Goal: Task Accomplishment & Management: Manage account settings

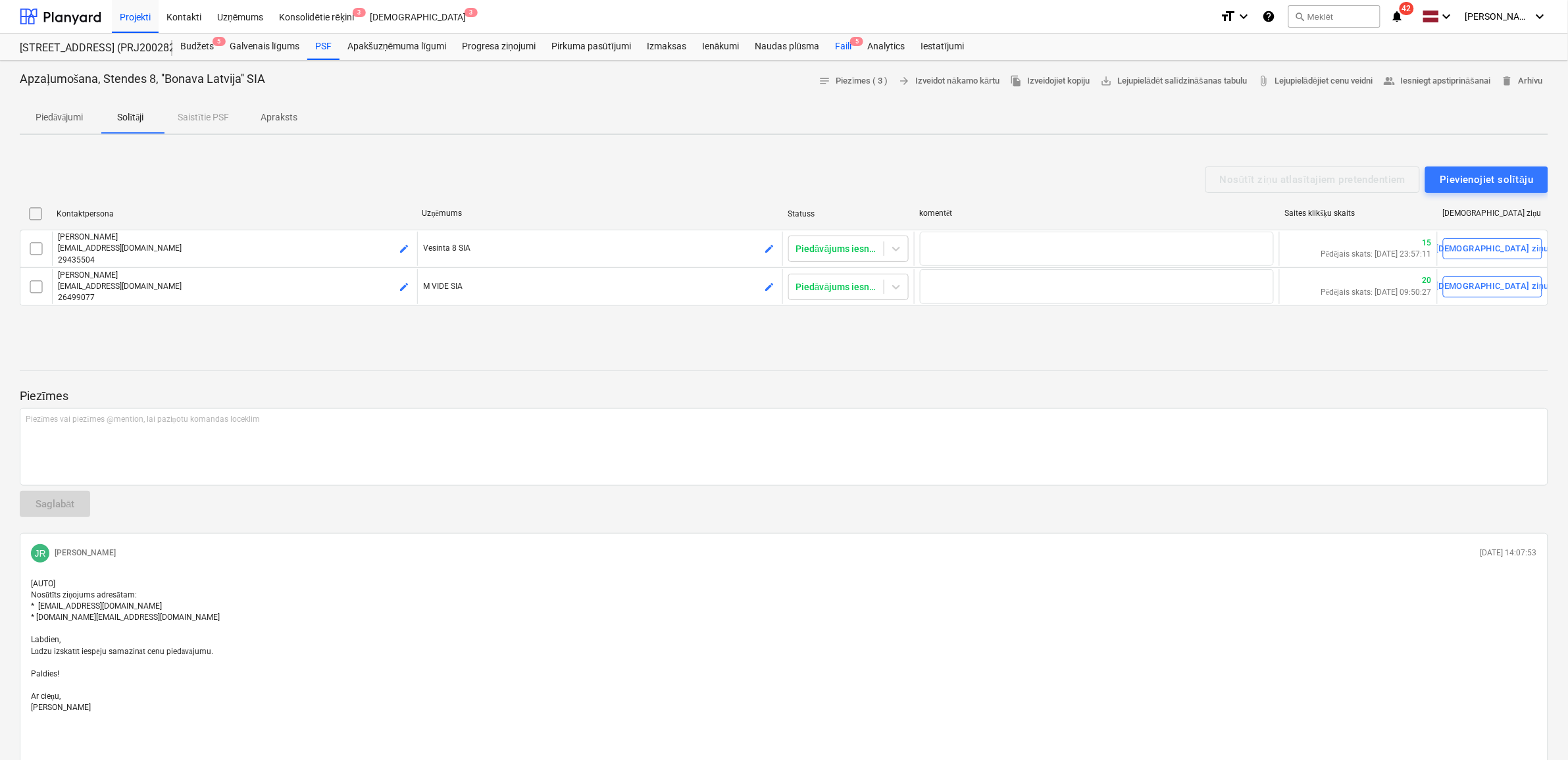
click at [843, 46] on div "Faili 5" at bounding box center [843, 47] width 32 height 26
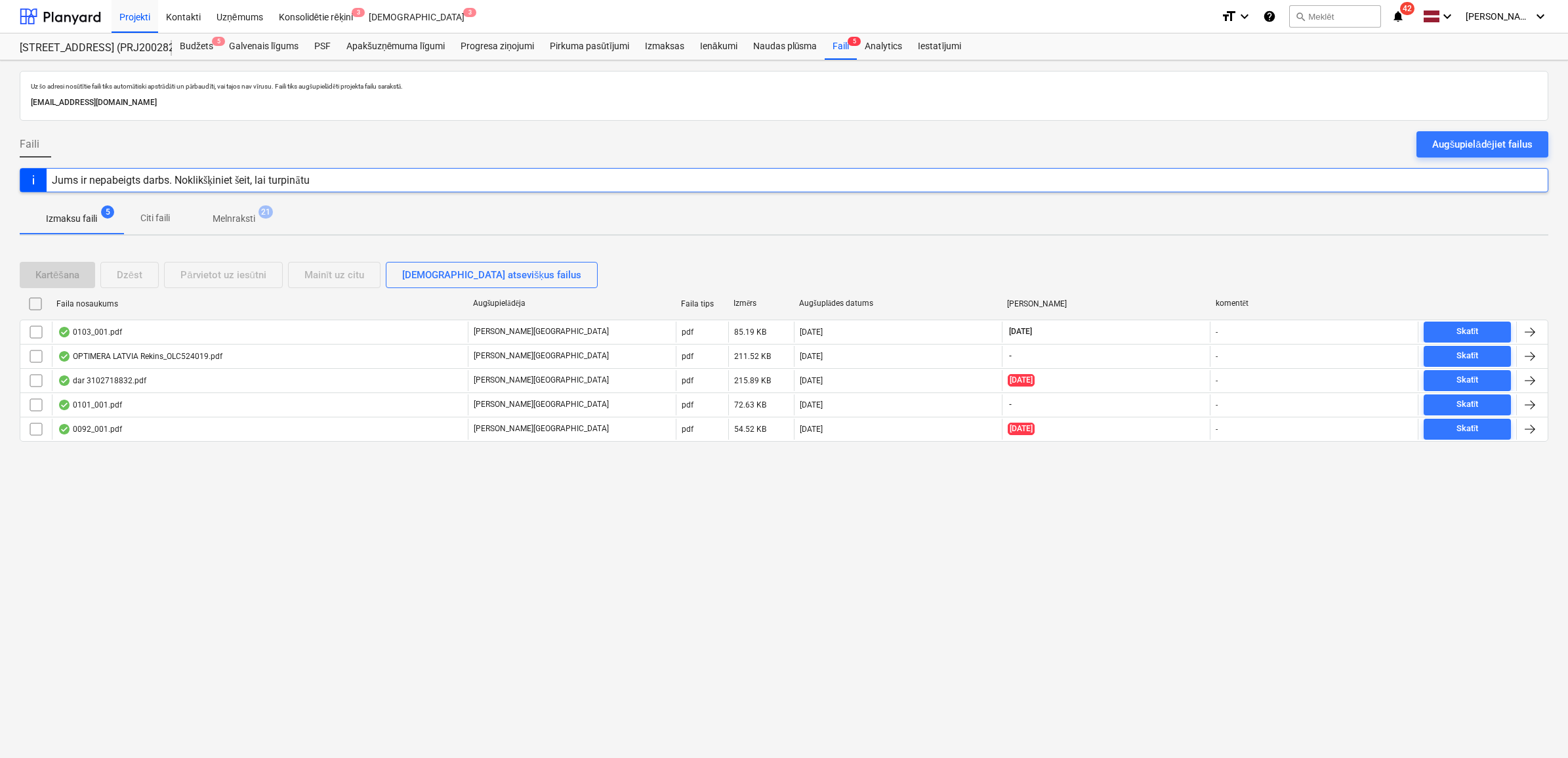
click at [1491, 145] on div "Augšupielādējiet failus" at bounding box center [1482, 144] width 100 height 17
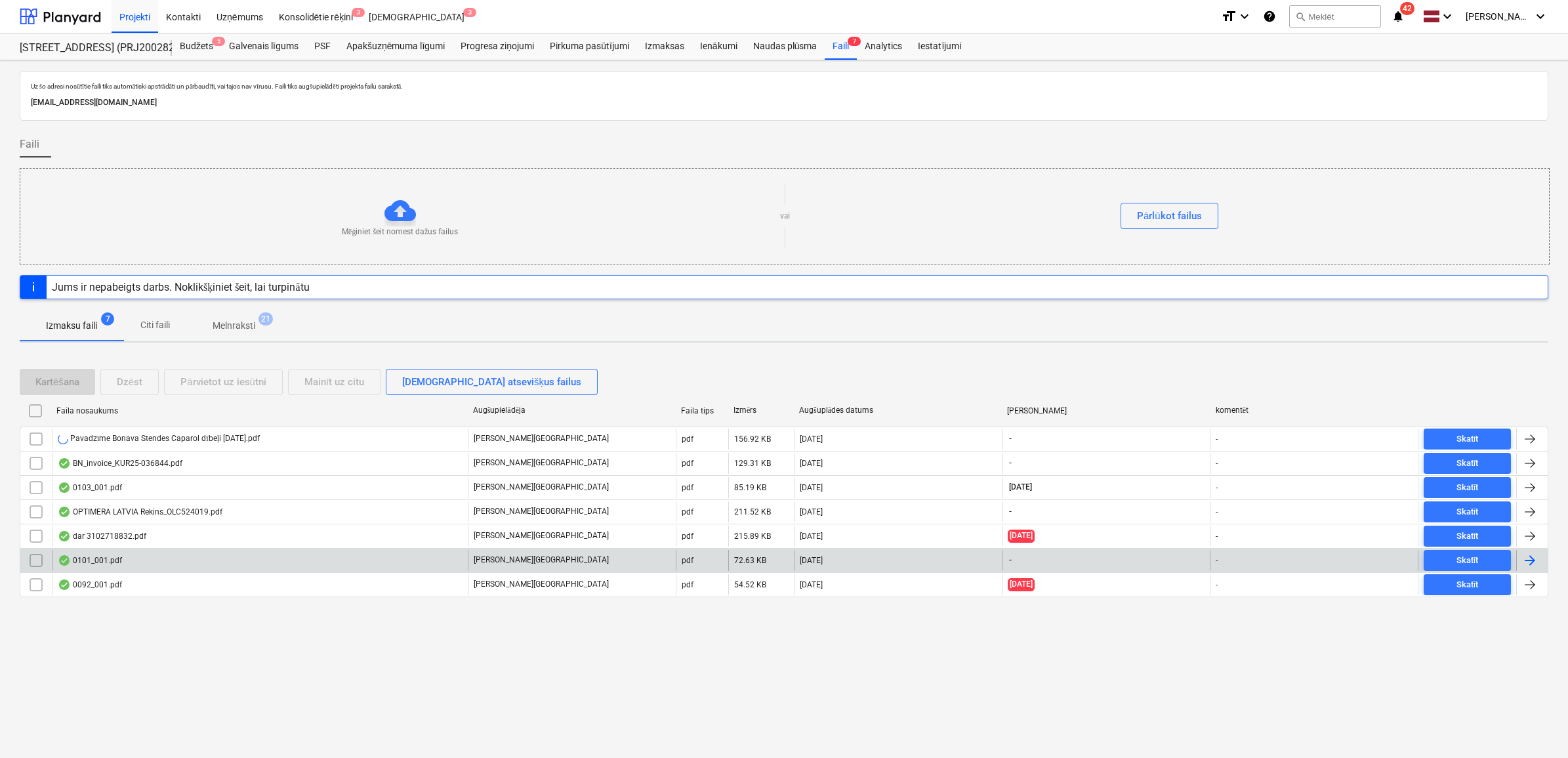
click at [223, 552] on div "0101_001.pdf" at bounding box center [259, 560] width 416 height 21
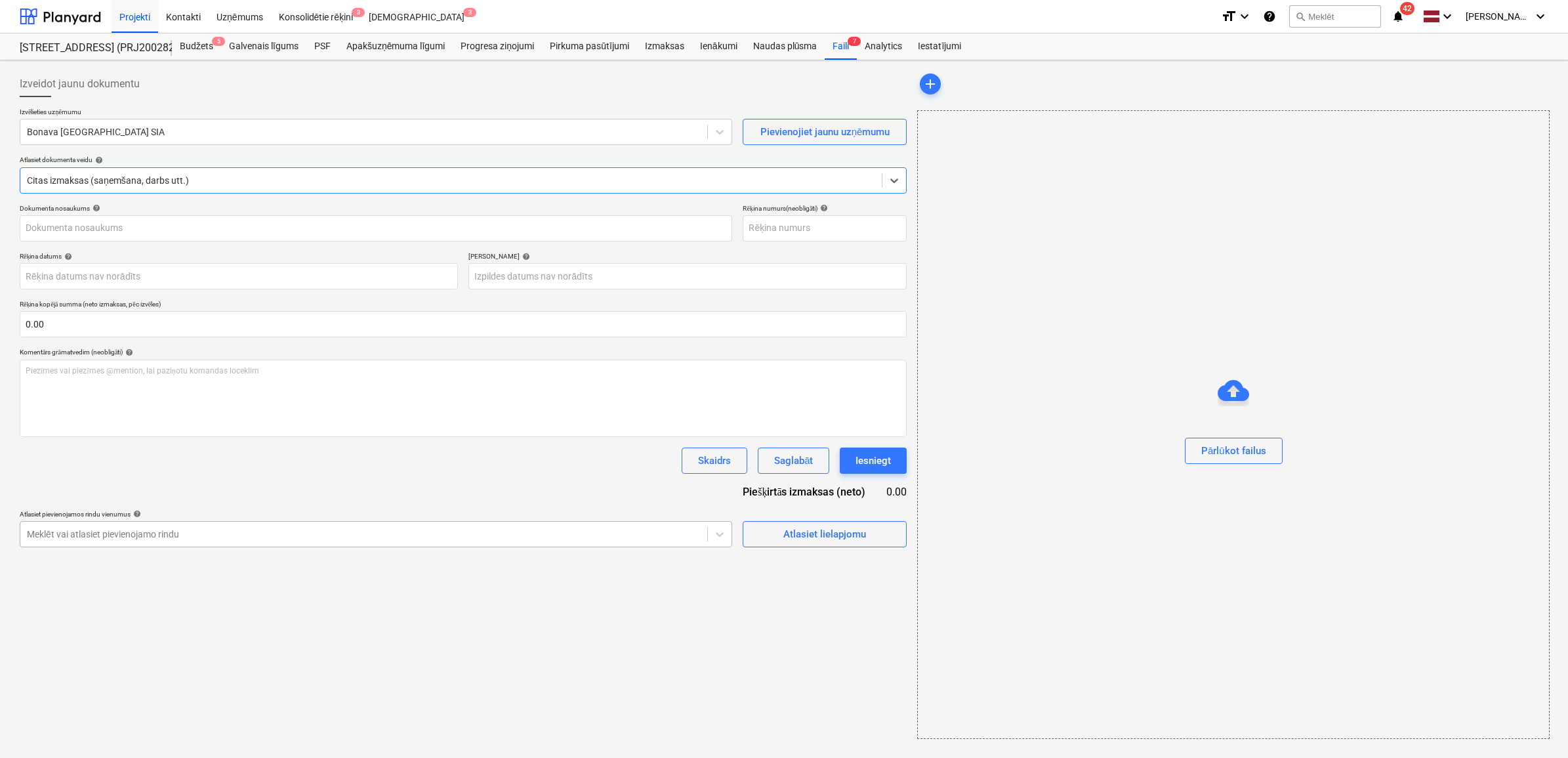
type input "0101_001.pdf"
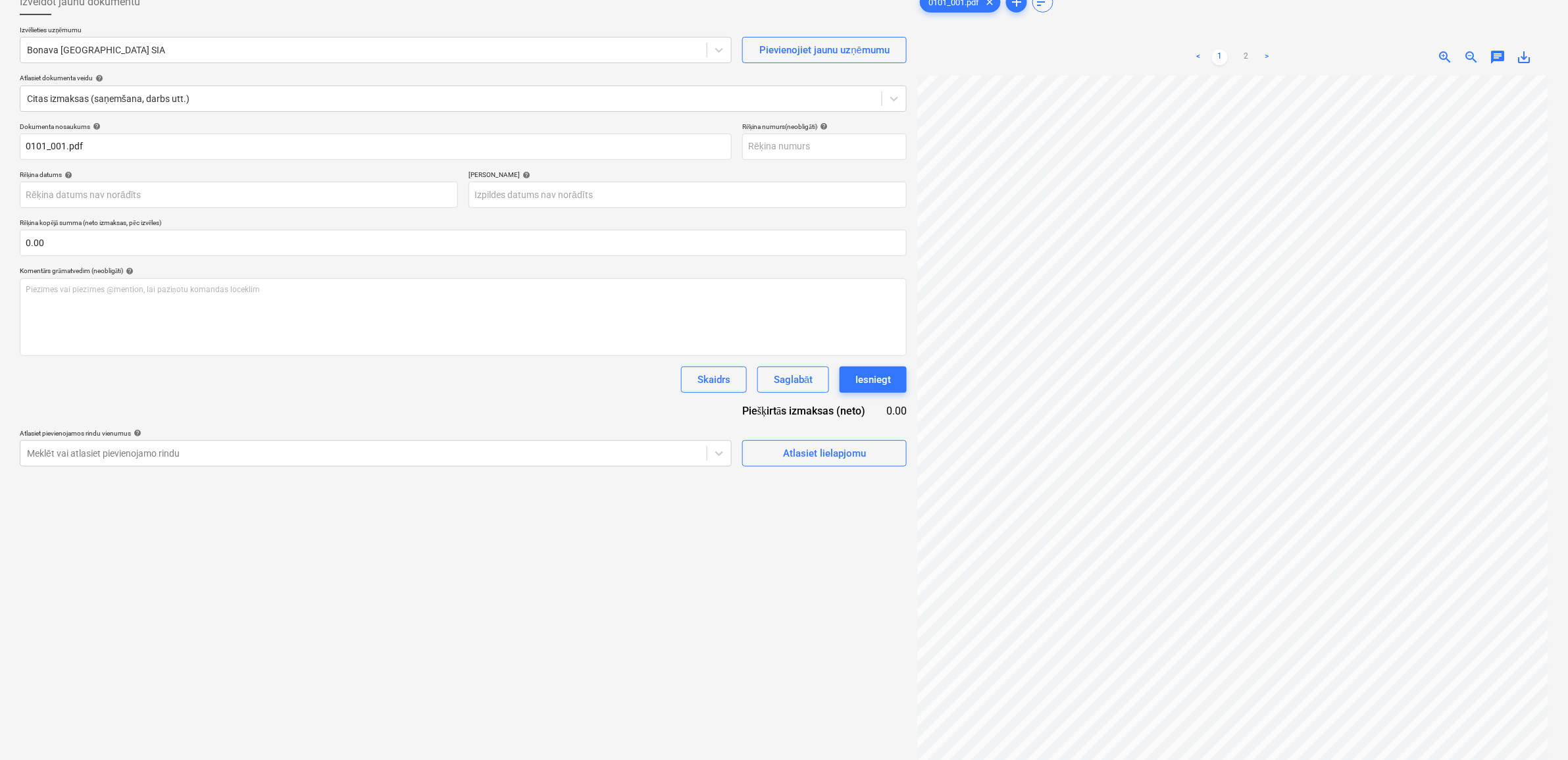
click at [1562, 244] on div "Izveidot jaunu dokumentu Izvēlieties uzņēmumu Bonava Latvija SIA Pievienojiet j…" at bounding box center [784, 394] width 1568 height 831
click at [1548, 329] on div at bounding box center [1232, 437] width 631 height 723
click at [1078, 677] on html "Projekti Kontakti Uzņēmums Konsolidētie rēķini 3 Iesūtne 3 format_size keyboard…" at bounding box center [784, 298] width 1568 height 760
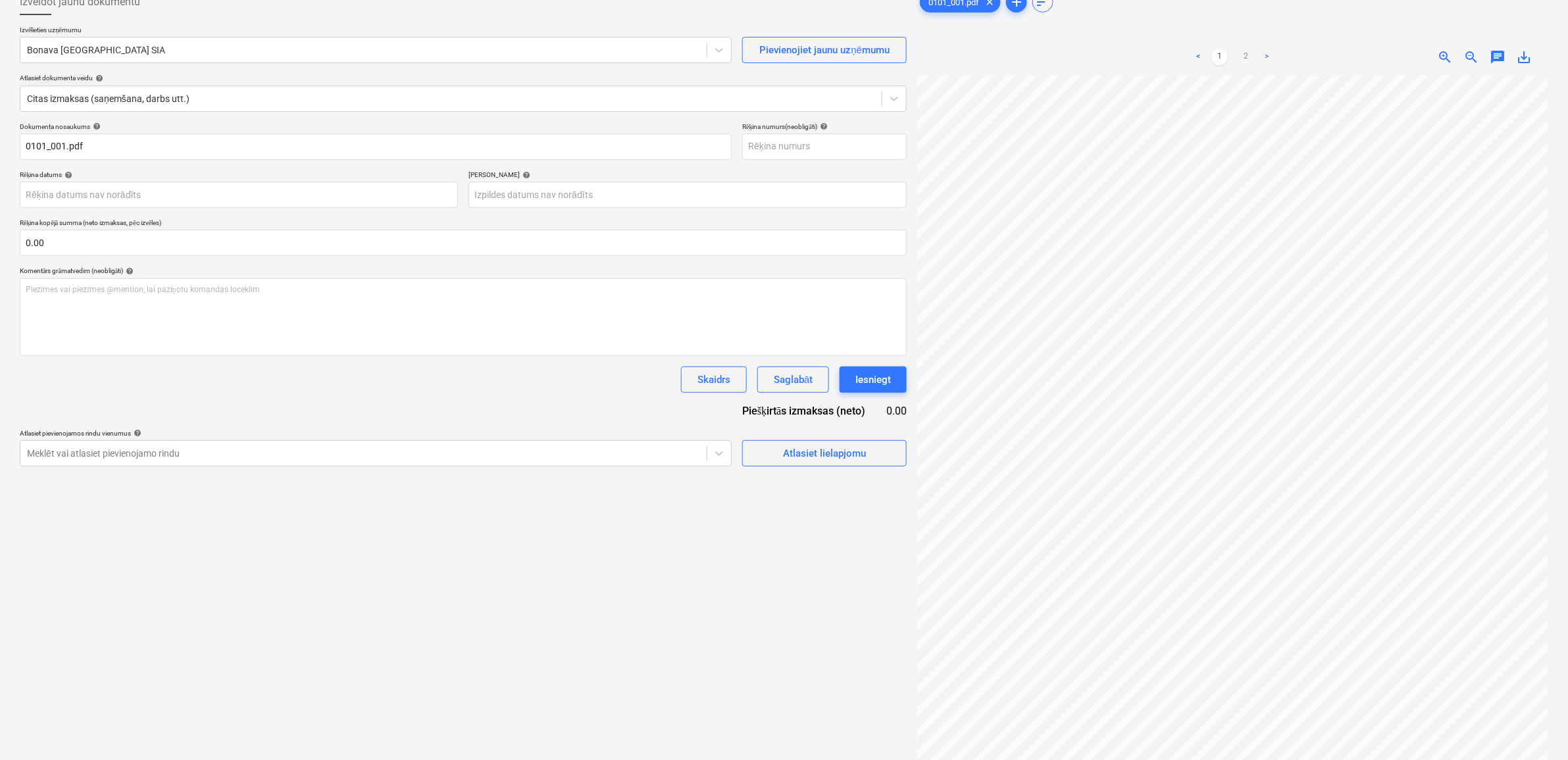
scroll to position [0, 60]
click at [966, 677] on html "Projekti Kontakti Uzņēmums Konsolidētie rēķini 3 Iesūtne 3 format_size keyboard…" at bounding box center [784, 298] width 1568 height 760
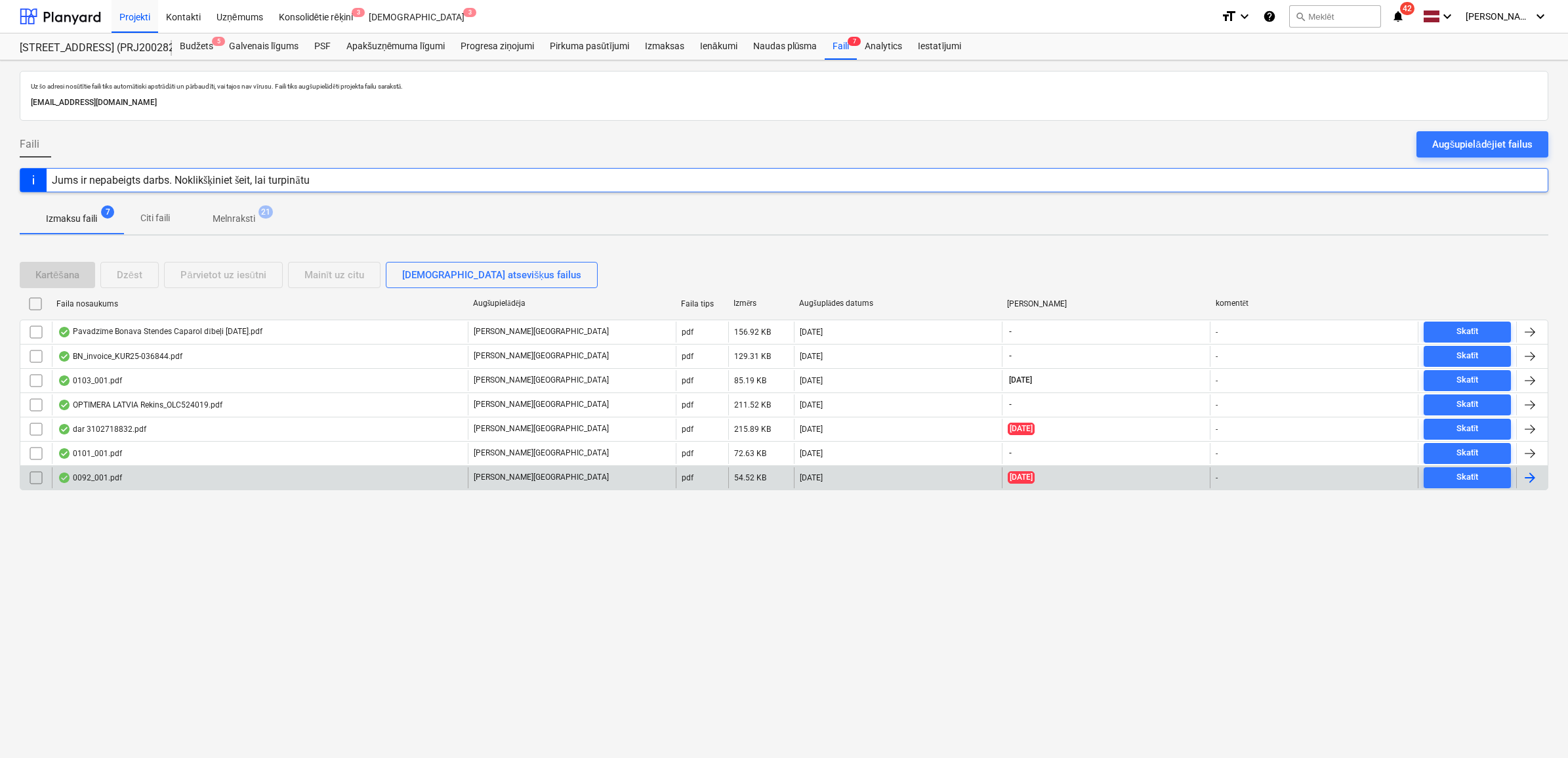
click at [194, 479] on div "0092_001.pdf" at bounding box center [259, 478] width 416 height 21
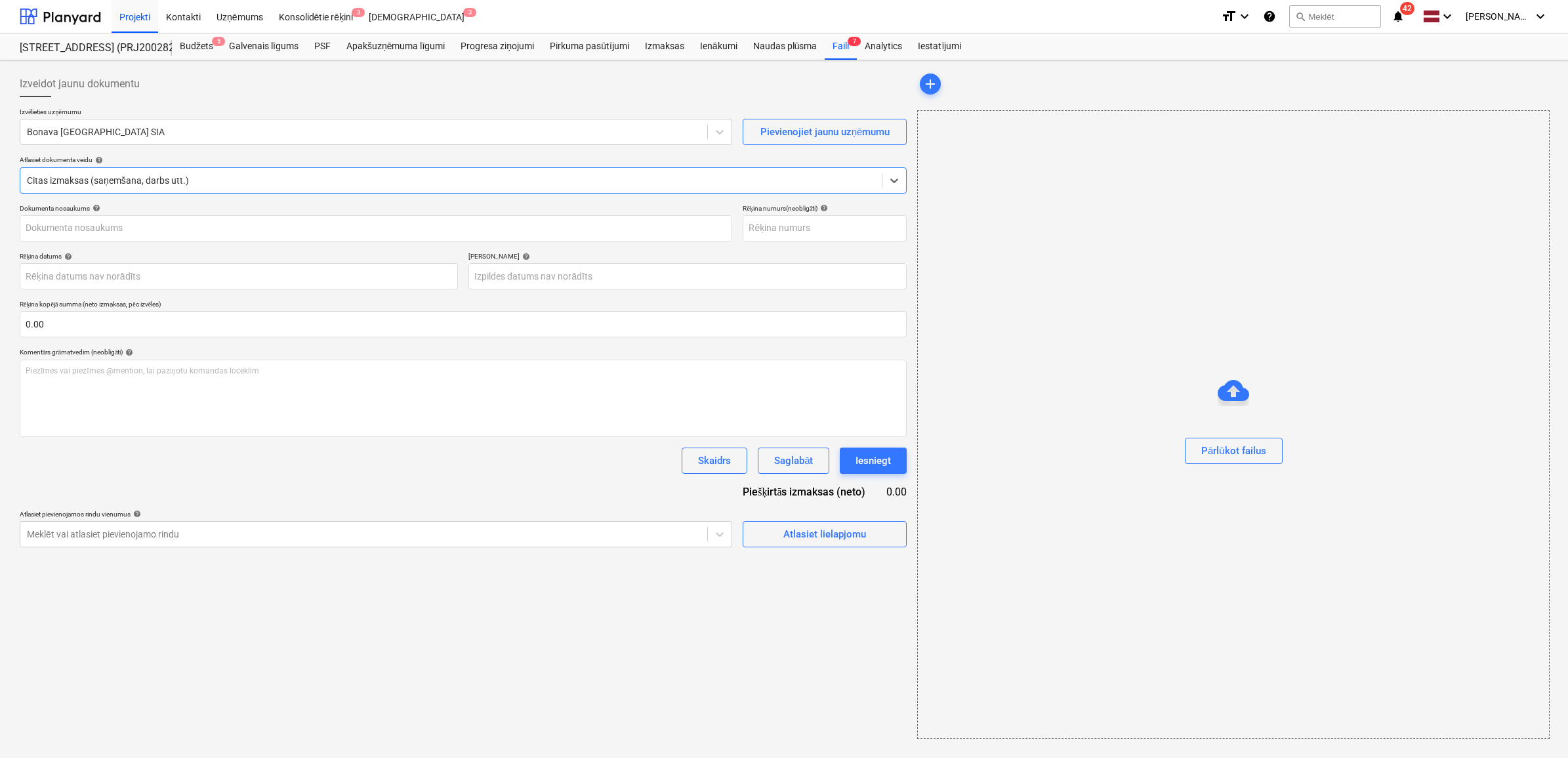
type input "0092_001.pdf"
type input "[DATE]"
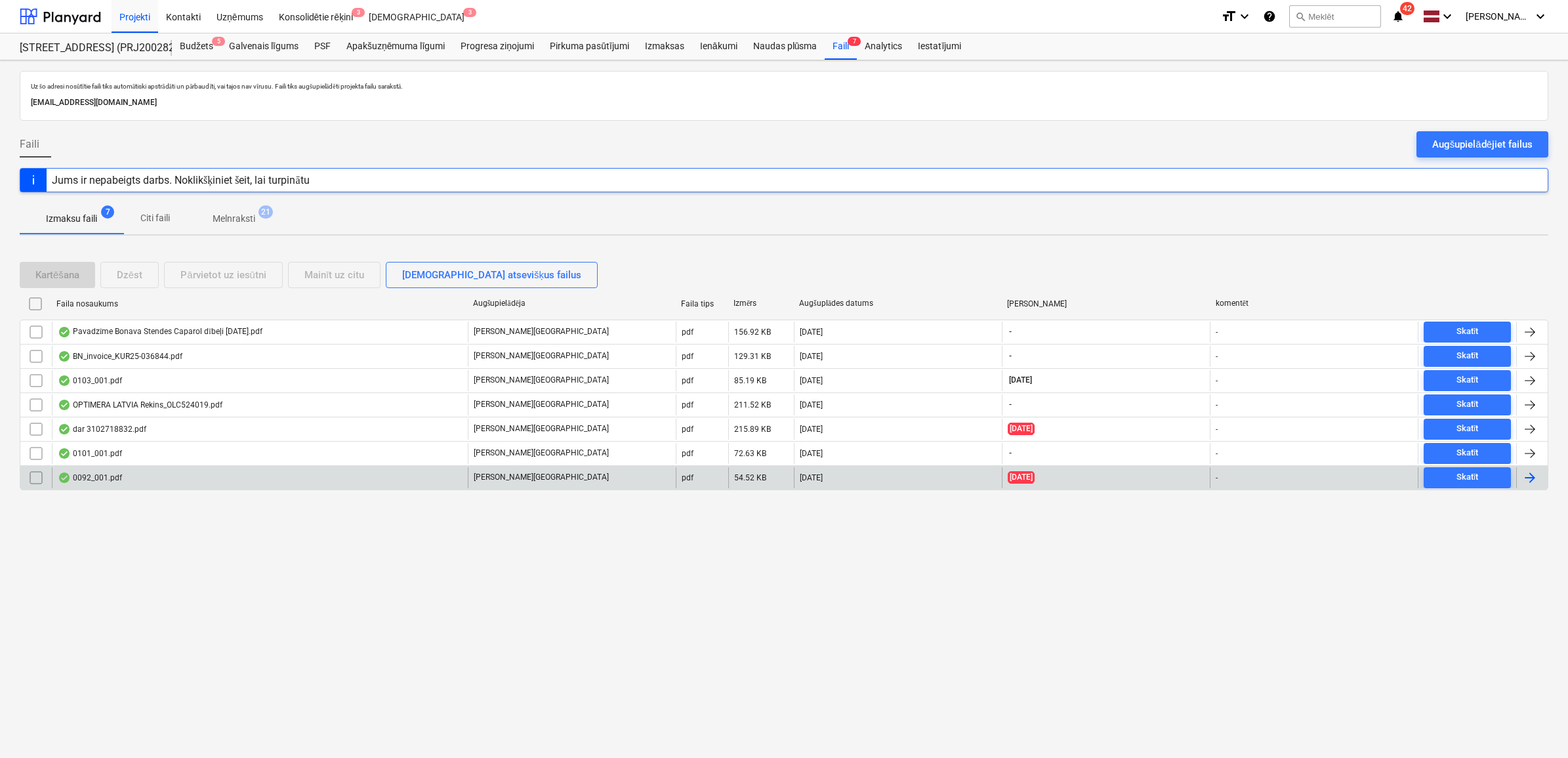
drag, startPoint x: 30, startPoint y: 478, endPoint x: 30, endPoint y: 467, distance: 11.0
click at [30, 478] on input "checkbox" at bounding box center [36, 478] width 21 height 21
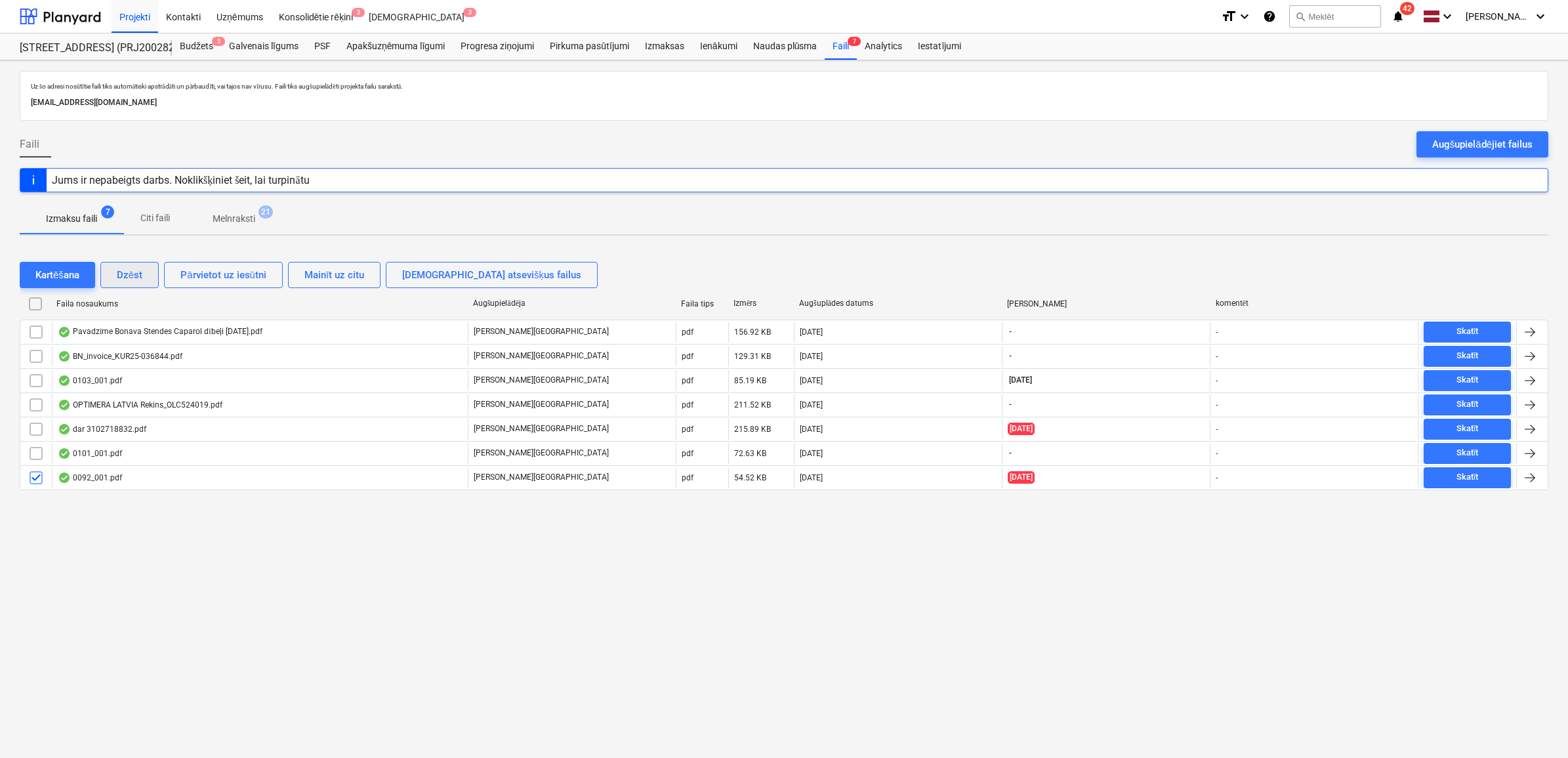
click at [142, 279] on div "Dzēst" at bounding box center [129, 275] width 26 height 17
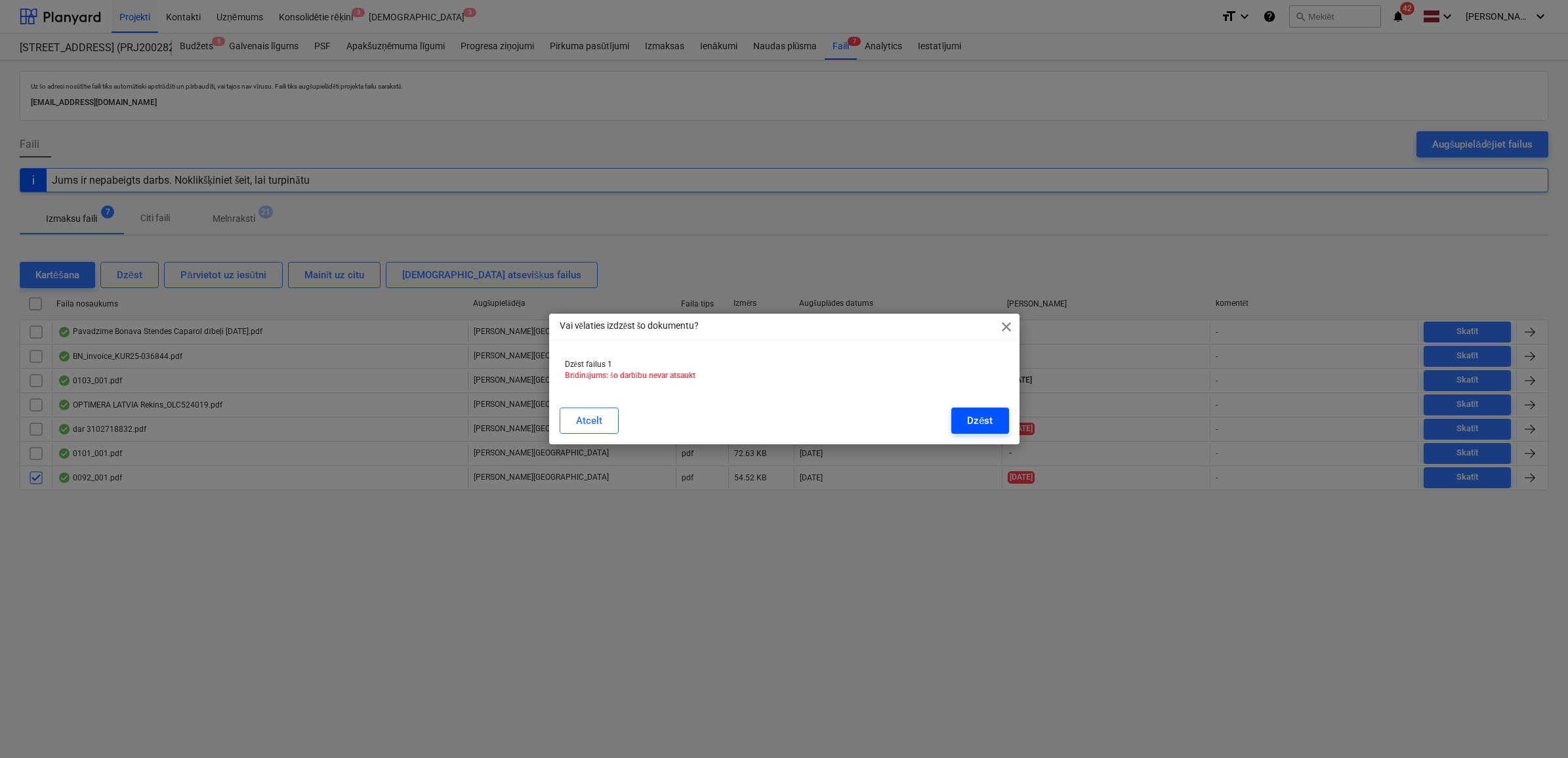
click at [979, 419] on div "Dzēst" at bounding box center [979, 420] width 26 height 17
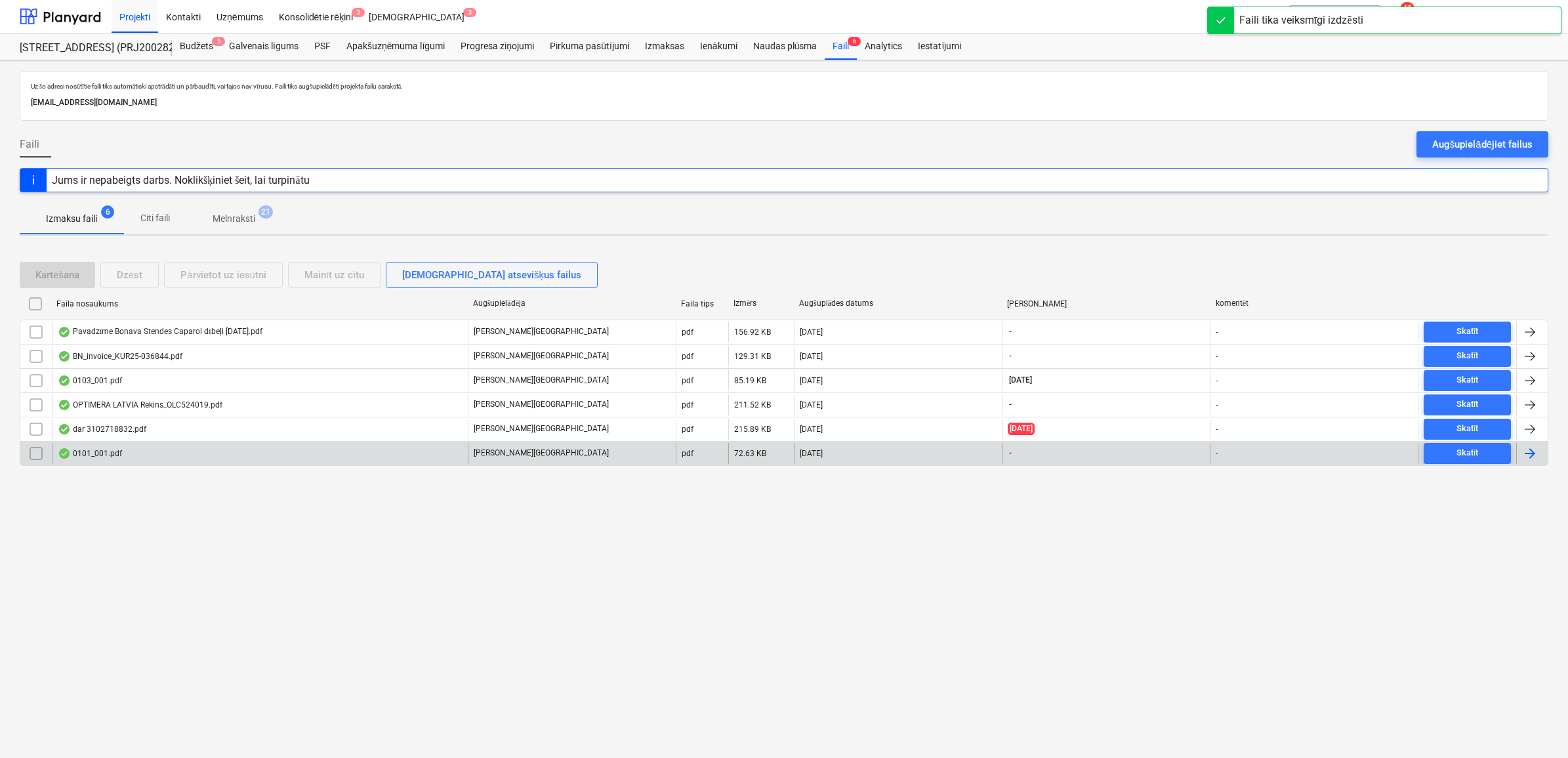
click at [118, 453] on div "0101_001.pdf" at bounding box center [89, 453] width 64 height 10
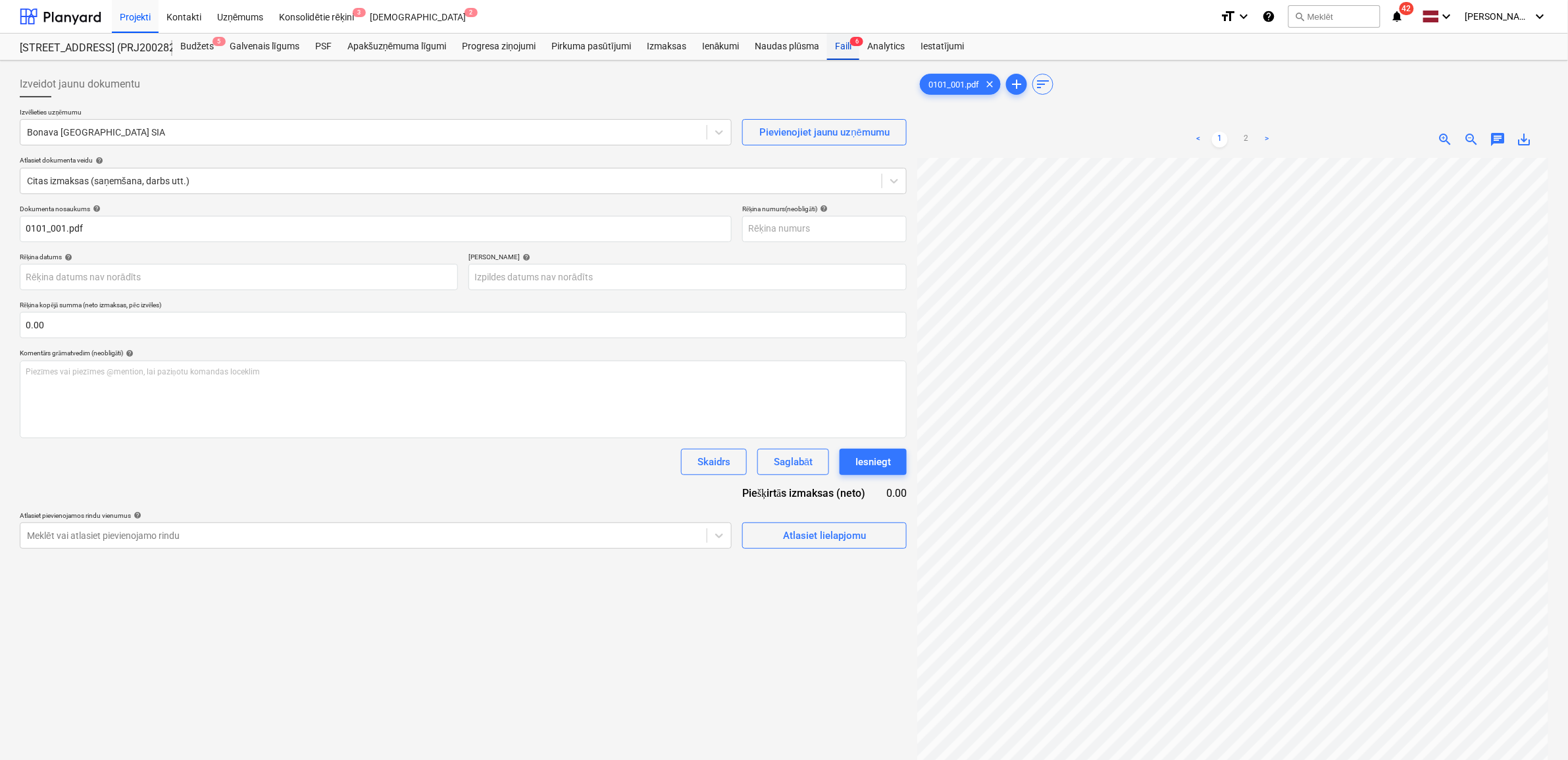
click at [844, 47] on div "Faili 6" at bounding box center [843, 47] width 32 height 26
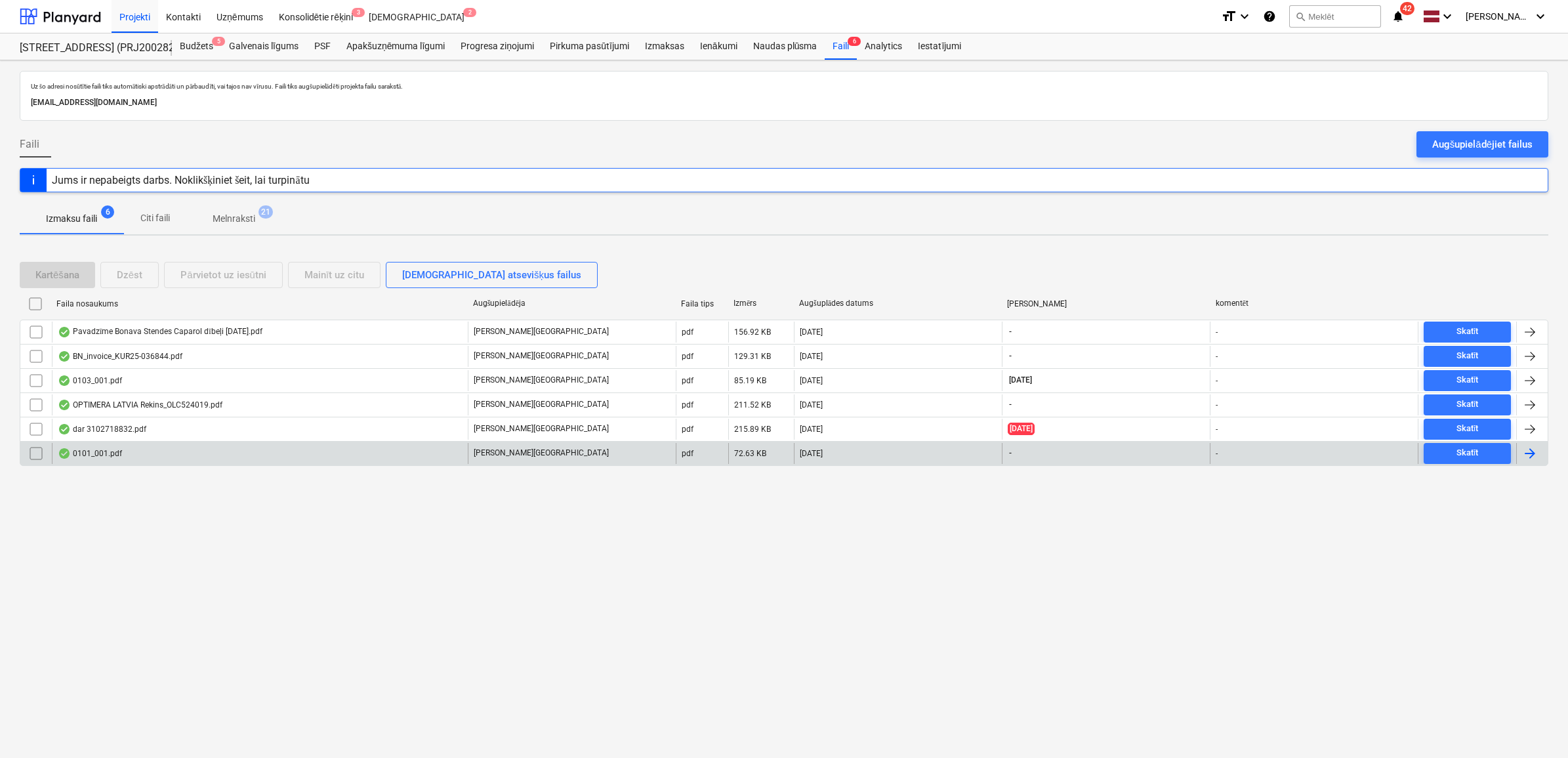
drag, startPoint x: 44, startPoint y: 451, endPoint x: 223, endPoint y: 449, distance: 179.0
click at [42, 451] on input "checkbox" at bounding box center [36, 453] width 21 height 21
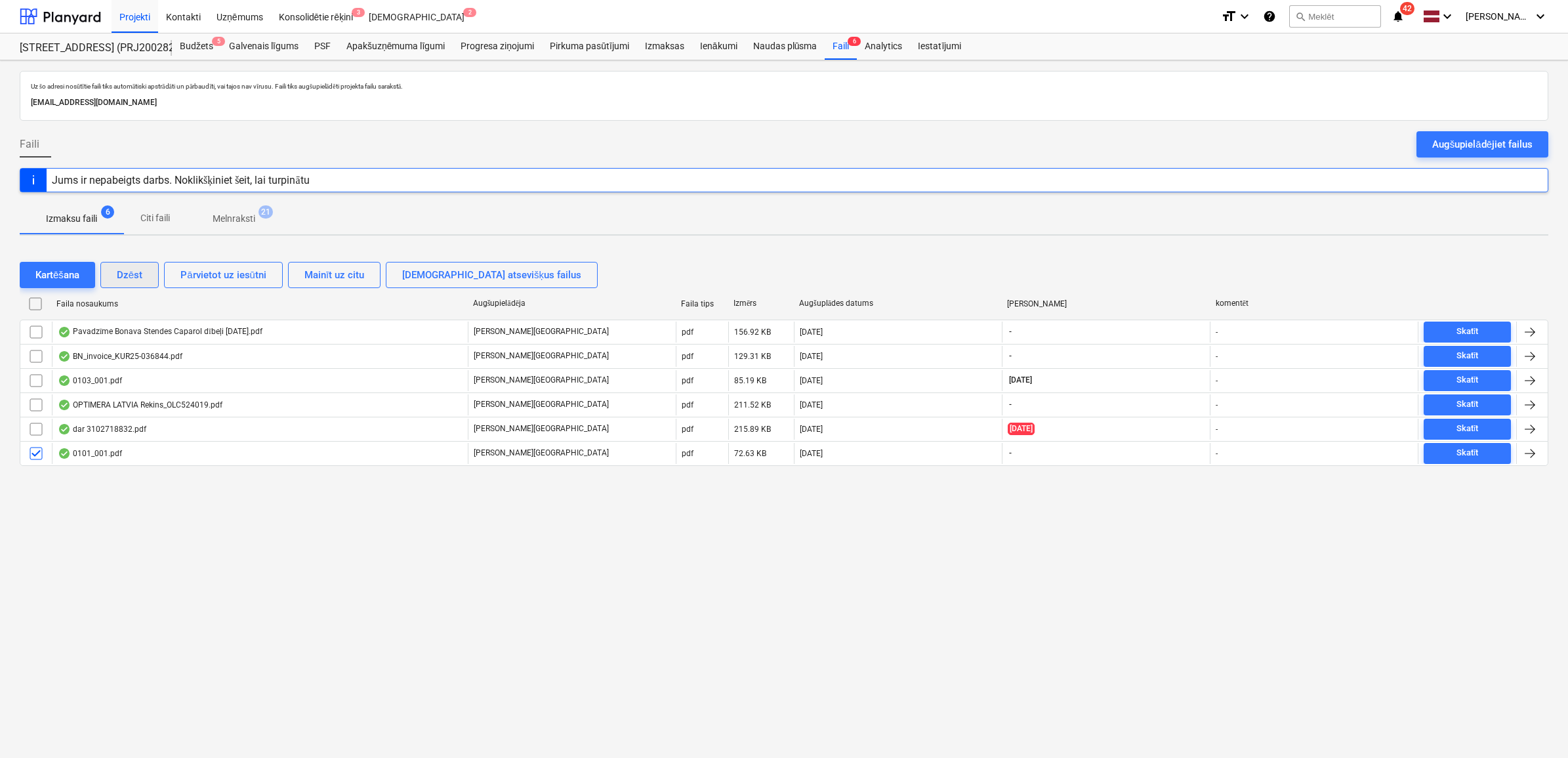
click at [135, 274] on div "Dzēst" at bounding box center [129, 275] width 26 height 17
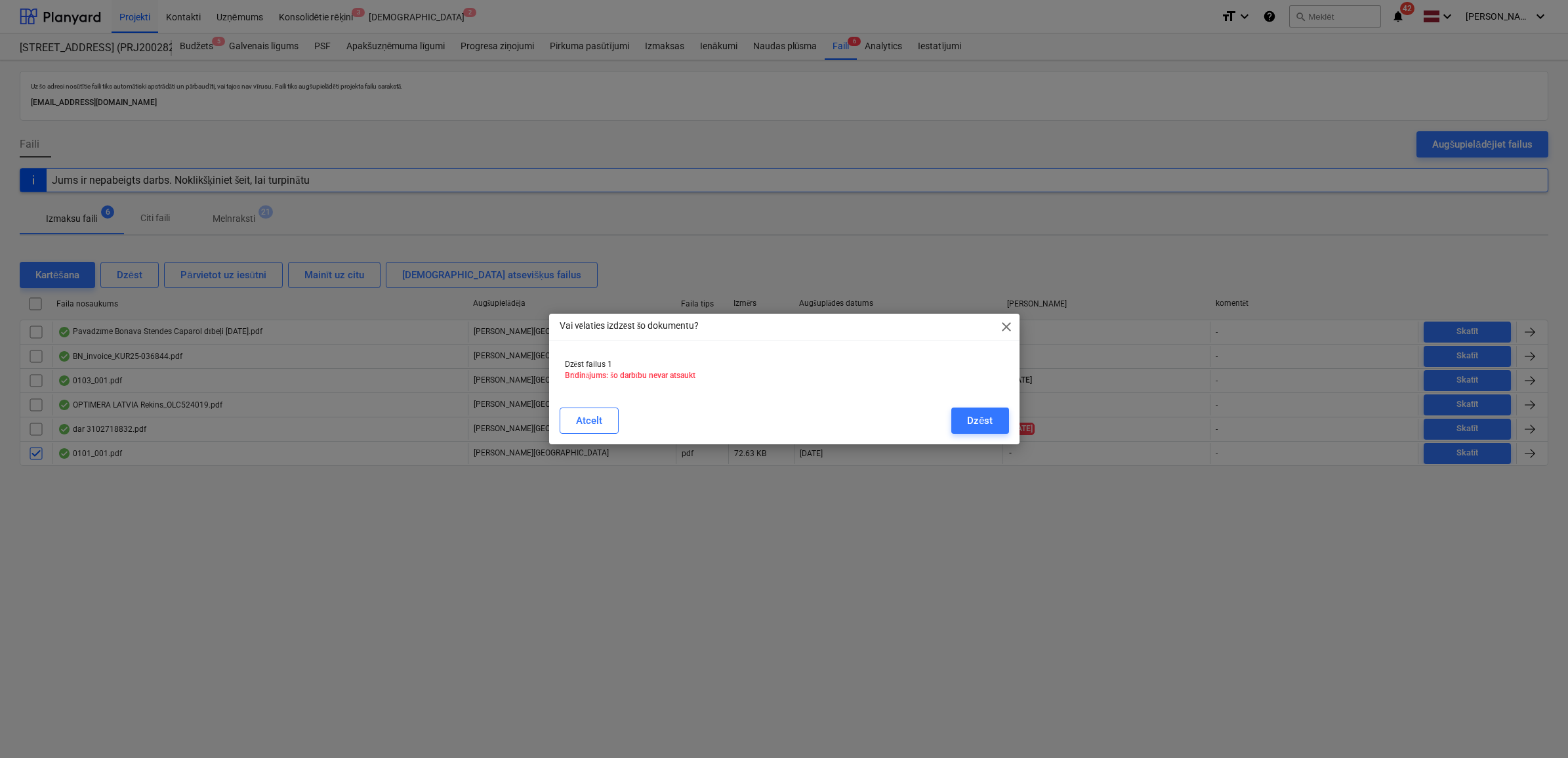
drag, startPoint x: 985, startPoint y: 415, endPoint x: 922, endPoint y: 530, distance: 131.1
click at [983, 415] on div "Dzēst" at bounding box center [979, 420] width 26 height 17
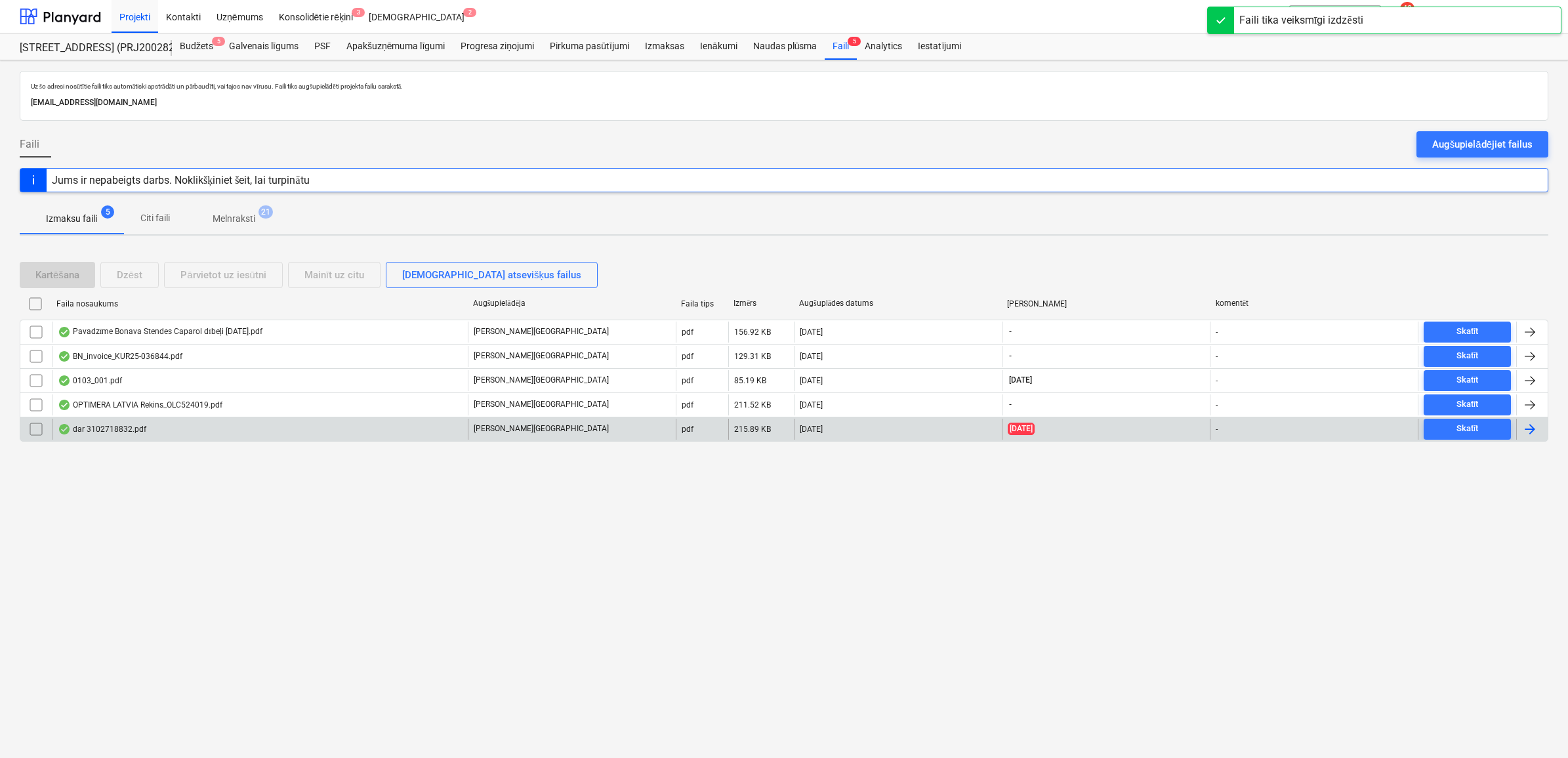
click at [109, 431] on div "dar 3102718832.pdf" at bounding box center [102, 428] width 89 height 10
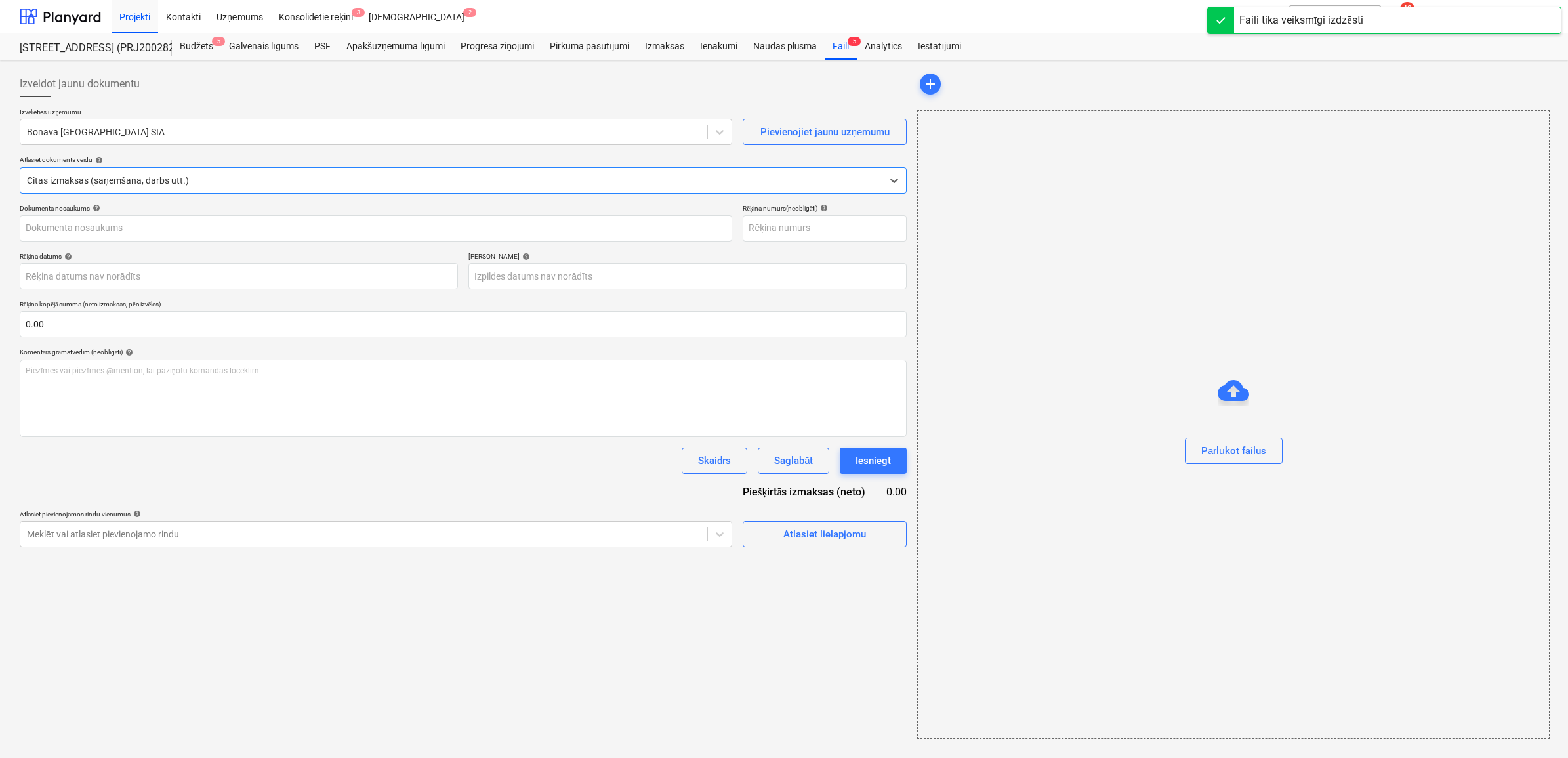
type input "3102718832"
type input "[DATE]"
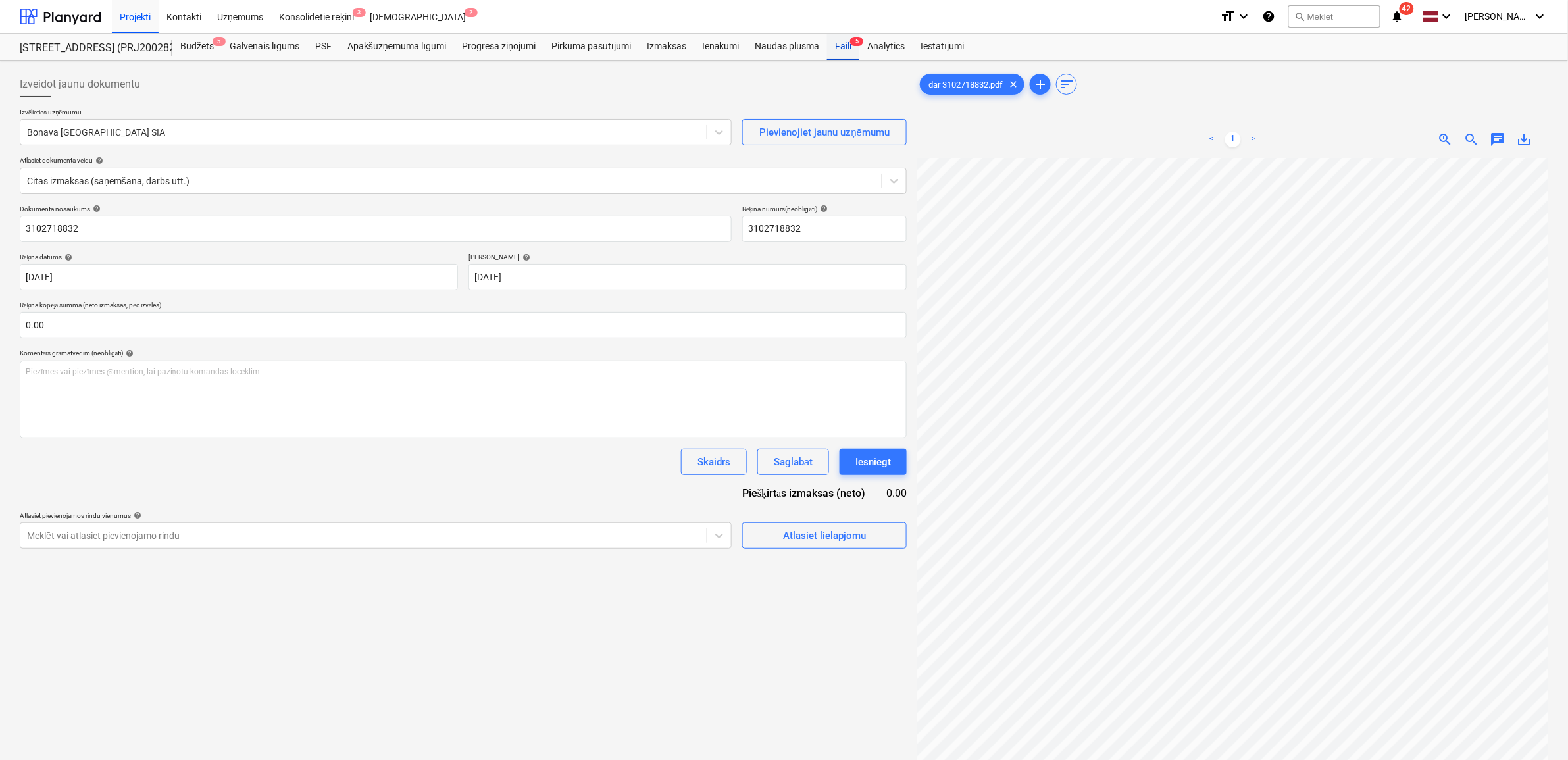
click at [840, 48] on div "Faili 5" at bounding box center [843, 47] width 32 height 26
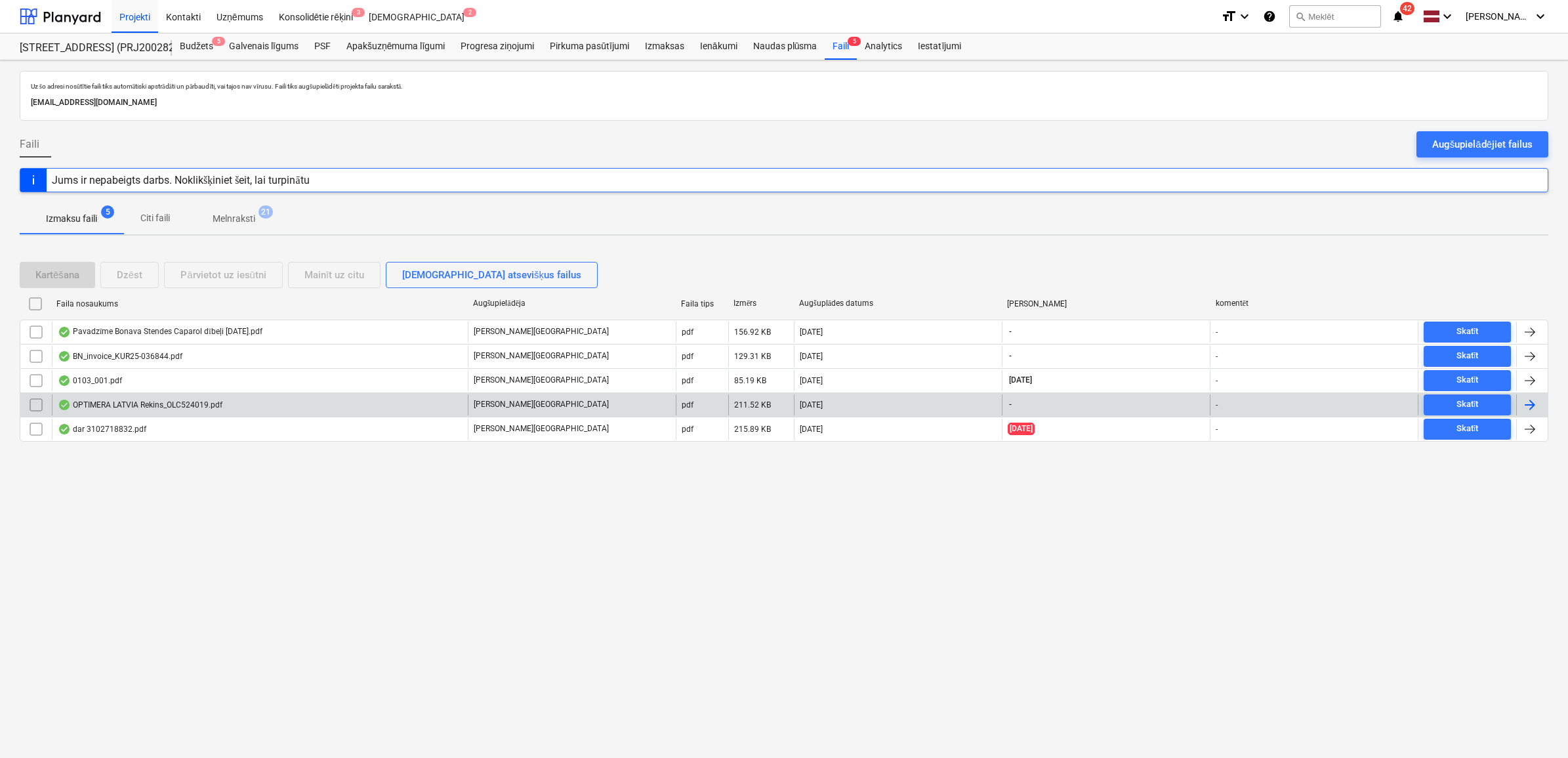
click at [99, 413] on div "OPTIMERA LATVIA Rekins_OLC524019.pdf" at bounding box center [259, 405] width 416 height 21
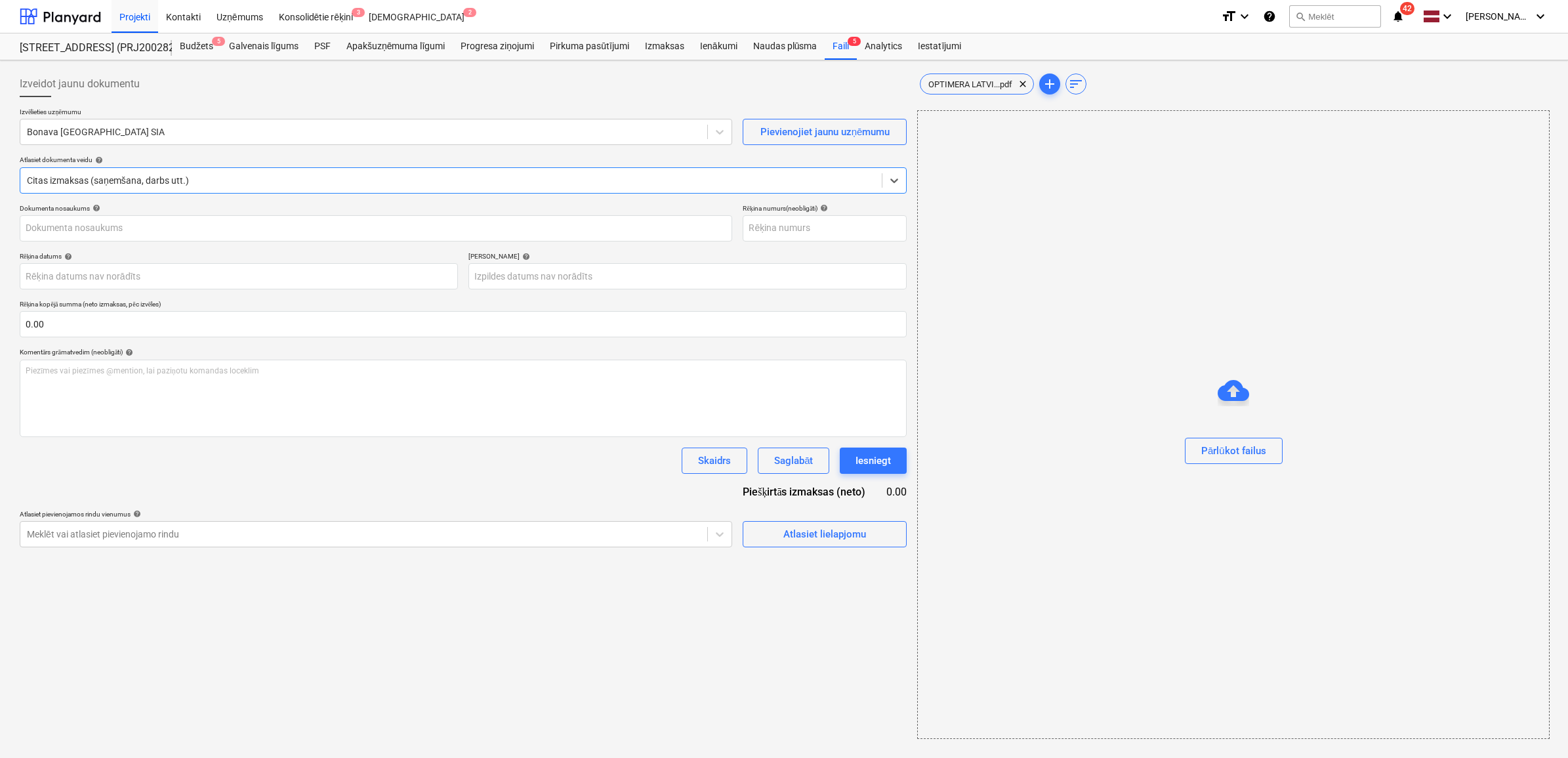
type input "OLC524019"
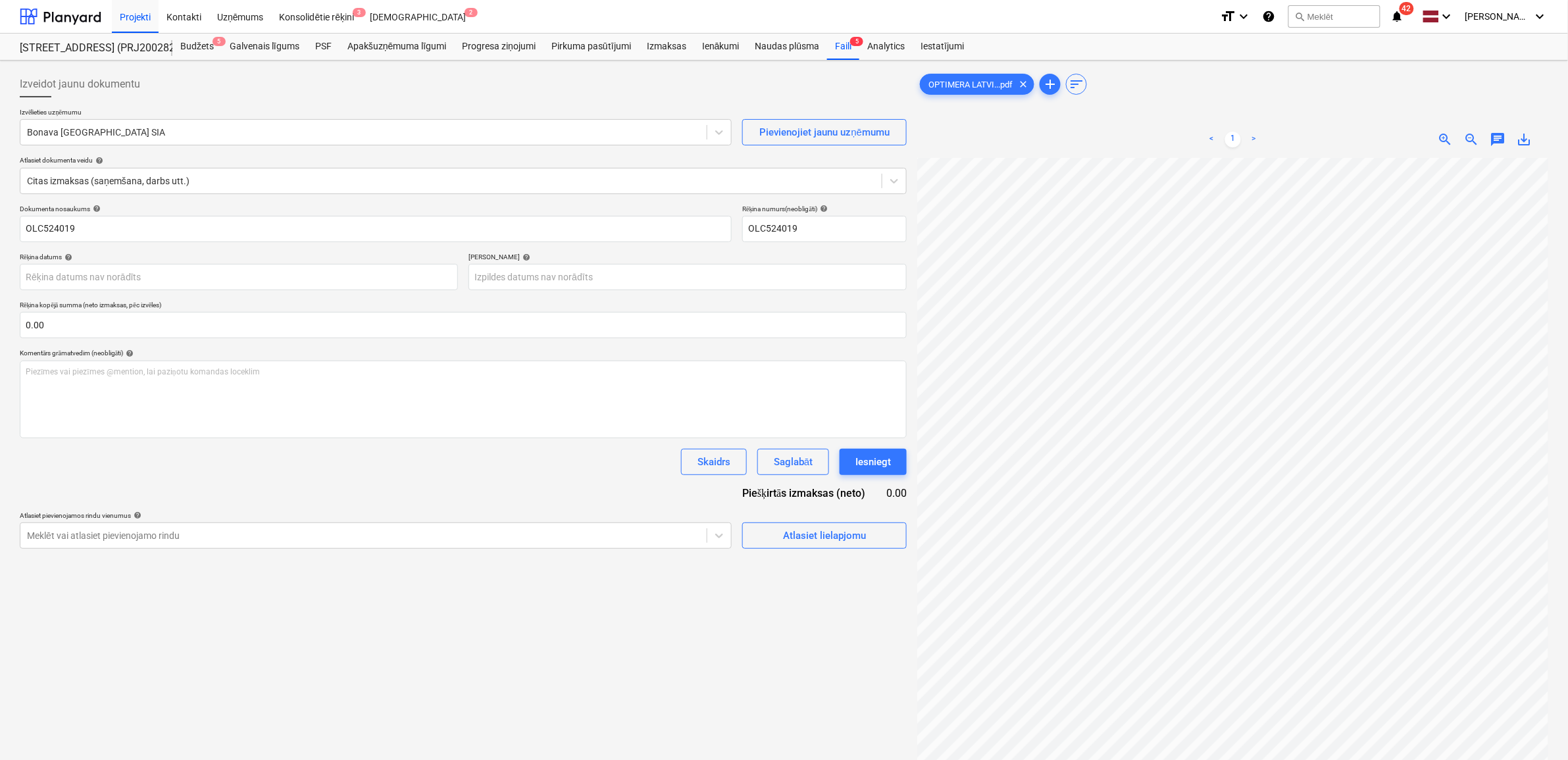
scroll to position [13, 38]
click at [275, 144] on div "Bonava [GEOGRAPHIC_DATA] SIA" at bounding box center [376, 133] width 712 height 26
type input "optim"
click at [150, 126] on div at bounding box center [364, 132] width 673 height 13
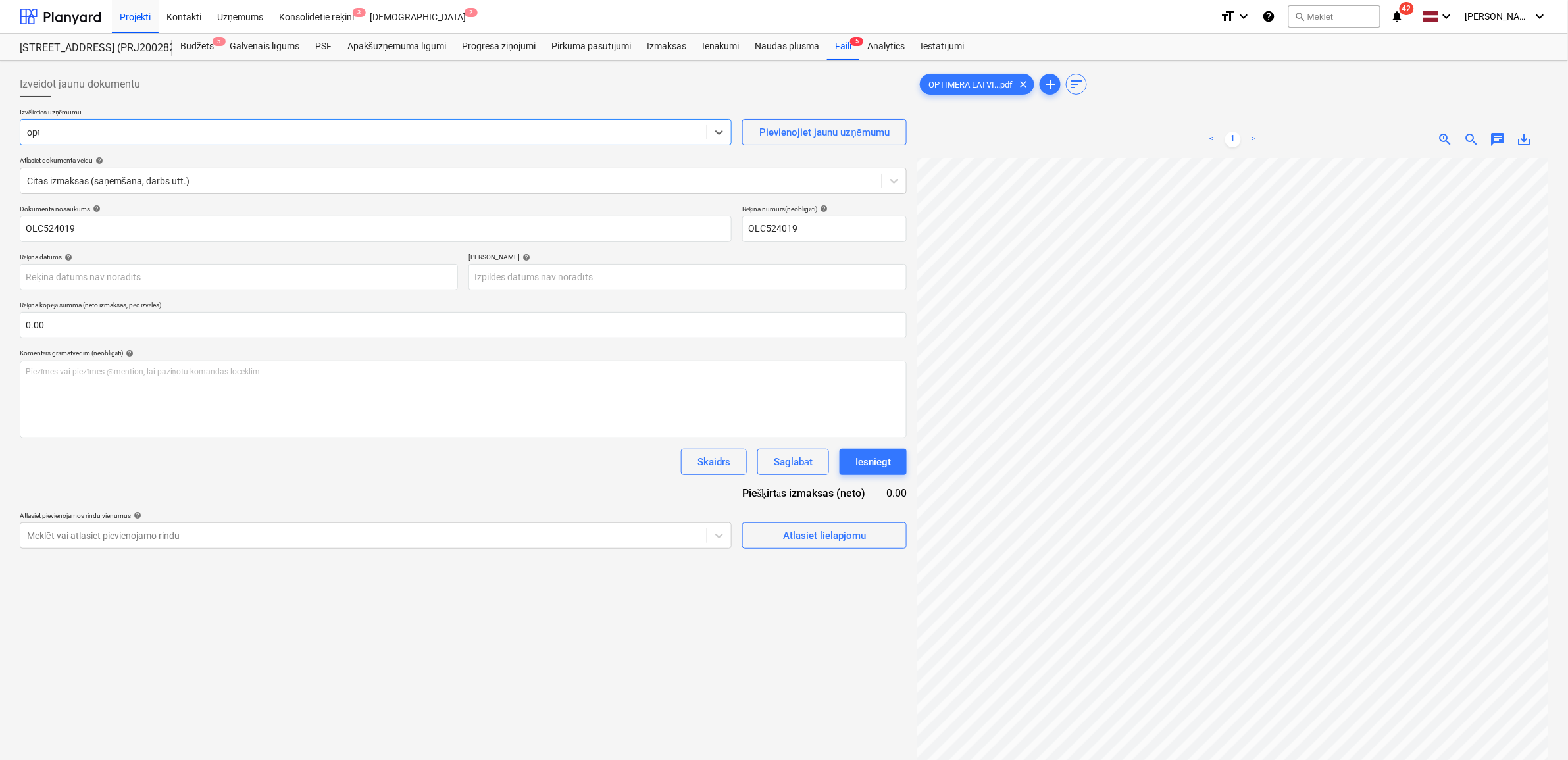
type input "opti"
click at [1522, 142] on span "save_alt" at bounding box center [1524, 140] width 16 height 16
drag, startPoint x: 95, startPoint y: 225, endPoint x: 114, endPoint y: 229, distance: 19.4
click at [95, 225] on input "OLC524019" at bounding box center [376, 229] width 712 height 26
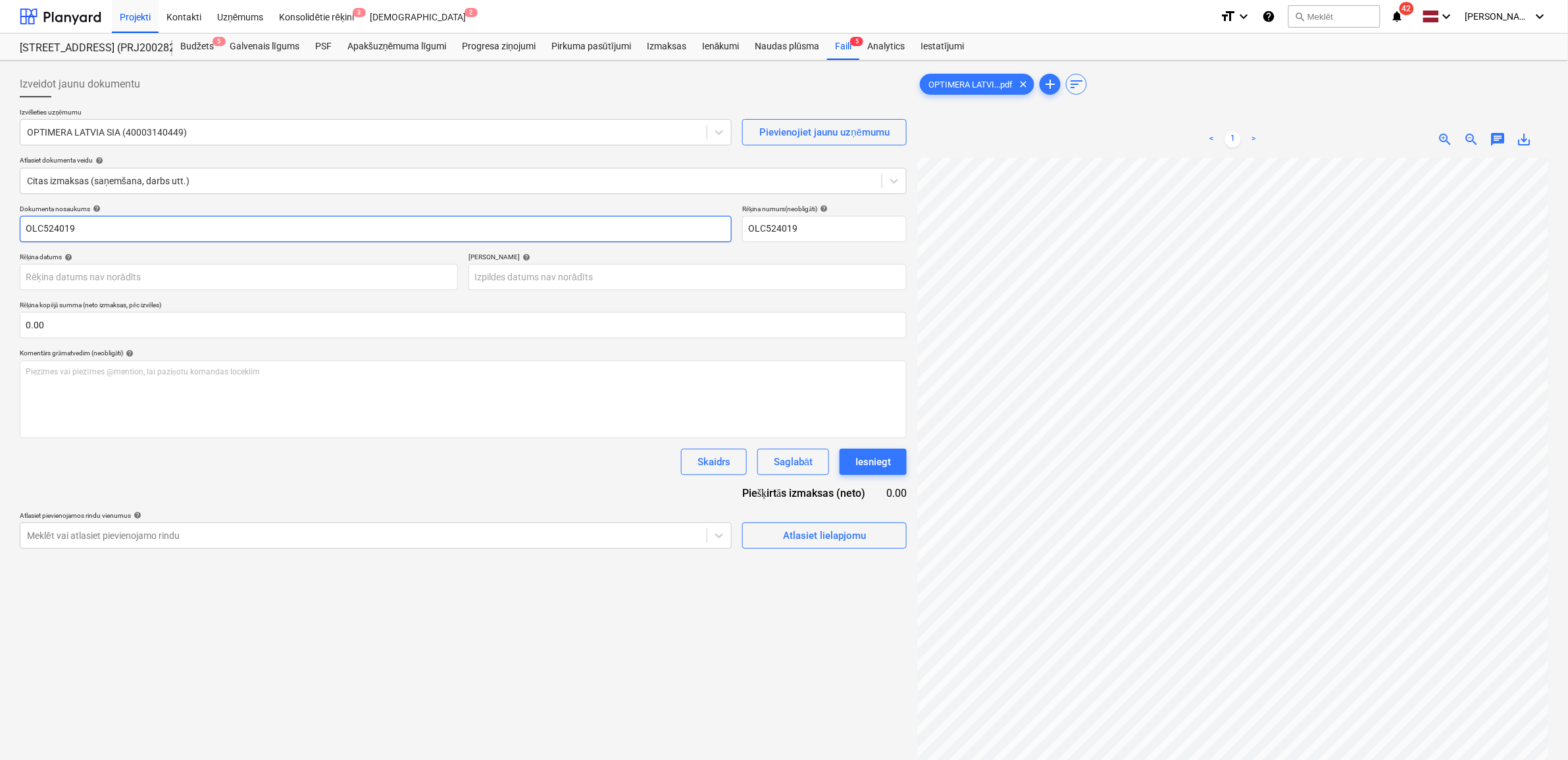
drag, startPoint x: 10, startPoint y: 221, endPoint x: -19, endPoint y: 216, distance: 29.4
click at [0, 216] on html "Projekti Kontakti Uzņēmums Konsolidētie rēķini 3 Iesūtne 2 format_size keyboard…" at bounding box center [784, 380] width 1568 height 760
paste input "OPTIMERA LATVIA Rekins_"
type input "OPTIMERA LATVIA Rekins_OLC524019.pdf"
click at [357, 283] on body "Projekti Kontakti Uzņēmums Konsolidētie rēķini 3 Iesūtne 2 format_size keyboard…" at bounding box center [784, 380] width 1568 height 760
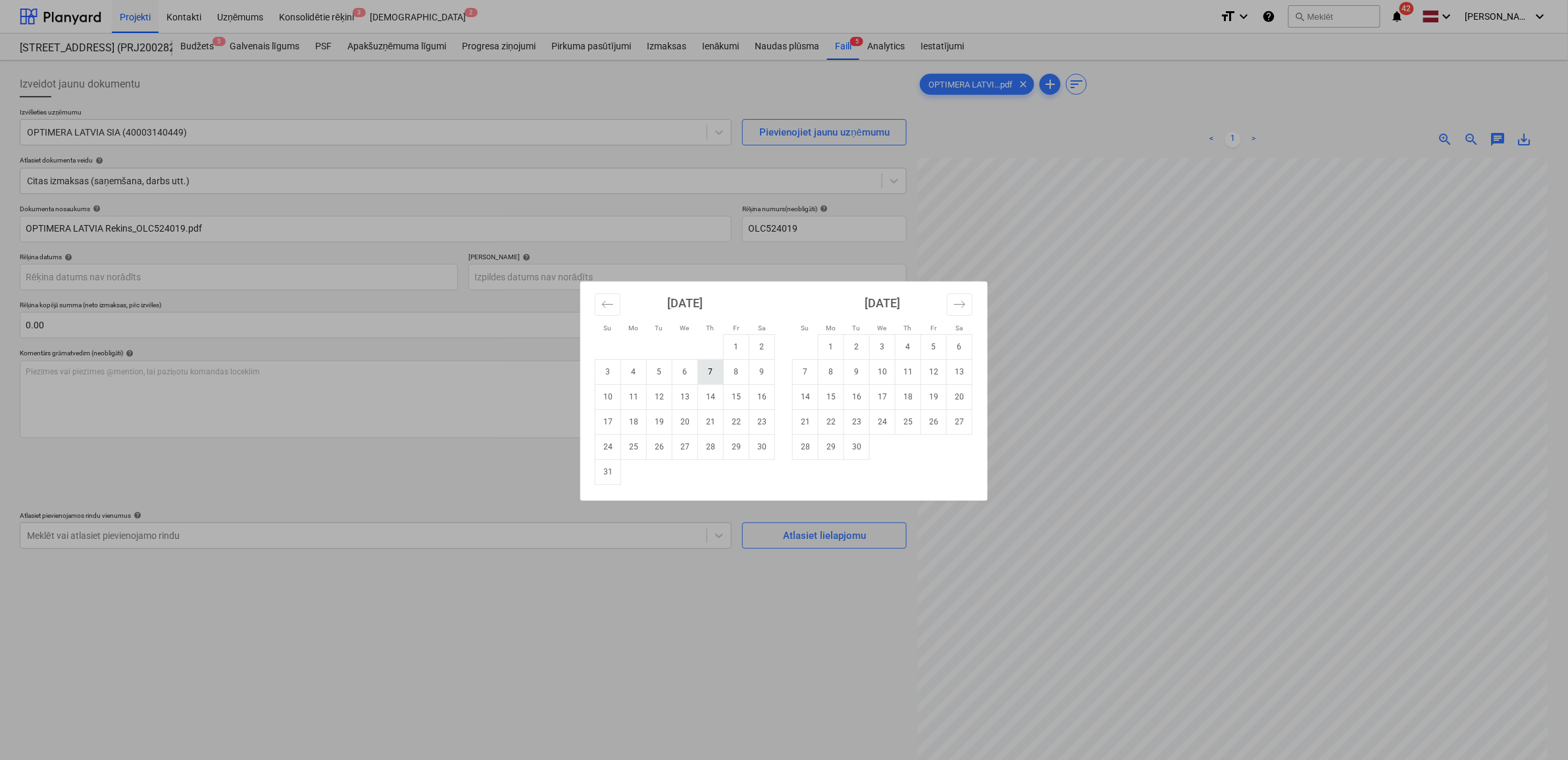
click at [704, 378] on td "7" at bounding box center [711, 372] width 26 height 25
type input "[DATE]"
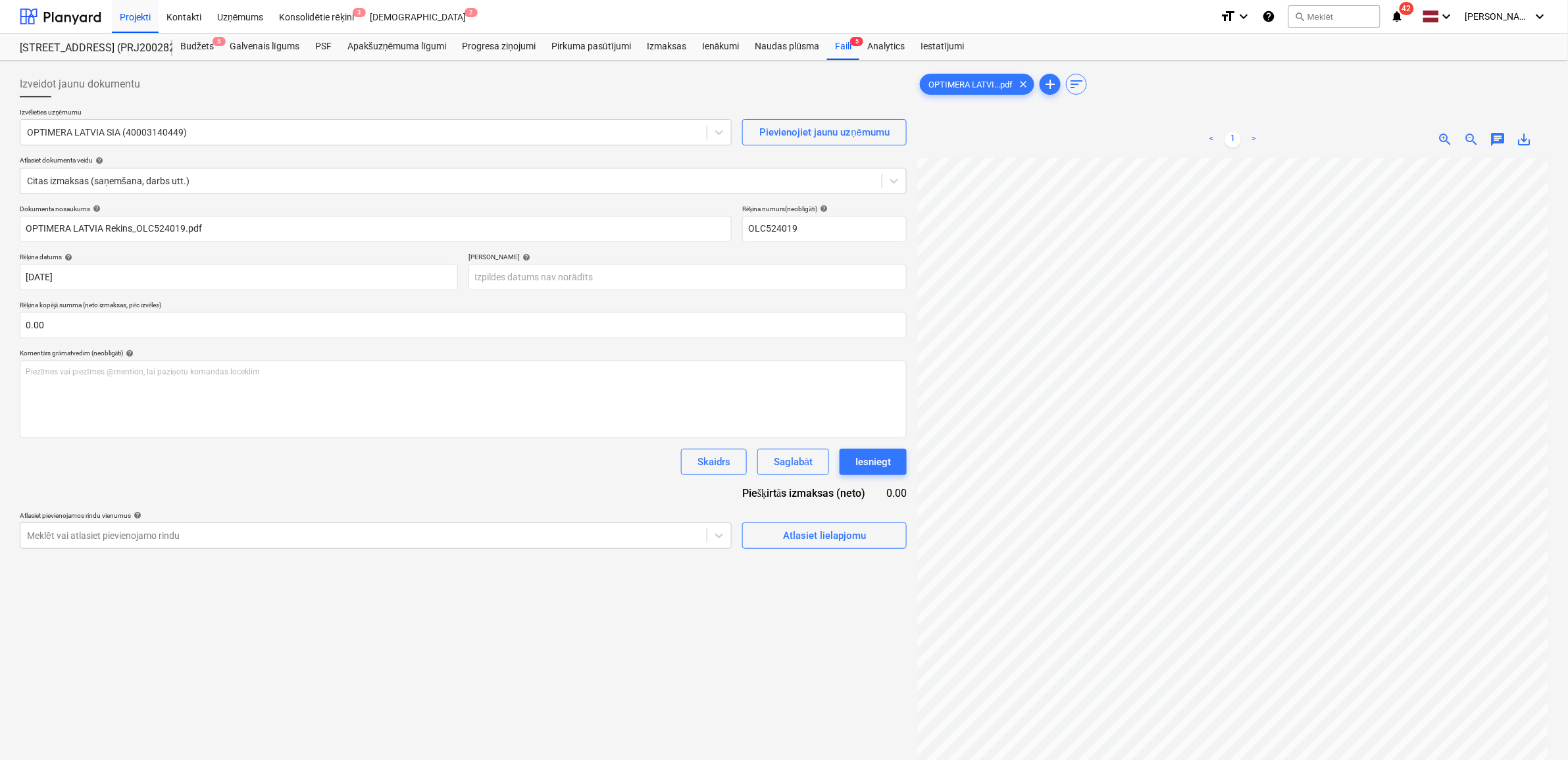
scroll to position [74, 32]
click at [664, 284] on body "Projekti Kontakti Uzņēmums Konsolidētie rēķini 3 Iesūtne 2 format_size keyboard…" at bounding box center [784, 380] width 1568 height 760
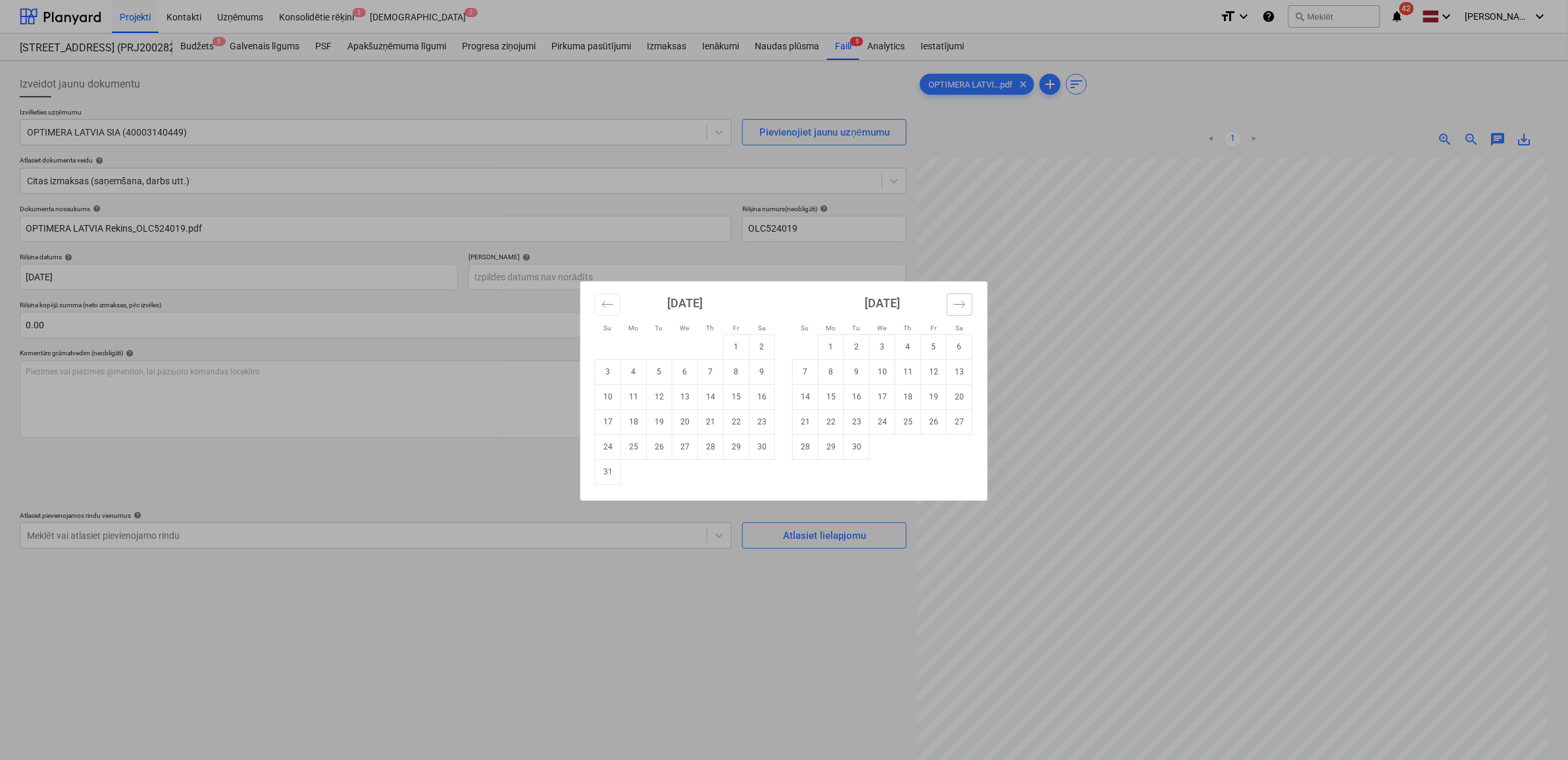
click at [949, 304] on button "Move forward to switch to the next month." at bounding box center [959, 305] width 26 height 22
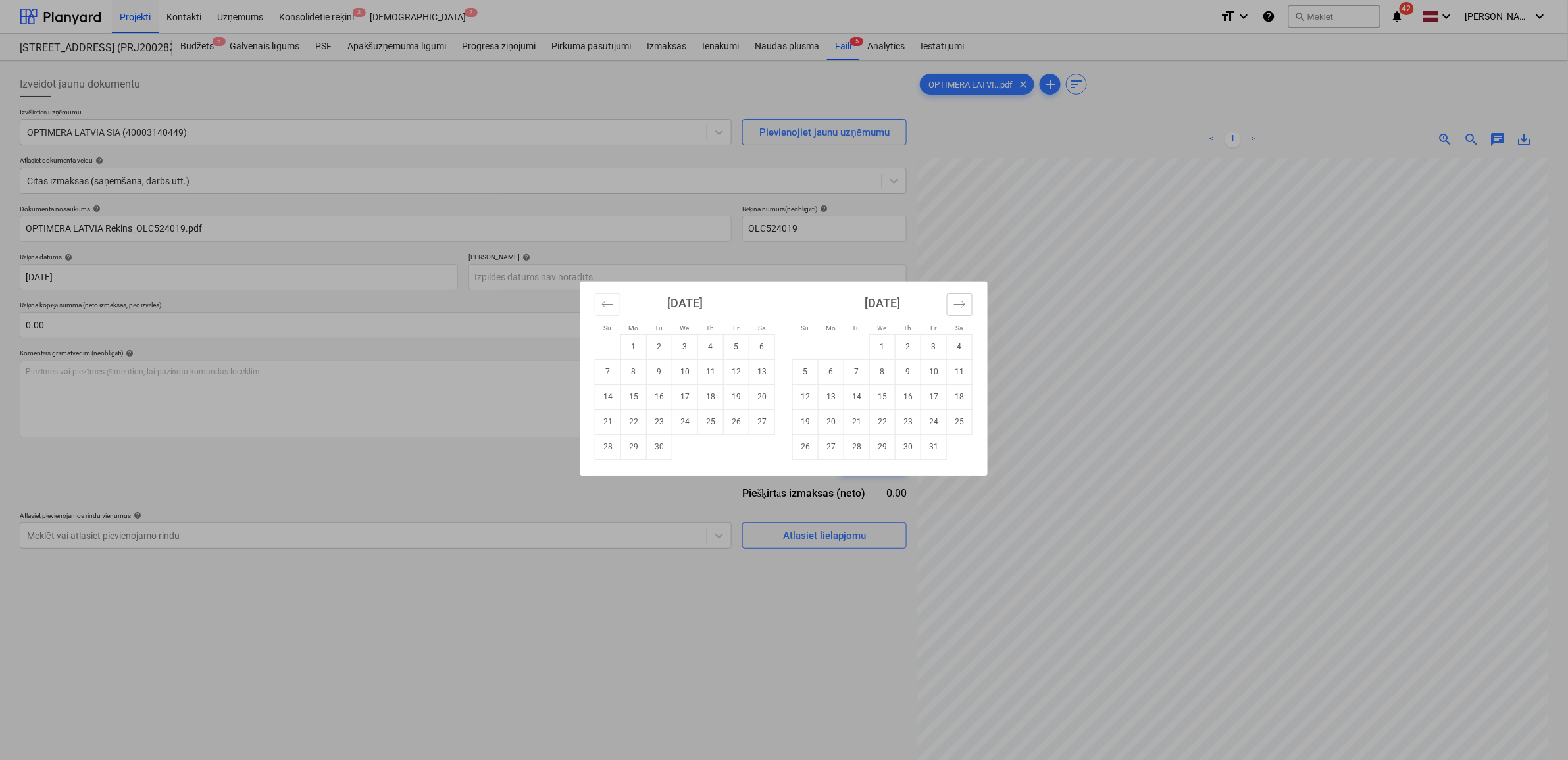
click at [949, 304] on button "Move forward to switch to the next month." at bounding box center [959, 305] width 26 height 22
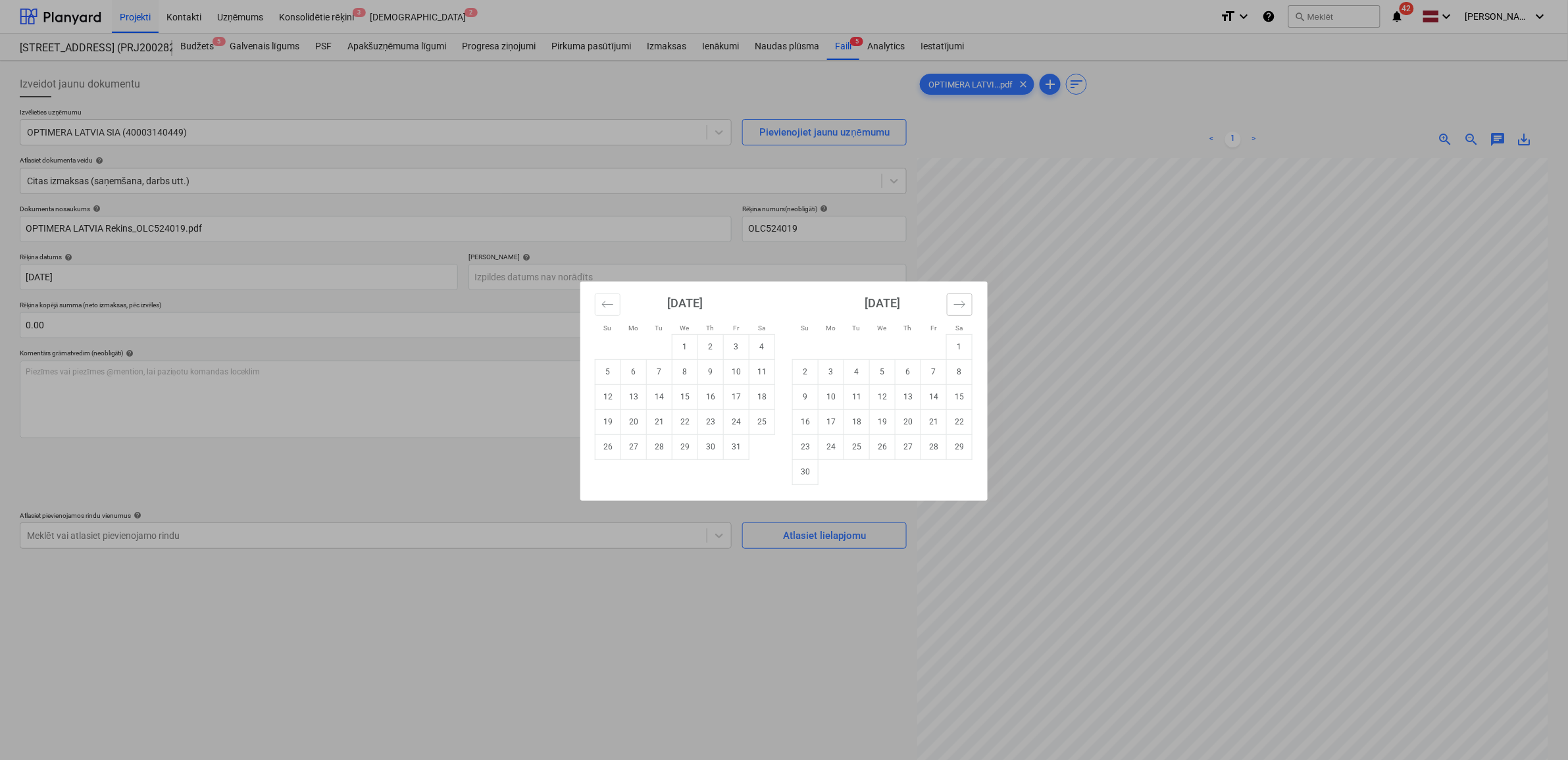
click at [951, 304] on button "Move forward to switch to the next month." at bounding box center [959, 305] width 26 height 22
click at [929, 347] on td "5" at bounding box center [934, 347] width 26 height 25
type input "[DATE]"
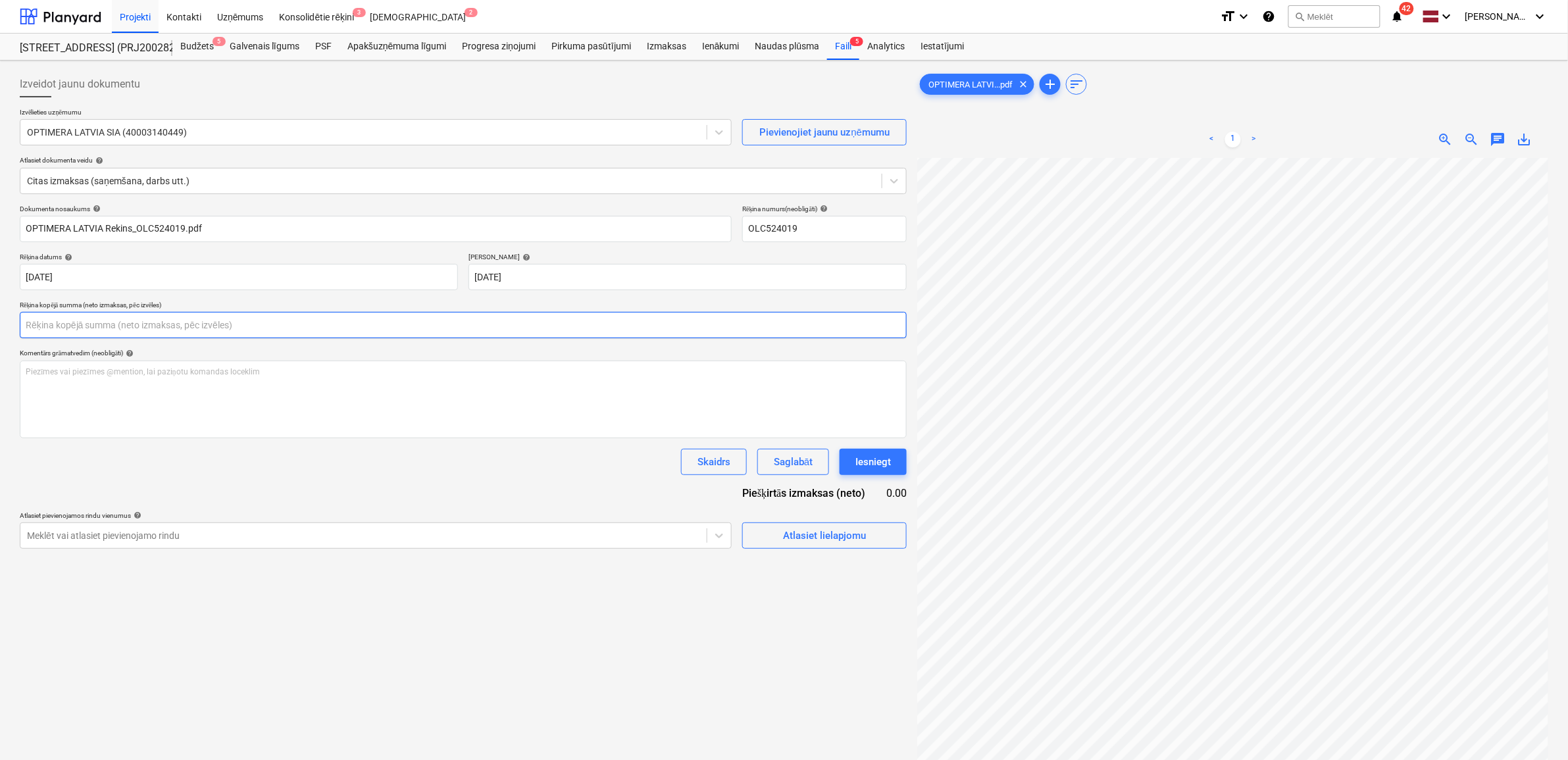
click at [146, 337] on input "text" at bounding box center [463, 325] width 887 height 26
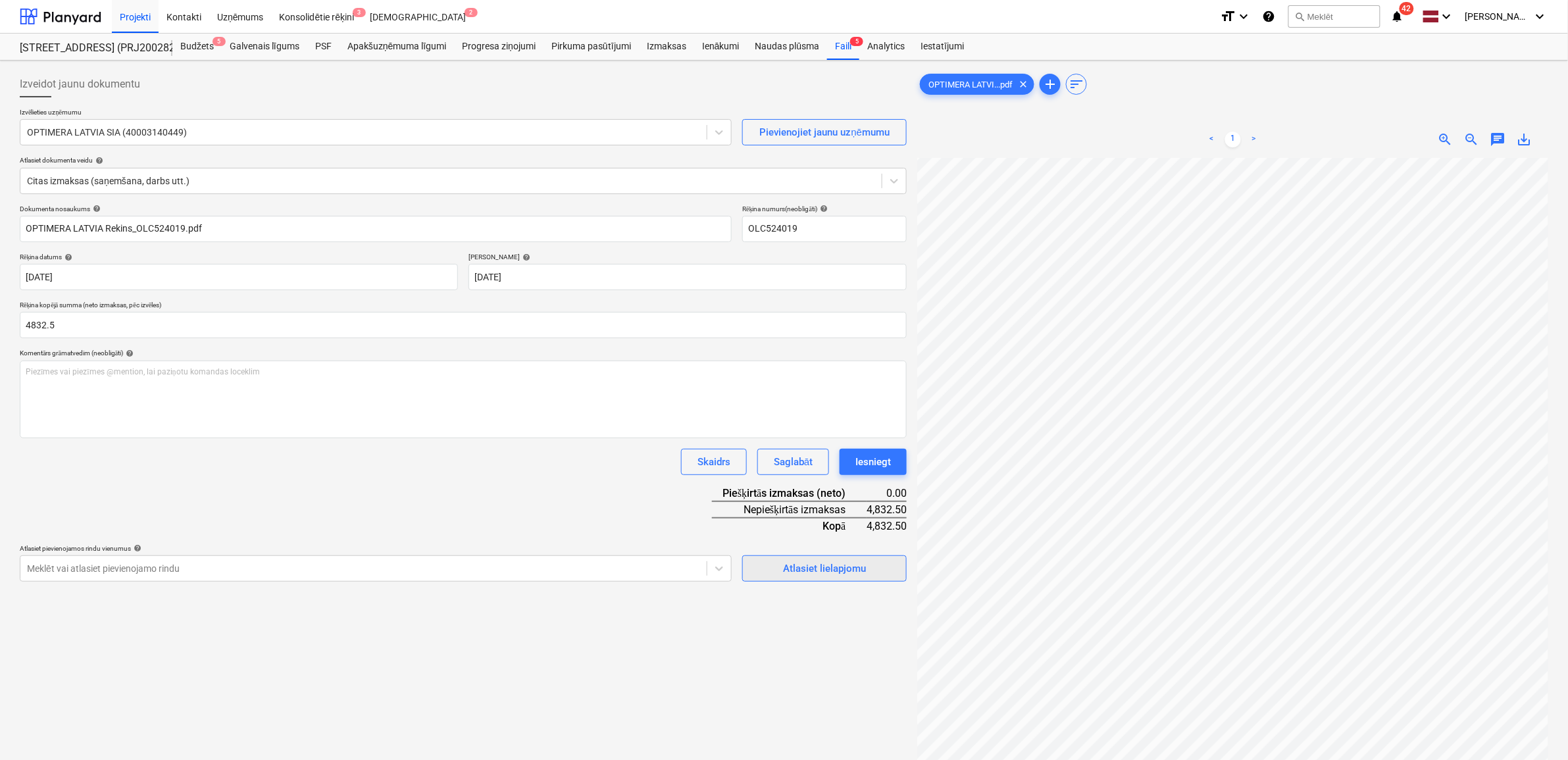
type input "4,832.50"
click at [802, 573] on div "Atlasiet lielapjomu" at bounding box center [824, 568] width 83 height 17
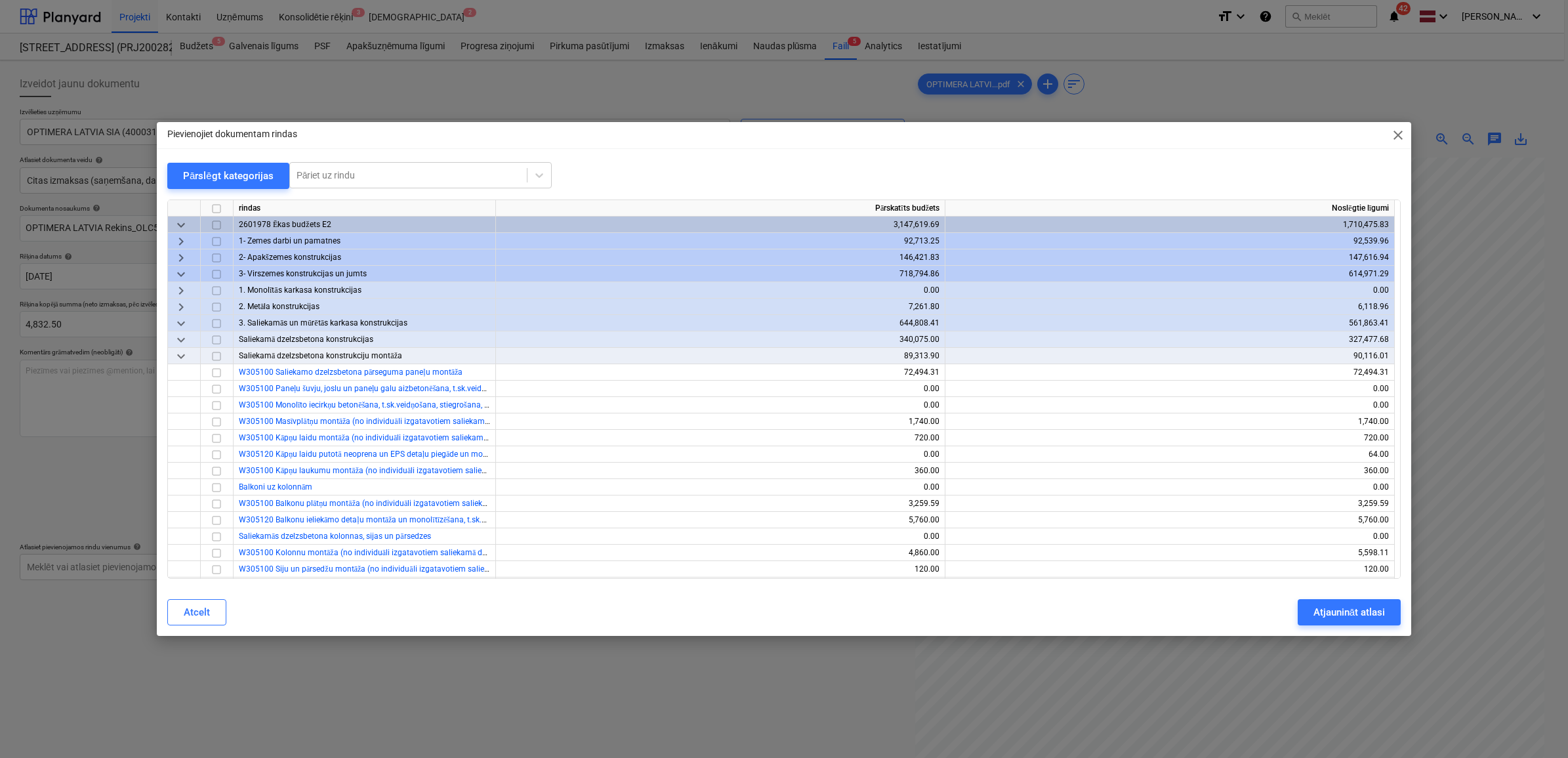
click at [181, 273] on span "keyboard_arrow_down" at bounding box center [181, 273] width 16 height 16
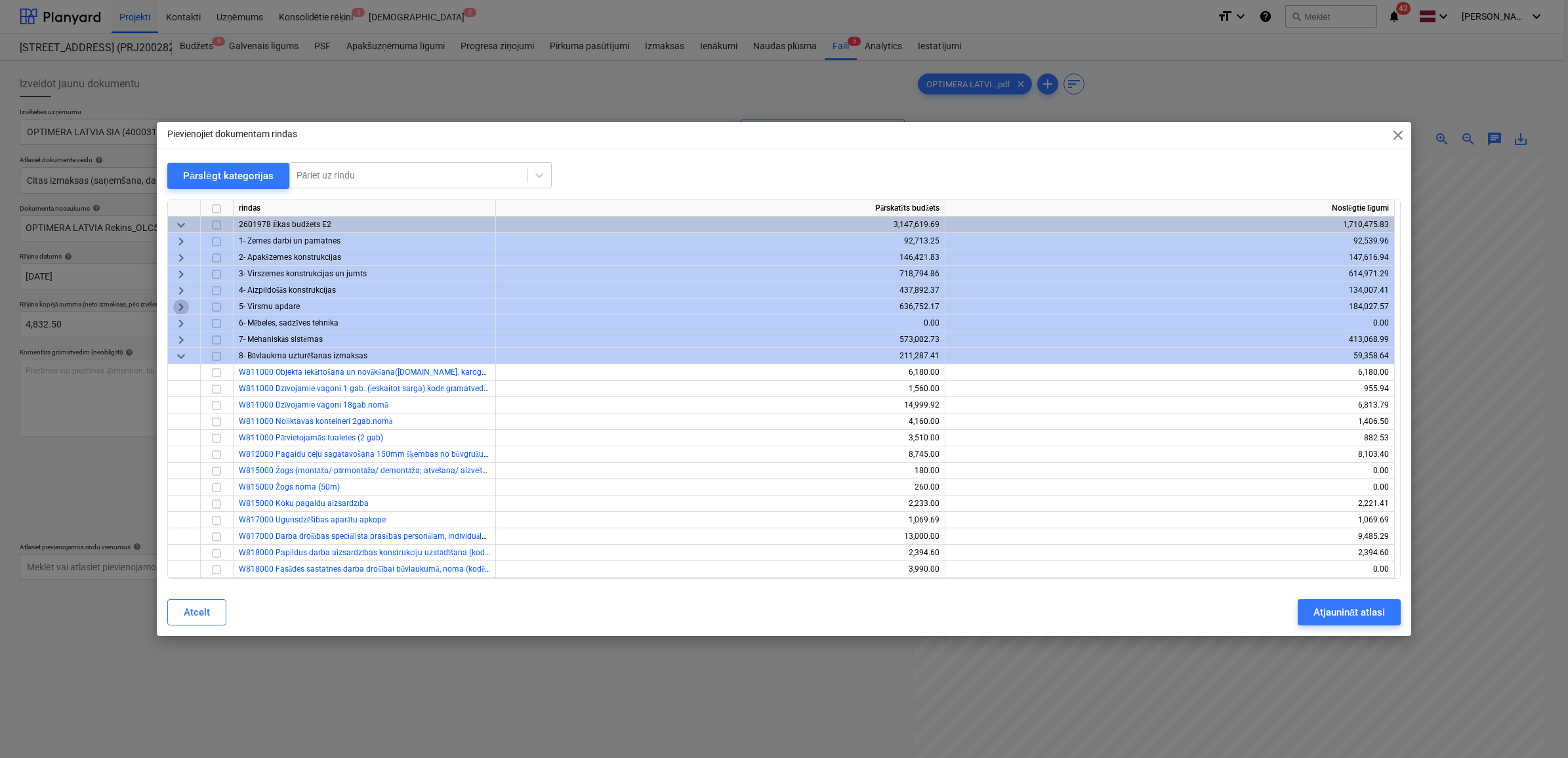
click at [179, 302] on span "keyboard_arrow_right" at bounding box center [181, 306] width 16 height 16
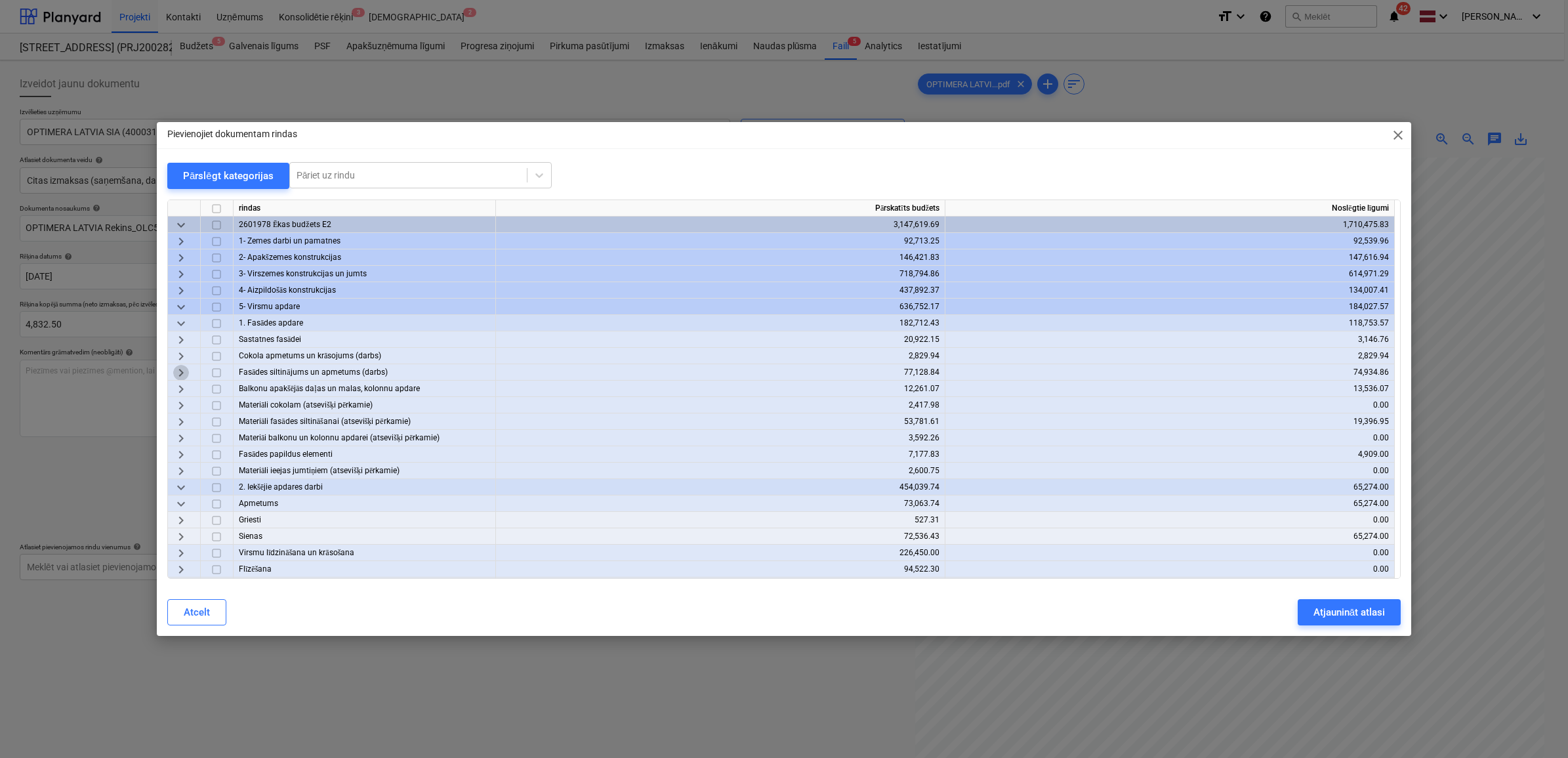
click at [178, 372] on span "keyboard_arrow_right" at bounding box center [181, 372] width 16 height 16
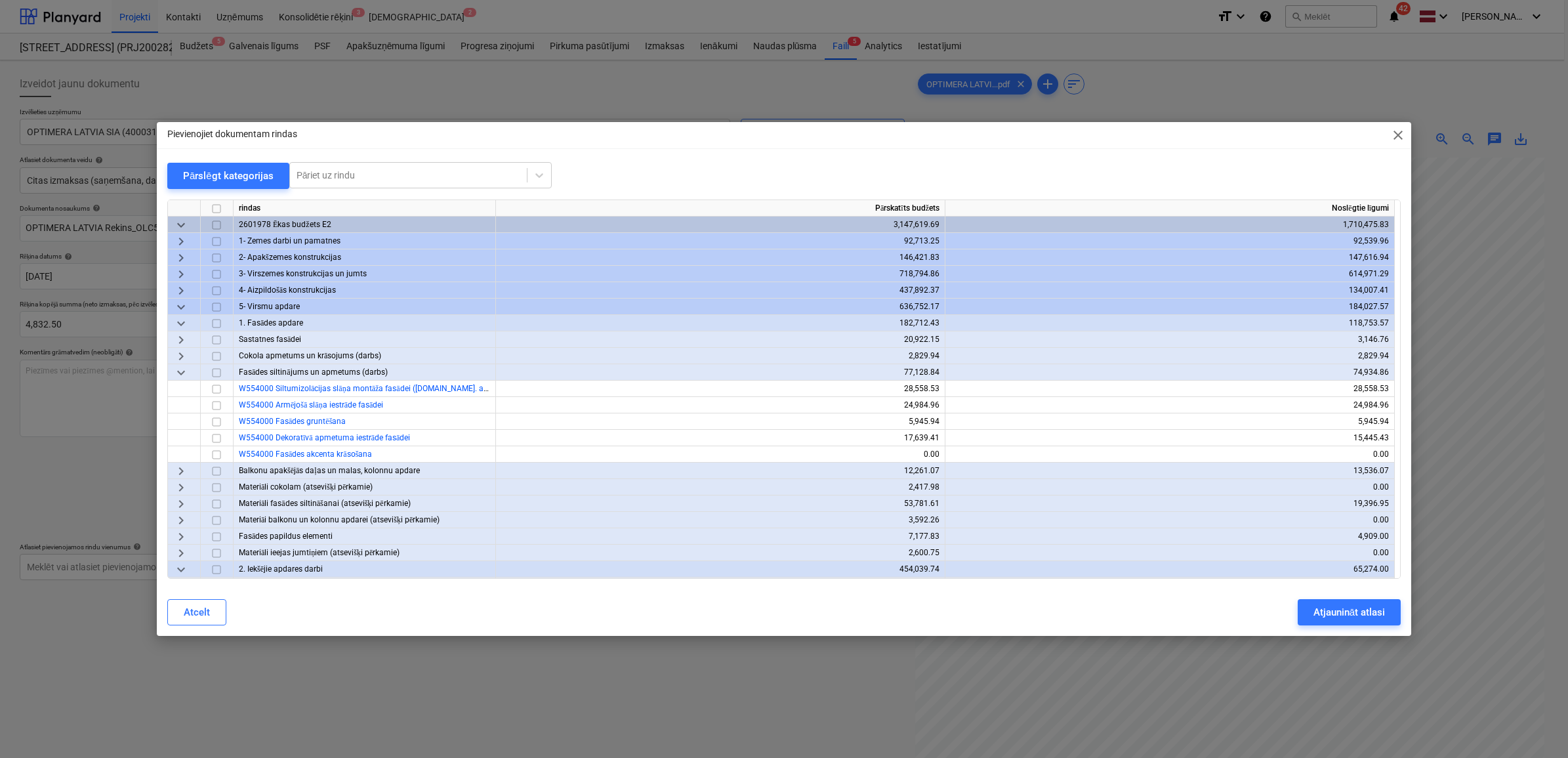
click at [181, 369] on span "keyboard_arrow_down" at bounding box center [181, 372] width 16 height 16
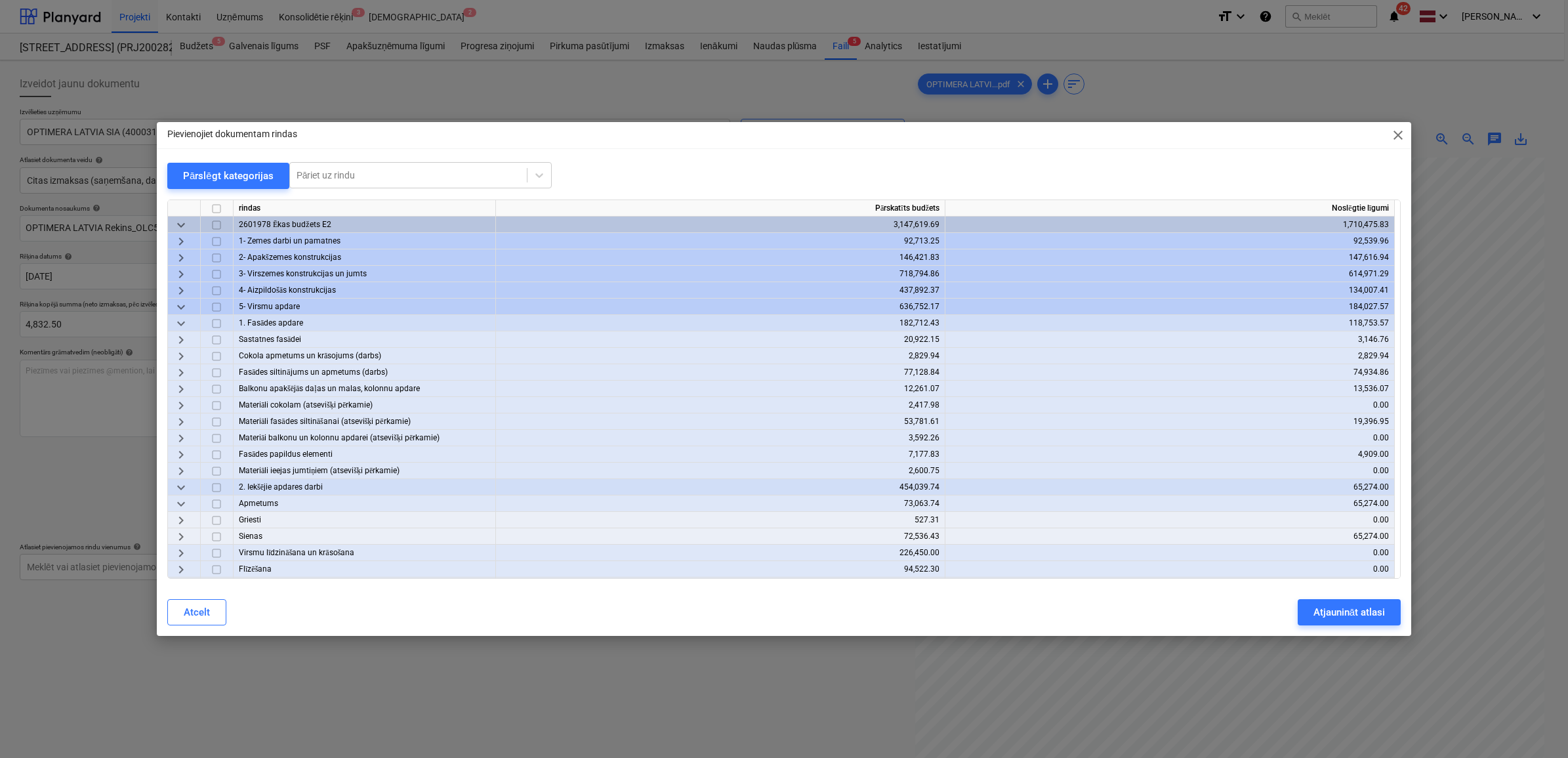
click at [183, 422] on span "keyboard_arrow_right" at bounding box center [181, 421] width 16 height 16
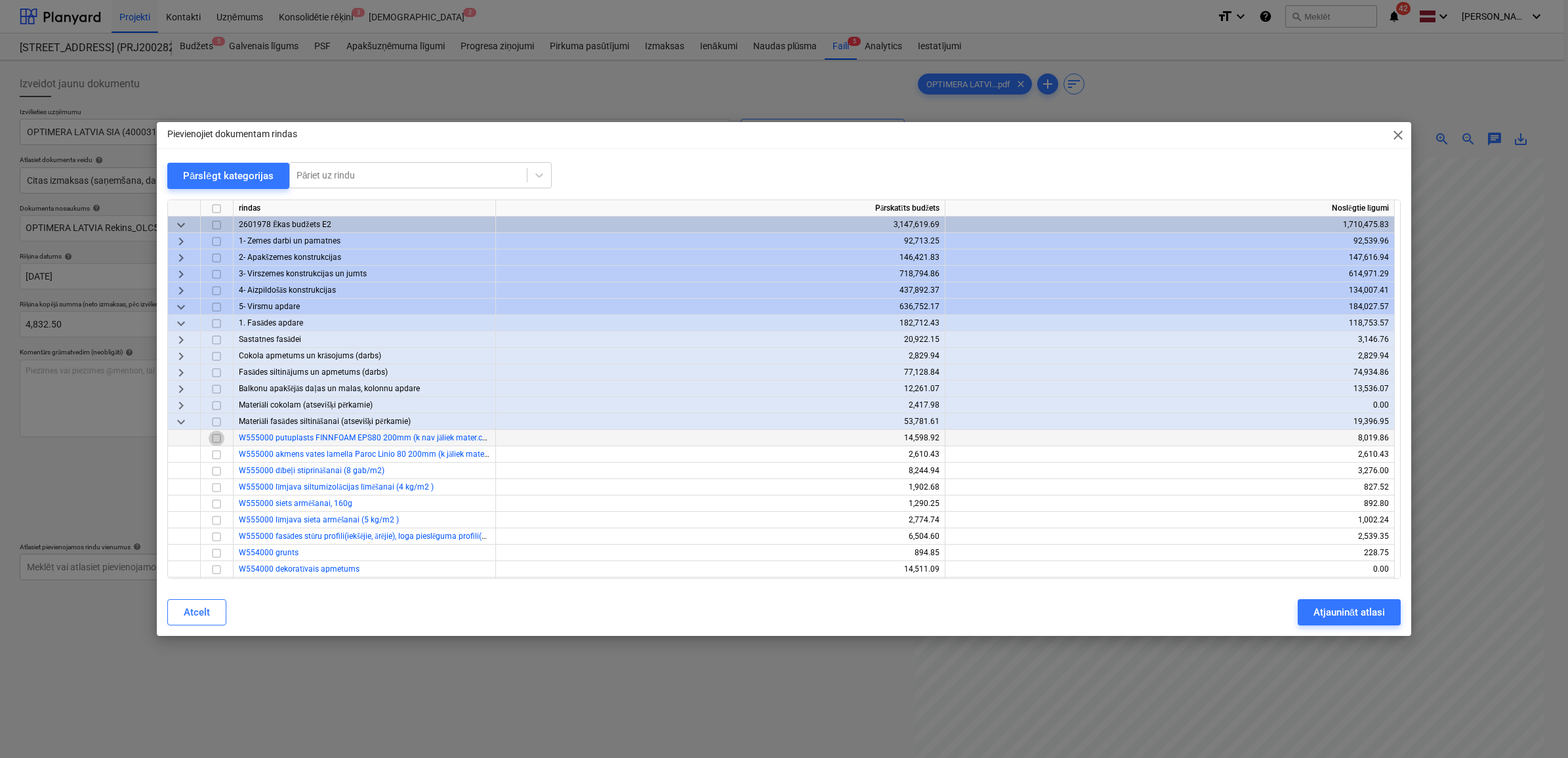
click at [218, 438] on input "checkbox" at bounding box center [216, 437] width 16 height 16
click at [1336, 612] on div "Atjaunināt atlasi" at bounding box center [1349, 612] width 71 height 17
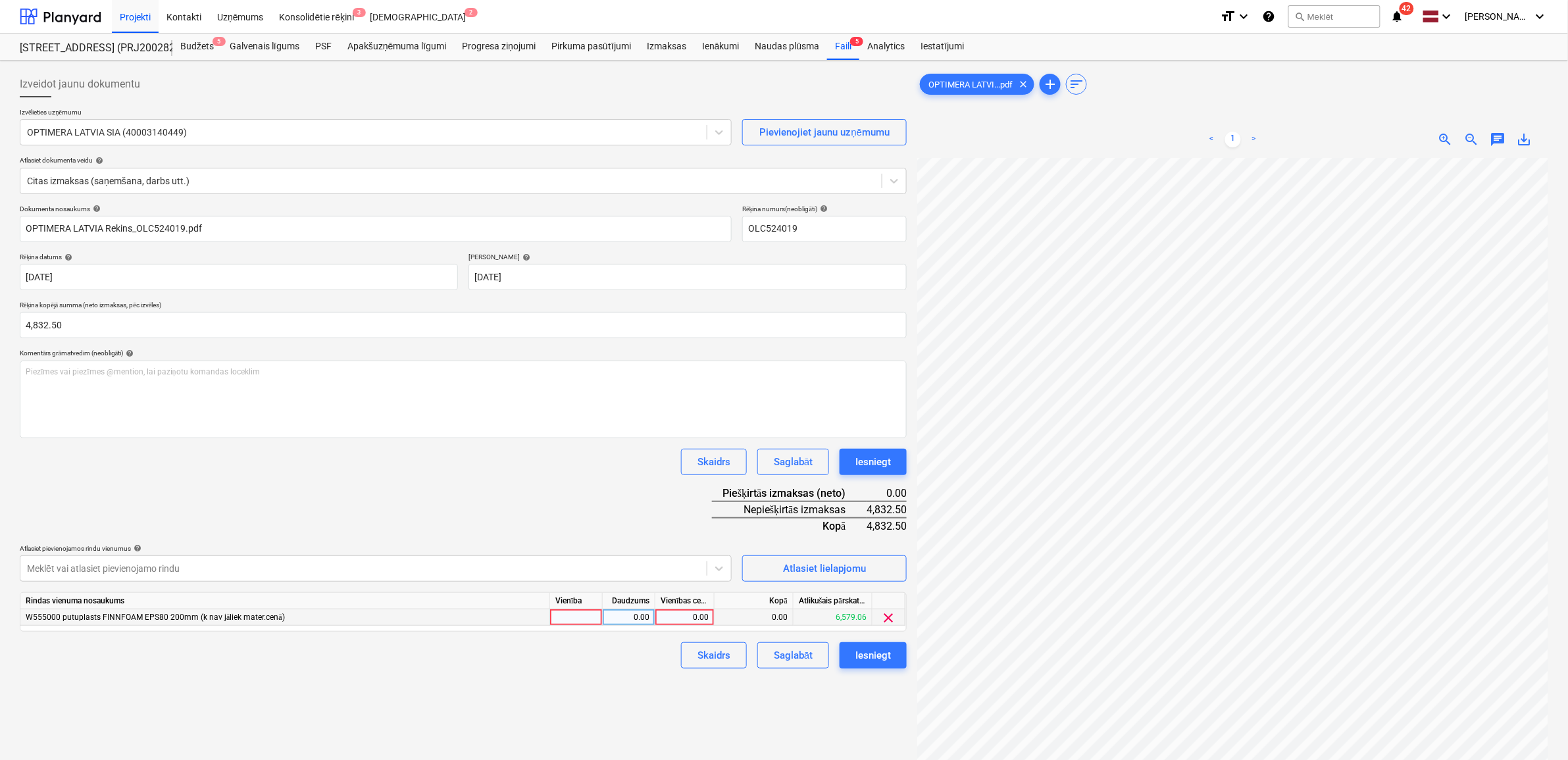
click at [677, 618] on div "0.00" at bounding box center [684, 618] width 48 height 17
type input "4832.5"
drag, startPoint x: 564, startPoint y: 518, endPoint x: 571, endPoint y: 518, distance: 7.0
click at [569, 518] on div "Dokumenta nosaukums help OPTIMERA LATVIA Rekins_OLC524019.pdf Rēķina numurs (ne…" at bounding box center [463, 437] width 887 height 464
click at [888, 659] on div "Iesniegt" at bounding box center [872, 655] width 35 height 17
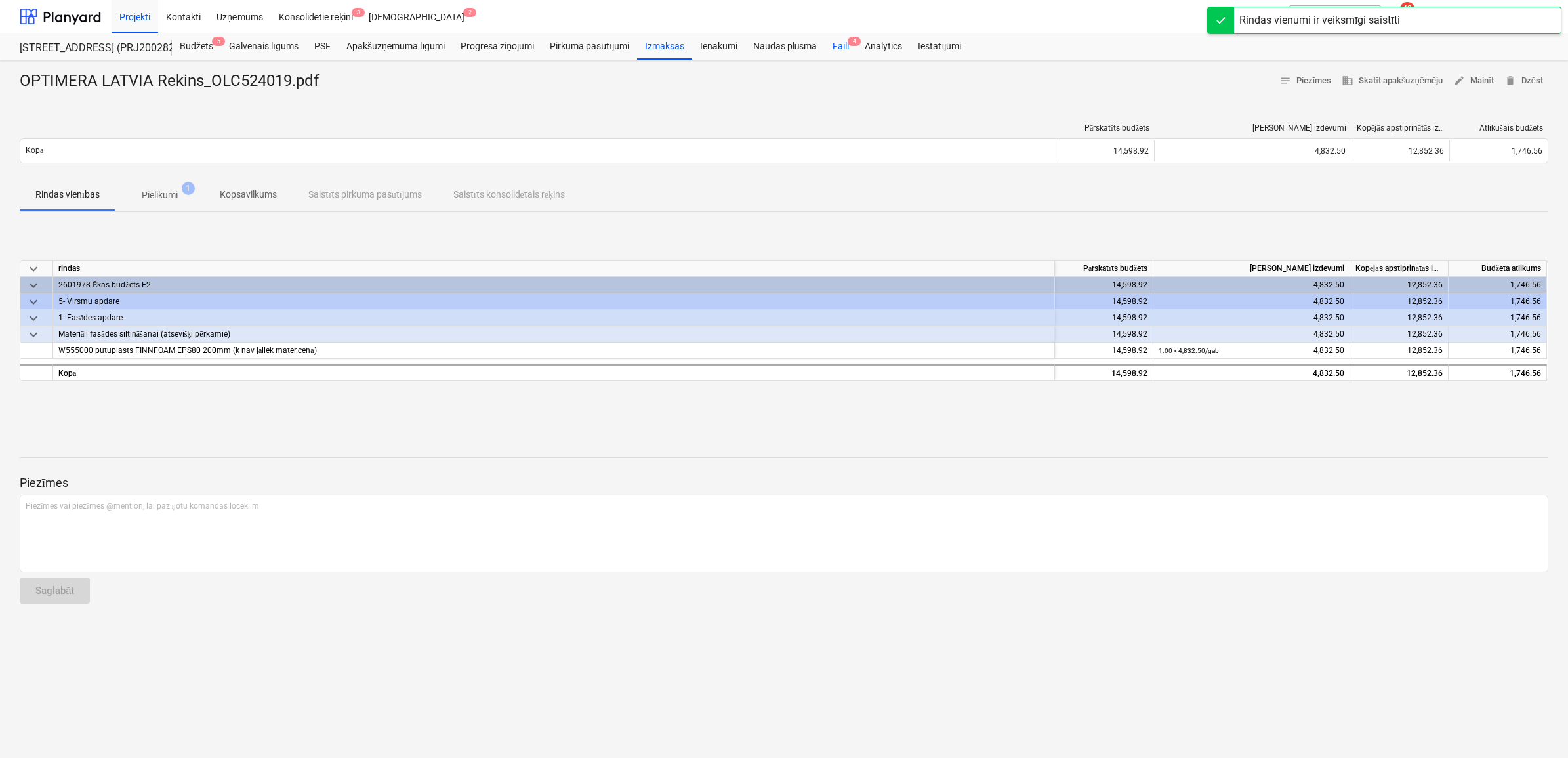
click at [848, 44] on span "4" at bounding box center [854, 41] width 13 height 9
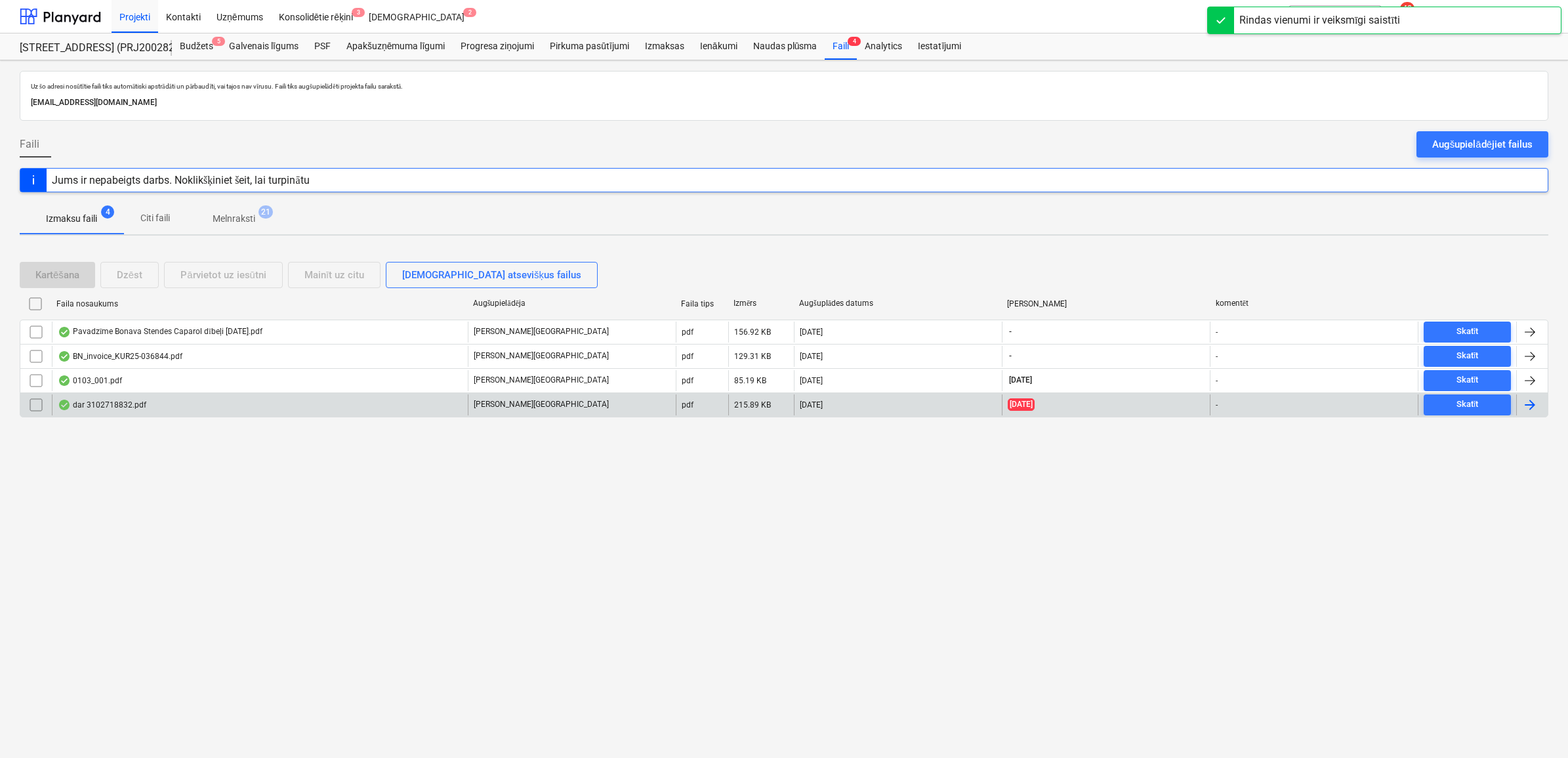
click at [126, 397] on div "dar 3102718832.pdf" at bounding box center [259, 405] width 416 height 21
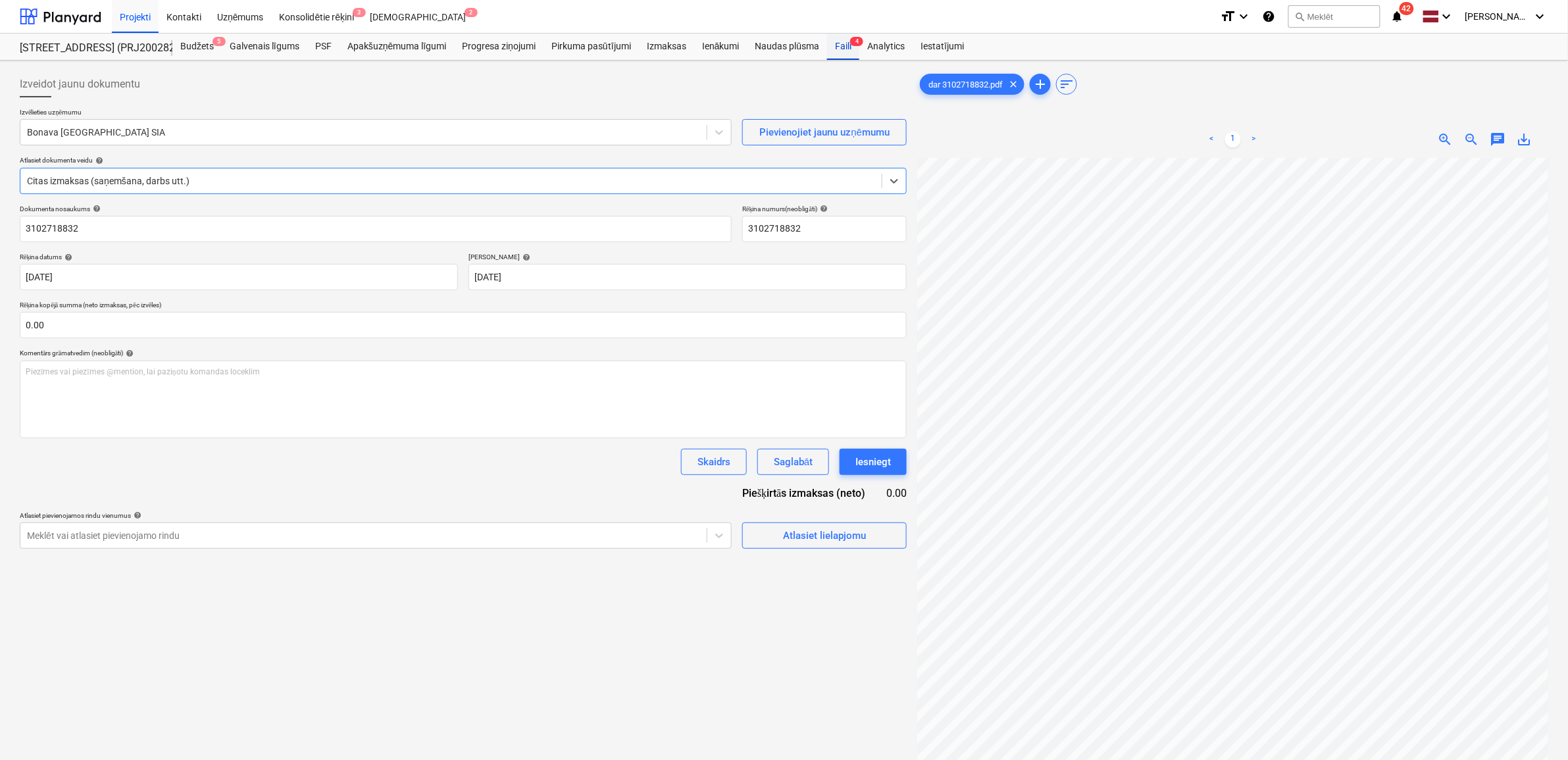
click at [836, 46] on div "Faili 4" at bounding box center [843, 47] width 32 height 26
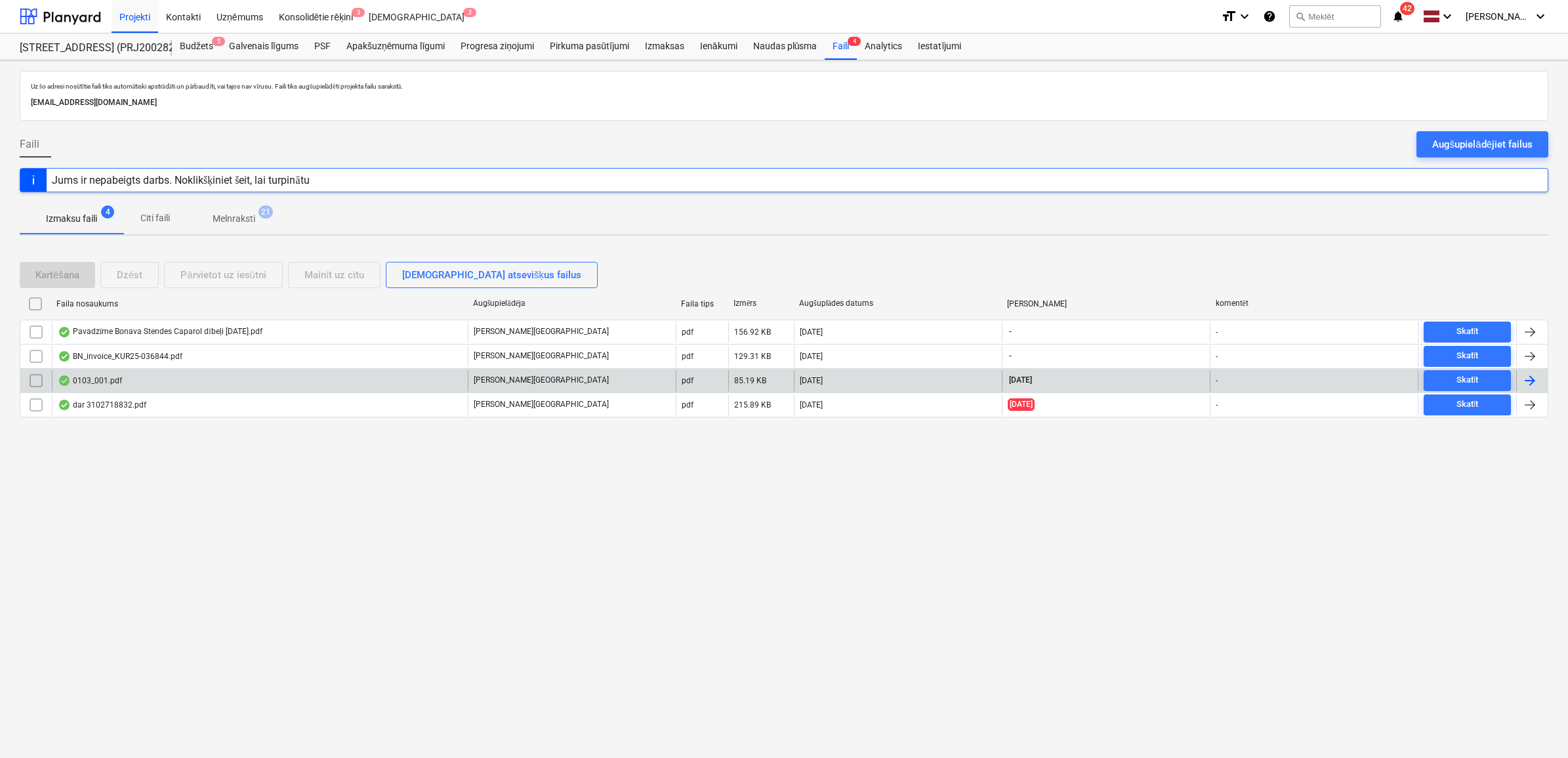
click at [213, 379] on div "0103_001.pdf" at bounding box center [259, 381] width 416 height 21
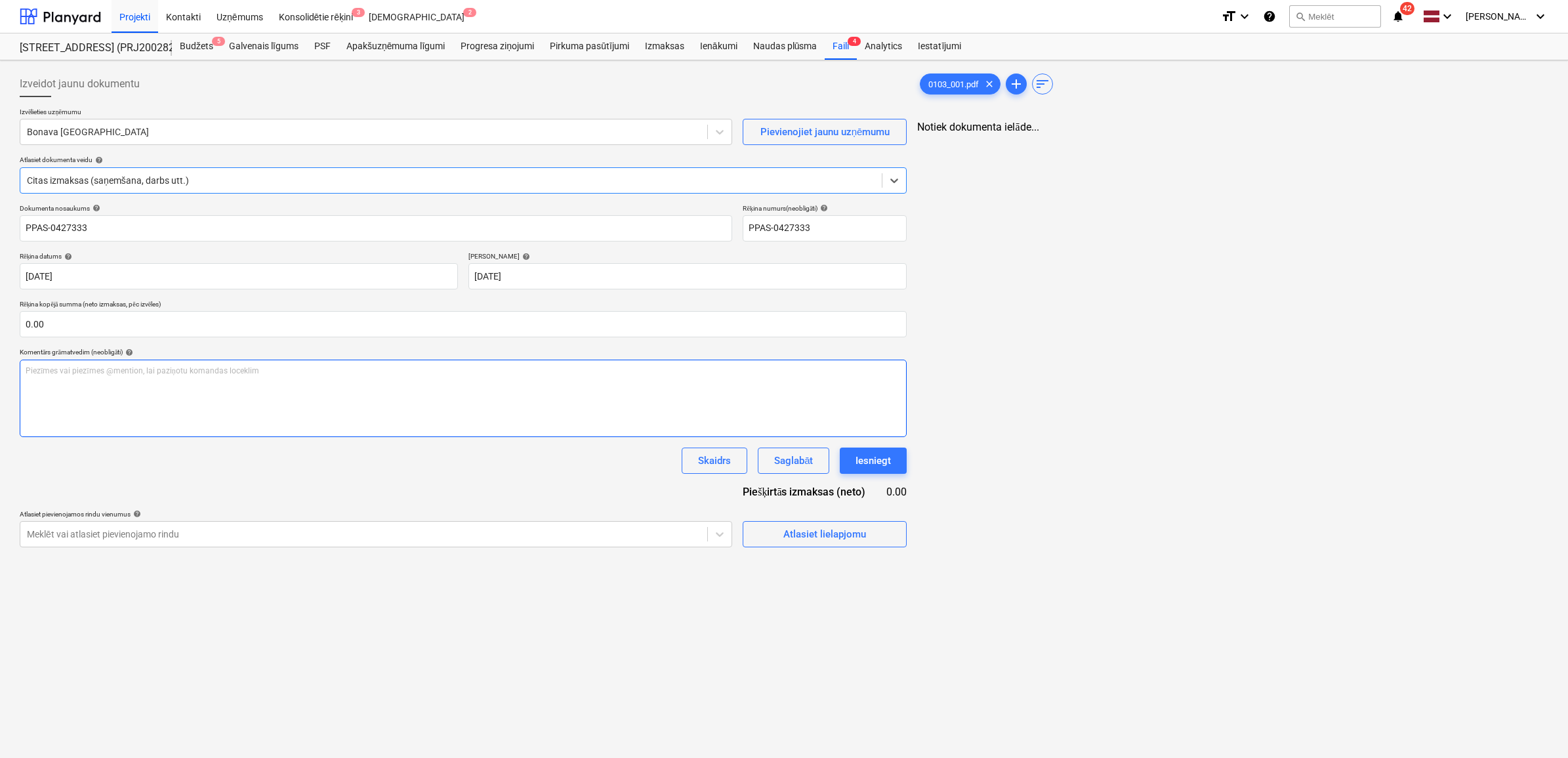
type input "PPAS-0427333"
type input "[DATE]"
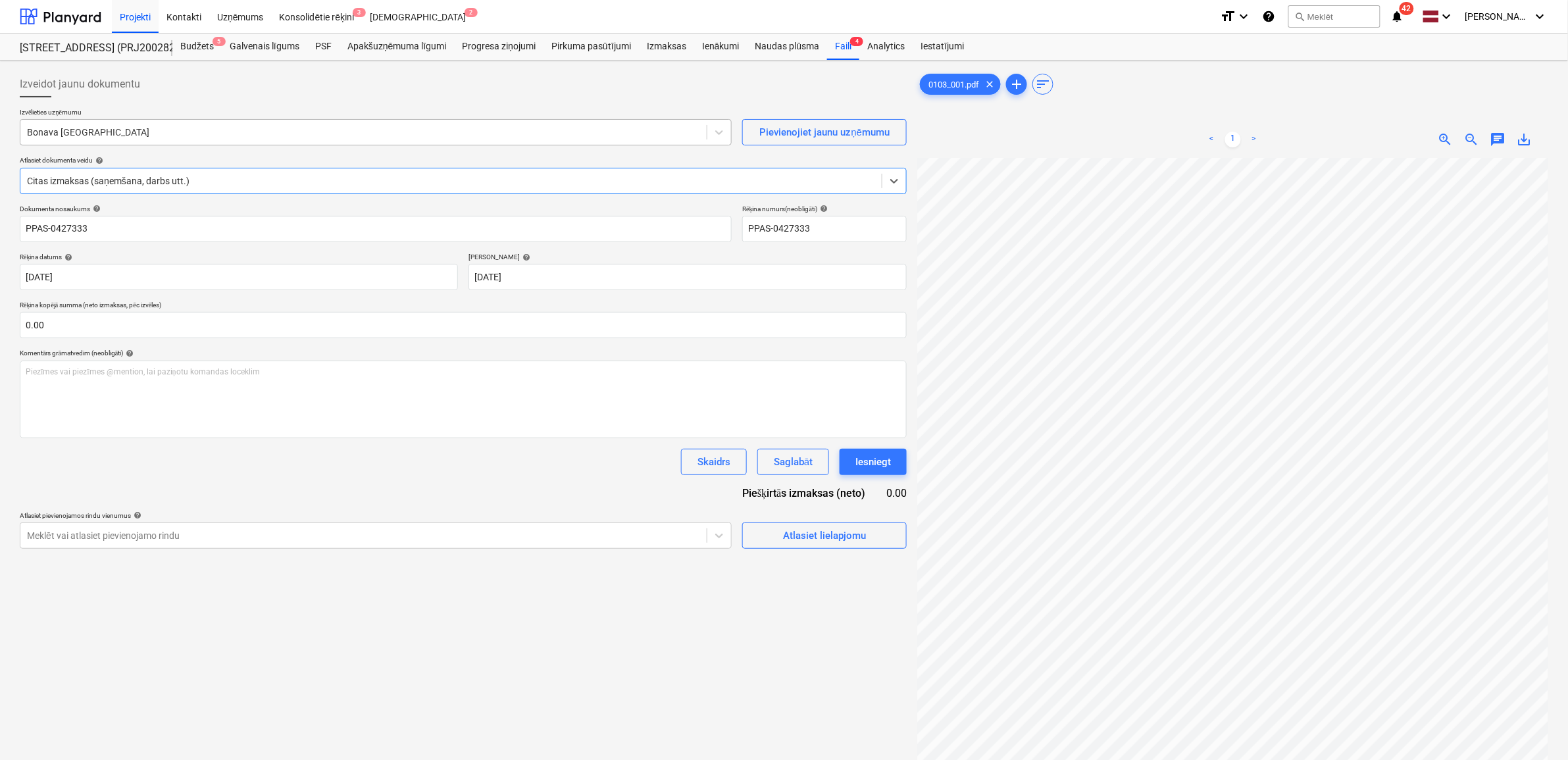
click at [168, 127] on div at bounding box center [364, 132] width 673 height 13
type input "akvedukt"
click at [1521, 139] on span "save_alt" at bounding box center [1524, 140] width 16 height 16
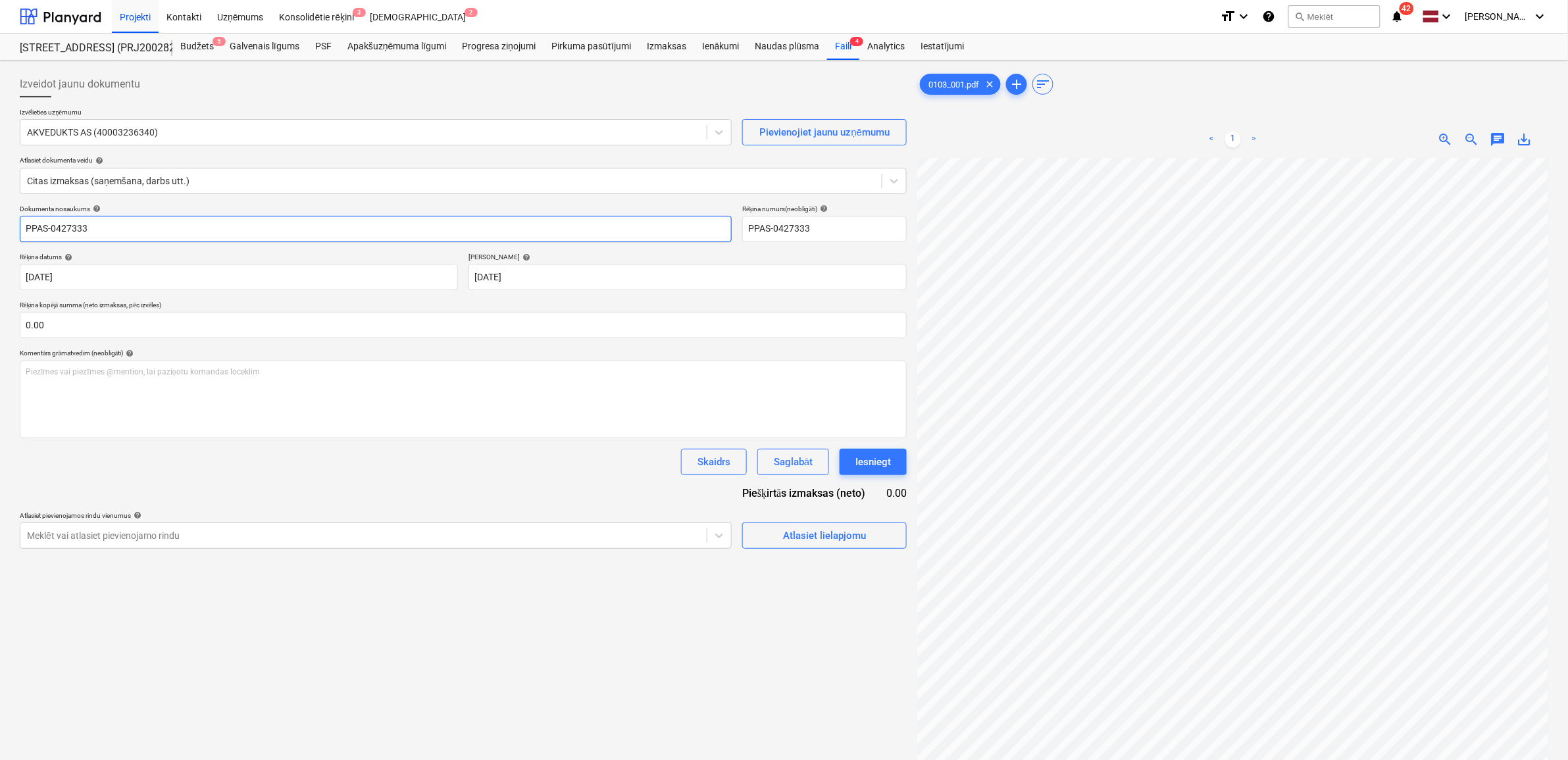
click at [103, 231] on input "PPAS-0427333" at bounding box center [376, 229] width 712 height 26
drag, startPoint x: 112, startPoint y: 229, endPoint x: -41, endPoint y: 231, distance: 153.0
click at [0, 231] on html "Projekti Kontakti Uzņēmums Konsolidētie rēķini 3 Iesūtne 2 format_size keyboard…" at bounding box center [784, 380] width 1568 height 760
paste input "0103_001"
type input "0103_001"
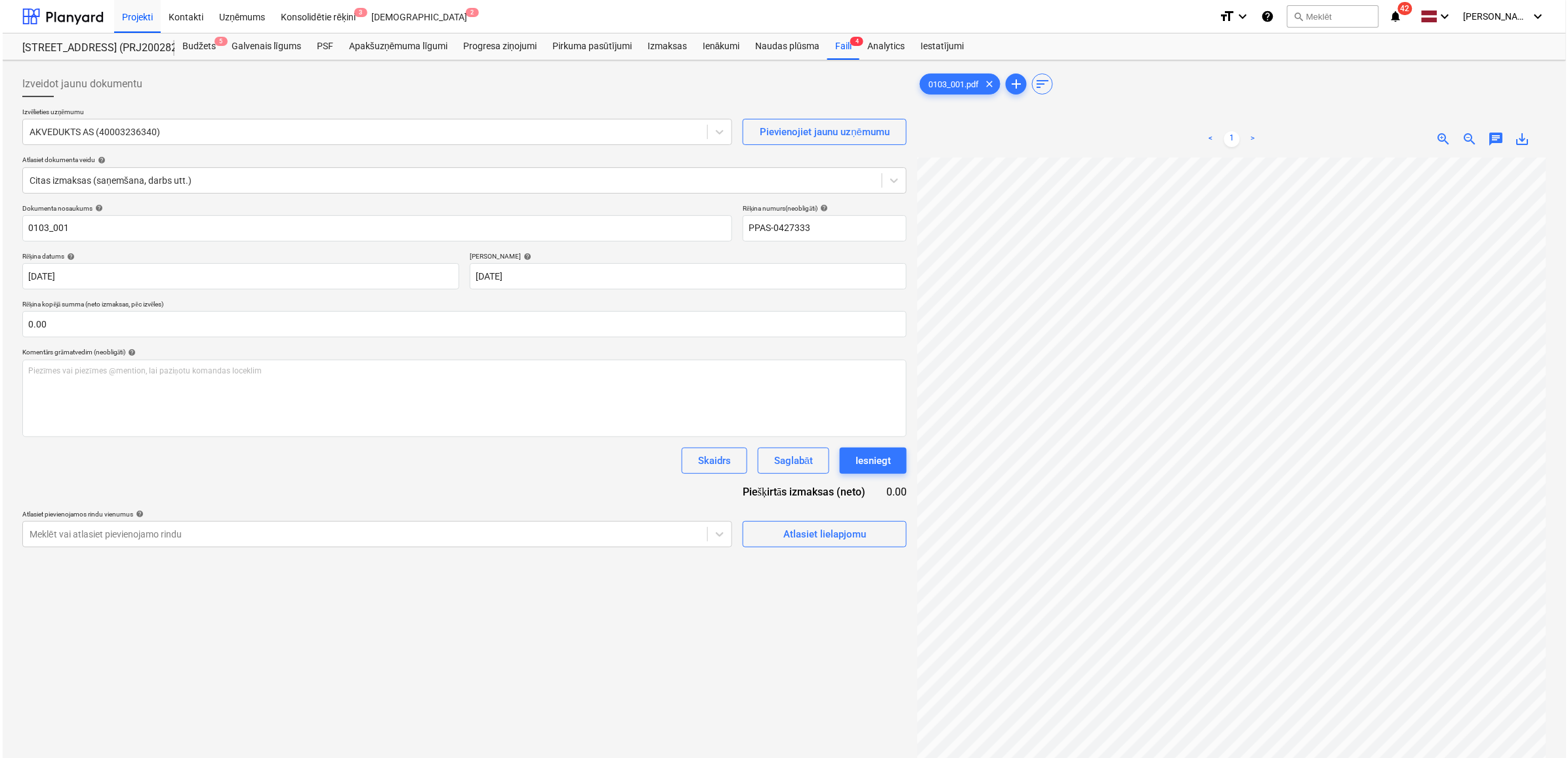
scroll to position [208, 60]
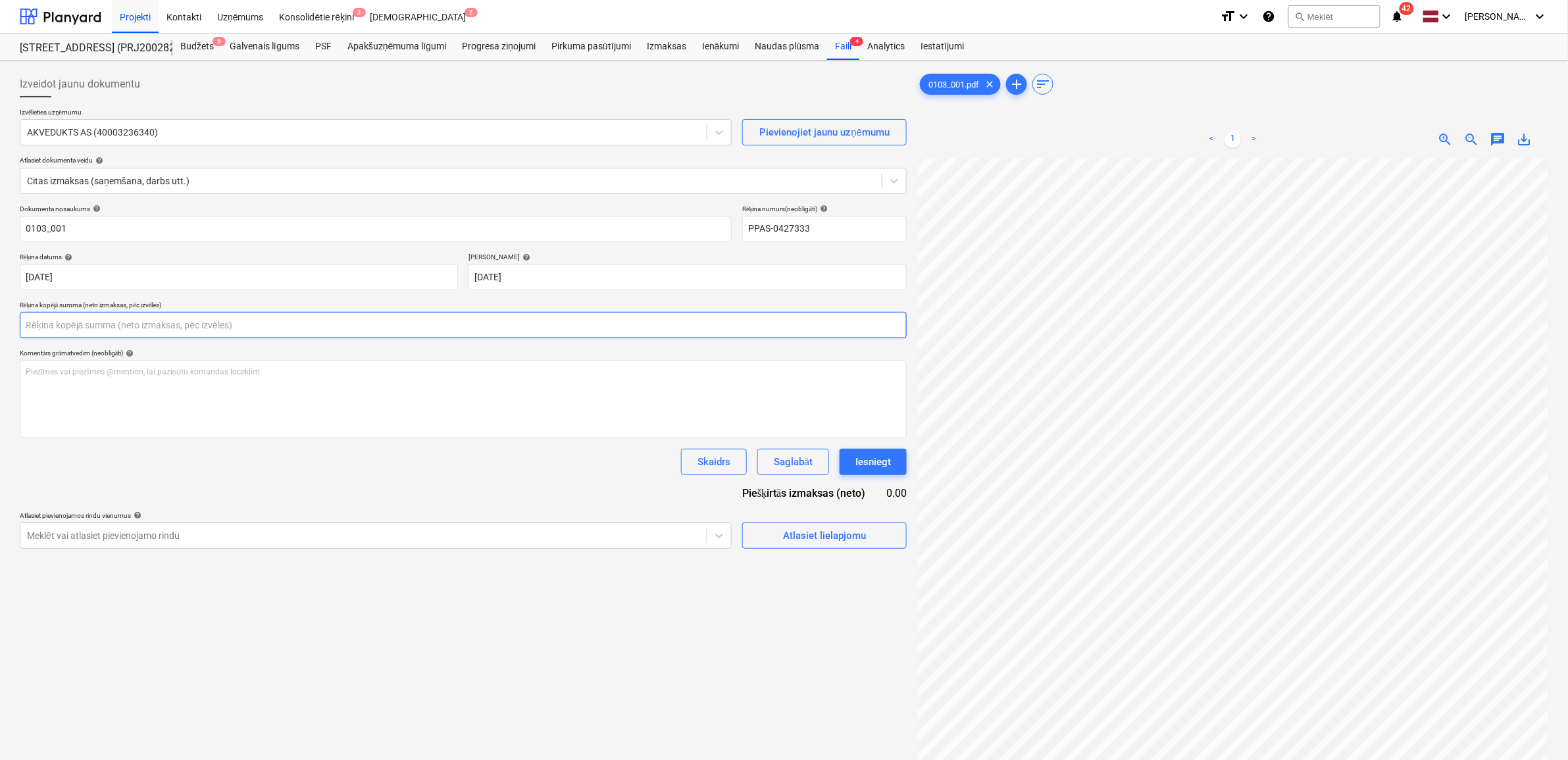
click at [67, 329] on input "text" at bounding box center [463, 325] width 887 height 26
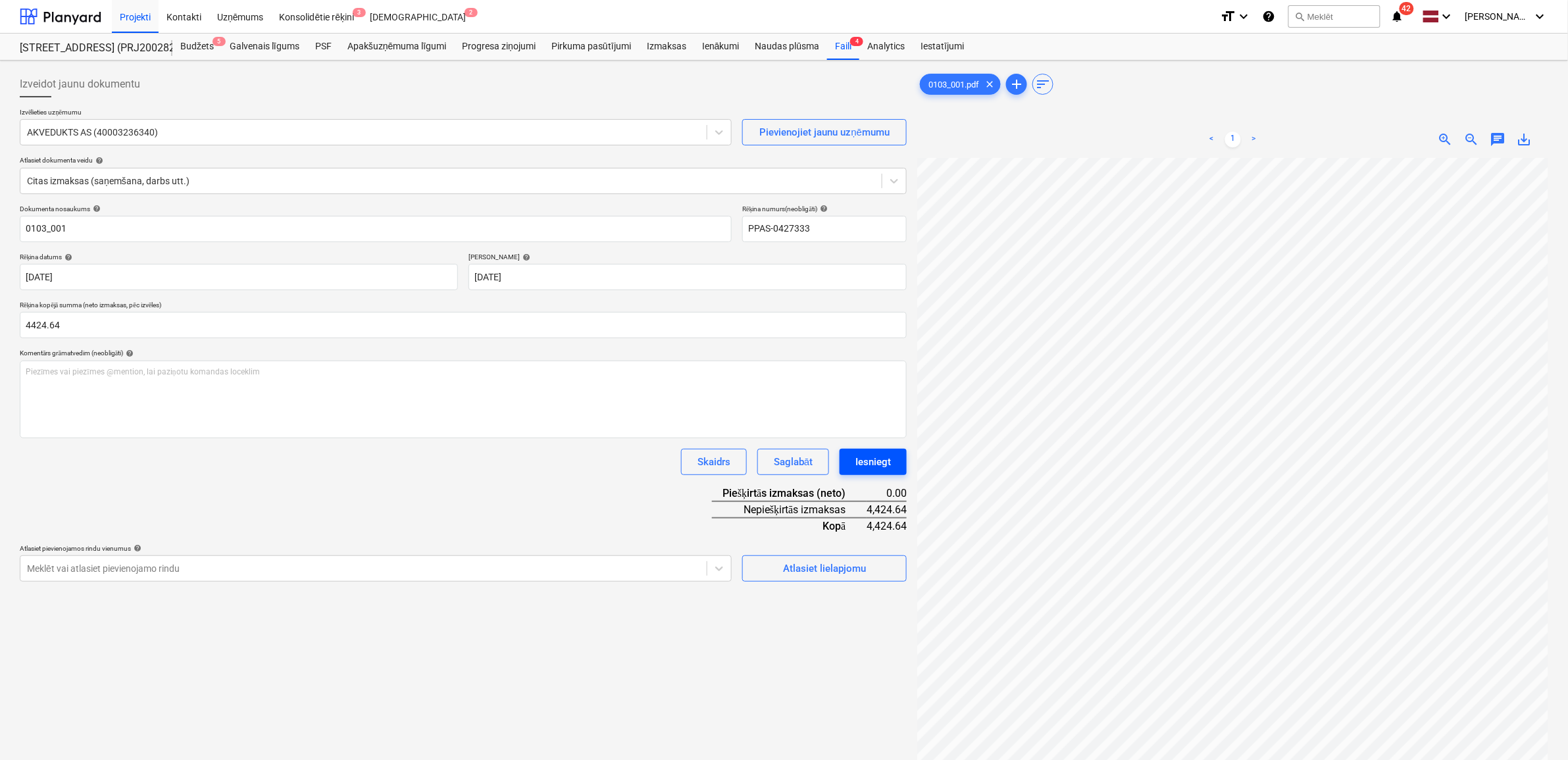
type input "4,424.64"
click at [870, 461] on div "Iesniegt" at bounding box center [872, 462] width 35 height 17
click at [821, 569] on div "Atlasiet lielapjomu" at bounding box center [824, 568] width 83 height 17
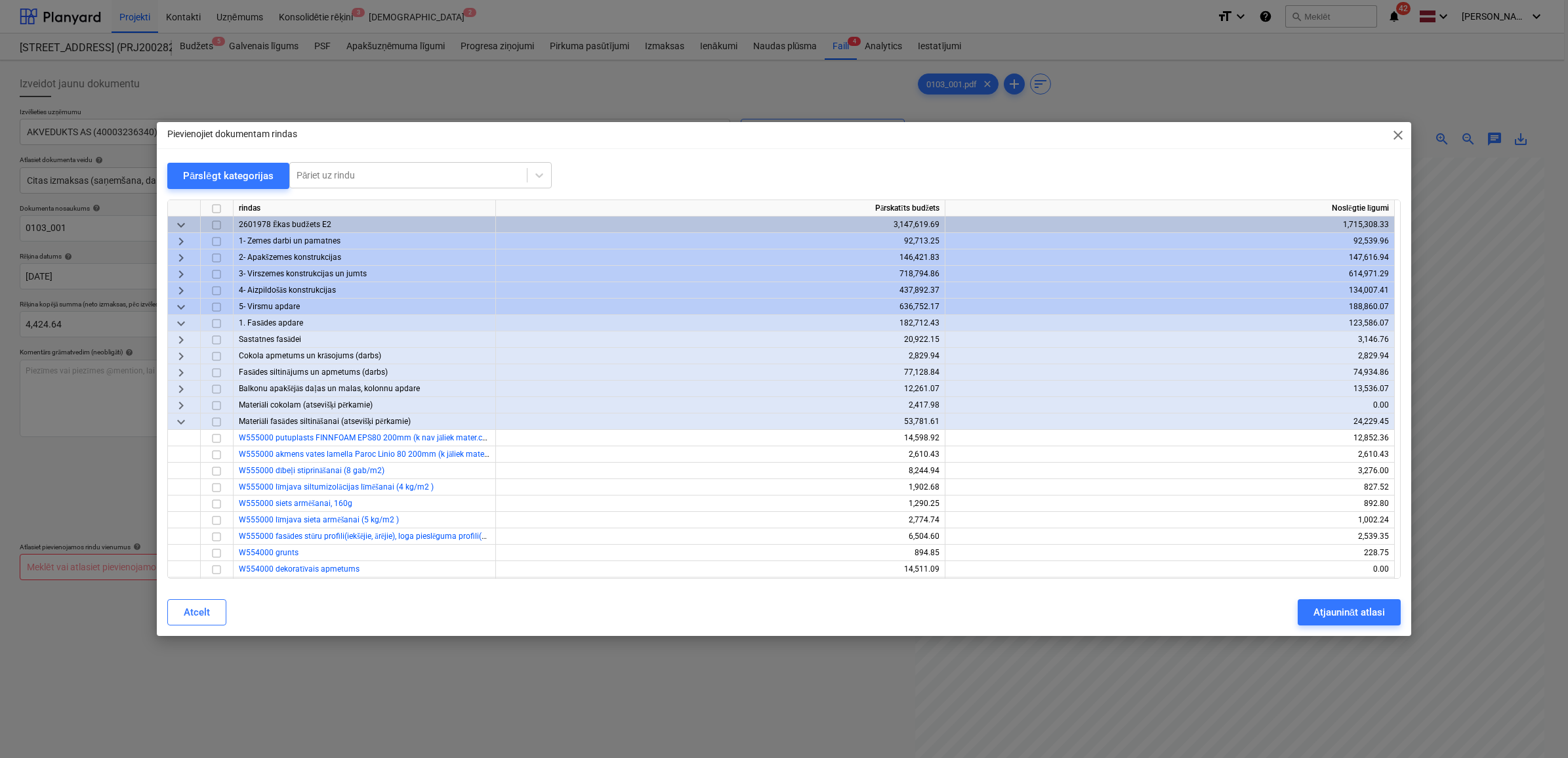
click at [183, 304] on span "keyboard_arrow_down" at bounding box center [181, 306] width 16 height 16
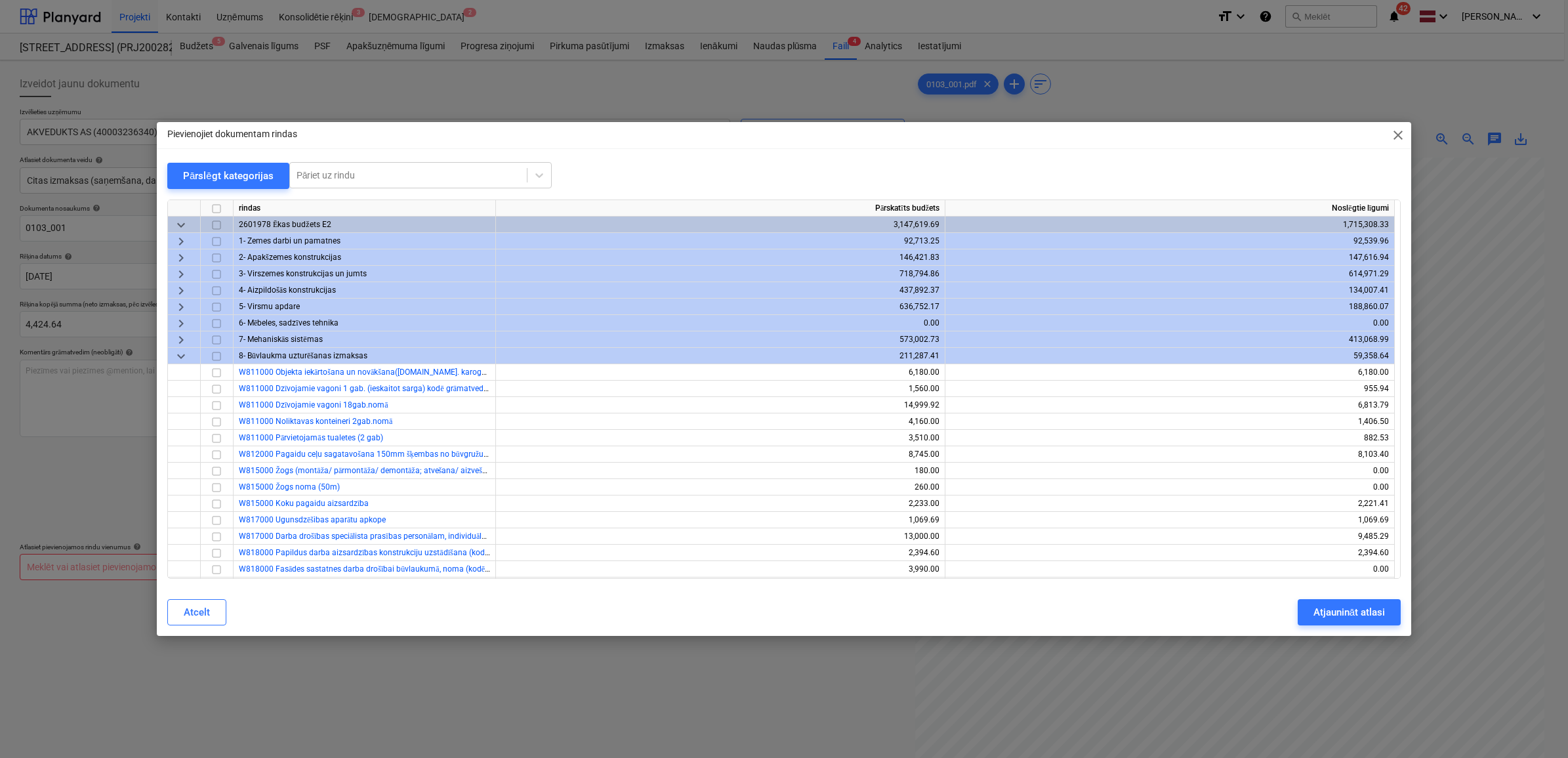
click at [179, 341] on span "keyboard_arrow_right" at bounding box center [181, 339] width 16 height 16
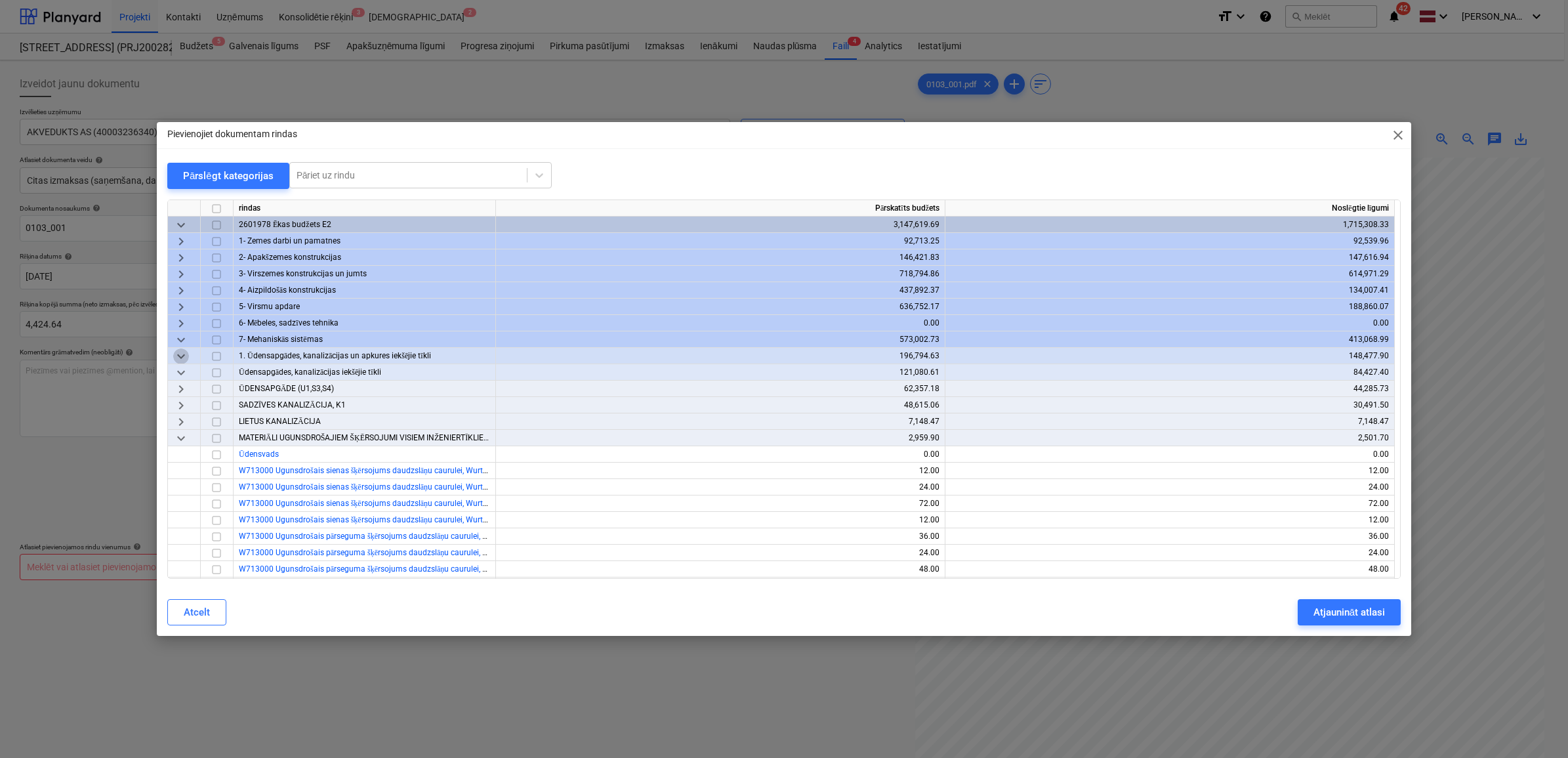
click at [179, 352] on span "keyboard_arrow_down" at bounding box center [181, 355] width 16 height 16
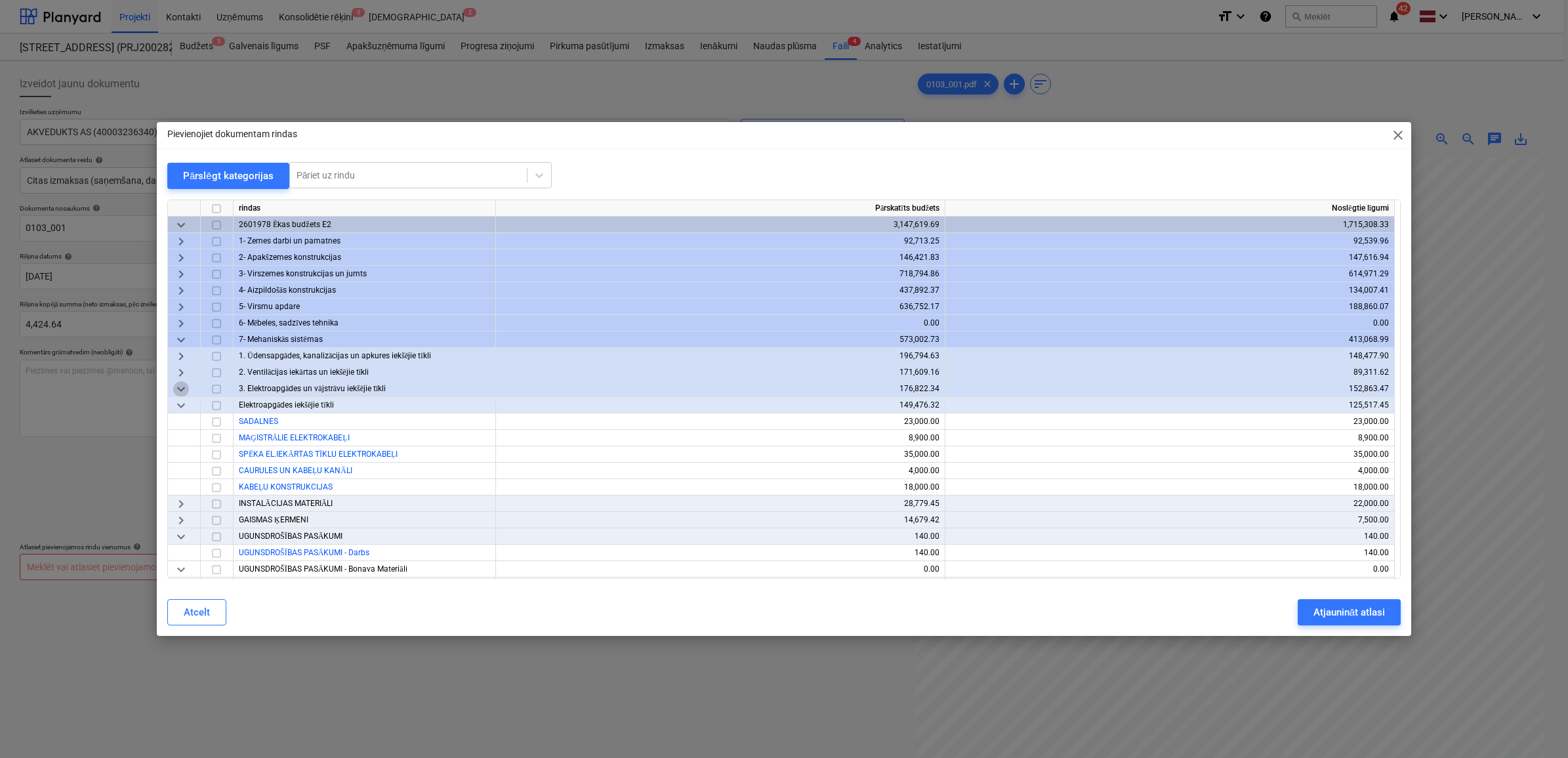
click at [181, 392] on span "keyboard_arrow_down" at bounding box center [181, 388] width 16 height 16
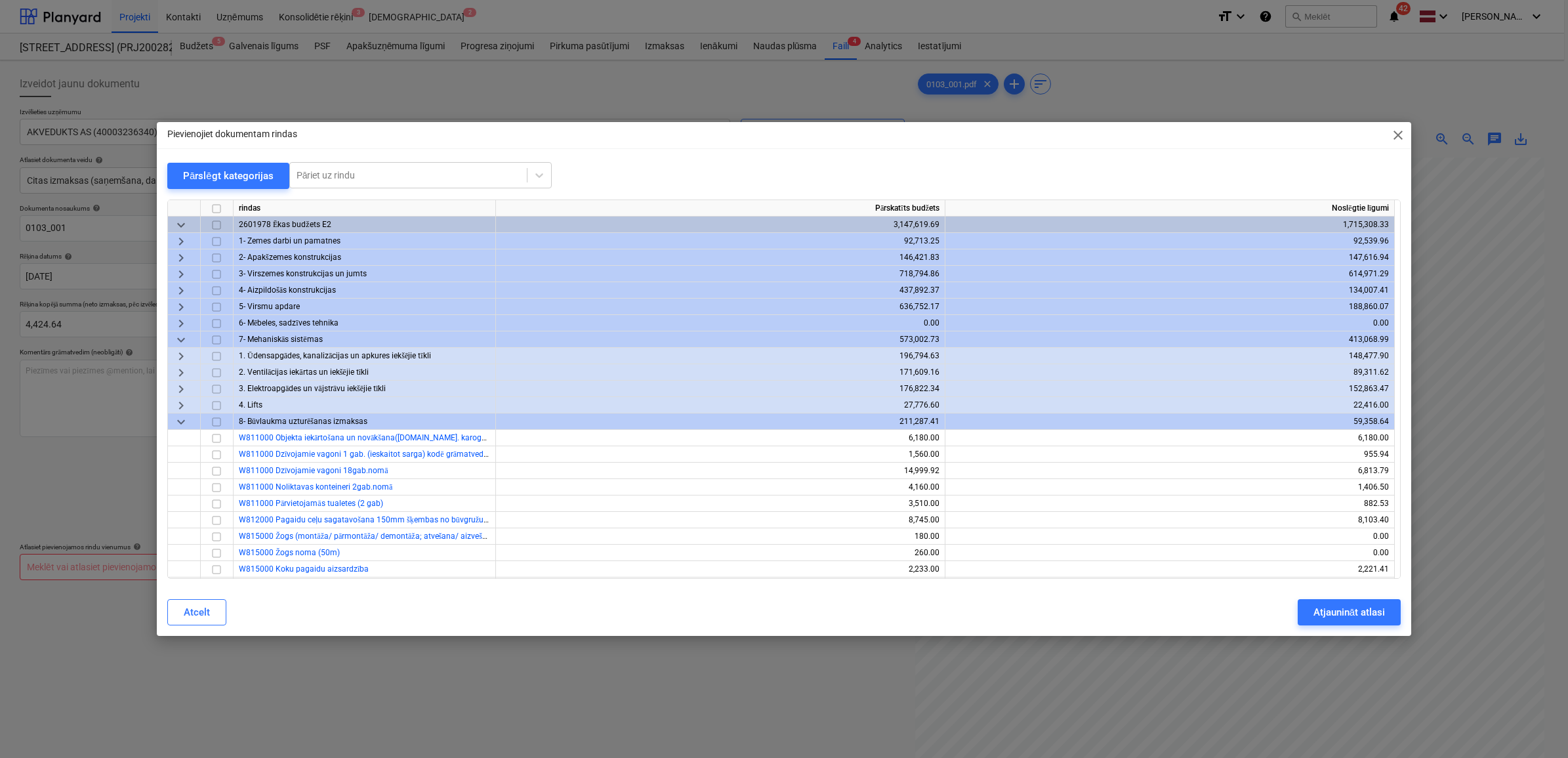
click at [181, 353] on span "keyboard_arrow_right" at bounding box center [181, 355] width 16 height 16
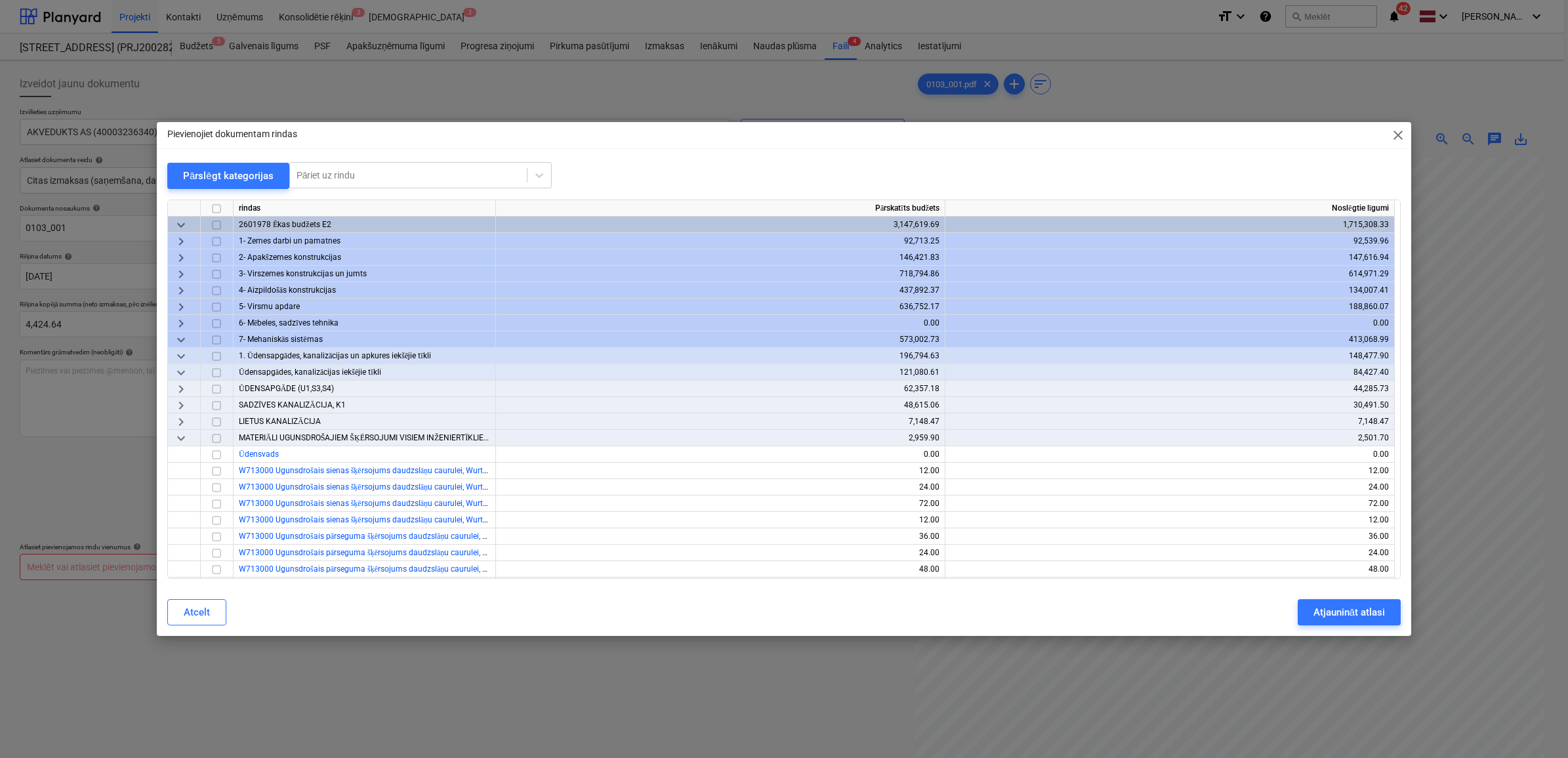
click at [179, 390] on span "keyboard_arrow_right" at bounding box center [181, 388] width 16 height 16
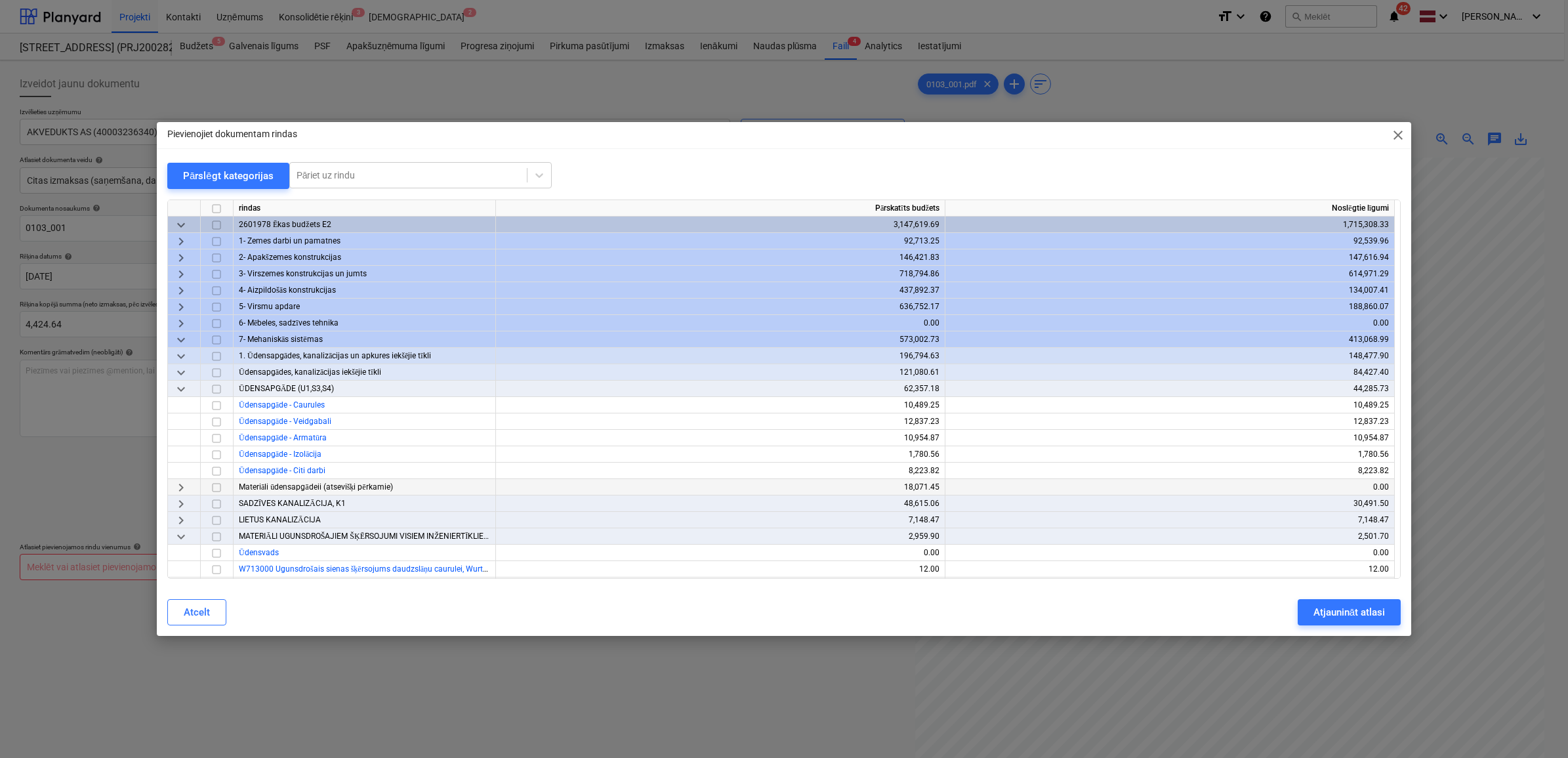
click at [183, 485] on span "keyboard_arrow_right" at bounding box center [181, 487] width 16 height 16
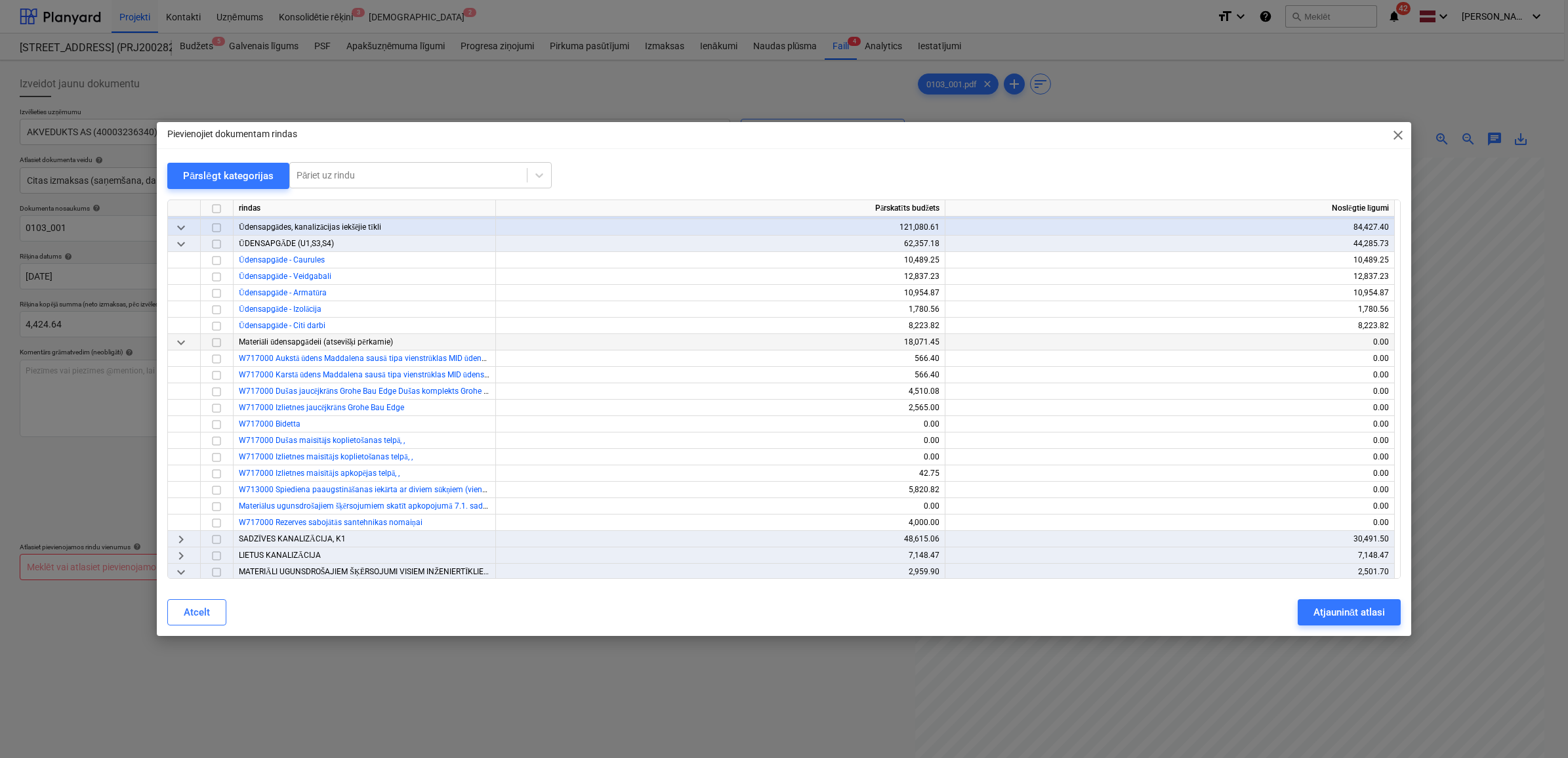
scroll to position [164, 0]
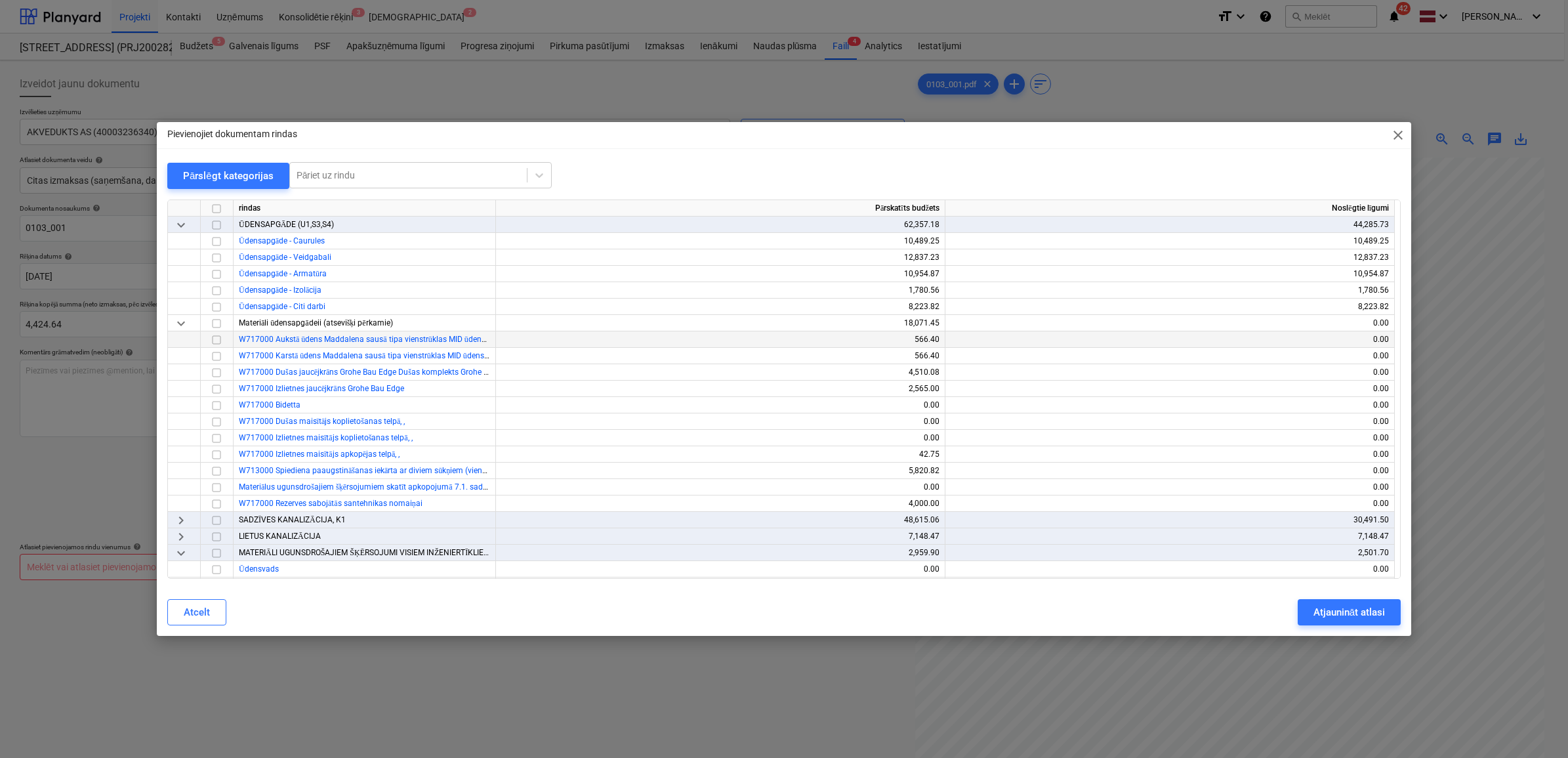
click at [215, 335] on input "checkbox" at bounding box center [216, 339] width 16 height 16
click at [215, 355] on input "checkbox" at bounding box center [216, 355] width 16 height 16
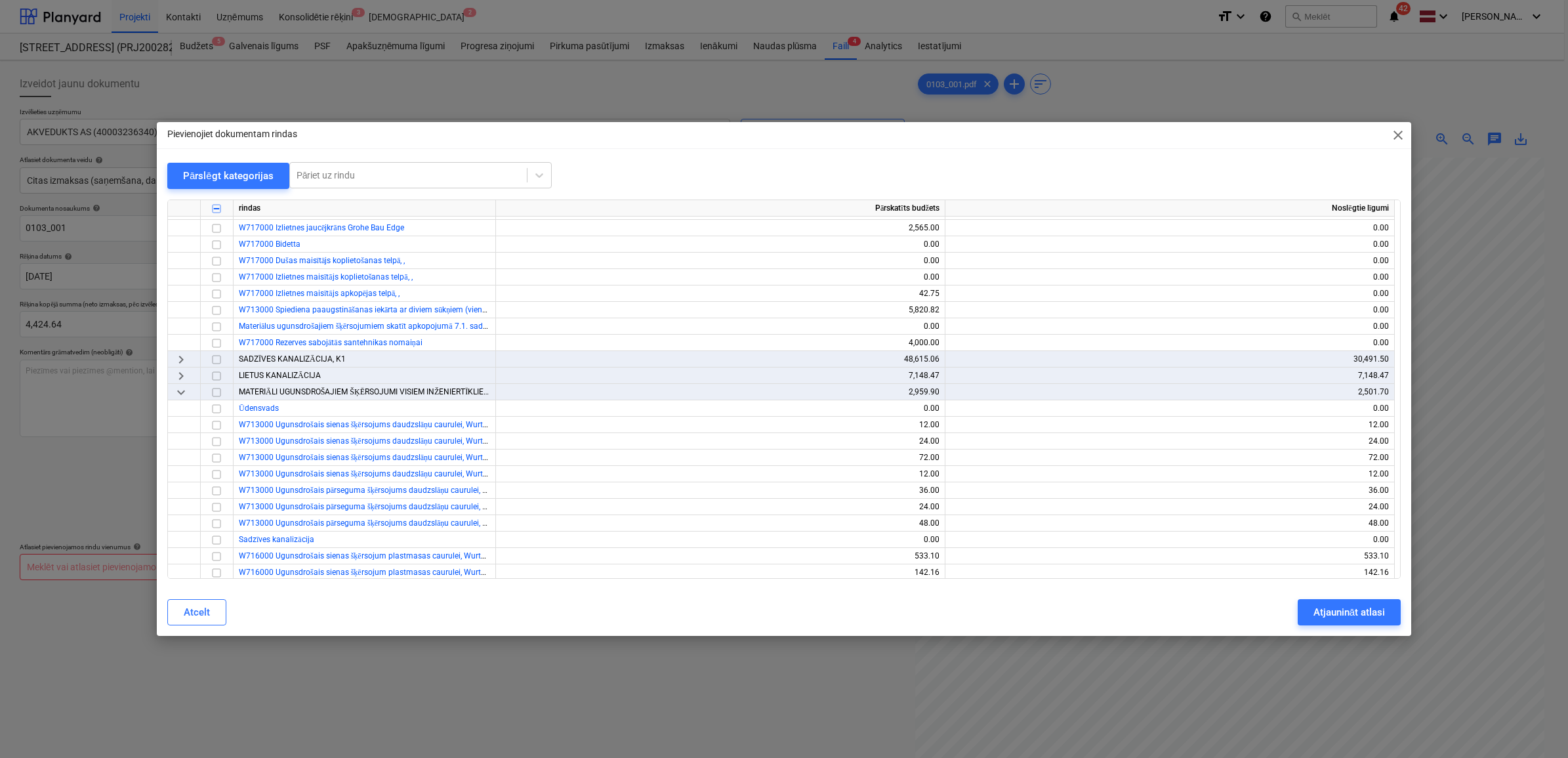
scroll to position [410, 0]
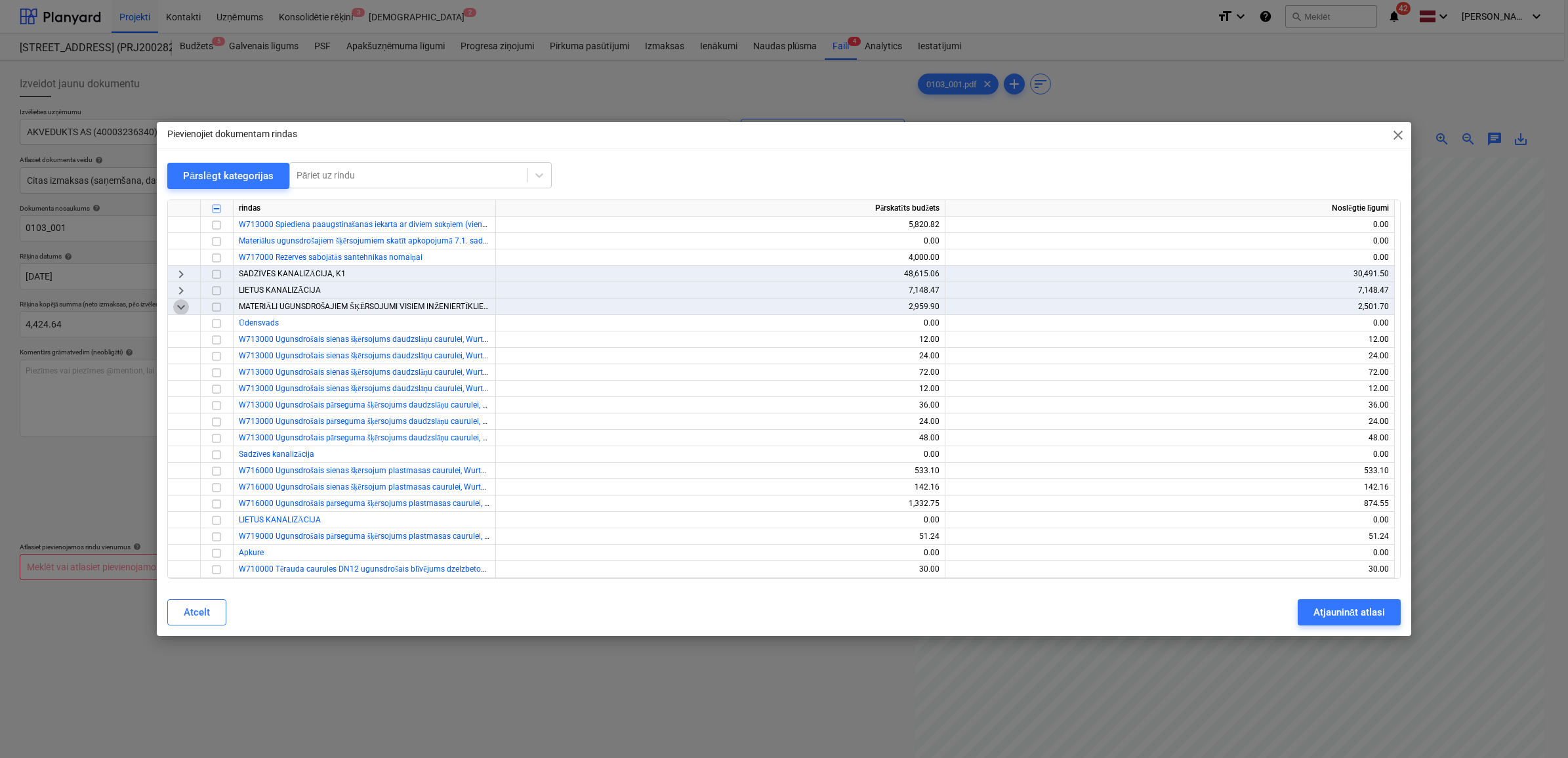
click at [183, 303] on span "keyboard_arrow_down" at bounding box center [181, 306] width 16 height 16
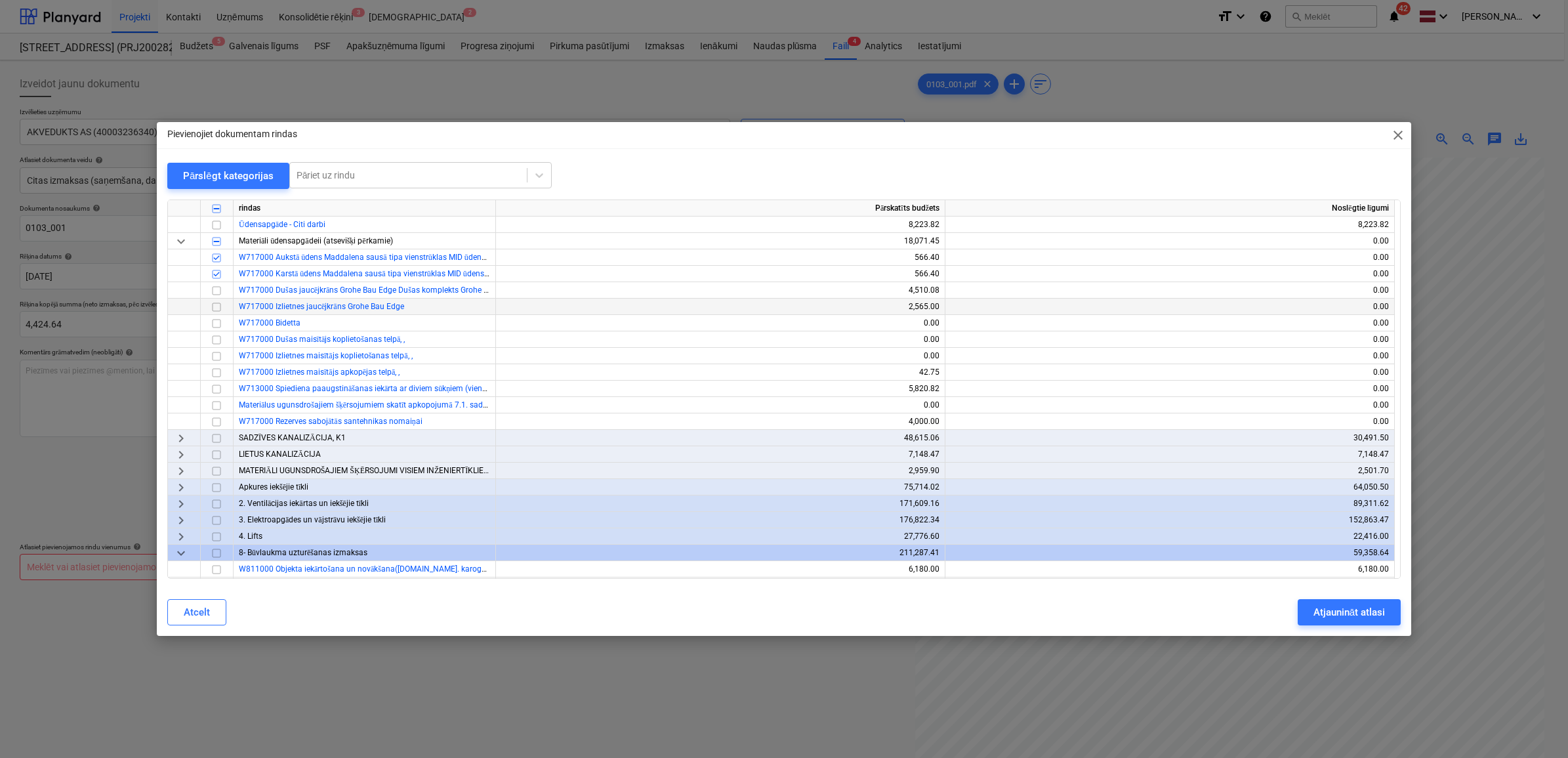
scroll to position [0, 0]
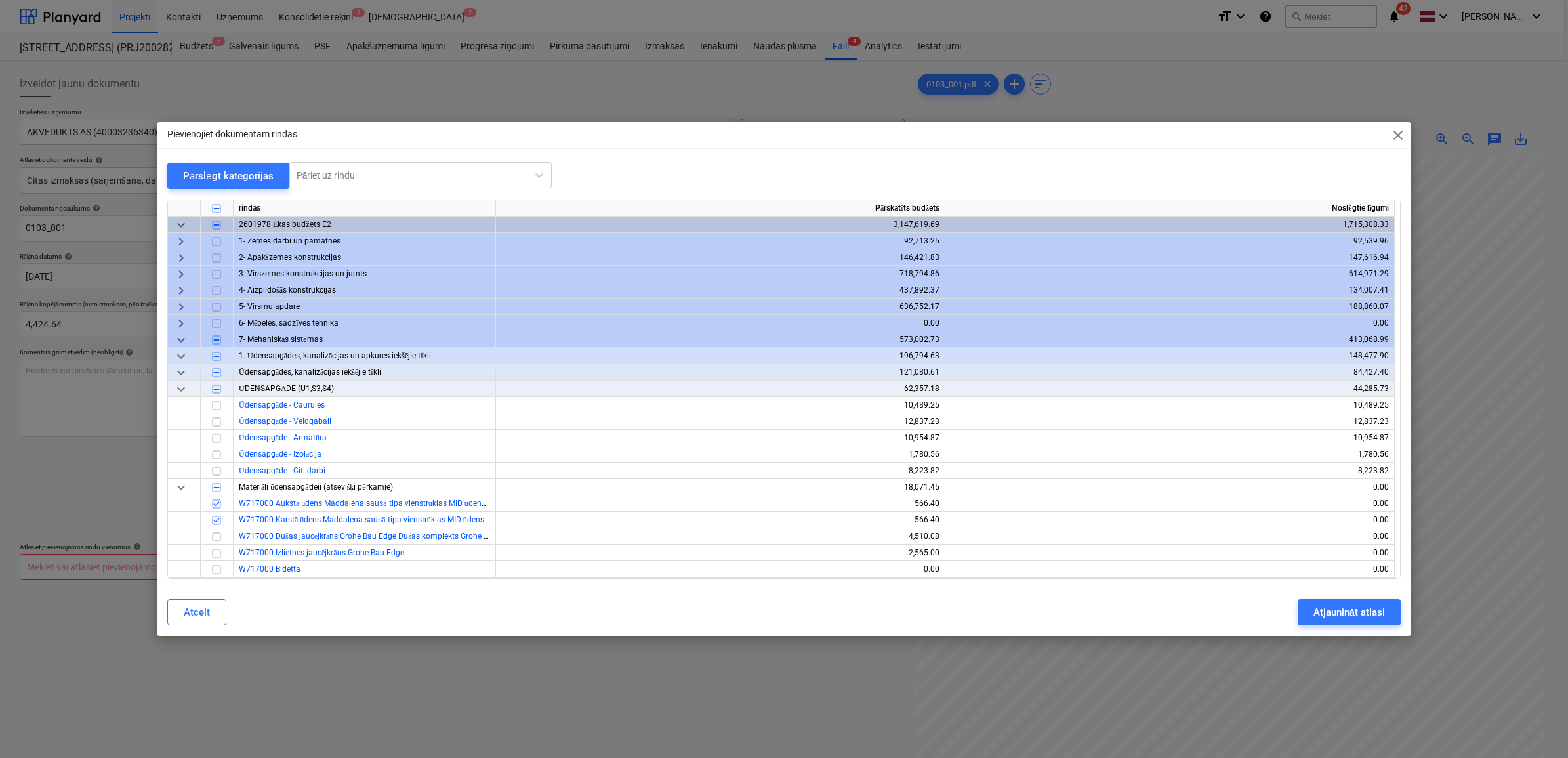
click at [177, 388] on span "keyboard_arrow_down" at bounding box center [181, 388] width 16 height 16
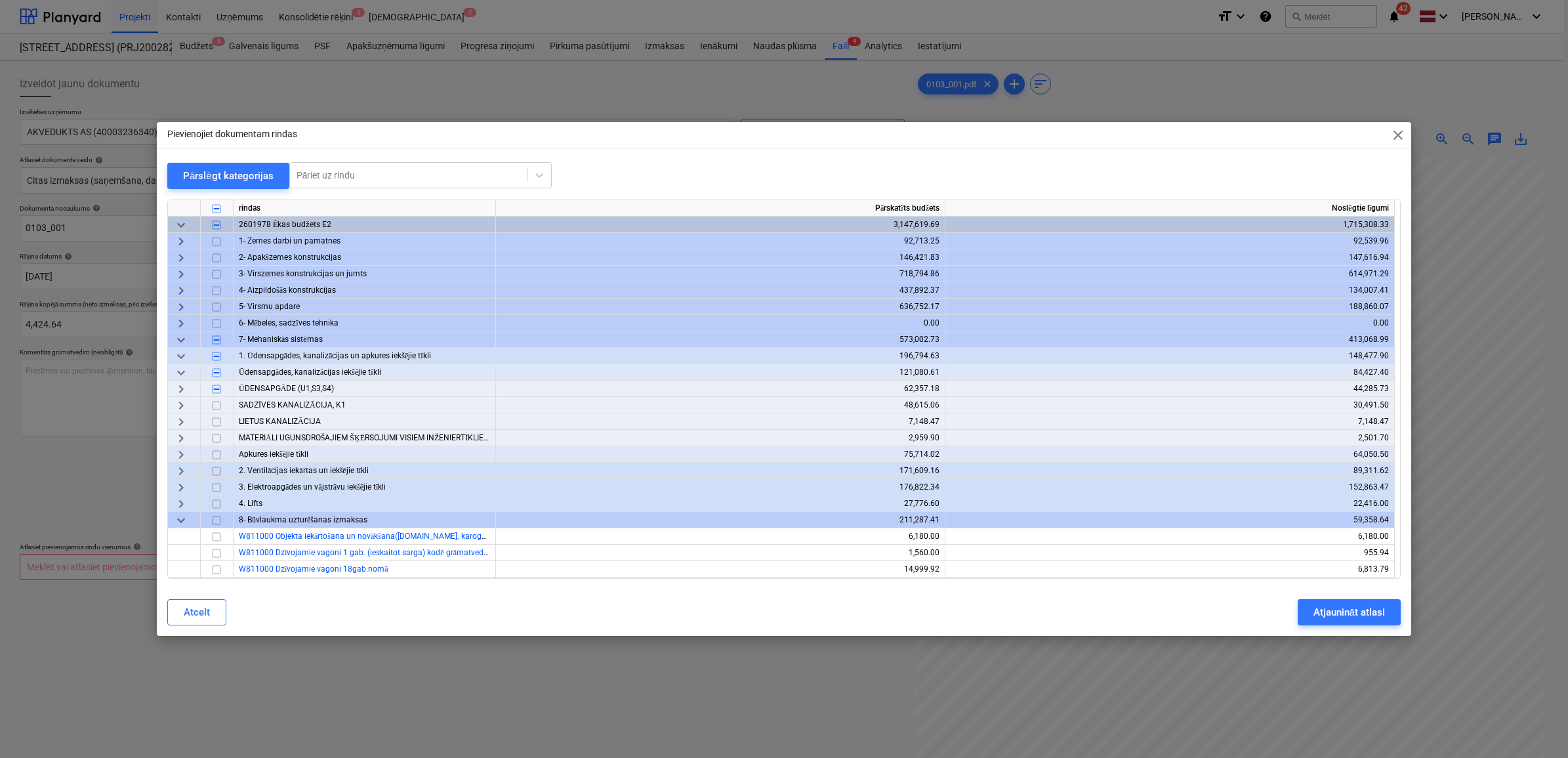
click at [185, 392] on span "keyboard_arrow_right" at bounding box center [181, 388] width 16 height 16
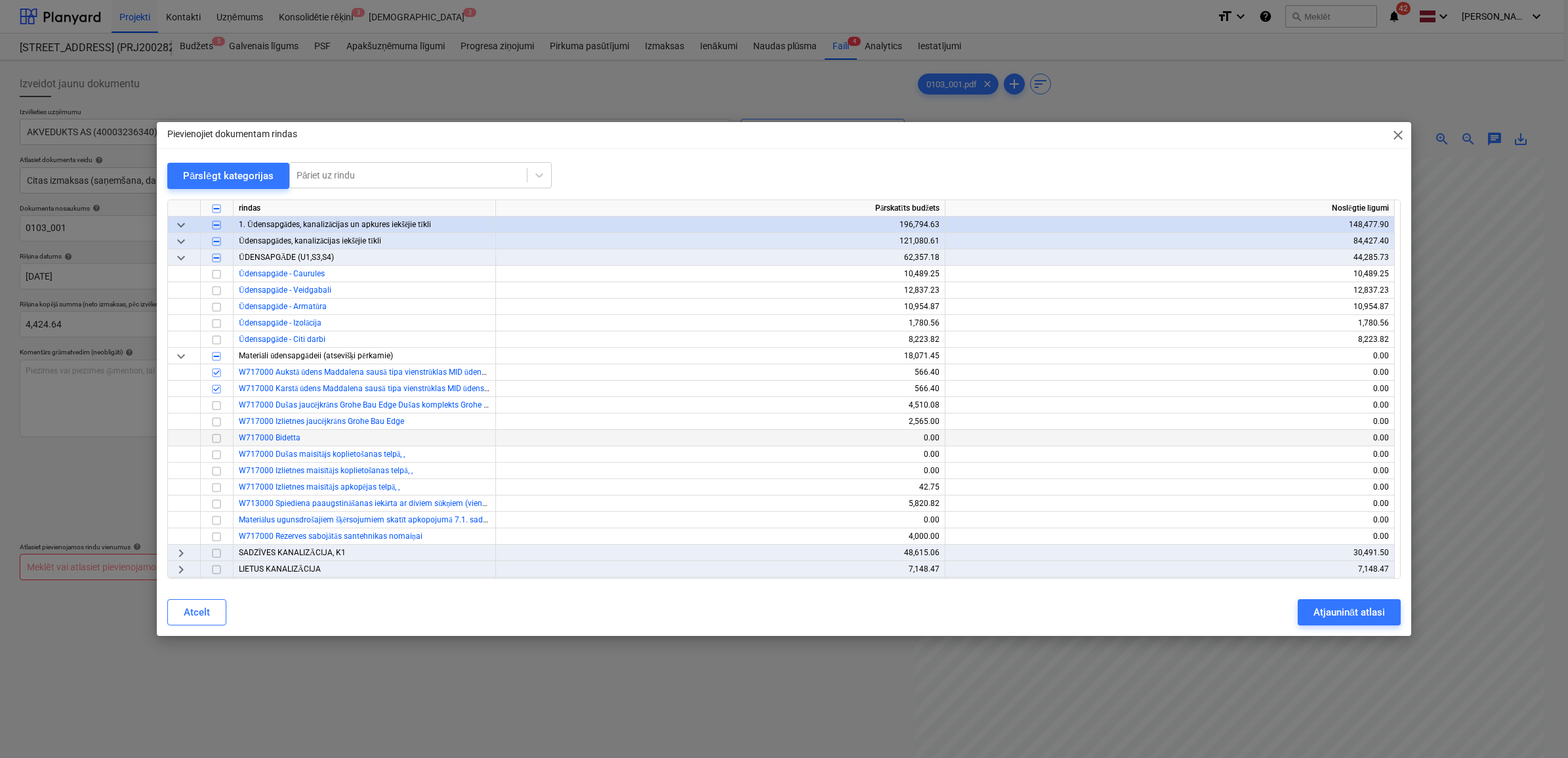
scroll to position [246, 0]
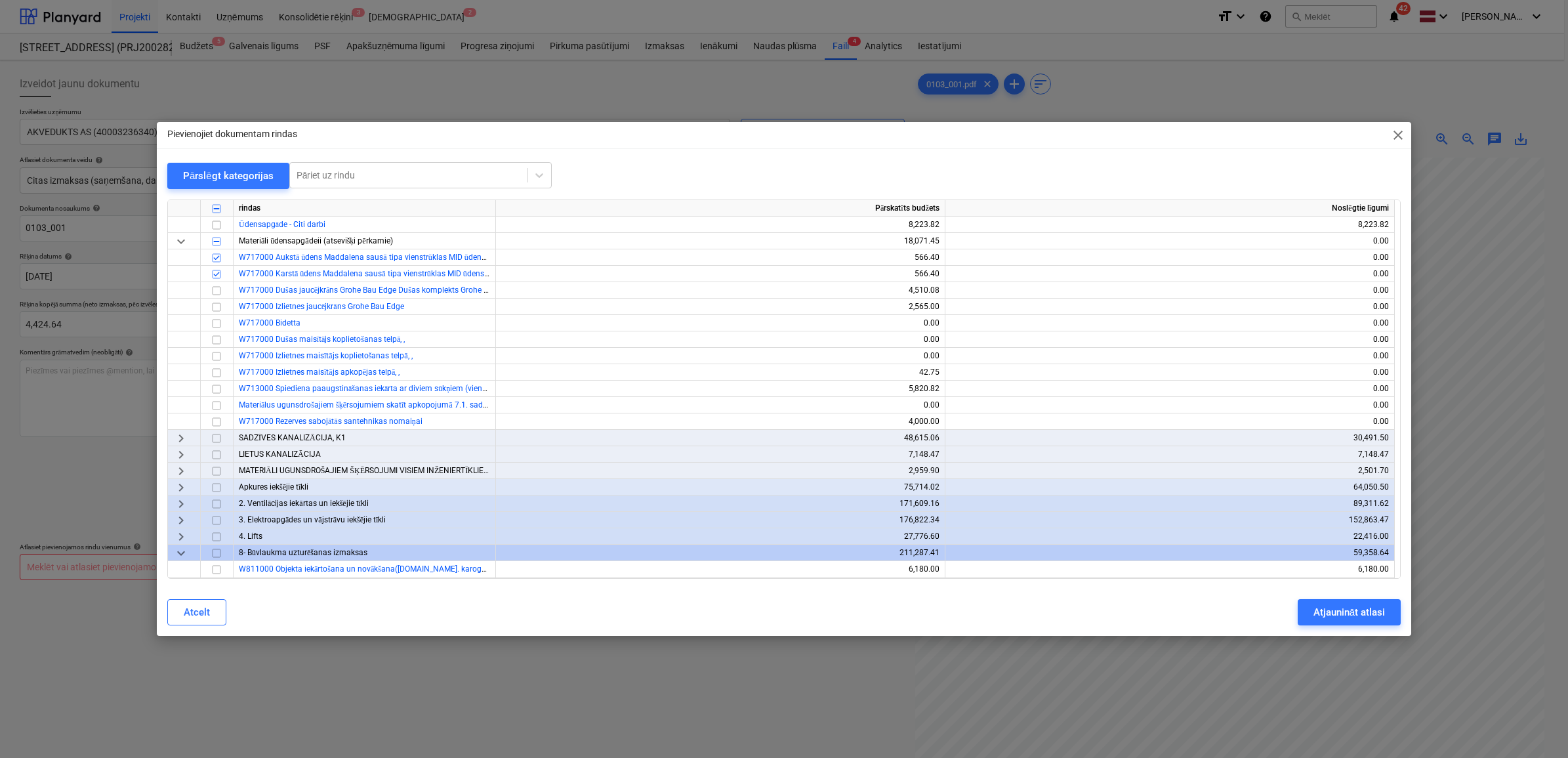
click at [176, 485] on span "keyboard_arrow_right" at bounding box center [181, 487] width 16 height 16
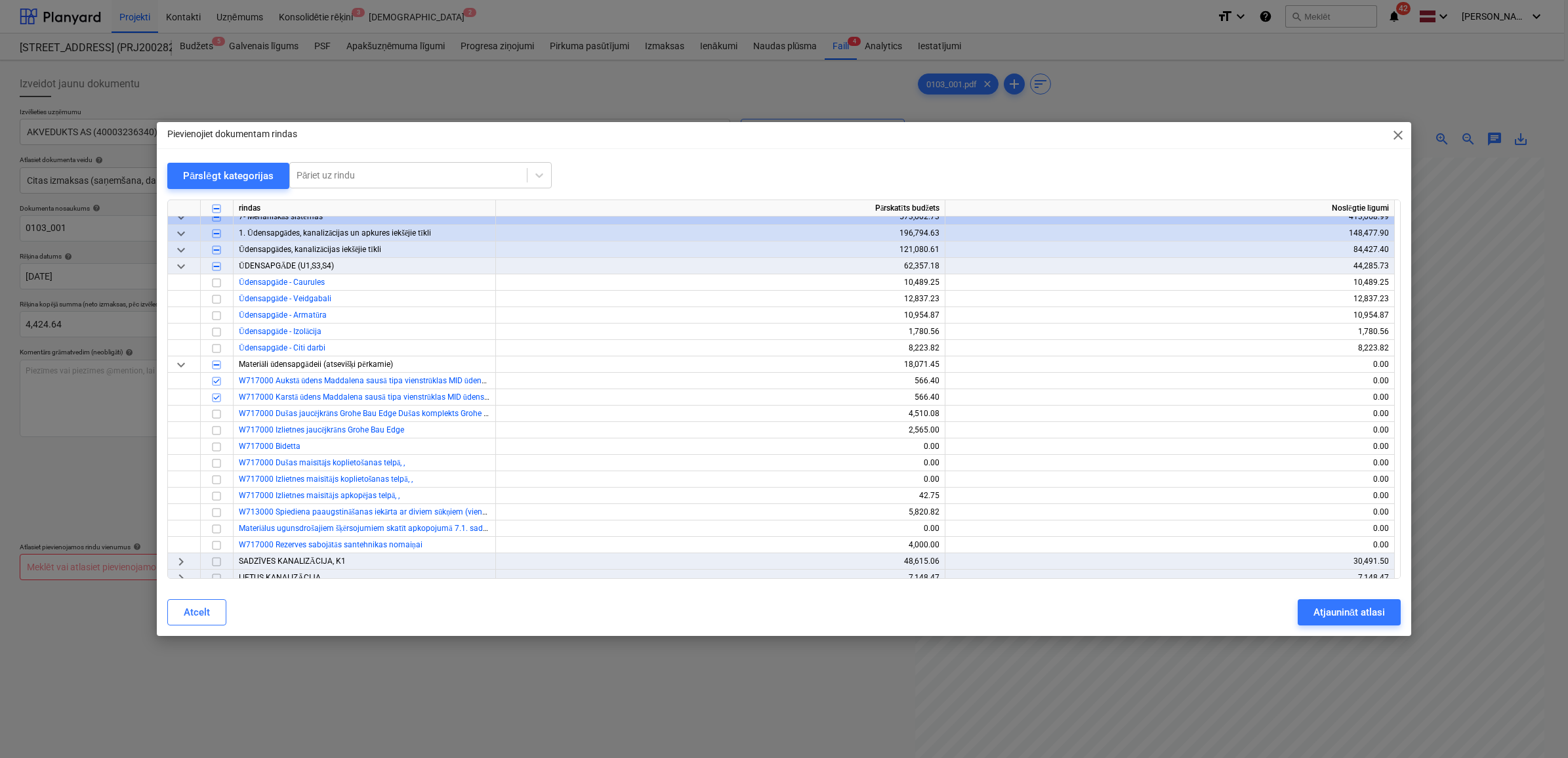
scroll to position [0, 0]
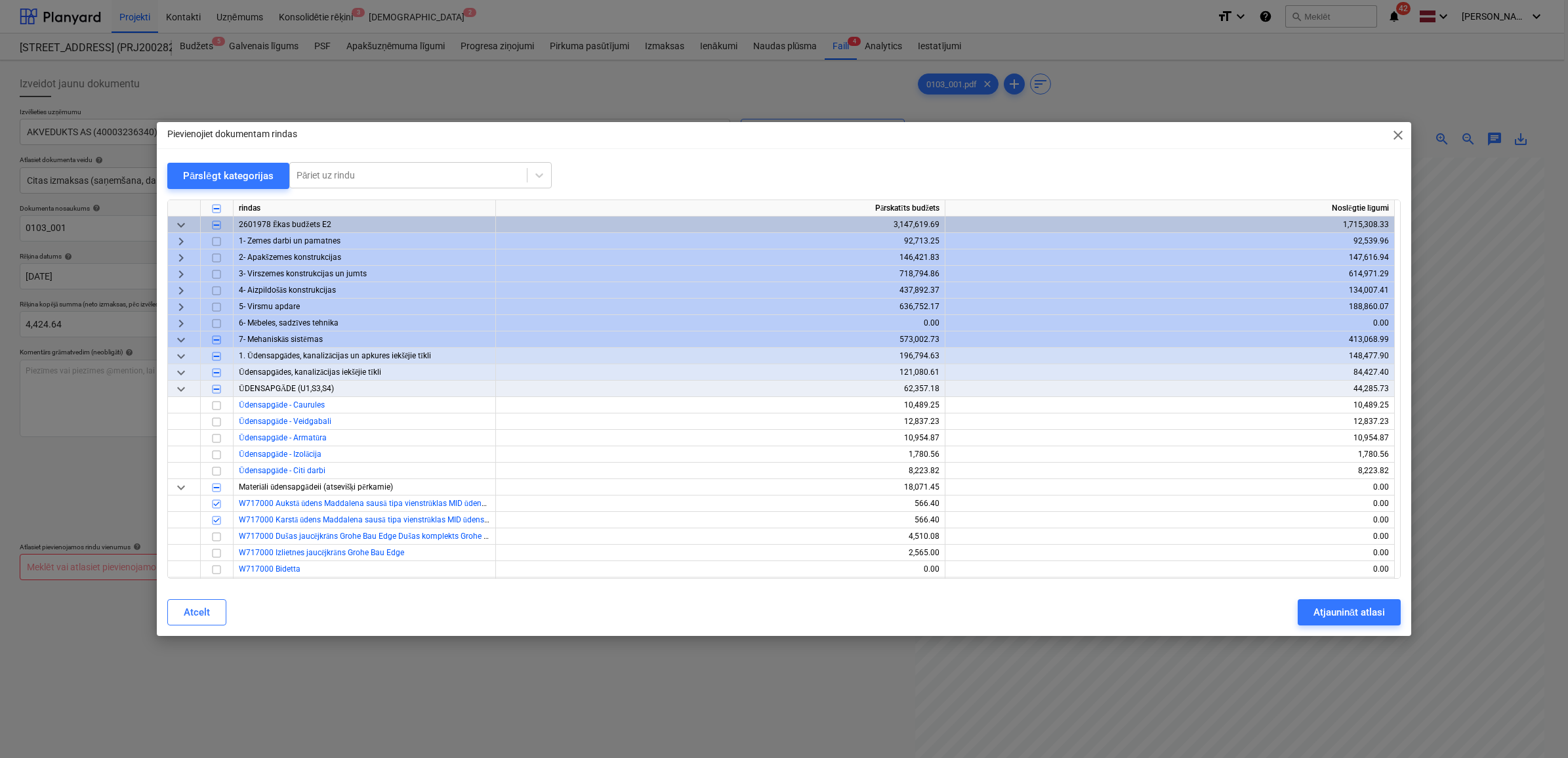
click at [181, 392] on span "keyboard_arrow_down" at bounding box center [181, 388] width 16 height 16
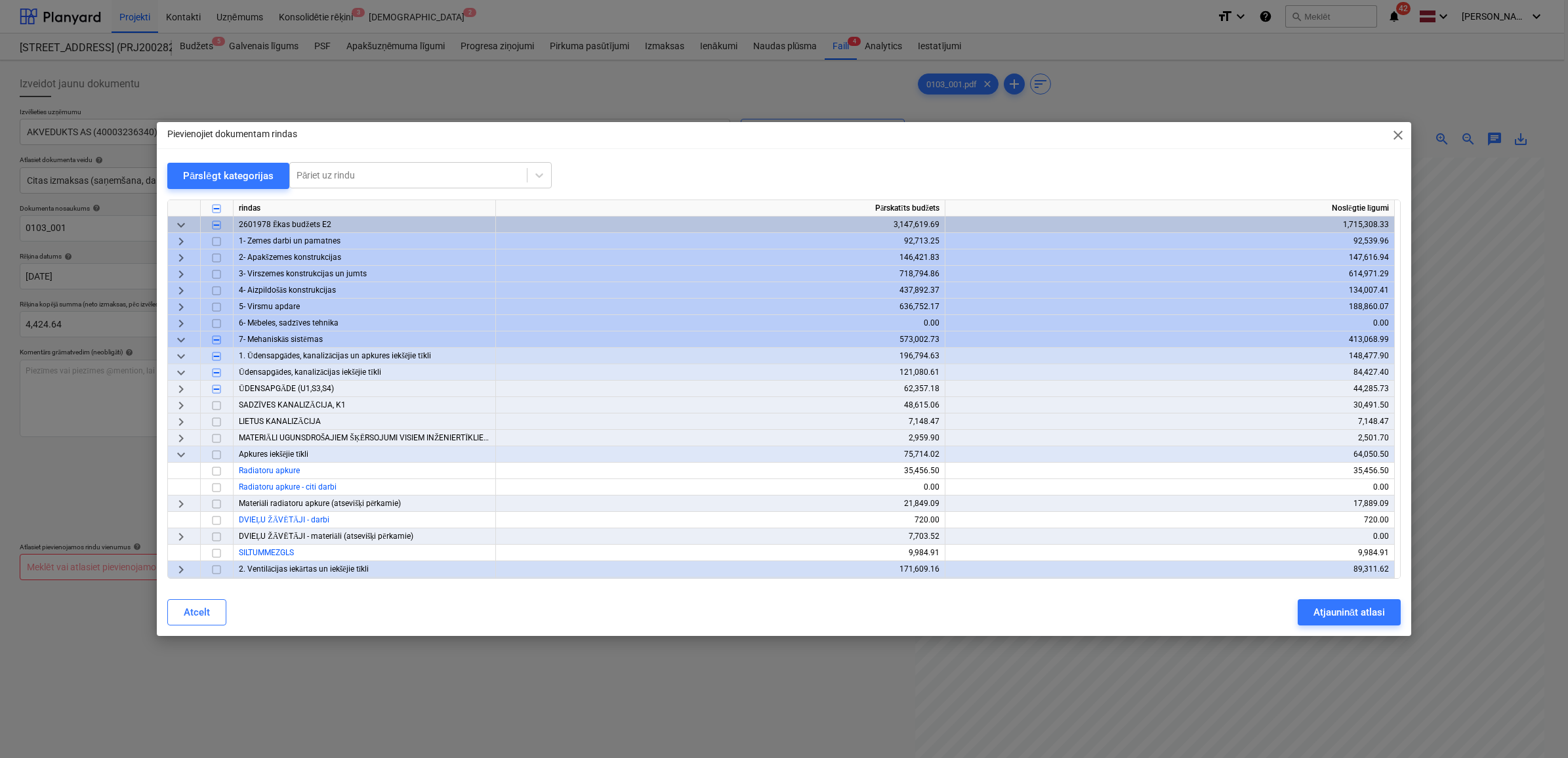
click at [178, 371] on span "keyboard_arrow_down" at bounding box center [181, 372] width 16 height 16
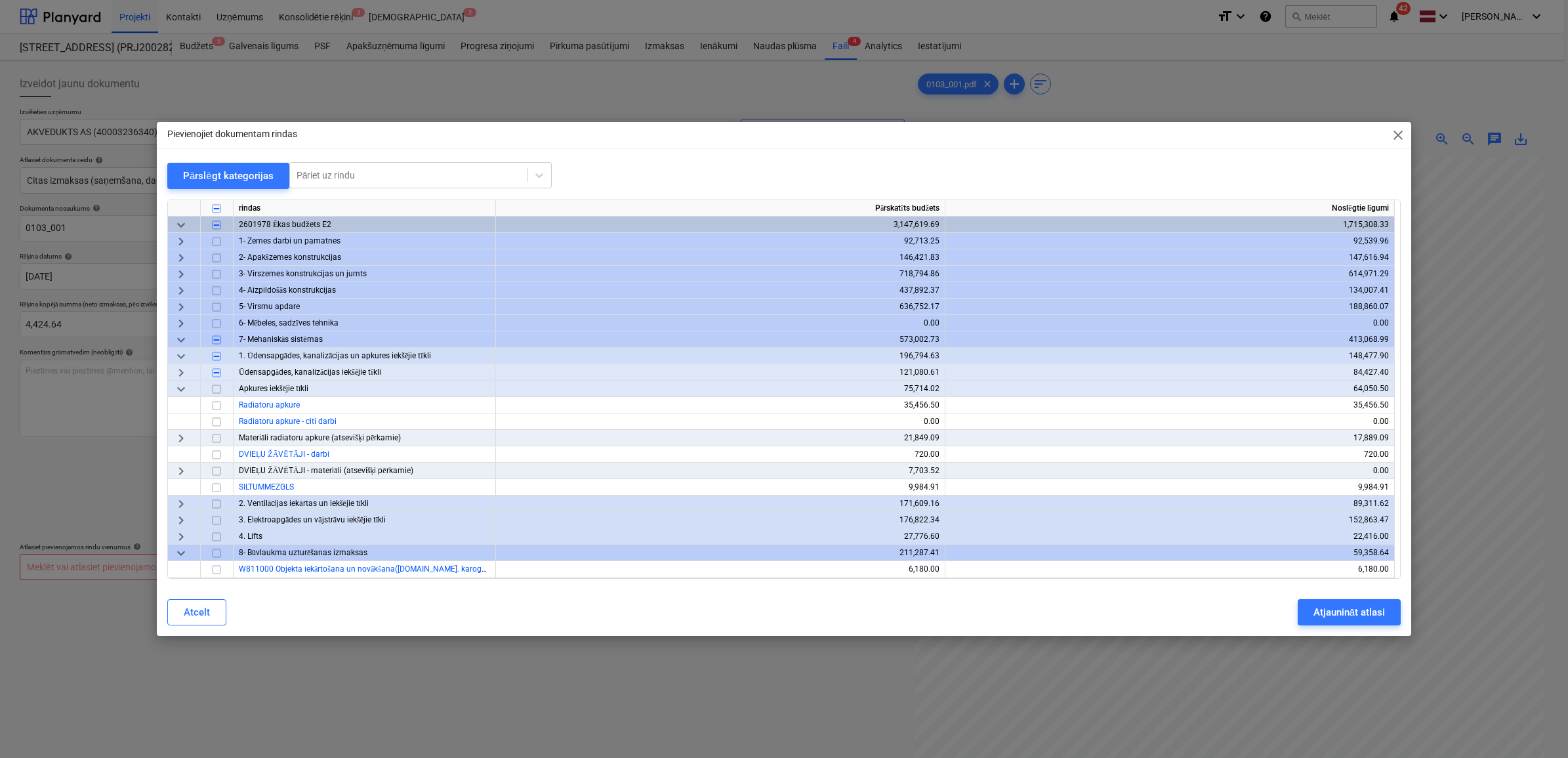
click at [183, 437] on span "keyboard_arrow_right" at bounding box center [181, 437] width 16 height 16
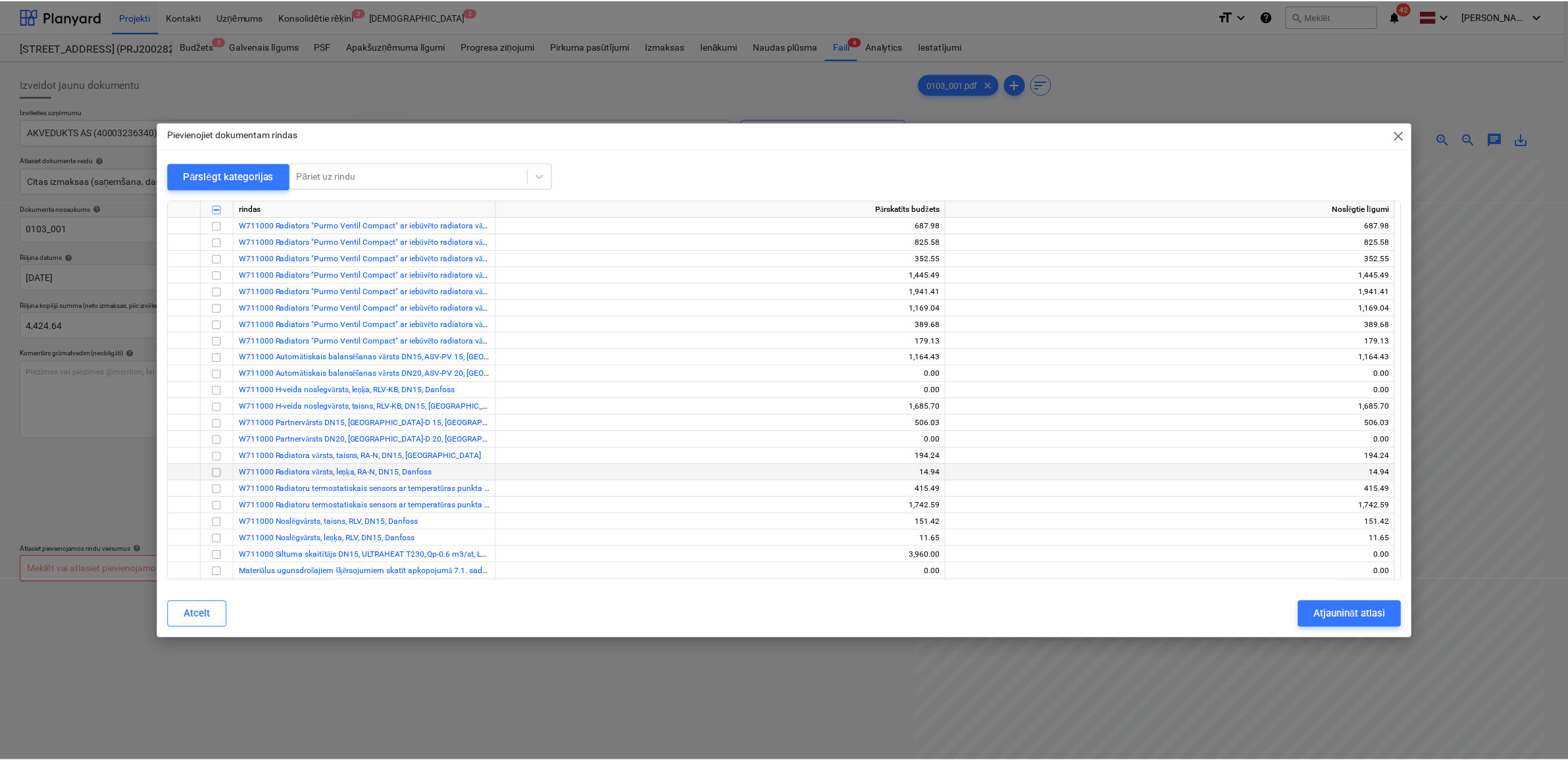
scroll to position [493, 0]
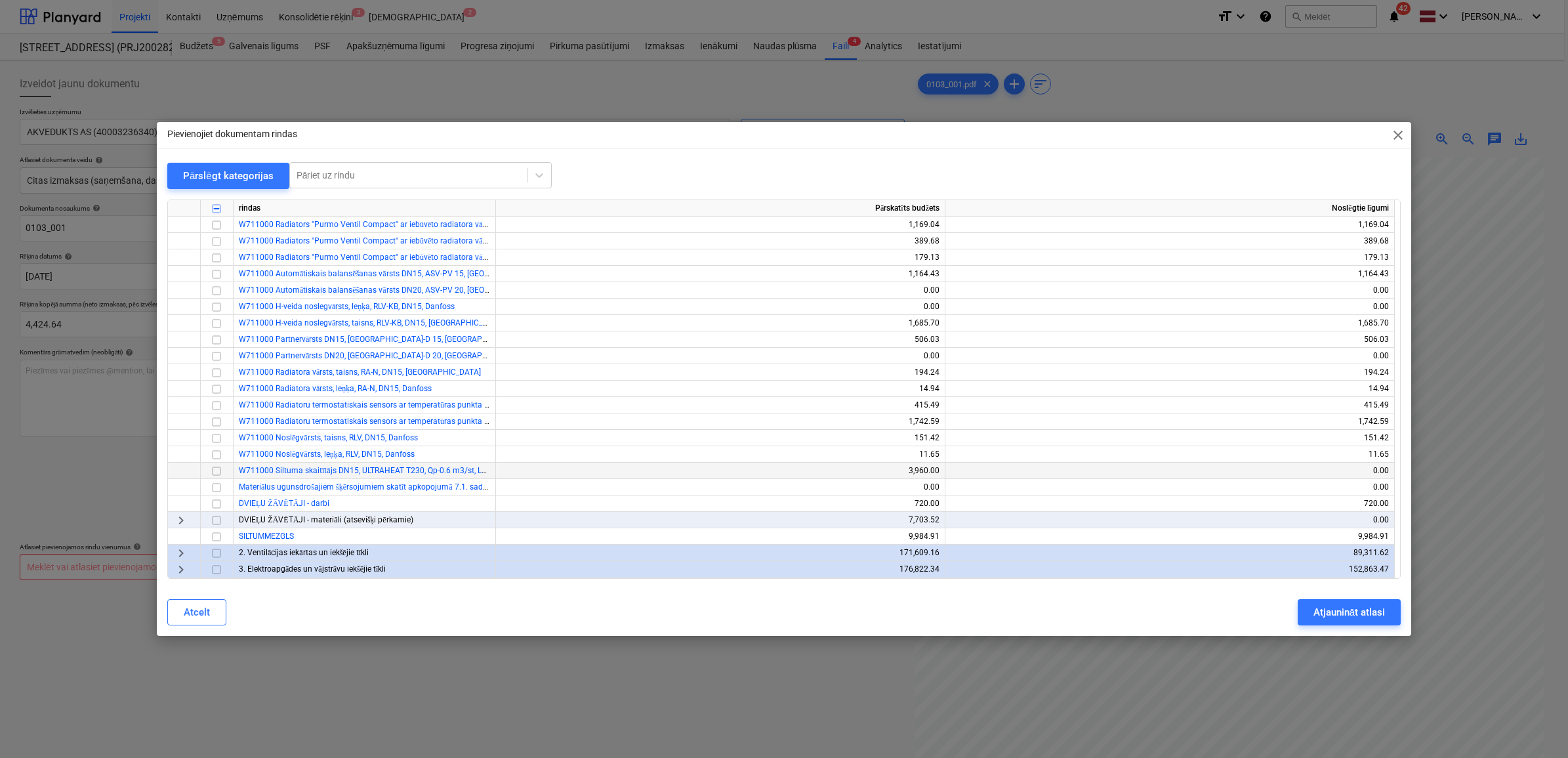
click at [214, 473] on input "checkbox" at bounding box center [216, 470] width 16 height 16
click at [1365, 605] on div "Atjaunināt atlasi" at bounding box center [1349, 612] width 71 height 17
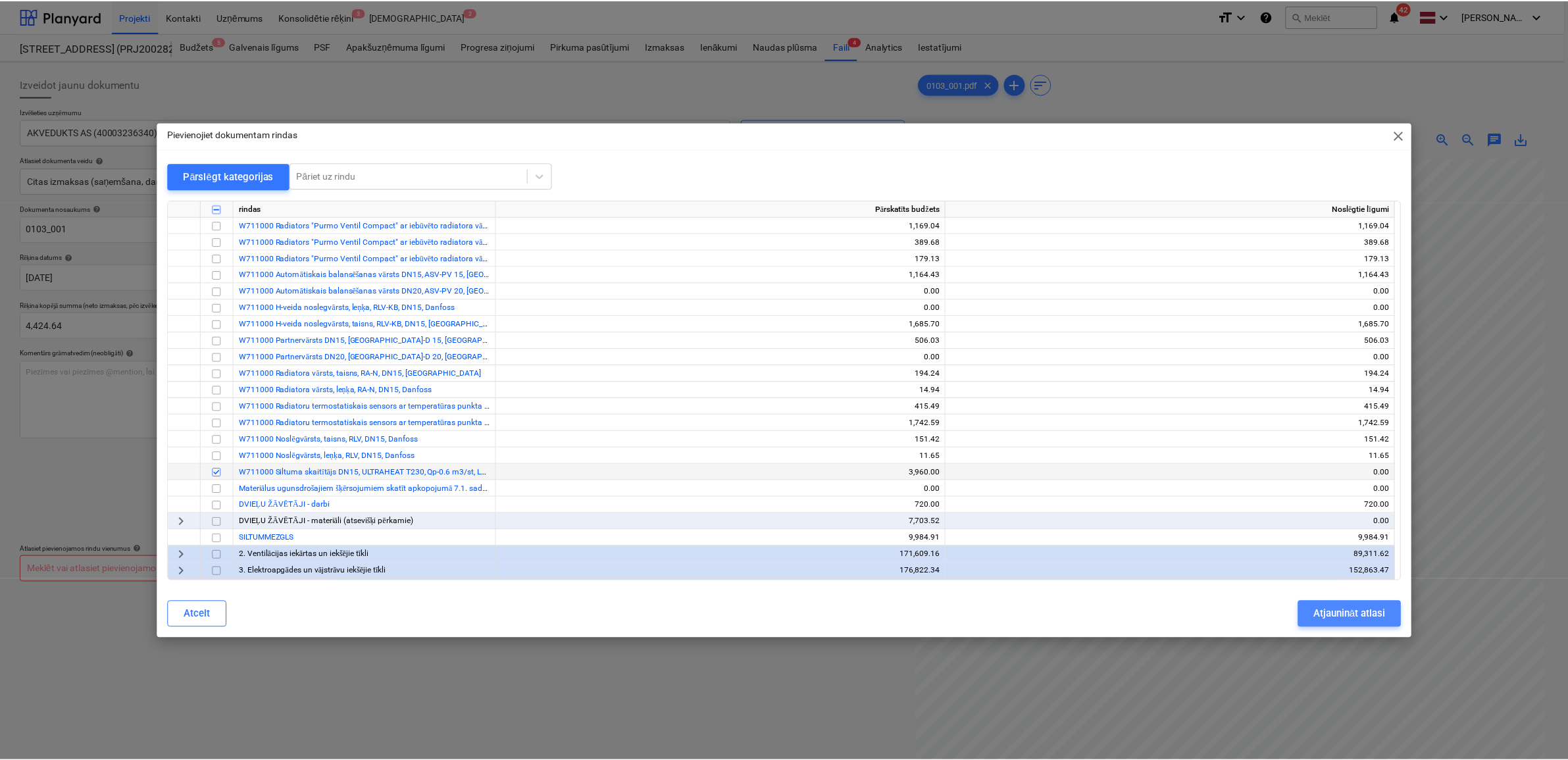
scroll to position [208, 59]
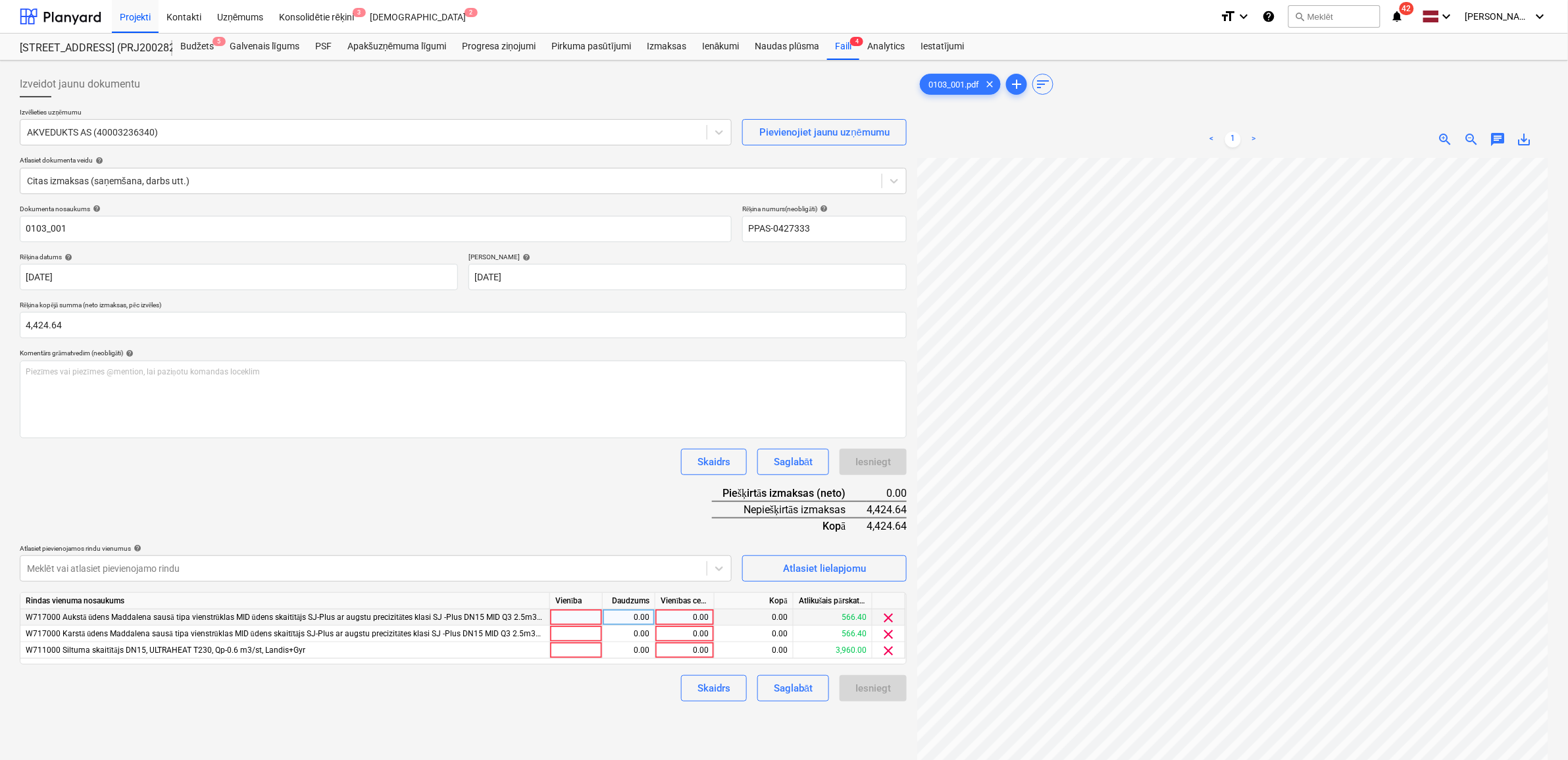
click at [685, 622] on div "0.00" at bounding box center [684, 618] width 48 height 17
type input "549.12"
click at [663, 639] on div "0.00" at bounding box center [684, 634] width 48 height 17
type input "549.12"
click at [676, 652] on div "0.00" at bounding box center [684, 650] width 48 height 17
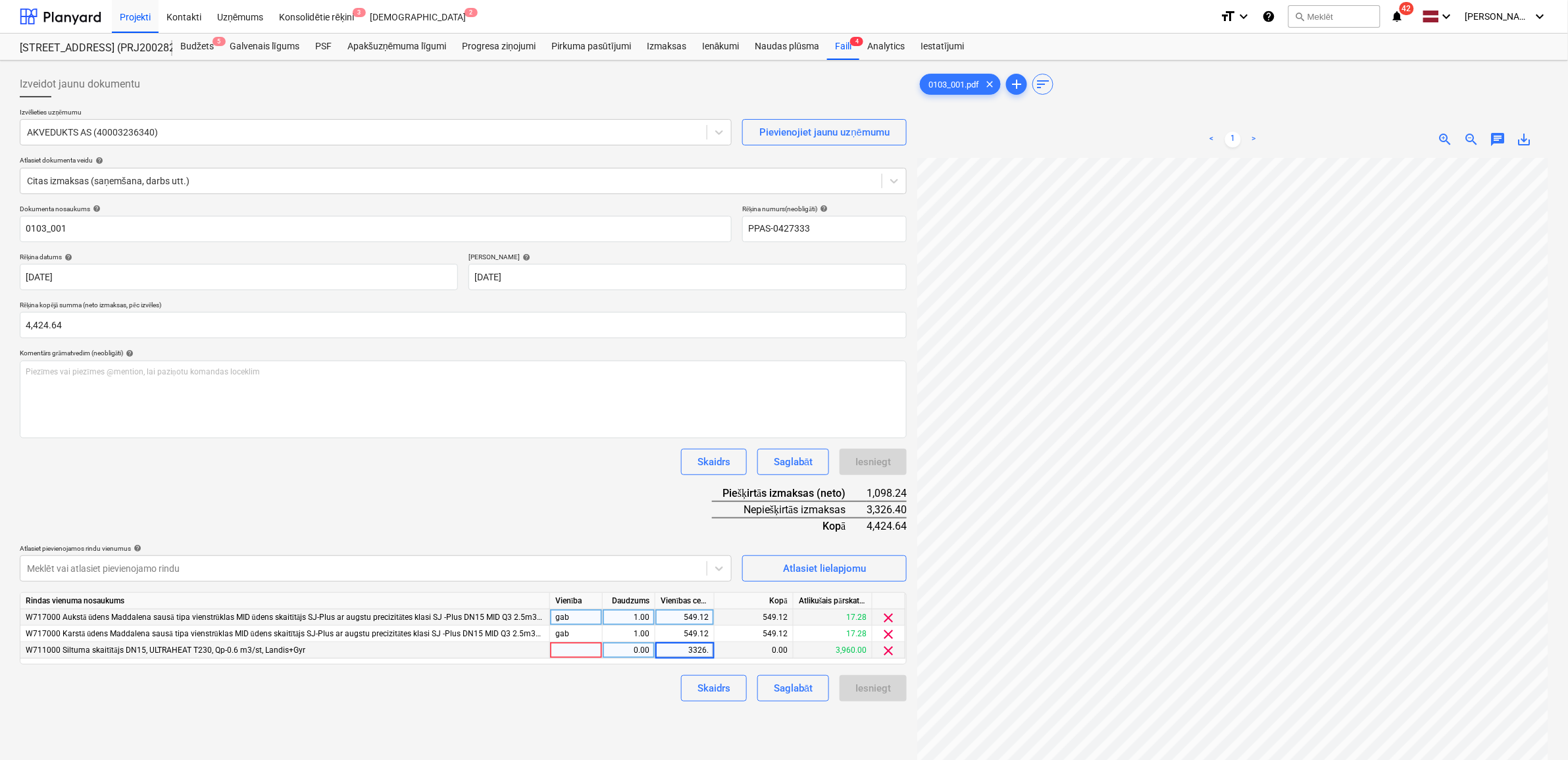
type input "3326.4"
drag, startPoint x: 514, startPoint y: 718, endPoint x: 462, endPoint y: 725, distance: 52.5
click at [521, 715] on div "Izveidot jaunu dokumentu Izvēlieties uzņēmumu AKVEDUKTS AS (40003236340) Pievie…" at bounding box center [463, 476] width 897 height 820
click at [862, 683] on div "Iesniegt" at bounding box center [872, 688] width 35 height 17
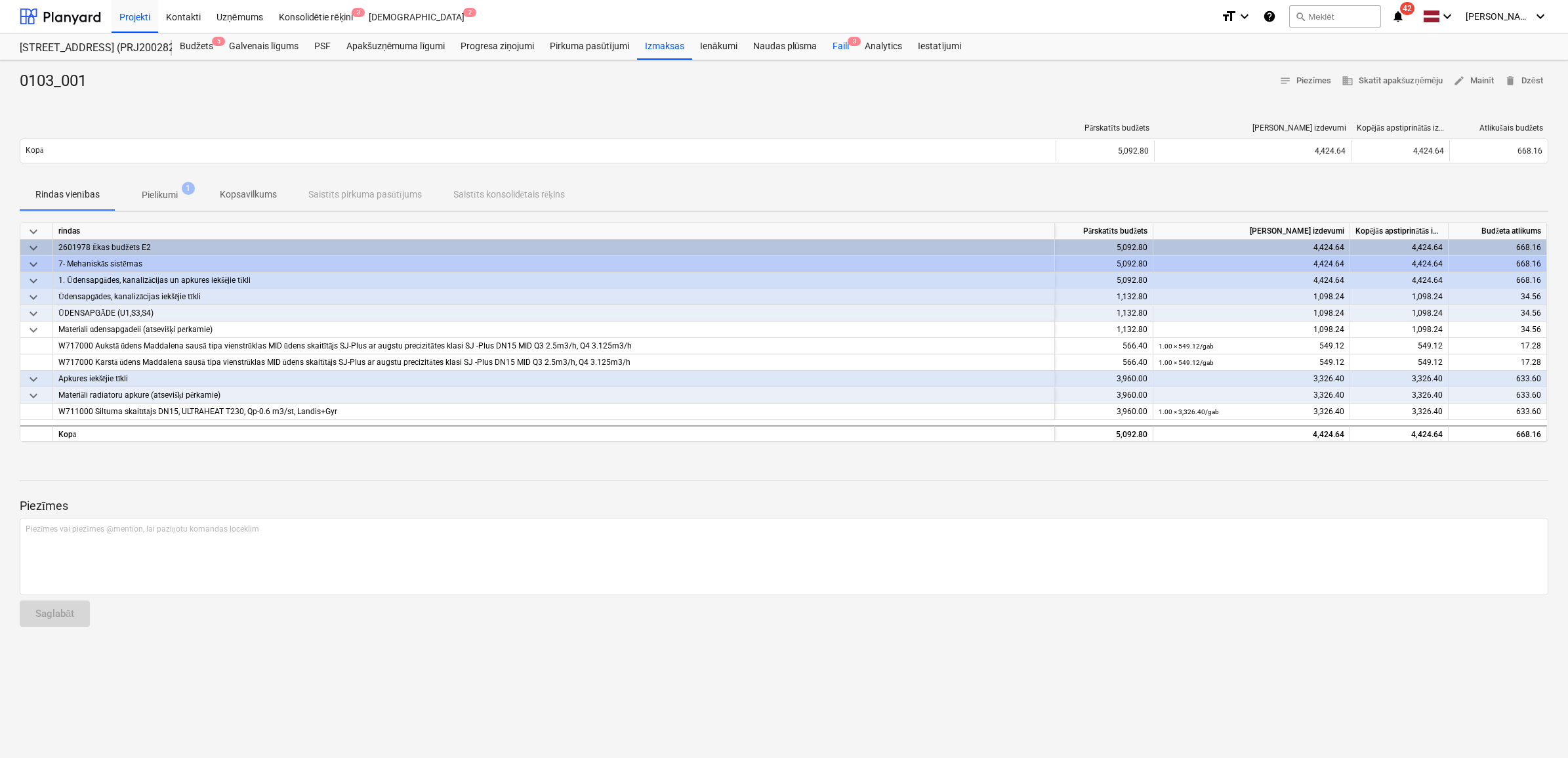
drag, startPoint x: 837, startPoint y: 49, endPoint x: 828, endPoint y: 49, distance: 9.0
click at [837, 49] on div "Faili 3" at bounding box center [841, 46] width 32 height 26
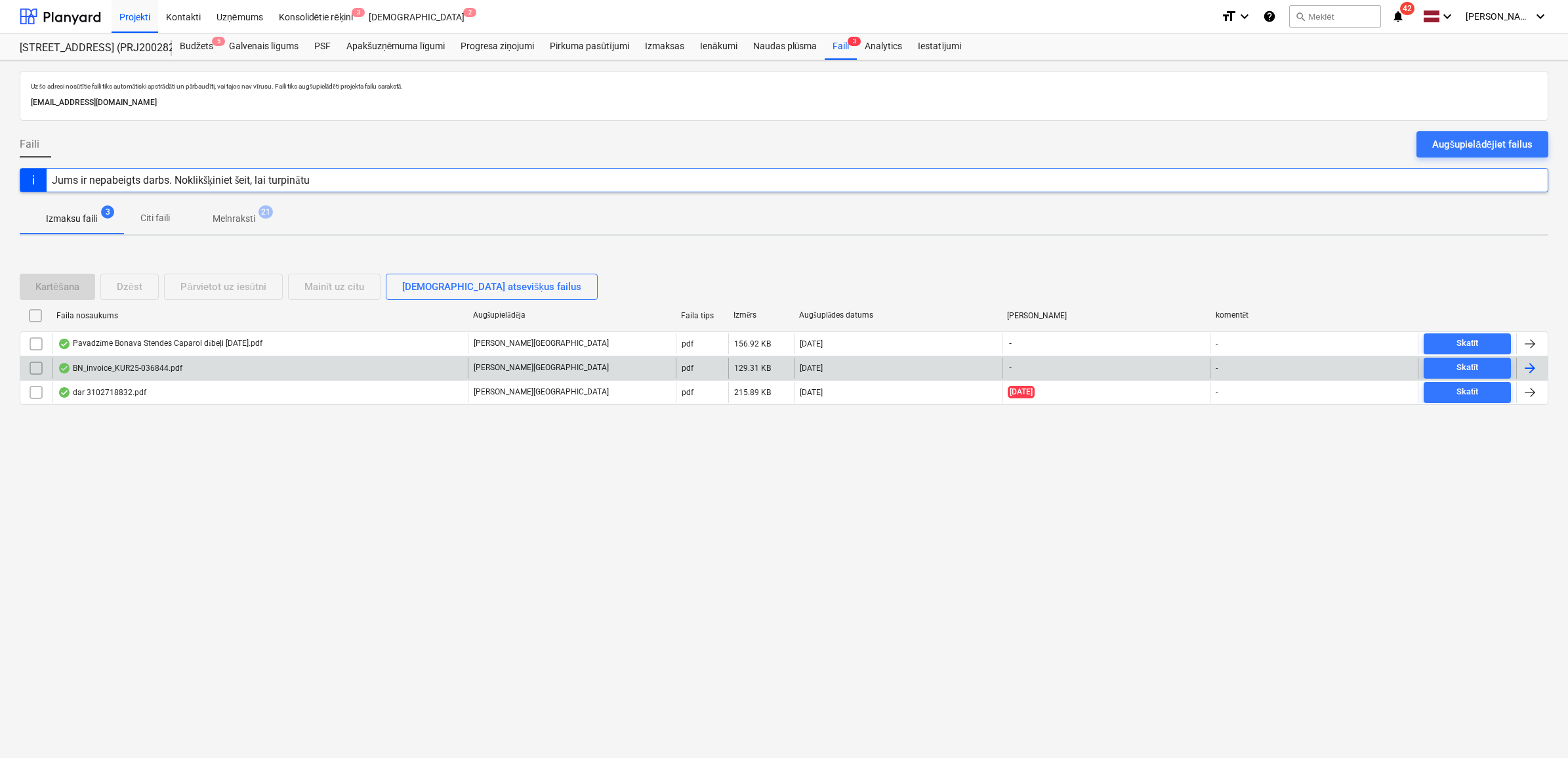
click at [146, 369] on div "BN_invoice_KUR25-036844.pdf" at bounding box center [120, 368] width 125 height 10
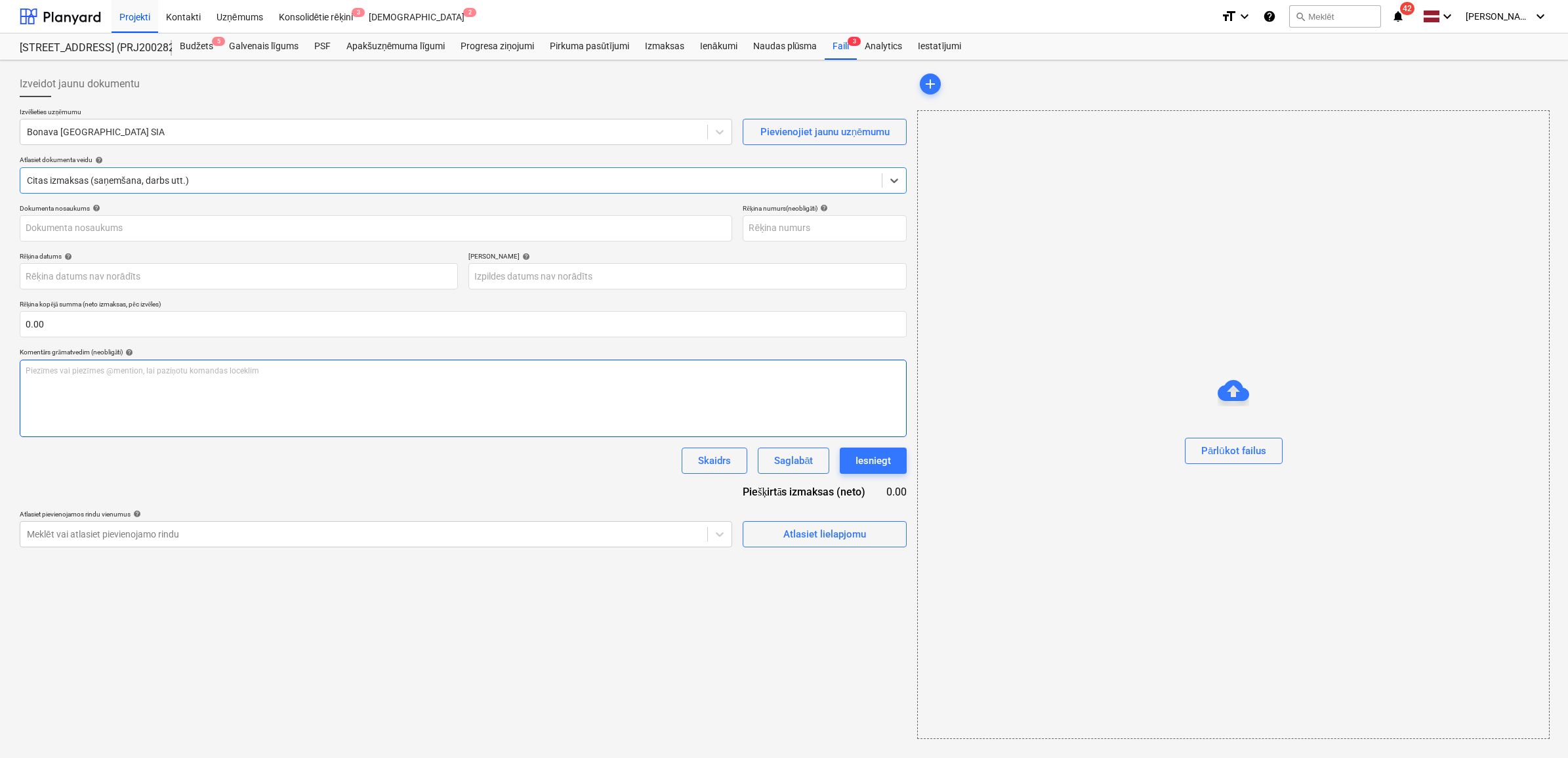
type input "KUR25-036844"
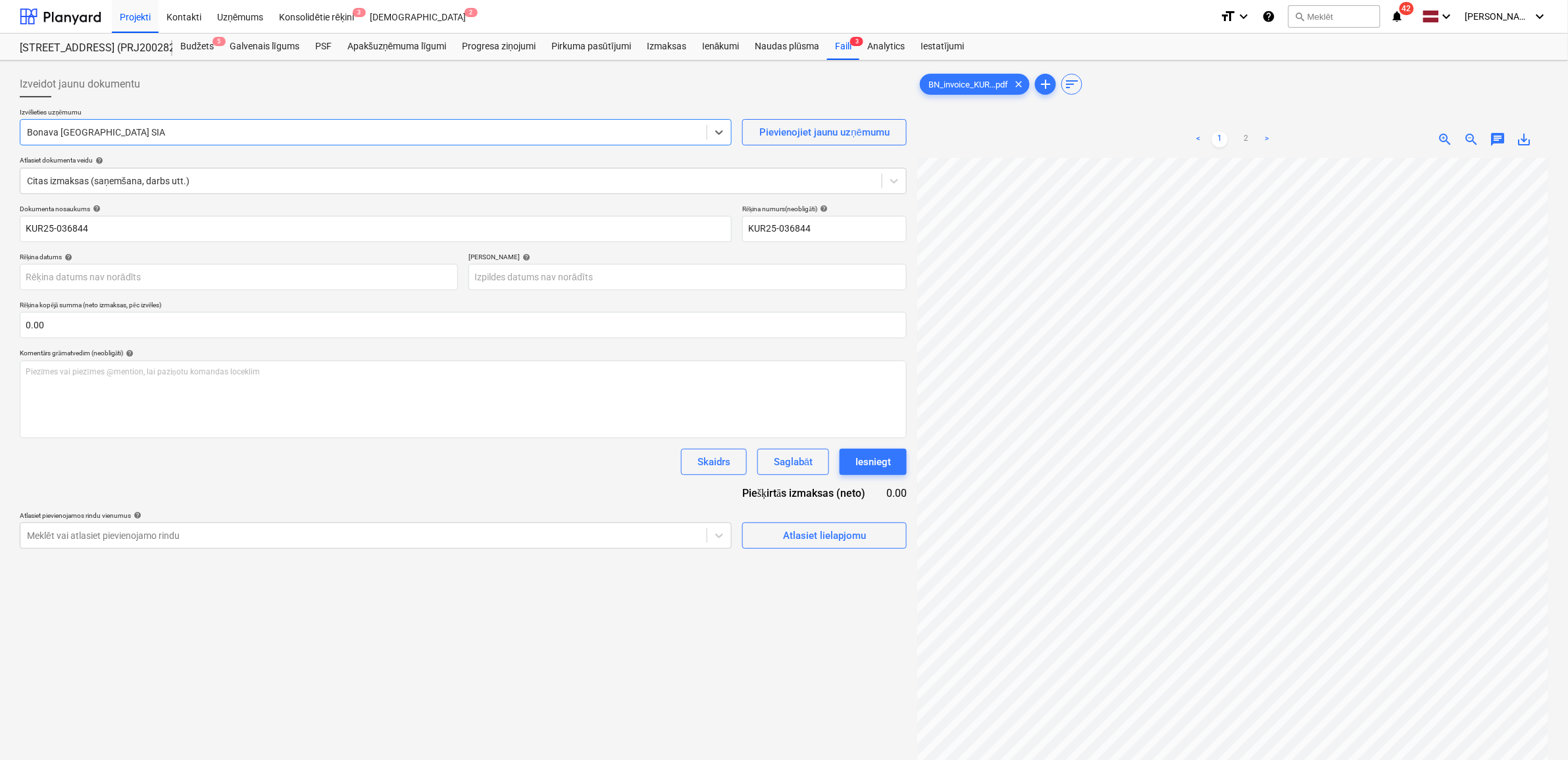
drag, startPoint x: 283, startPoint y: 133, endPoint x: 282, endPoint y: 142, distance: 9.1
click at [283, 133] on div at bounding box center [364, 132] width 673 height 13
type input "kurši"
drag, startPoint x: 183, startPoint y: 168, endPoint x: 173, endPoint y: 171, distance: 10.4
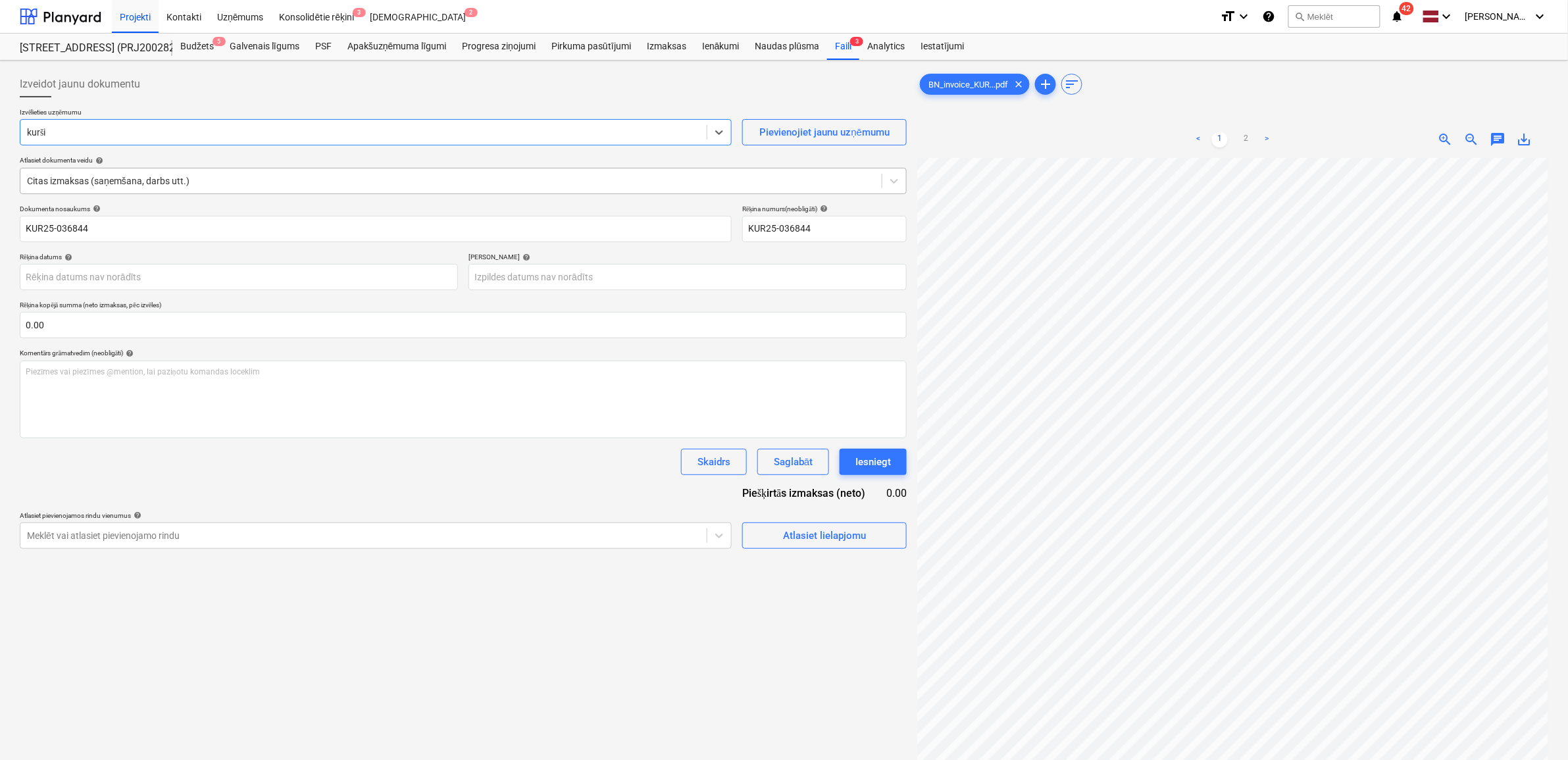
click at [1525, 138] on span "save_alt" at bounding box center [1524, 140] width 16 height 16
click at [109, 235] on input "KUR25-036844" at bounding box center [376, 229] width 712 height 26
drag, startPoint x: 19, startPoint y: 238, endPoint x: -22, endPoint y: 238, distance: 41.0
click at [0, 238] on html "Projekti Kontakti Uzņēmums Konsolidētie rēķini 3 Iesūtne 2 format_size keyboard…" at bounding box center [784, 380] width 1568 height 760
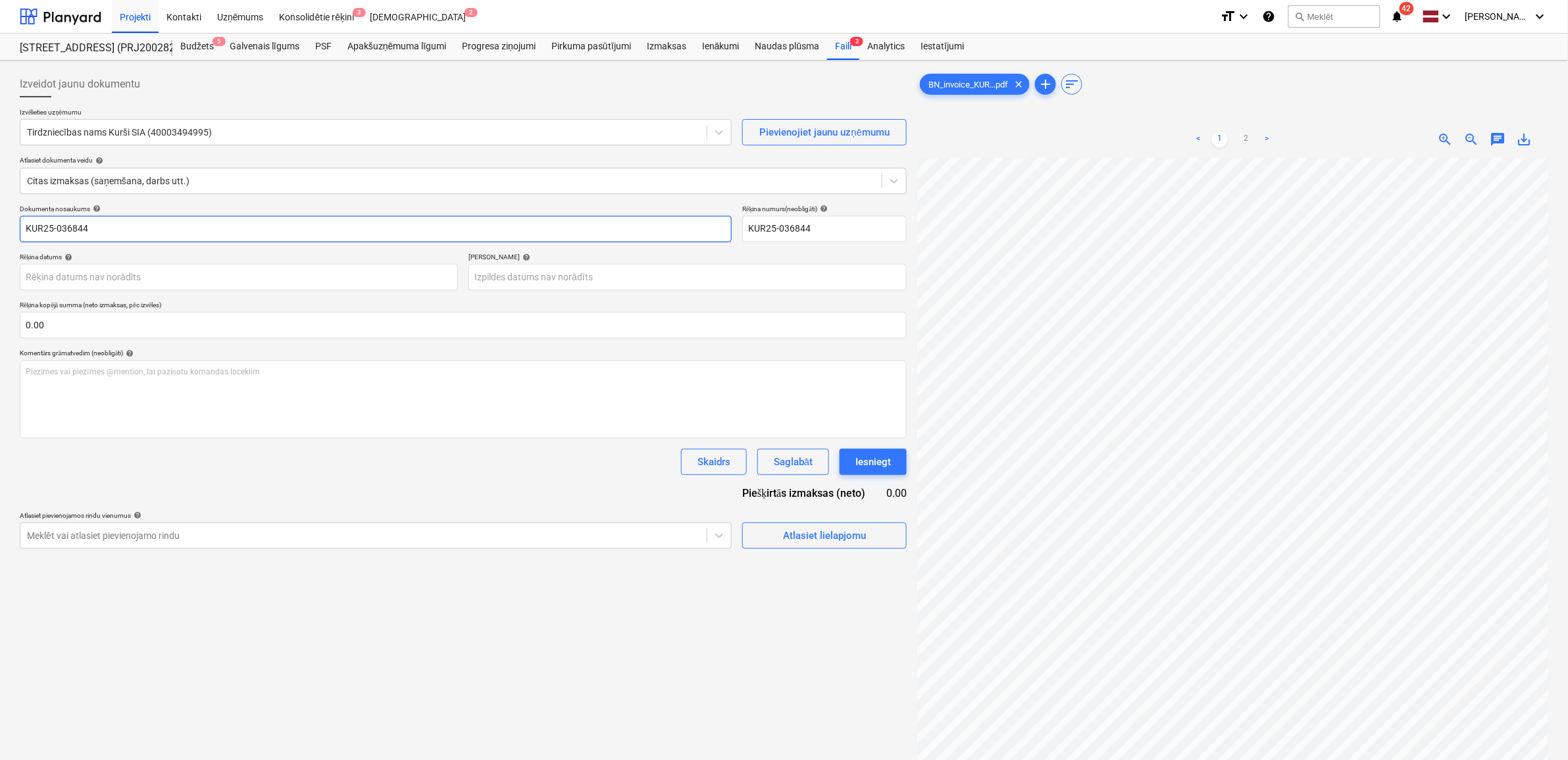
paste input "BN_invoice_"
type input "BN_invoice_KUR25-036844"
click at [272, 273] on body "Projekti Kontakti Uzņēmums Konsolidētie rēķini 3 Iesūtne 2 format_size keyboard…" at bounding box center [784, 380] width 1568 height 760
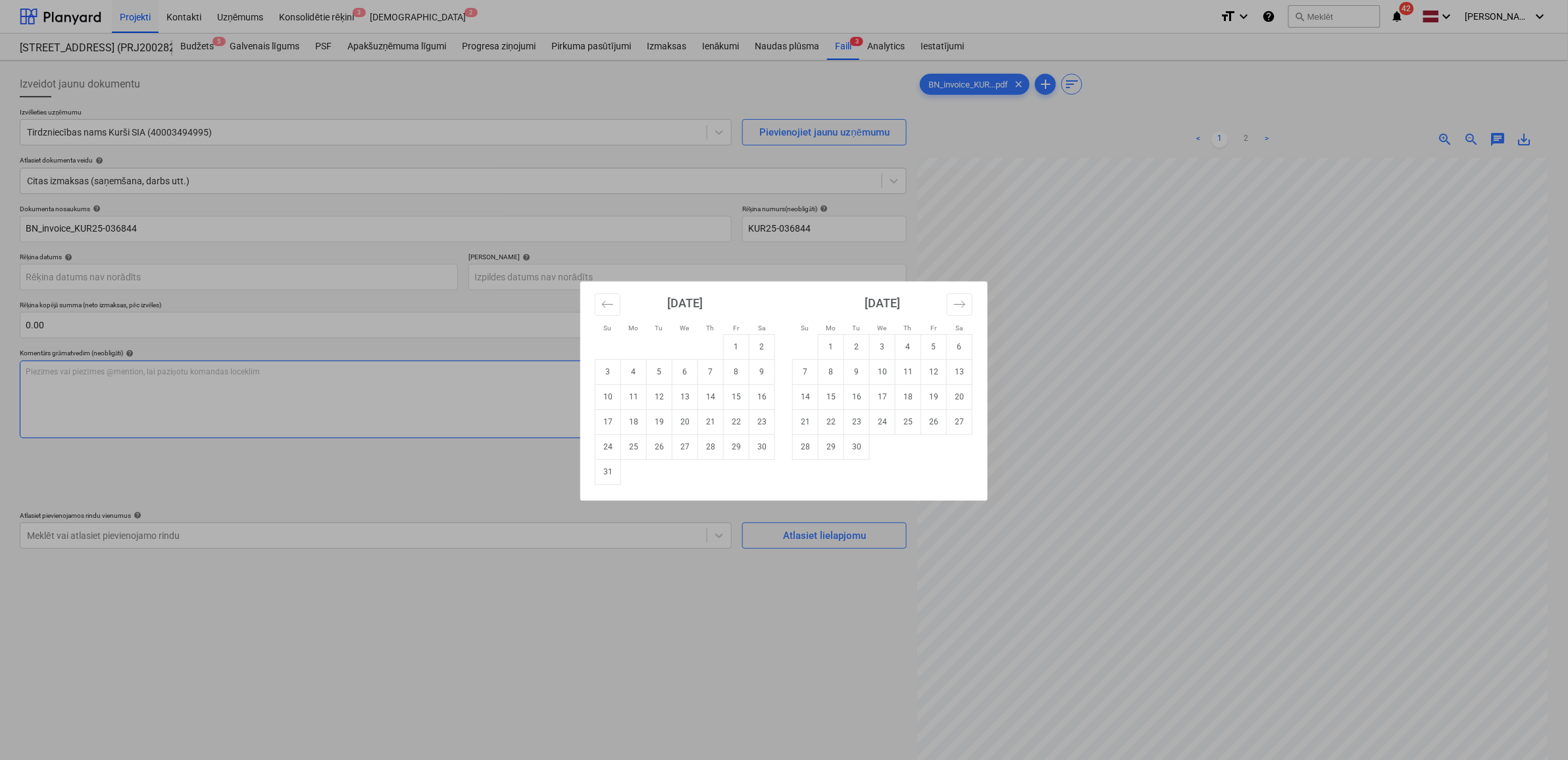
click at [736, 373] on td "8" at bounding box center [736, 372] width 26 height 25
type input "[DATE]"
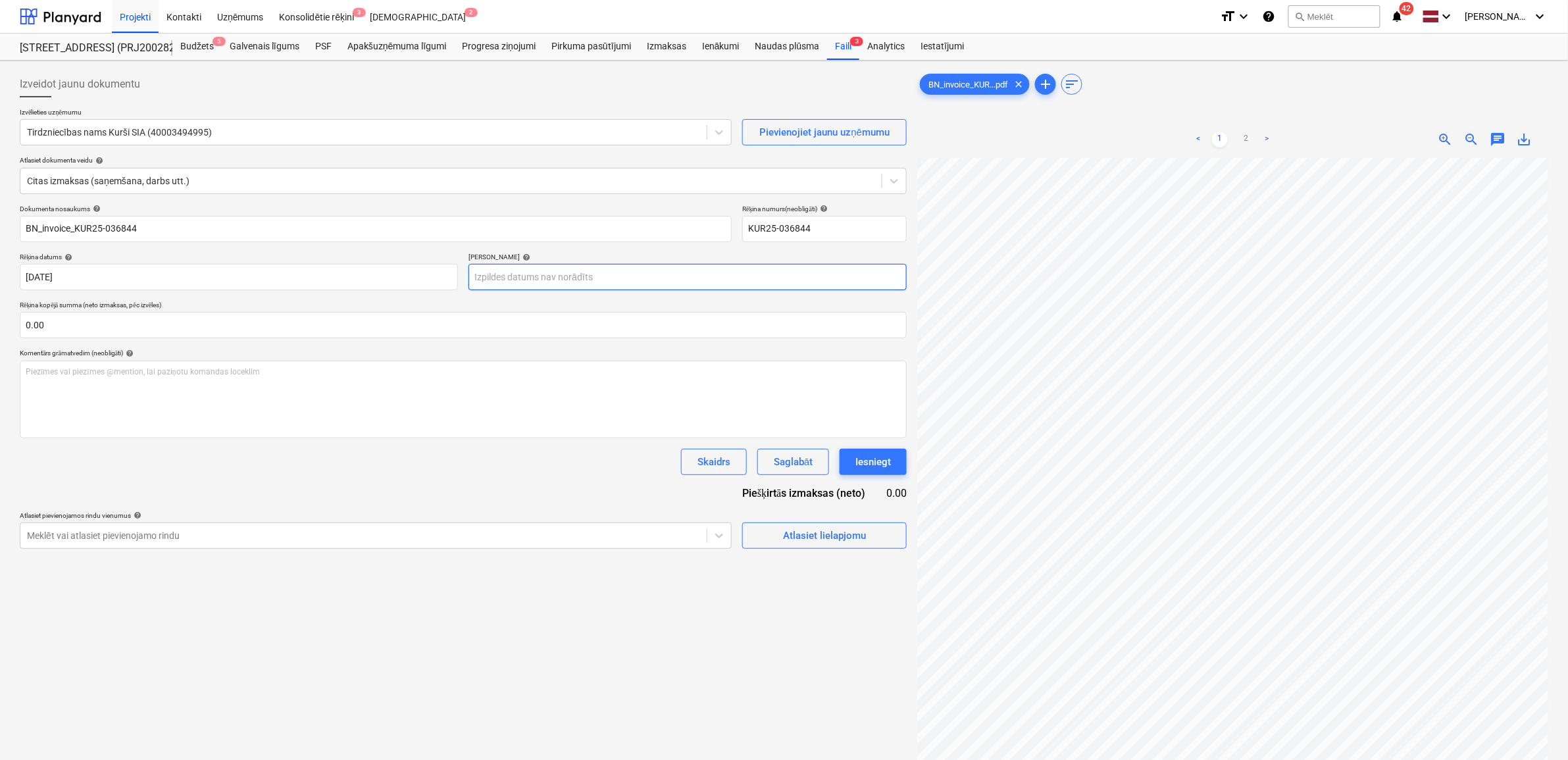
click at [616, 273] on body "Projekti Kontakti Uzņēmums Konsolidētie rēķini 3 Iesūtne 2 format_size keyboard…" at bounding box center [784, 380] width 1568 height 760
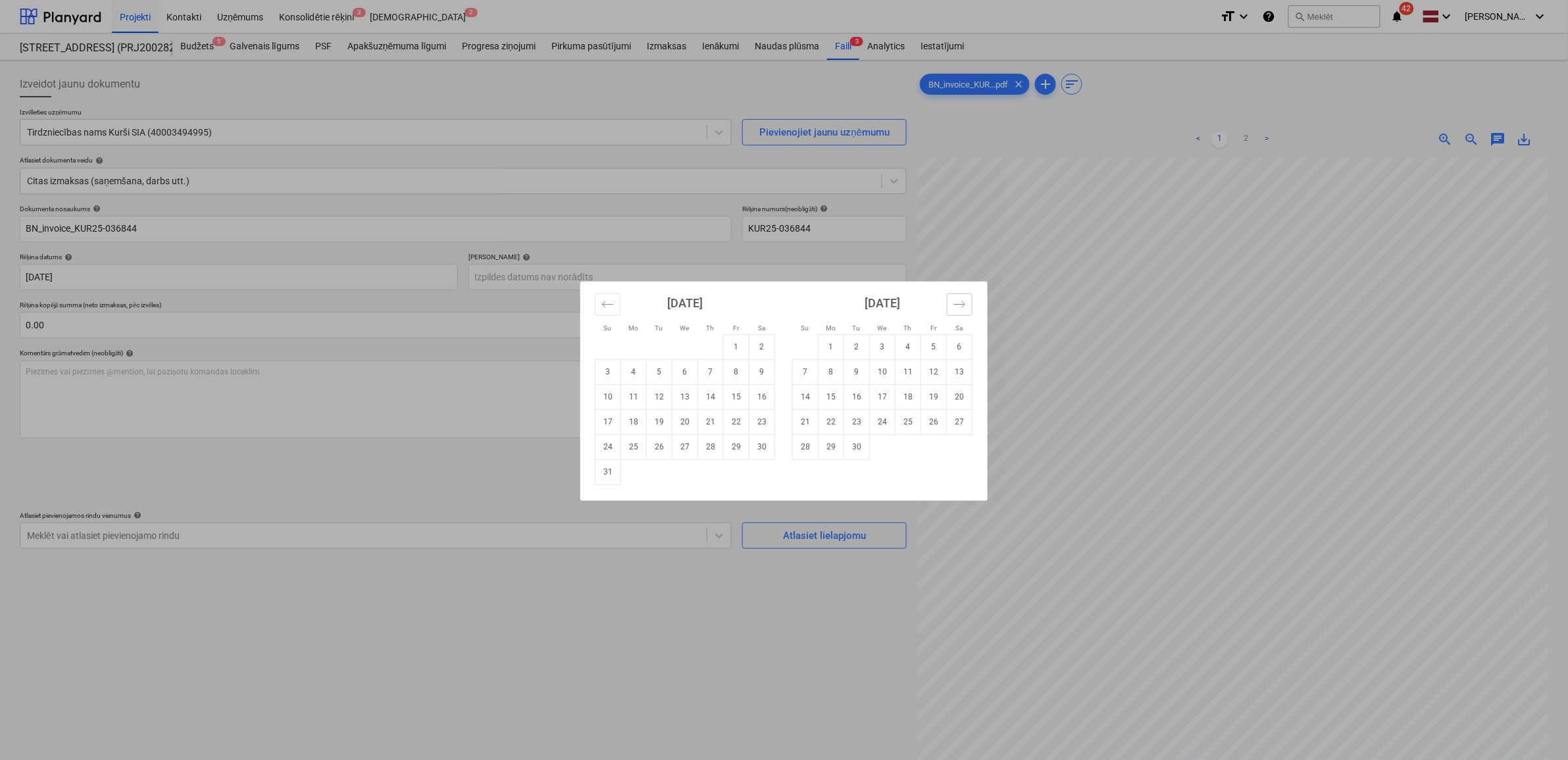
click at [954, 301] on icon "Move forward to switch to the next month." at bounding box center [960, 304] width 12 height 12
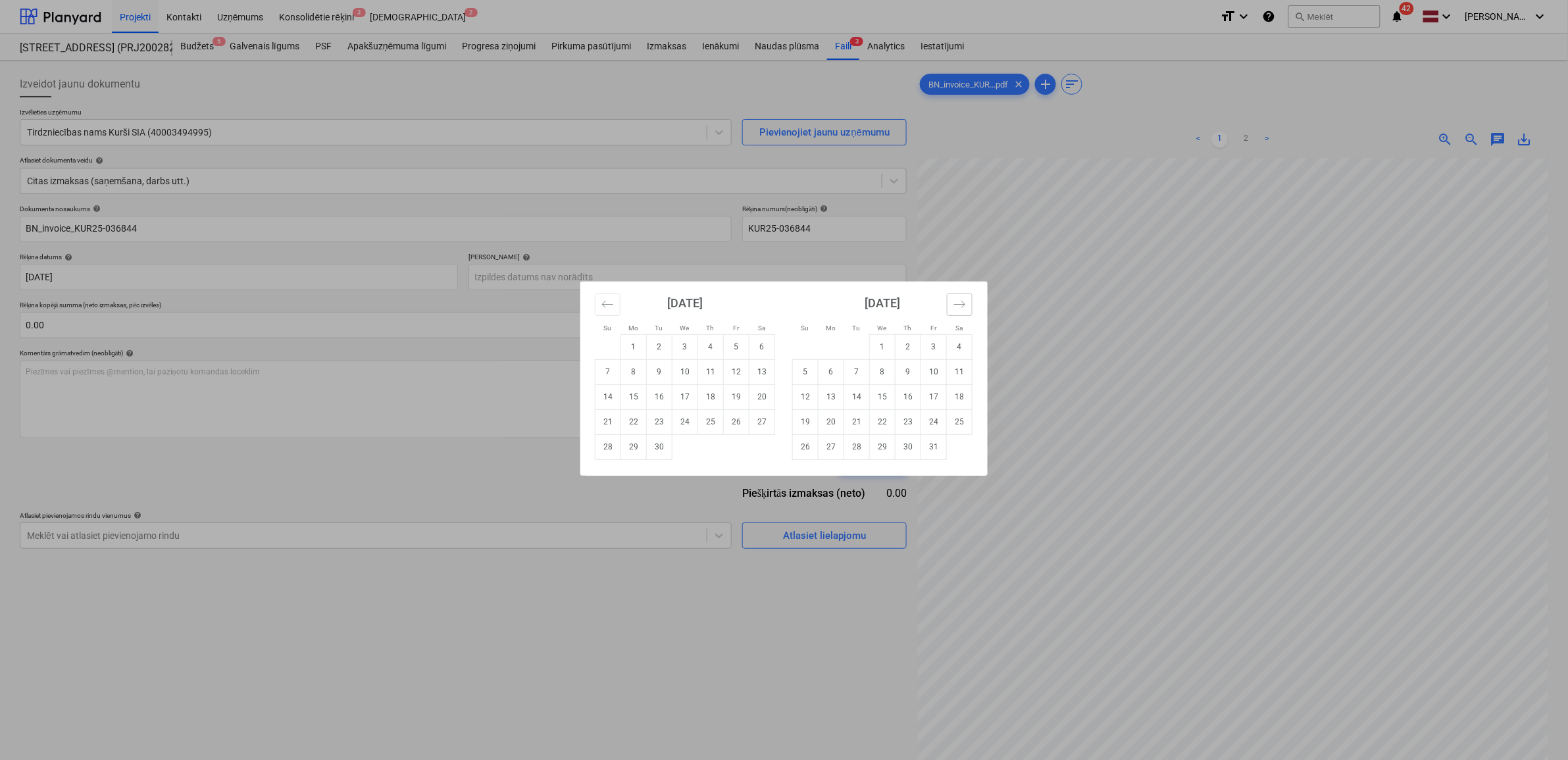
click at [954, 301] on icon "Move forward to switch to the next month." at bounding box center [960, 304] width 12 height 12
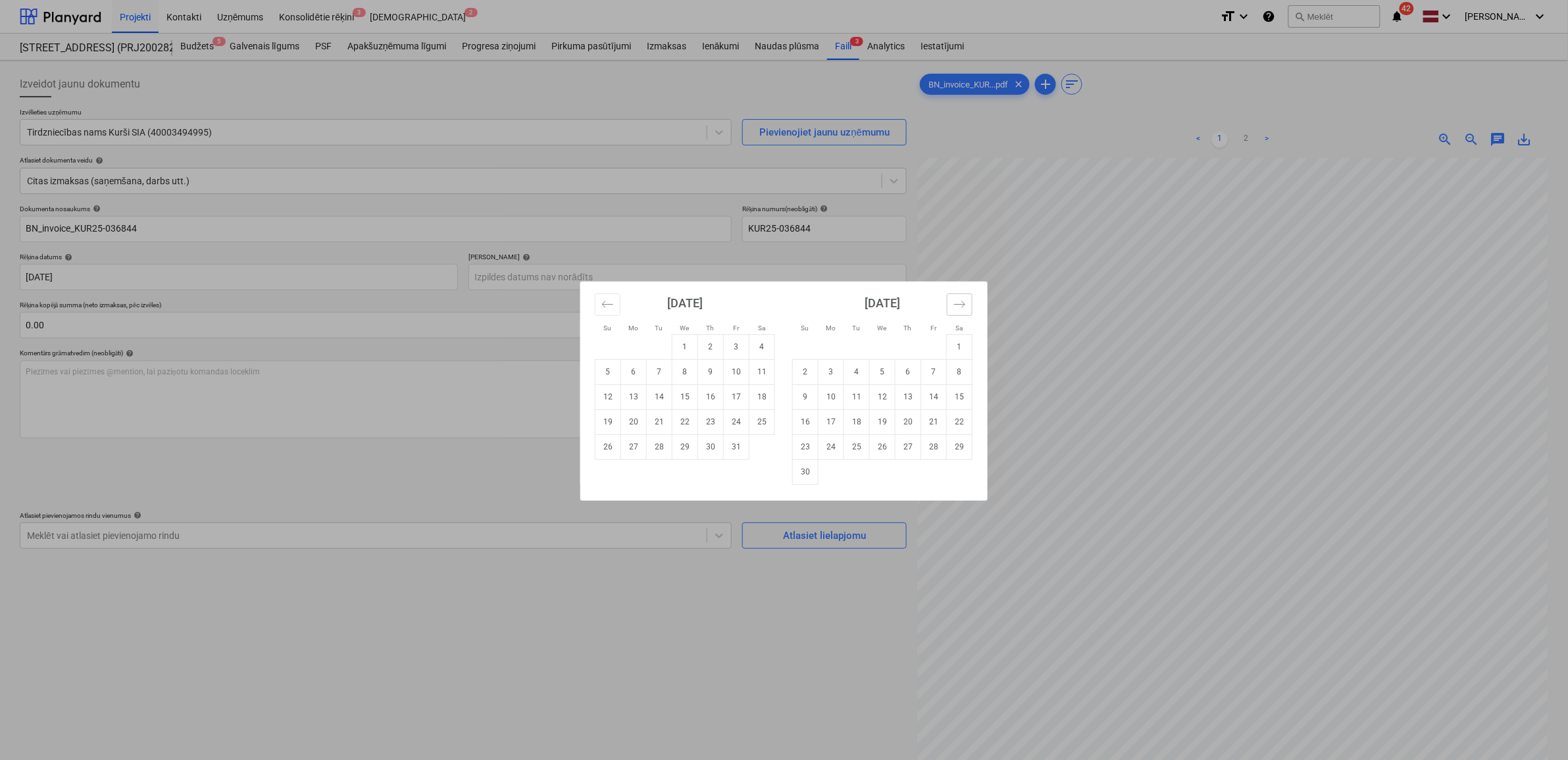
click at [958, 301] on icon "Move forward to switch to the next month." at bounding box center [960, 304] width 12 height 12
click at [952, 346] on td "6" at bounding box center [959, 347] width 26 height 25
type input "[DATE]"
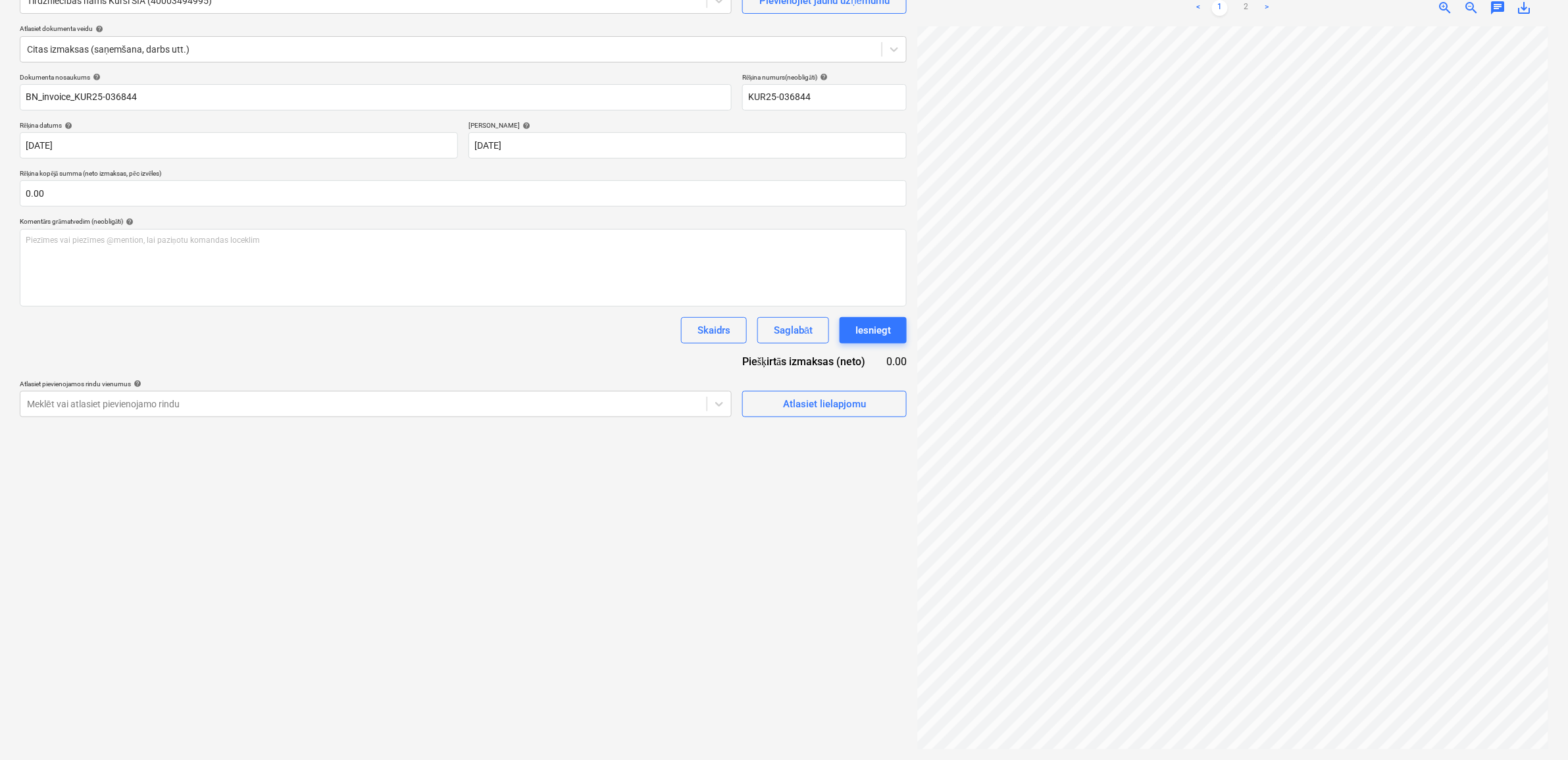
scroll to position [0, 87]
click at [1247, 2] on link "2" at bounding box center [1246, 8] width 16 height 16
click at [166, 192] on input "text" at bounding box center [463, 194] width 887 height 26
type input "818.20"
click at [355, 500] on div "Izveidot jaunu dokumentu Izvēlieties uzņēmumu Tirdzniecības nams Kurši SIA (400…" at bounding box center [463, 344] width 897 height 820
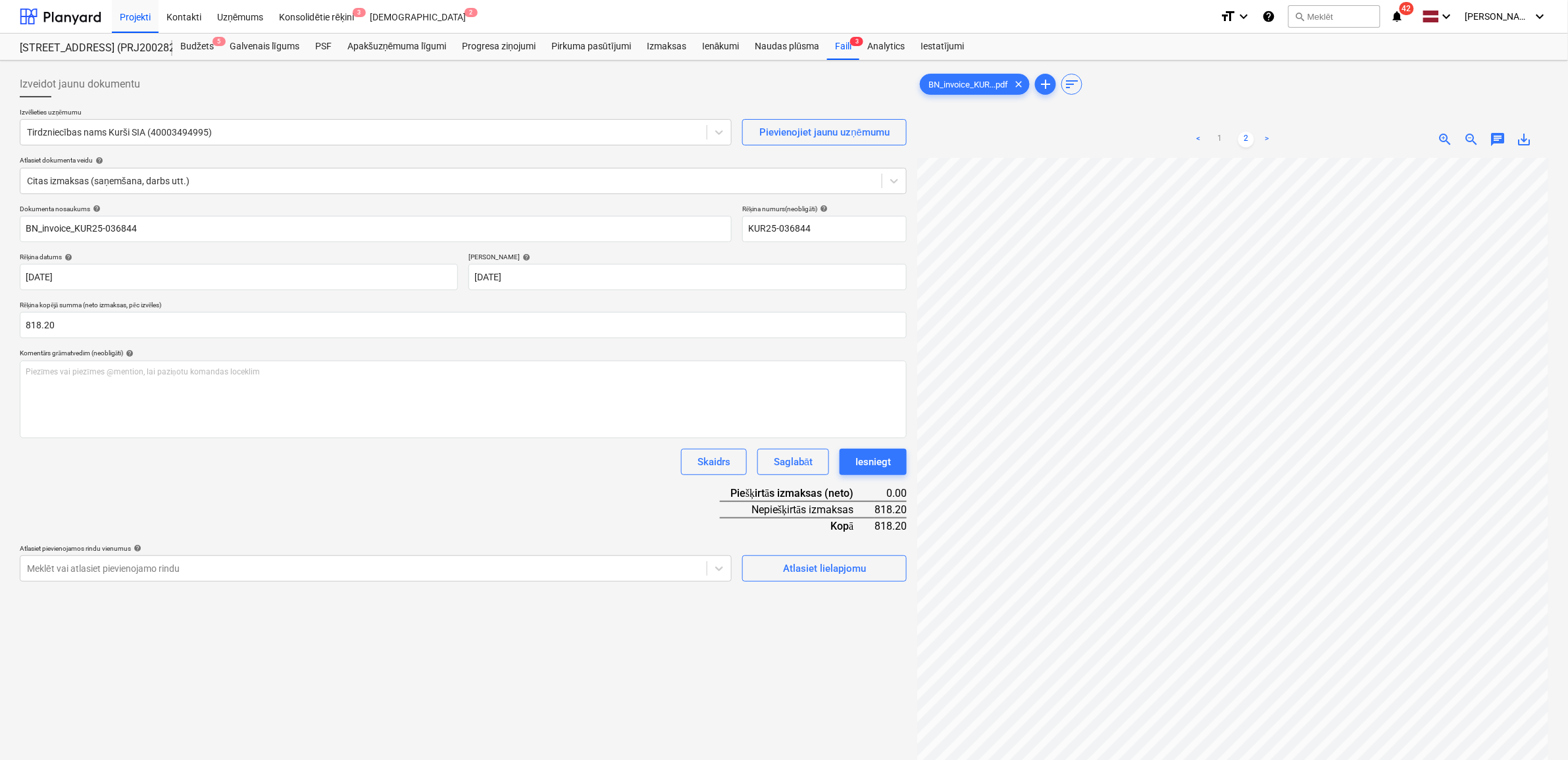
scroll to position [0, 0]
click at [1219, 140] on link "1" at bounding box center [1220, 140] width 16 height 16
click at [816, 575] on div "Atlasiet lielapjomu" at bounding box center [824, 568] width 83 height 17
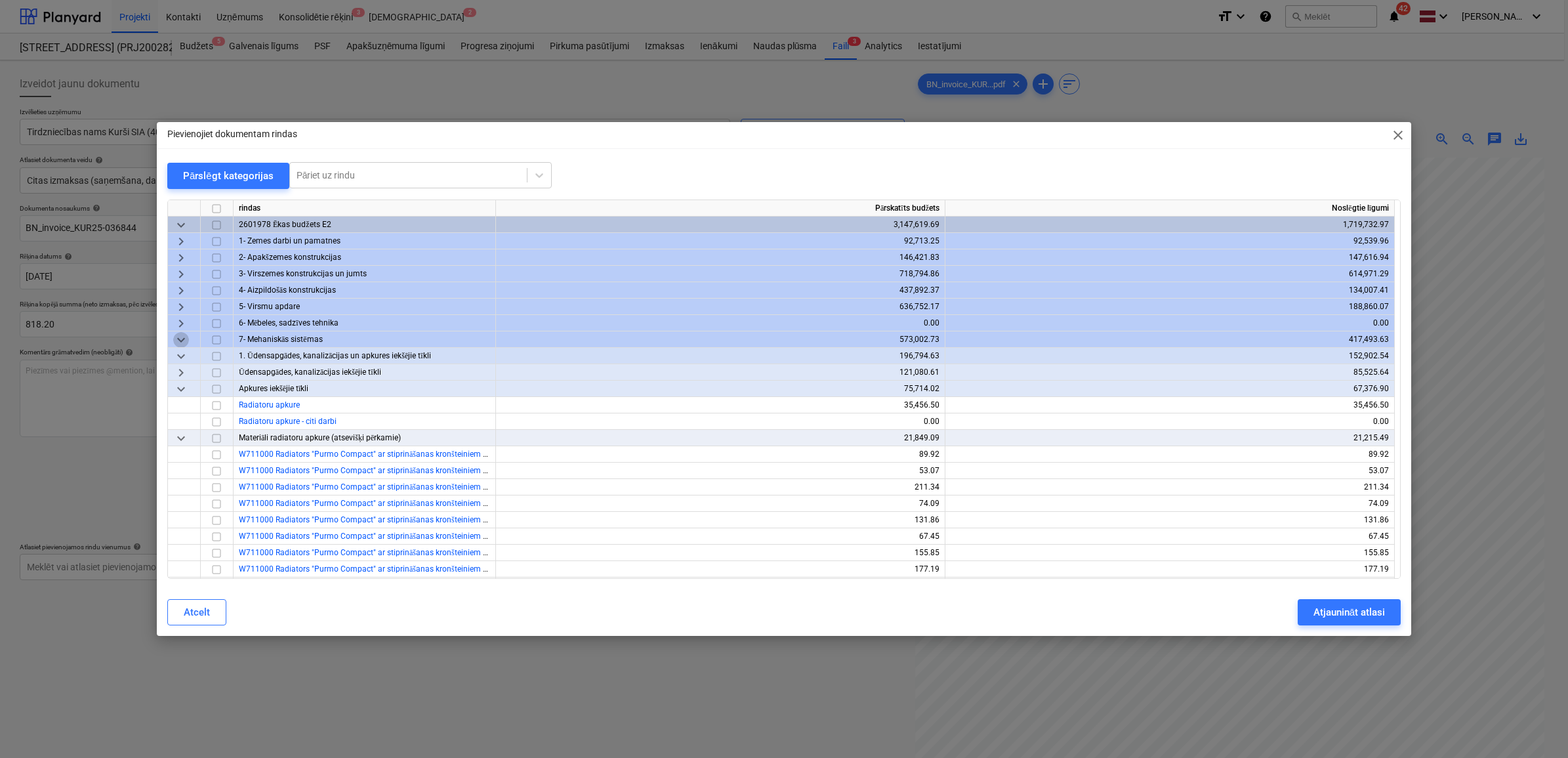
click at [184, 336] on span "keyboard_arrow_down" at bounding box center [181, 339] width 16 height 16
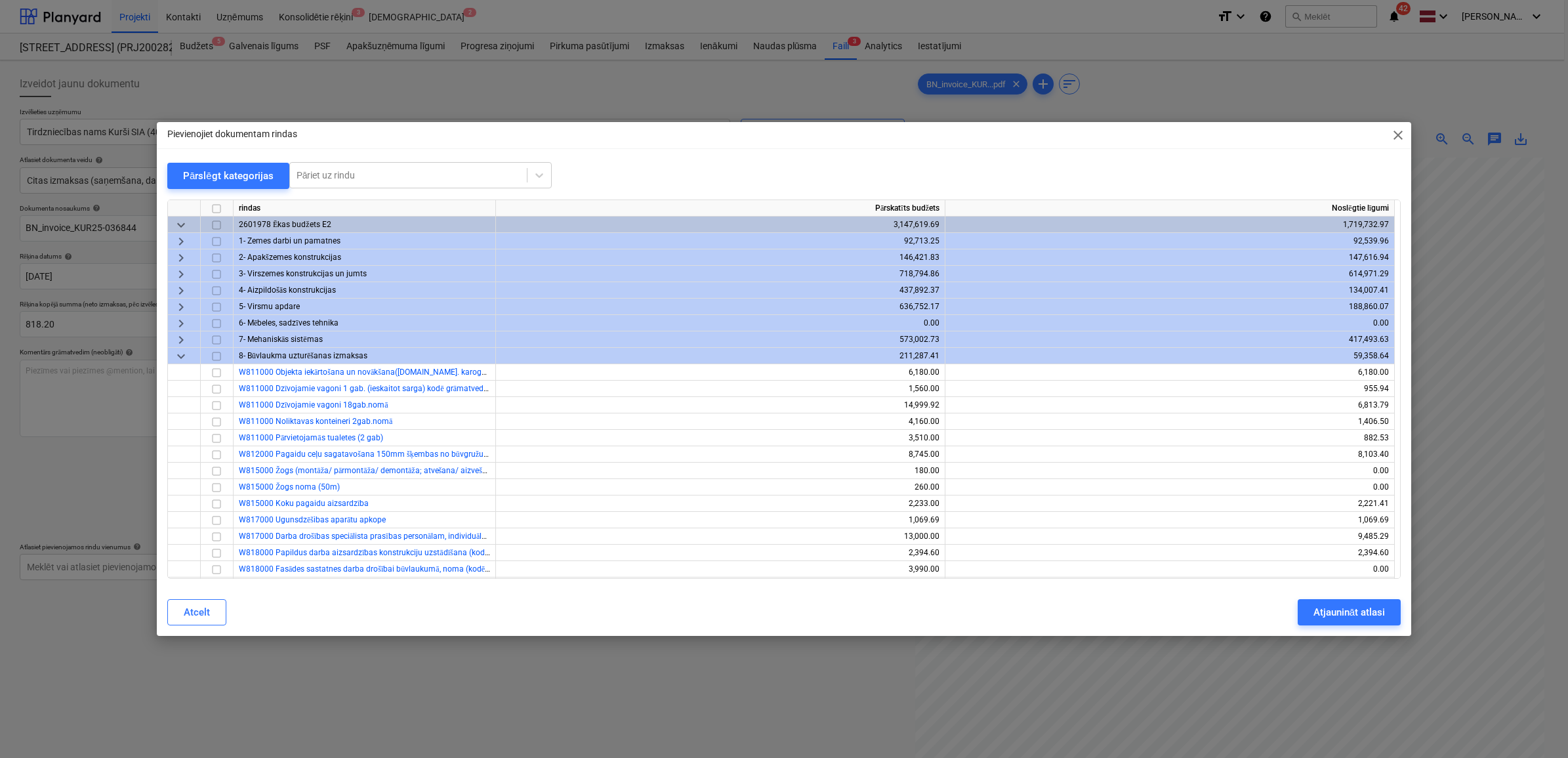
click at [170, 349] on div "keyboard_arrow_down" at bounding box center [184, 356] width 33 height 17
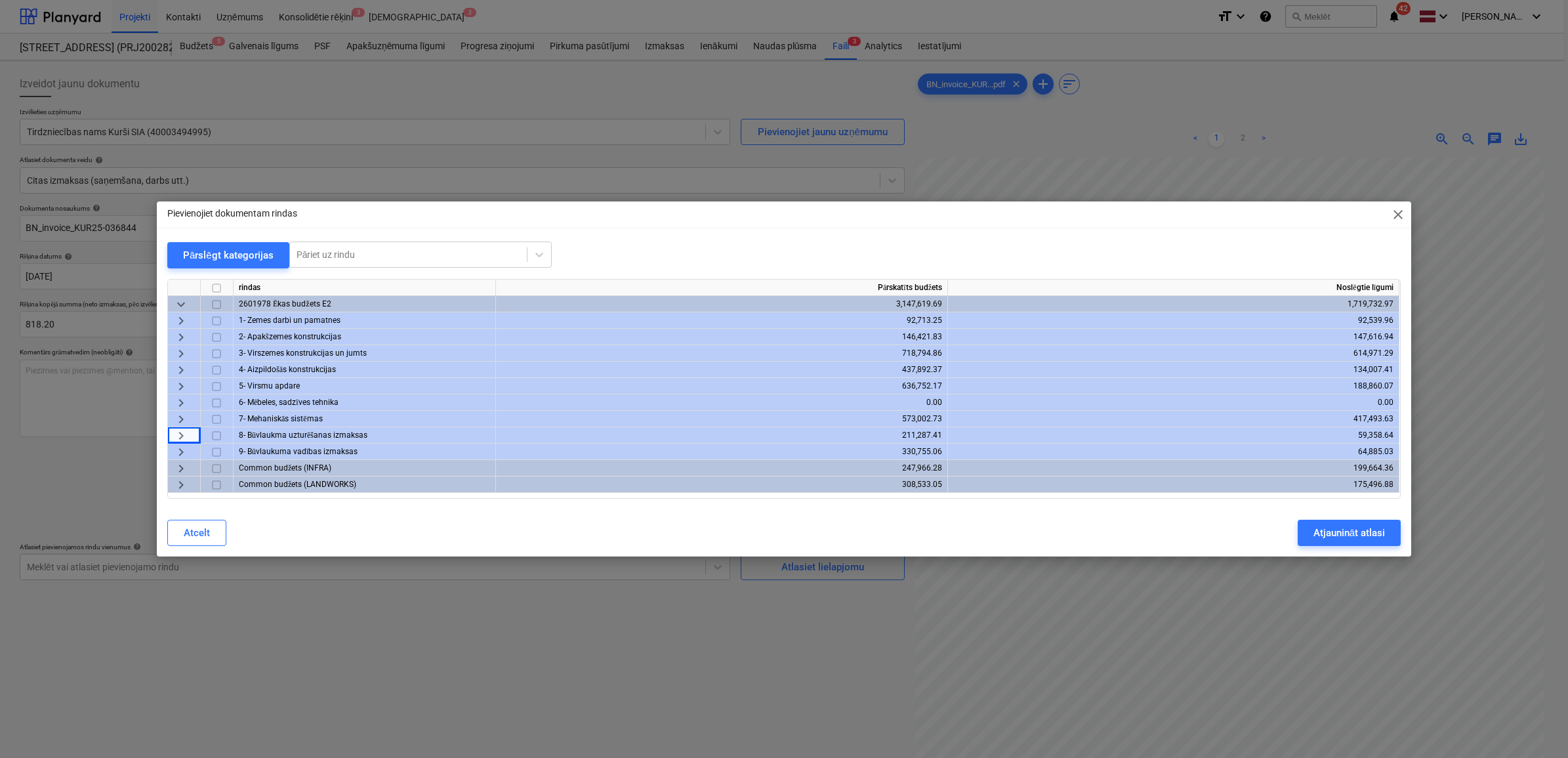
click at [183, 351] on span "keyboard_arrow_right" at bounding box center [181, 354] width 16 height 16
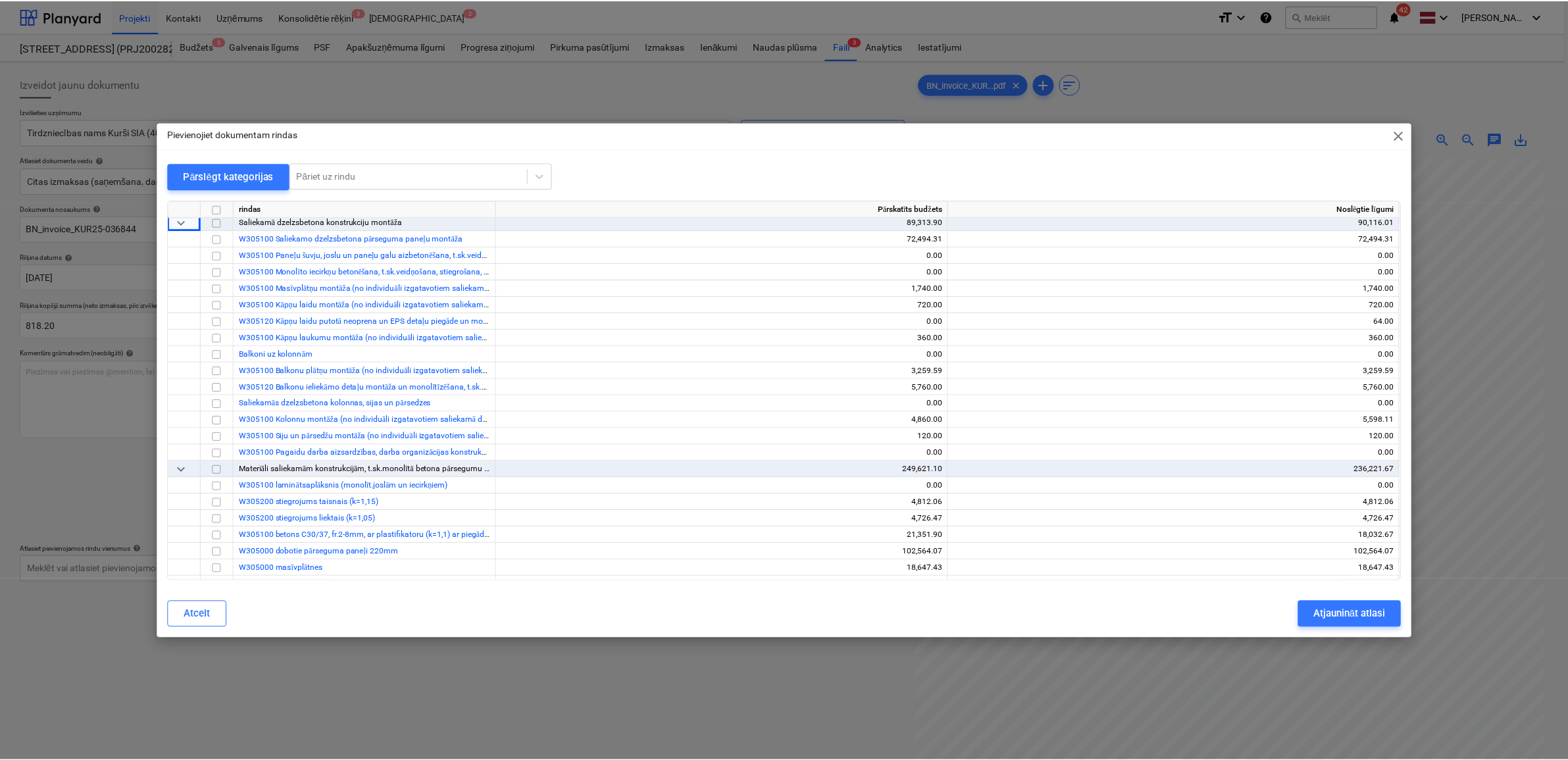
scroll to position [411, 0]
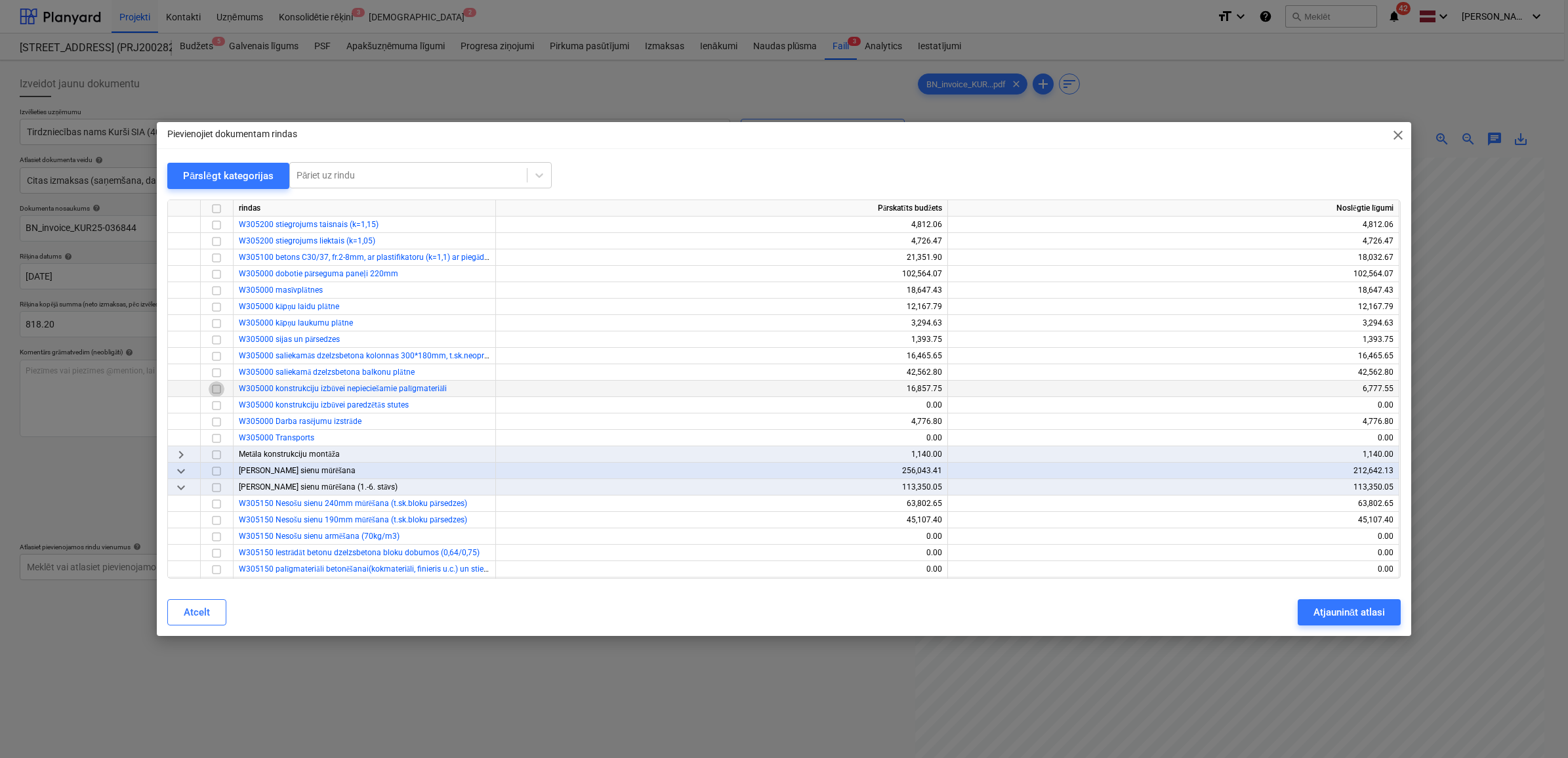
click at [215, 389] on input "checkbox" at bounding box center [216, 388] width 16 height 16
click at [1349, 611] on div "Atjaunināt atlasi" at bounding box center [1349, 612] width 71 height 17
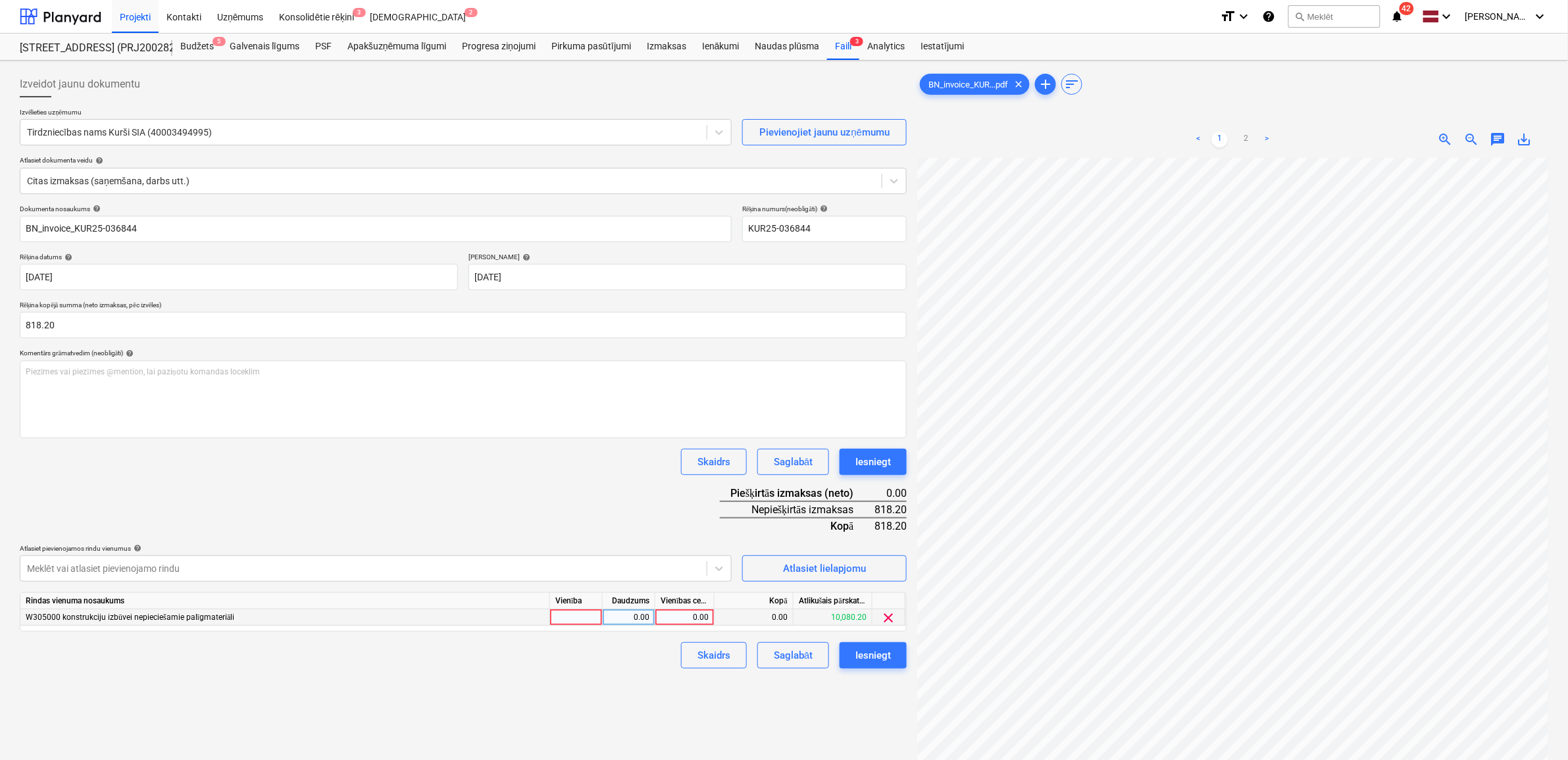
drag, startPoint x: 691, startPoint y: 614, endPoint x: 724, endPoint y: 689, distance: 81.9
click at [689, 615] on div "0.00" at bounding box center [684, 618] width 48 height 17
type input "818.20"
click at [700, 716] on div "Izveidot jaunu dokumentu Izvēlieties uzņēmumu Tirdzniecības nams Kurši SIA (400…" at bounding box center [463, 476] width 897 height 820
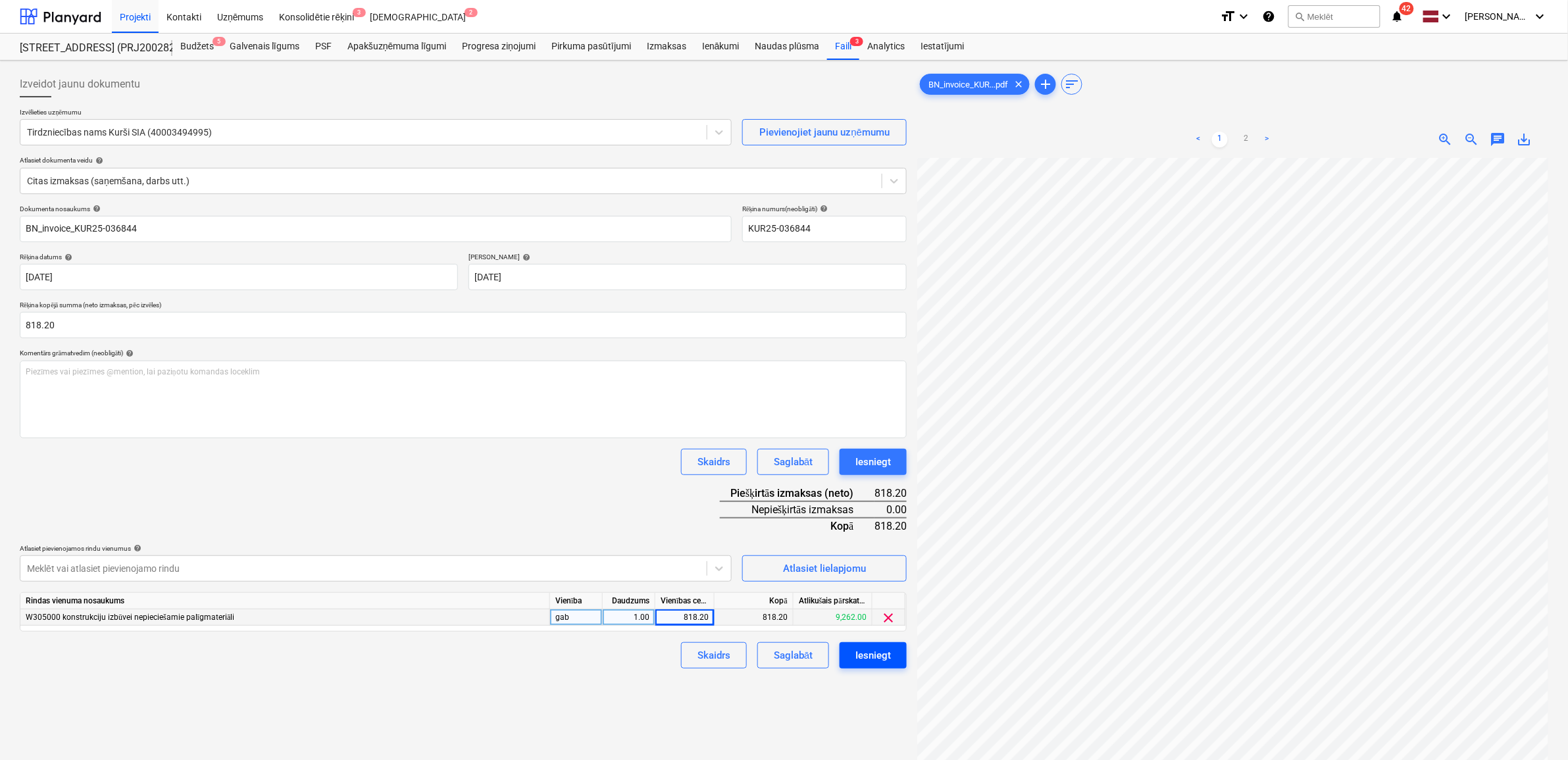
click at [886, 656] on div "Iesniegt" at bounding box center [872, 655] width 35 height 17
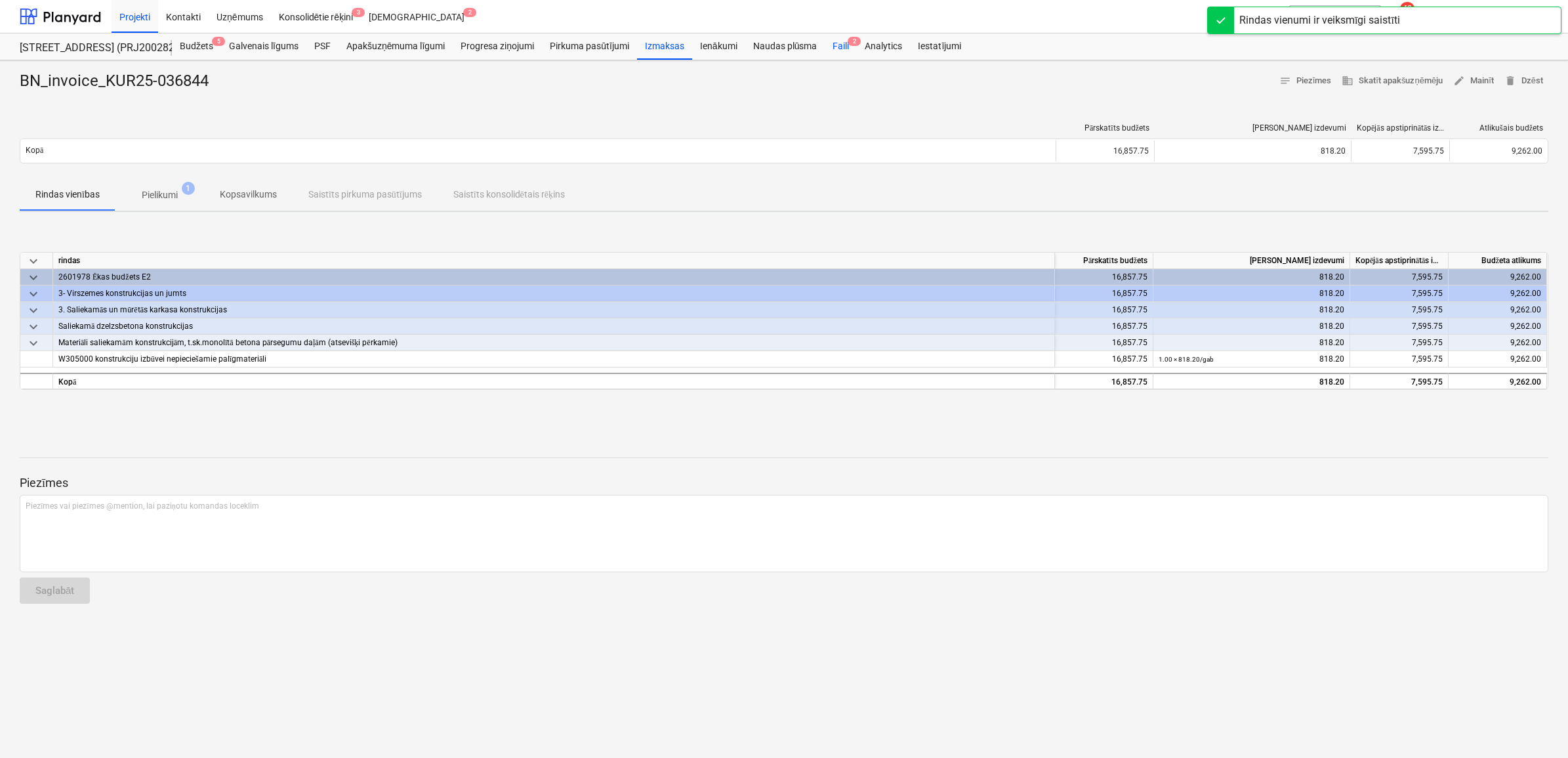
click at [850, 49] on div "Faili 2" at bounding box center [841, 46] width 32 height 26
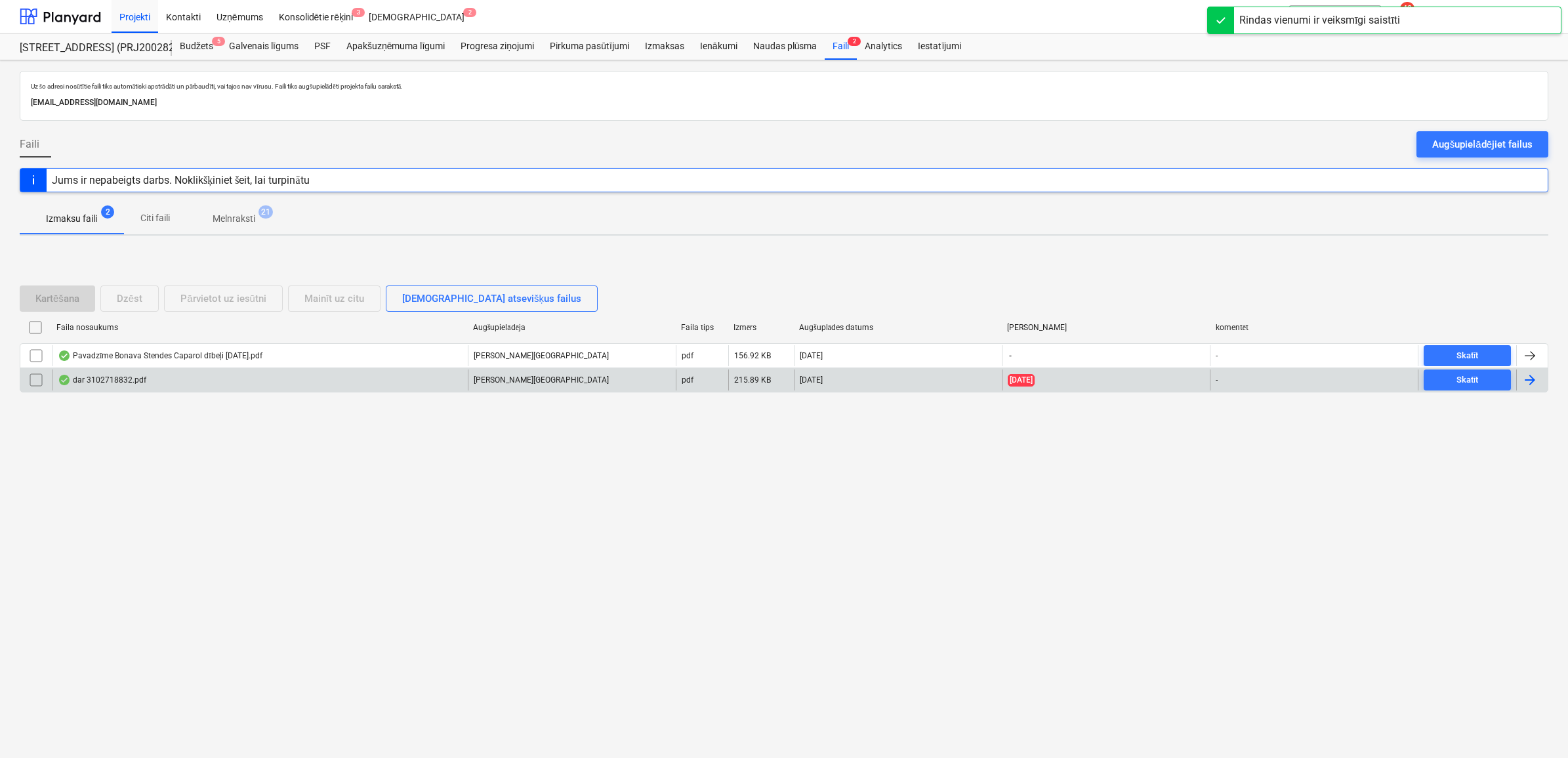
click at [322, 376] on div "dar 3102718832.pdf" at bounding box center [259, 380] width 416 height 21
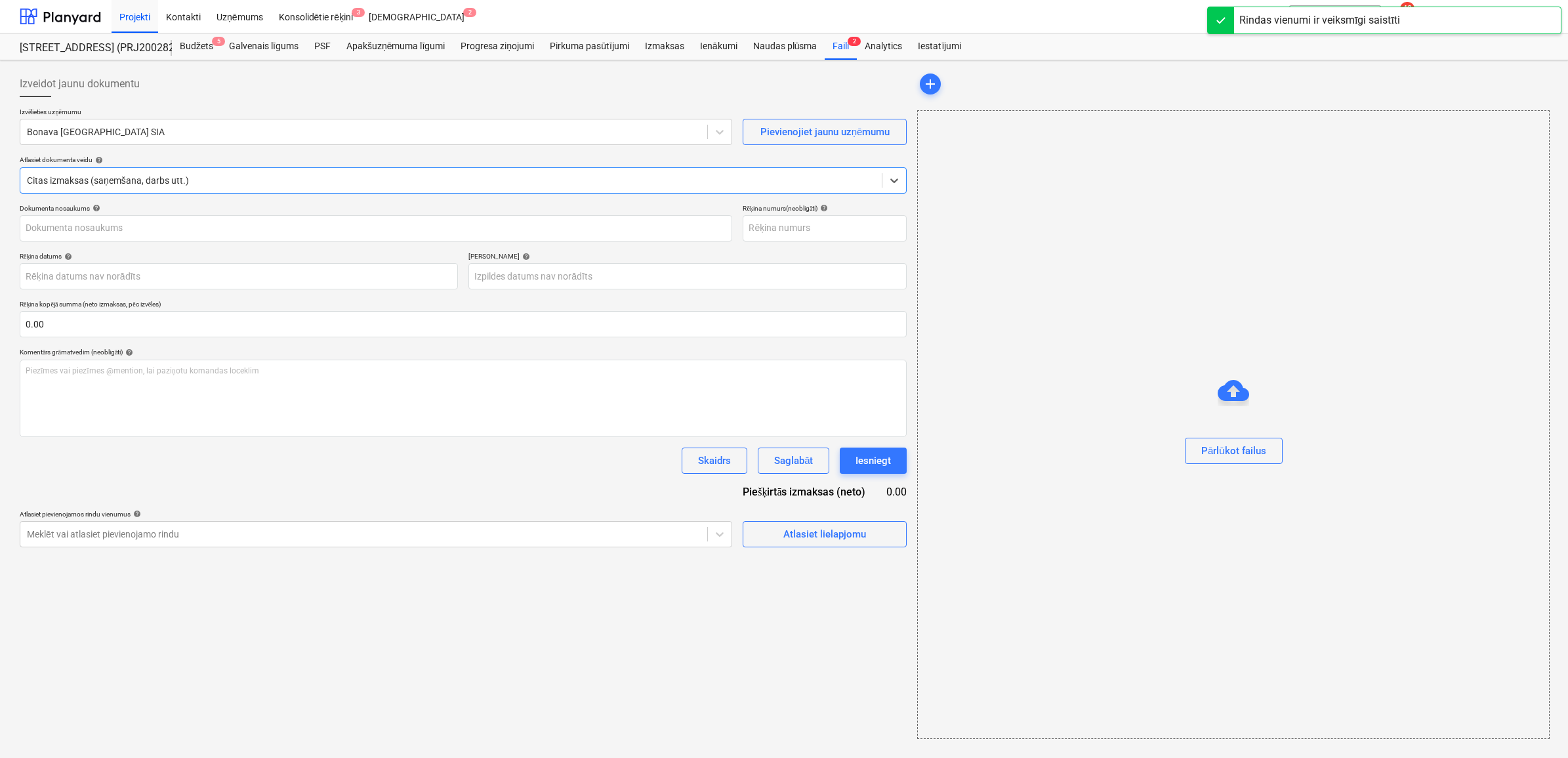
type input "3102718832"
type input "[DATE]"
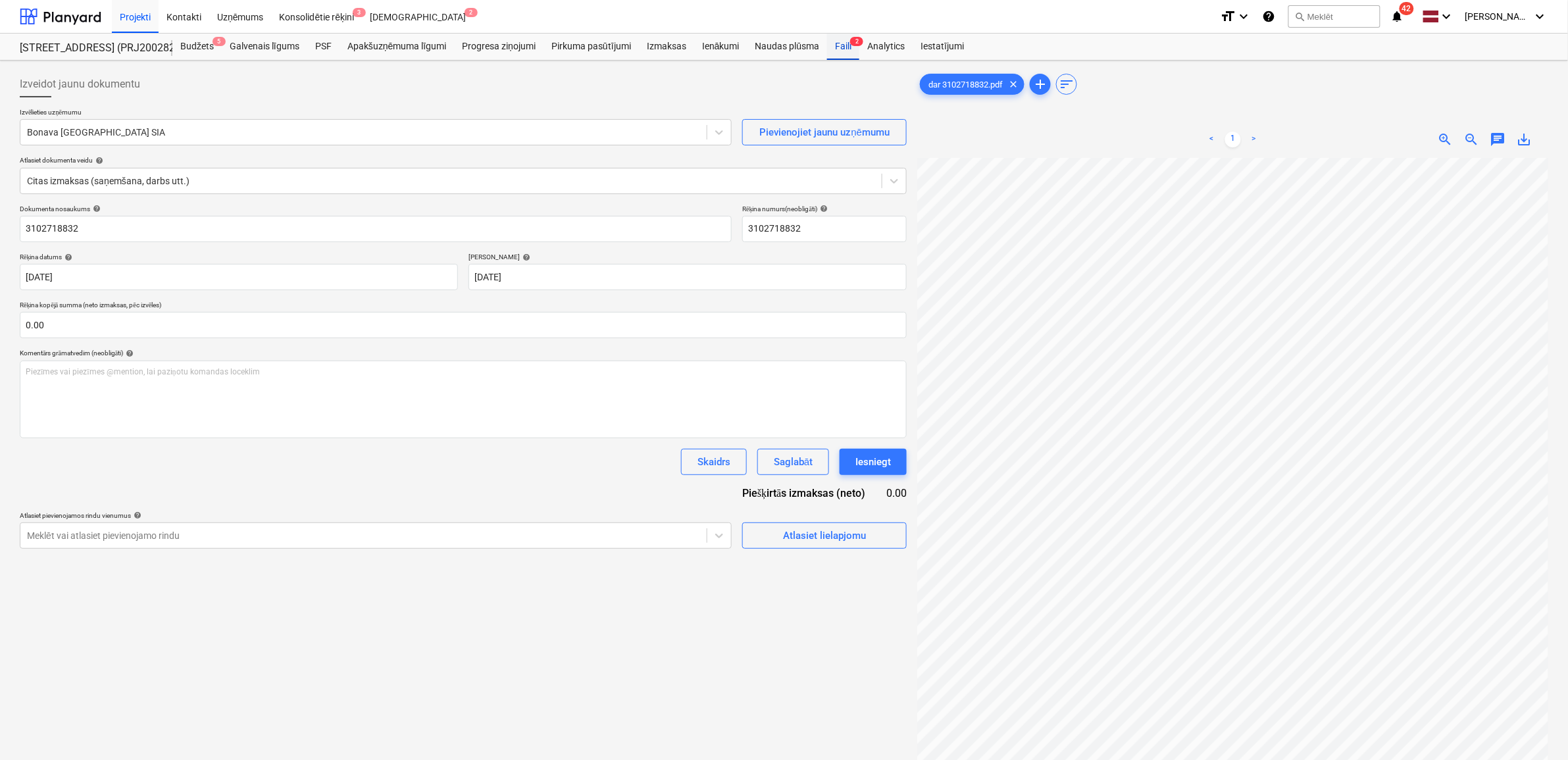
click at [840, 43] on div "Faili 2" at bounding box center [843, 47] width 32 height 26
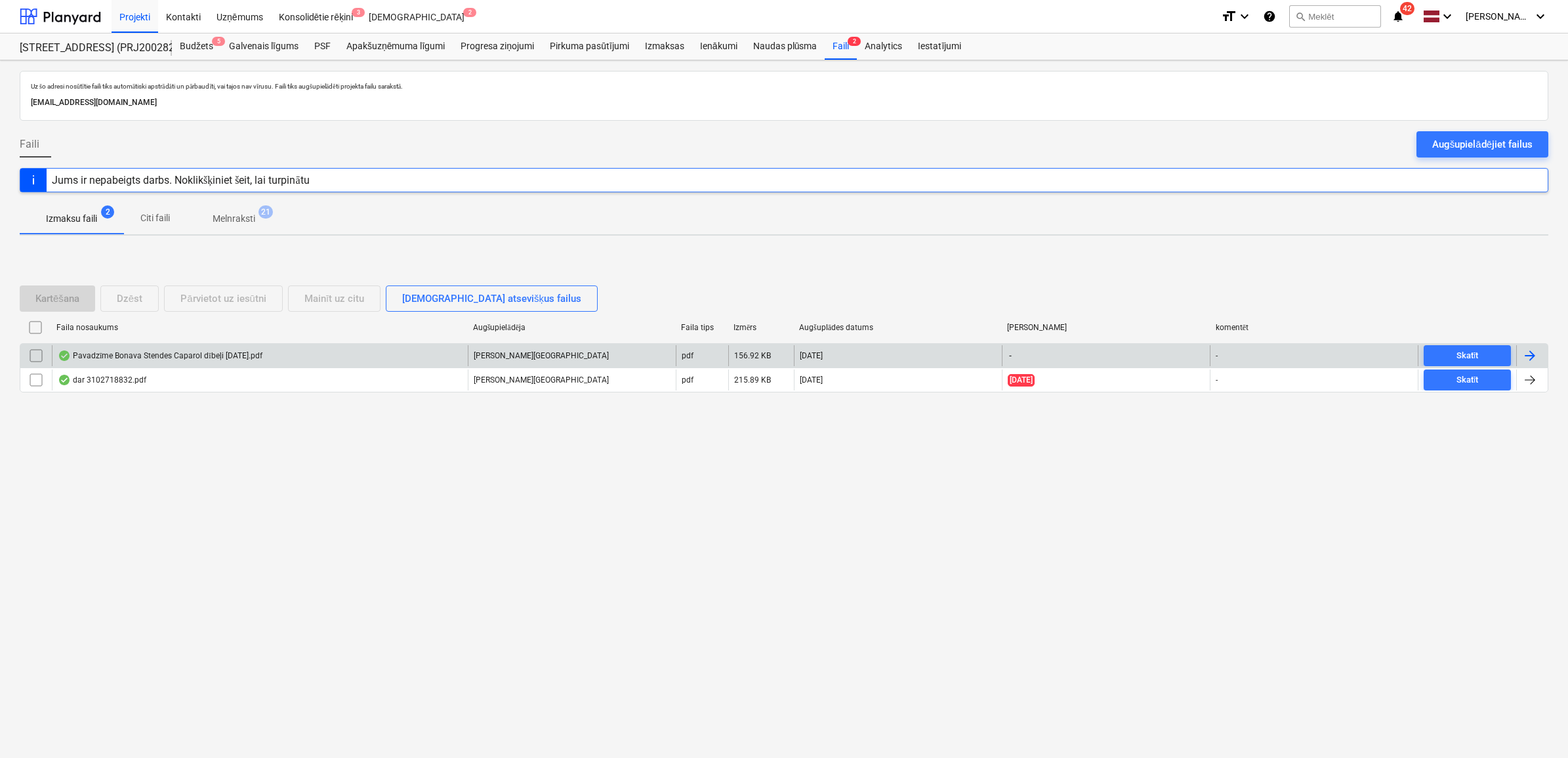
click at [562, 357] on div "[PERSON_NAME][GEOGRAPHIC_DATA]" at bounding box center [572, 356] width 208 height 21
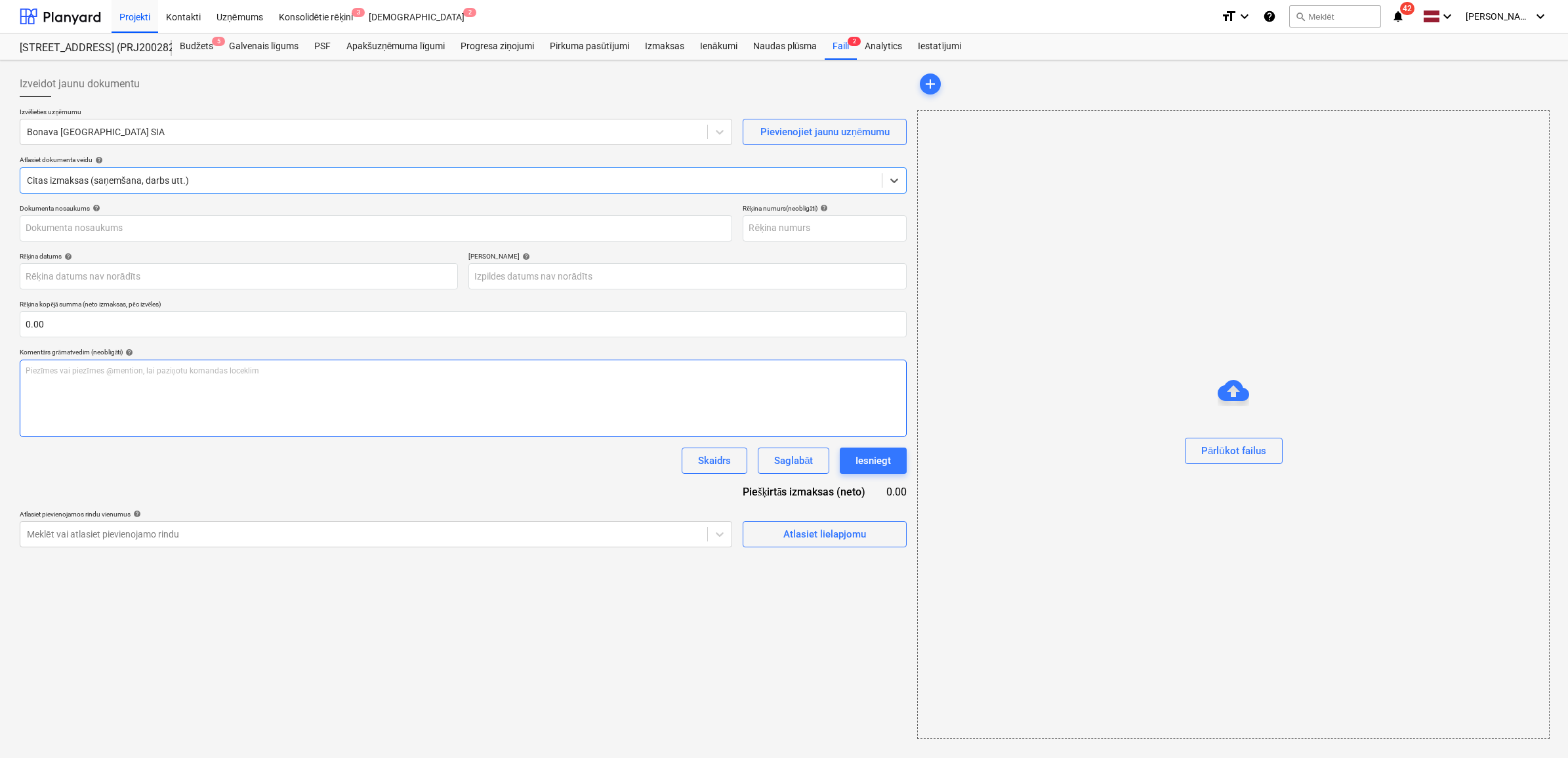
type input "20"
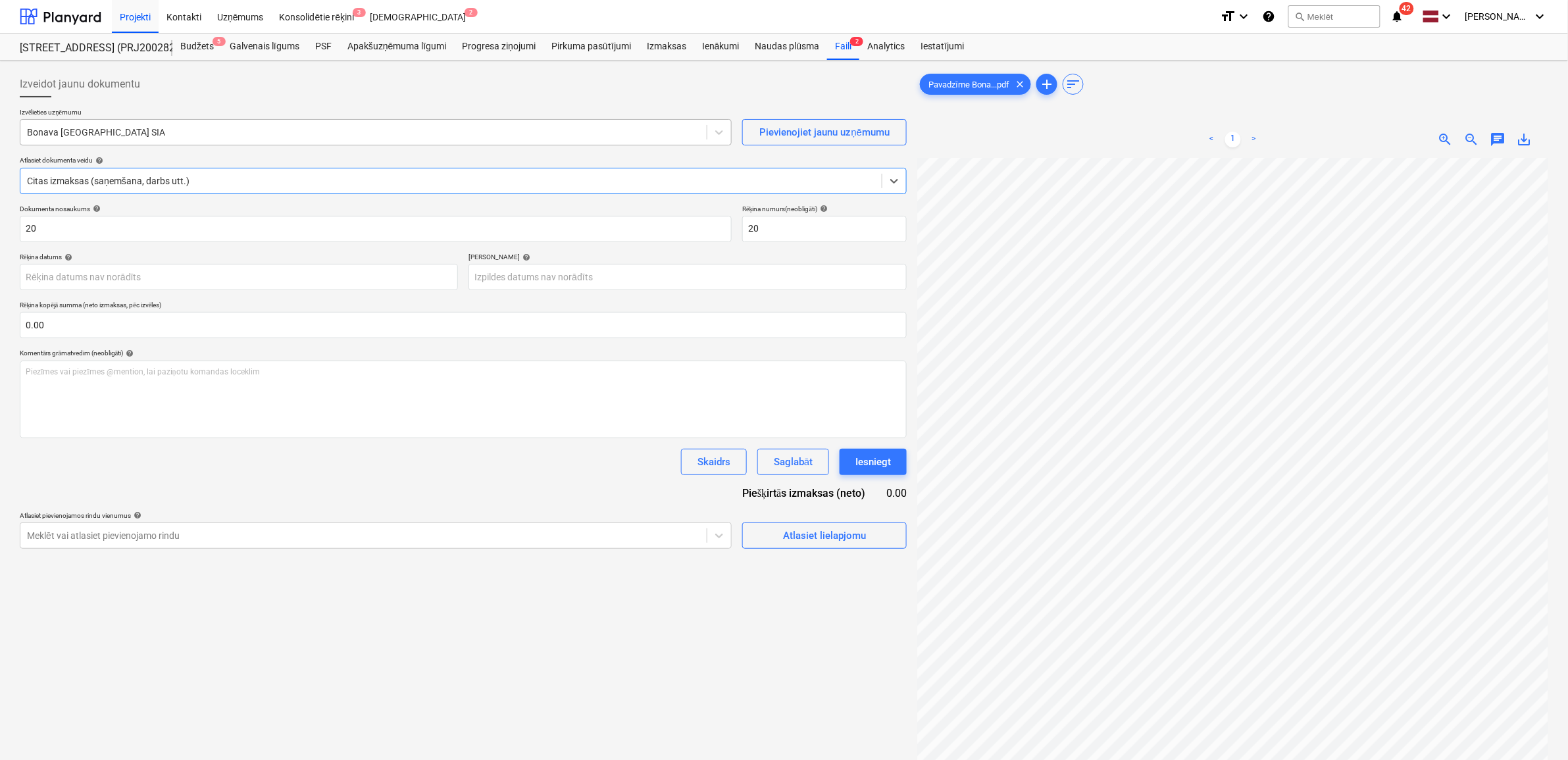
drag, startPoint x: 389, startPoint y: 135, endPoint x: 382, endPoint y: 135, distance: 7.0
click at [389, 135] on div at bounding box center [364, 132] width 673 height 13
type input "būvservis"
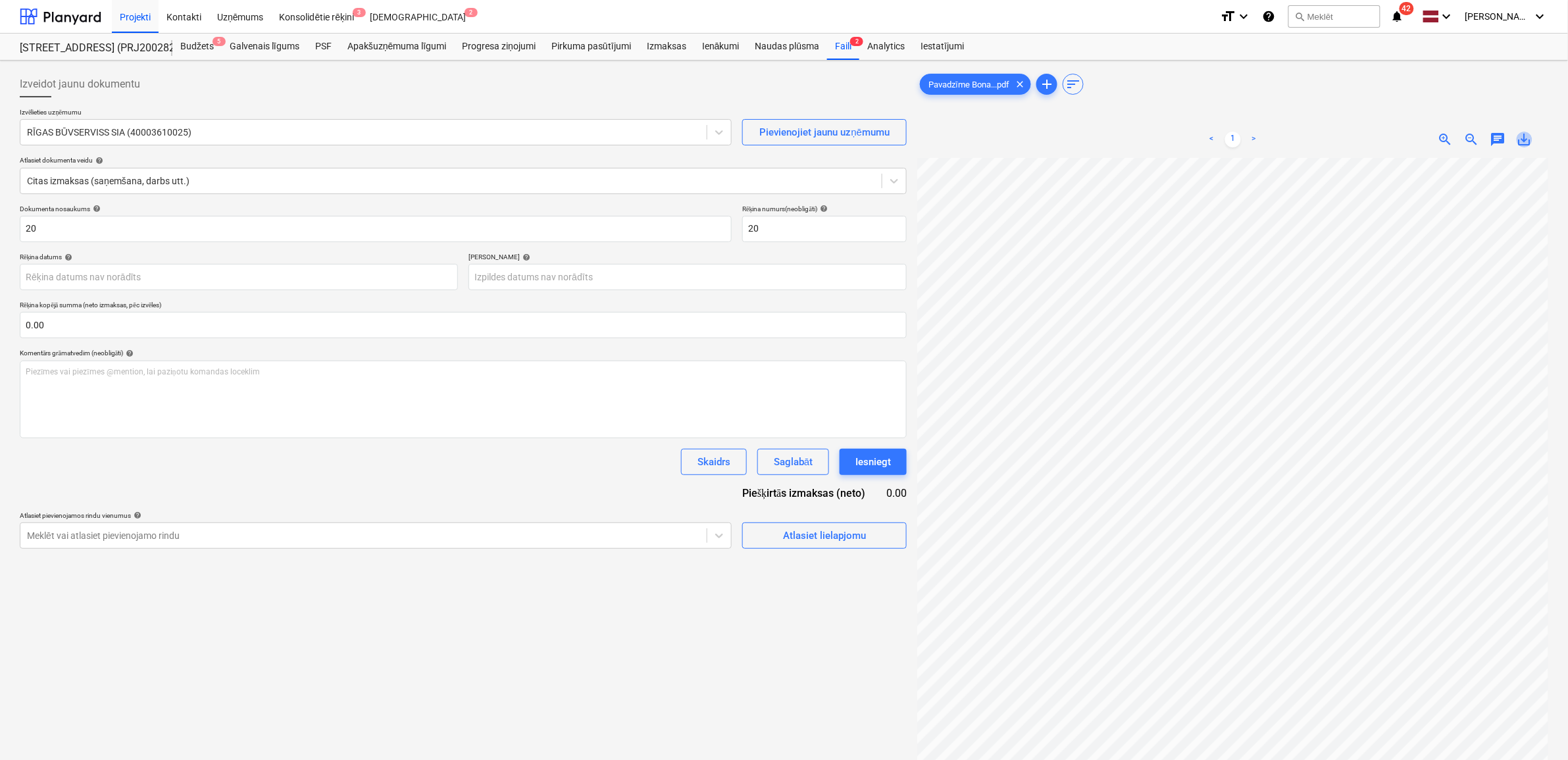
click at [1528, 140] on span "save_alt" at bounding box center [1524, 140] width 16 height 16
click at [99, 234] on input "20" at bounding box center [376, 229] width 712 height 26
drag, startPoint x: 10, startPoint y: 234, endPoint x: -17, endPoint y: 235, distance: 27.0
click at [0, 235] on html "Projekti Kontakti Uzņēmums Konsolidētie rēķini 3 Iesūtne 2 format_size keyboard…" at bounding box center [784, 380] width 1568 height 760
paste input "Pavadzīme Bonava Stendes Caparol dībeļi [DATE]"
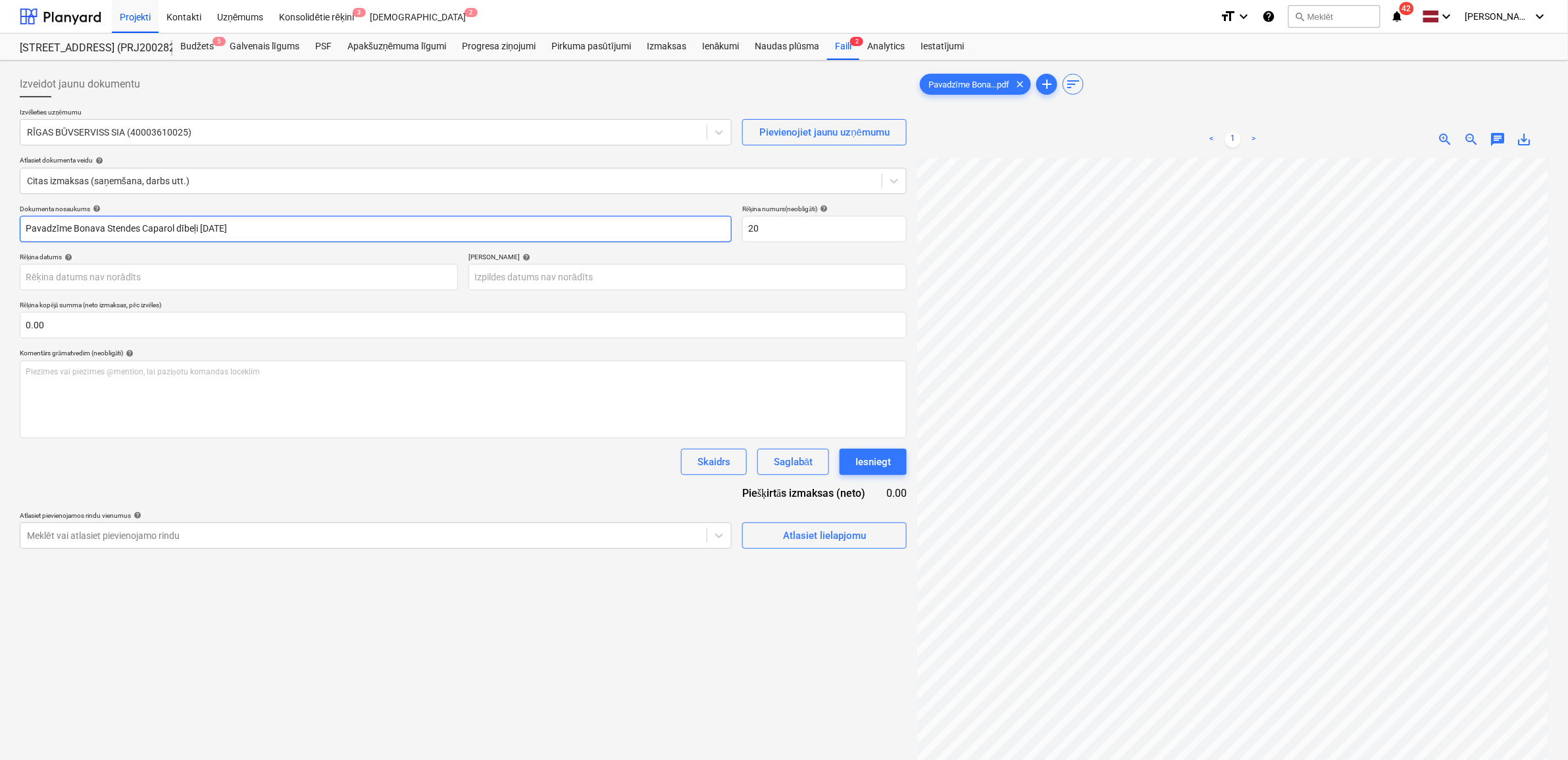
type input "Pavadzīme Bonava Stendes Caparol dībeļi [DATE]"
click at [798, 245] on div "Dokumenta nosaukums help Pavadzīme Bonava Stendes Caparol dībeļi [DATE] Rēķina …" at bounding box center [463, 377] width 887 height 344
click at [797, 235] on input "20" at bounding box center [824, 229] width 165 height 26
drag, startPoint x: 771, startPoint y: 235, endPoint x: 743, endPoint y: 244, distance: 29.4
click at [745, 235] on input "20" at bounding box center [824, 229] width 165 height 26
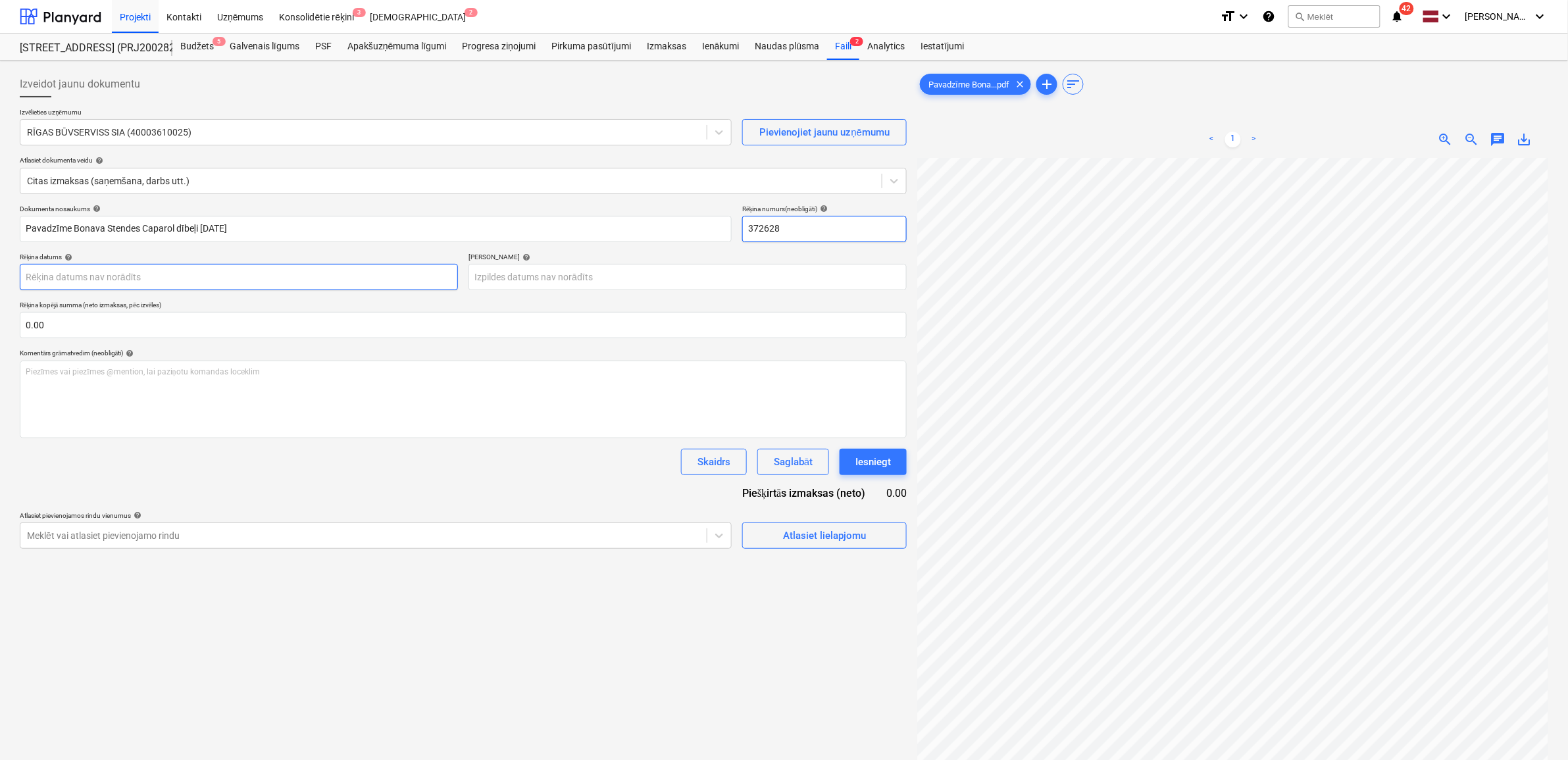
type input "372628"
click at [278, 273] on body "Projekti Kontakti Uzņēmums Konsolidētie rēķini 3 Iesūtne 2 format_size keyboard…" at bounding box center [784, 380] width 1568 height 760
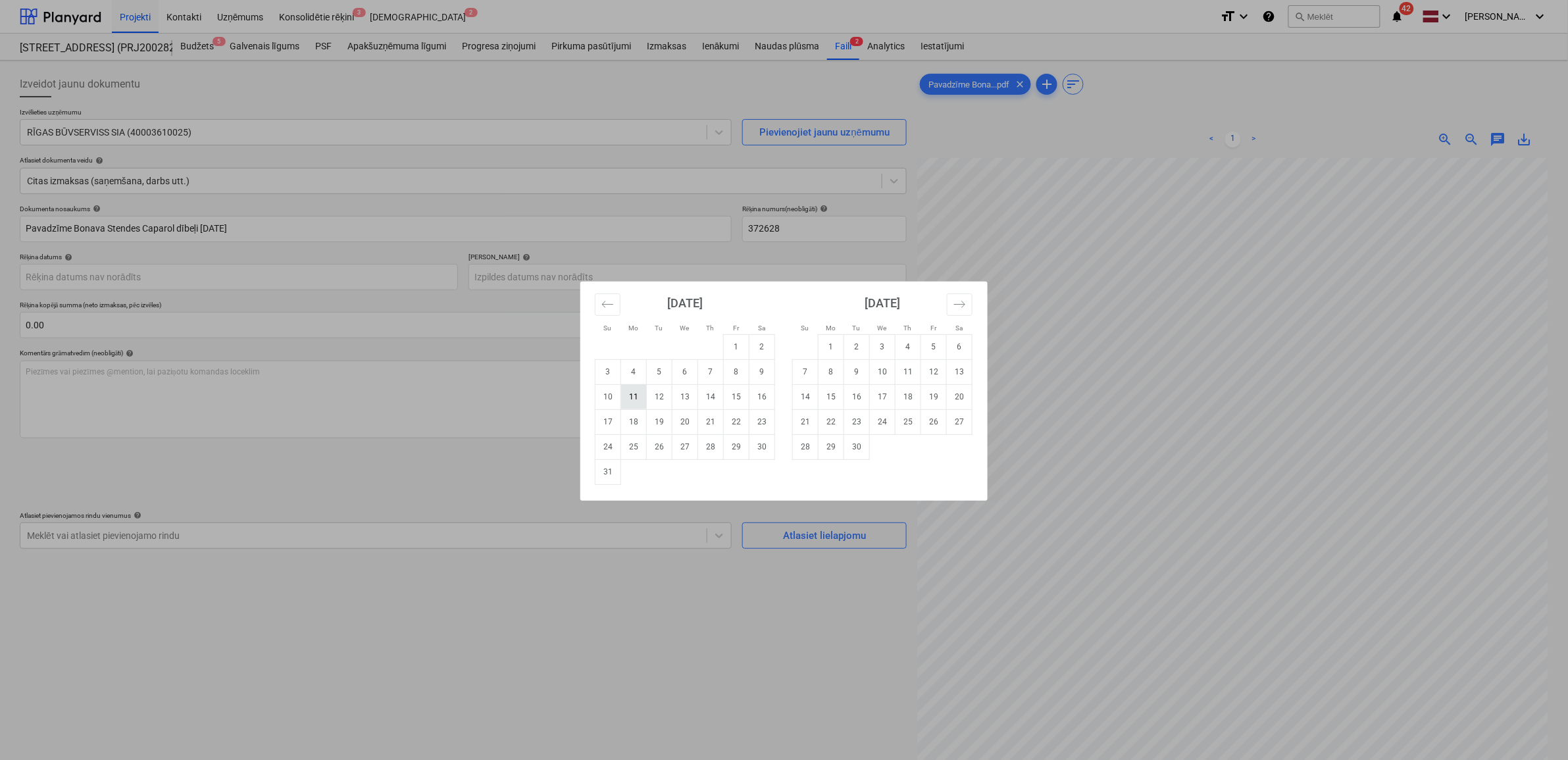
click at [633, 390] on td "11" at bounding box center [634, 397] width 26 height 25
type input "[DATE]"
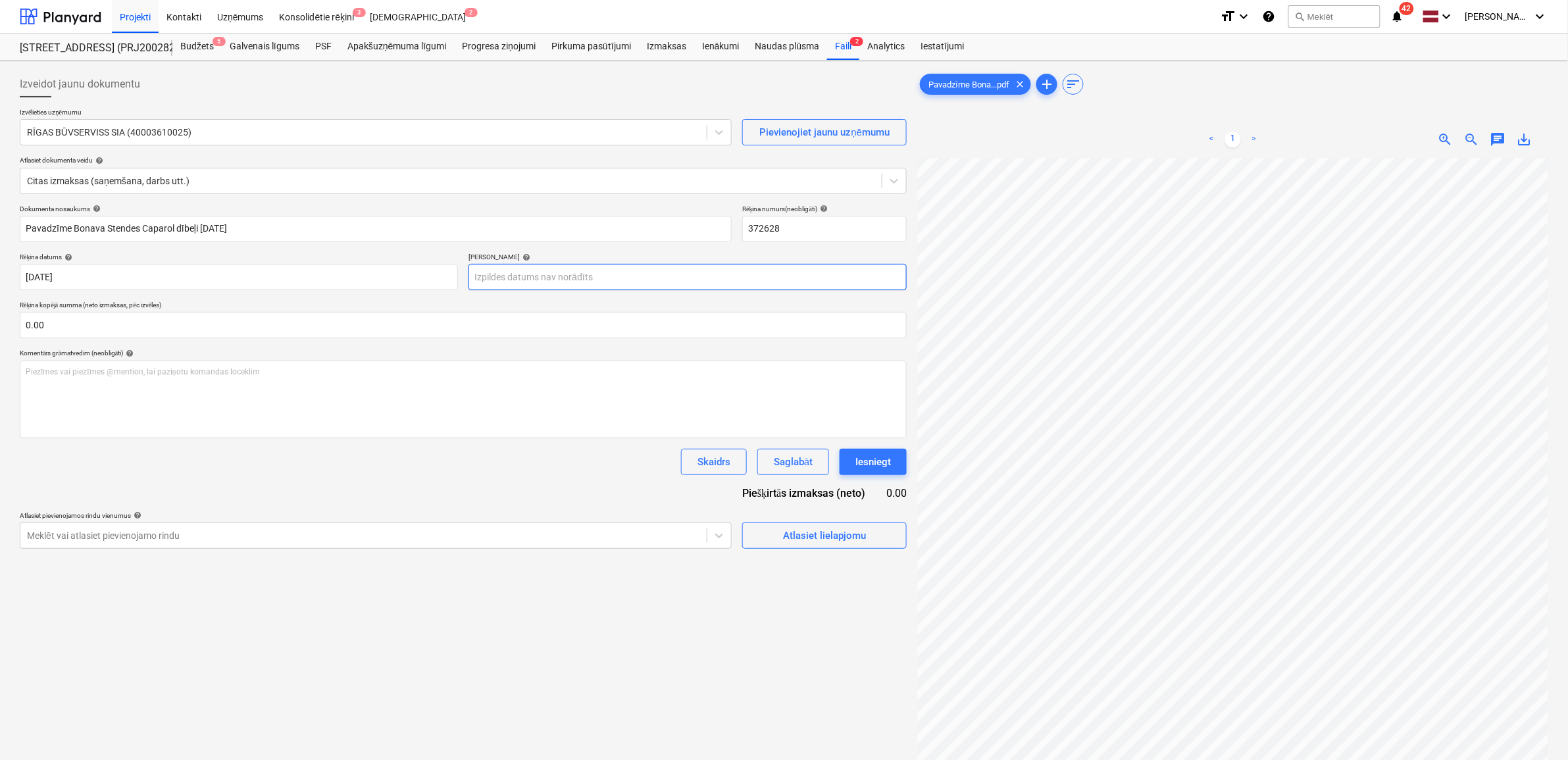
click at [590, 278] on body "Projekti Kontakti Uzņēmums Konsolidētie rēķini 3 Iesūtne 2 format_size keyboard…" at bounding box center [784, 380] width 1568 height 760
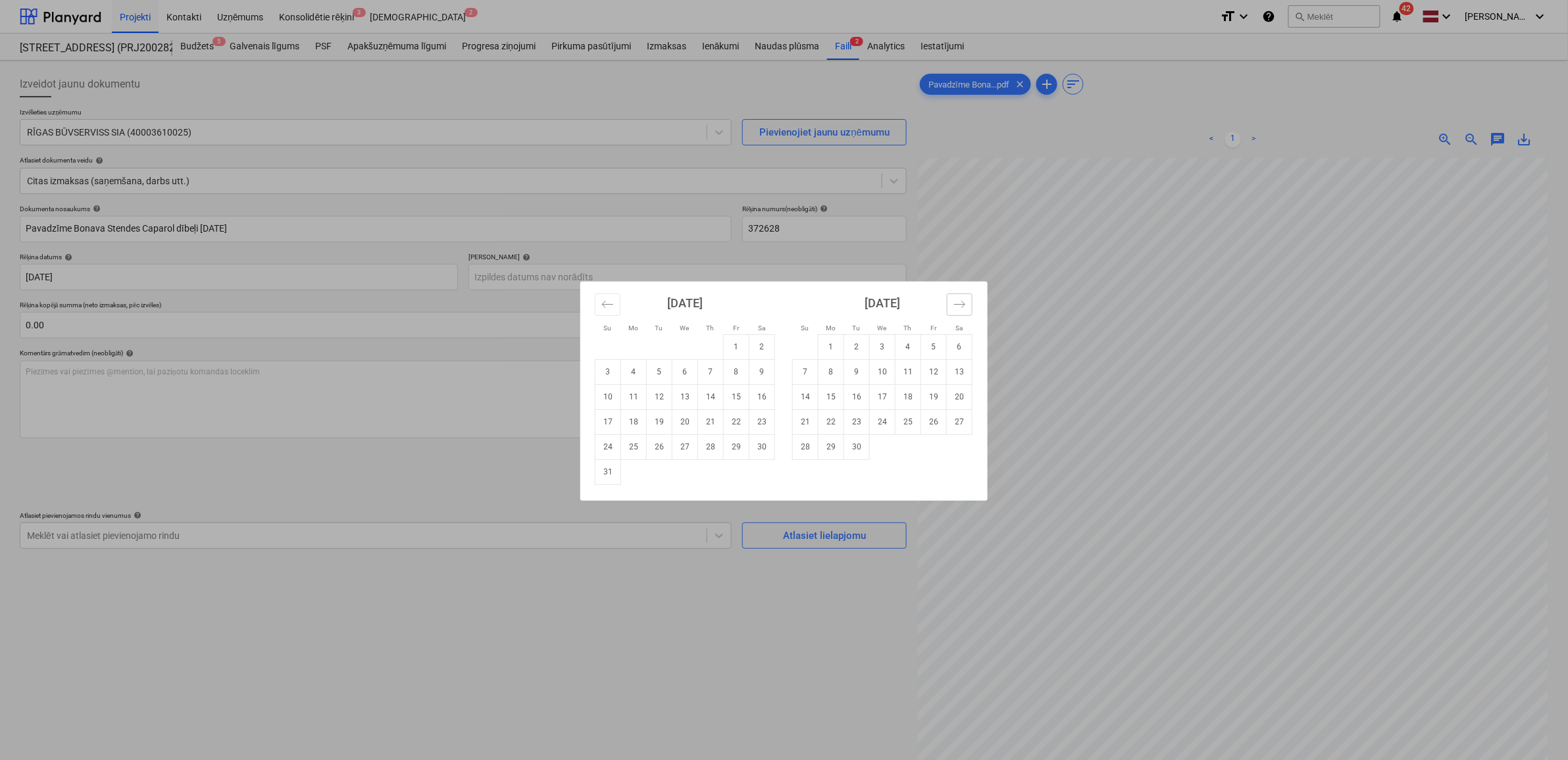
click at [963, 303] on icon "Move forward to switch to the next month." at bounding box center [960, 304] width 12 height 12
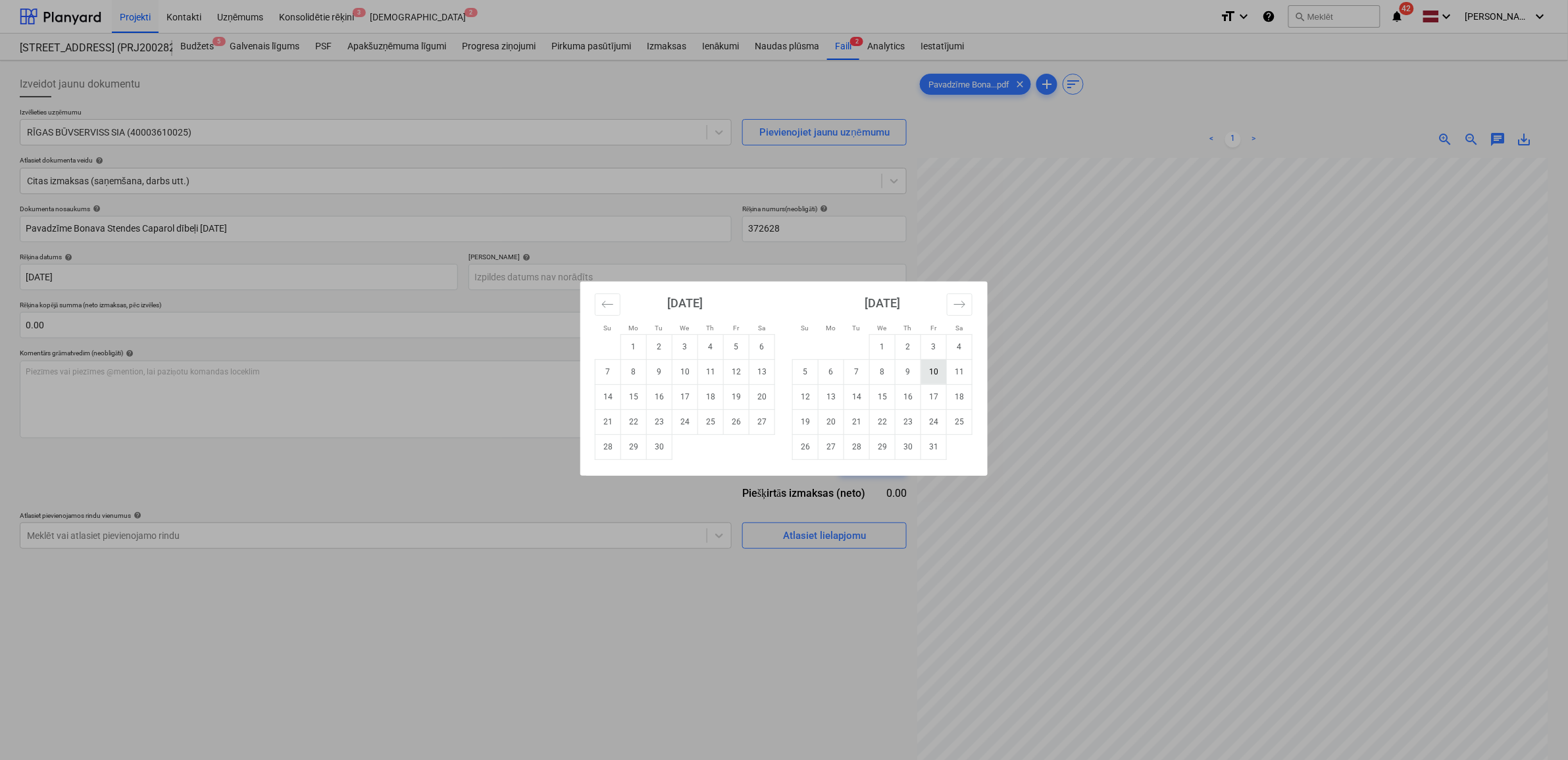
click at [929, 375] on td "10" at bounding box center [934, 372] width 26 height 25
type input "[DATE]"
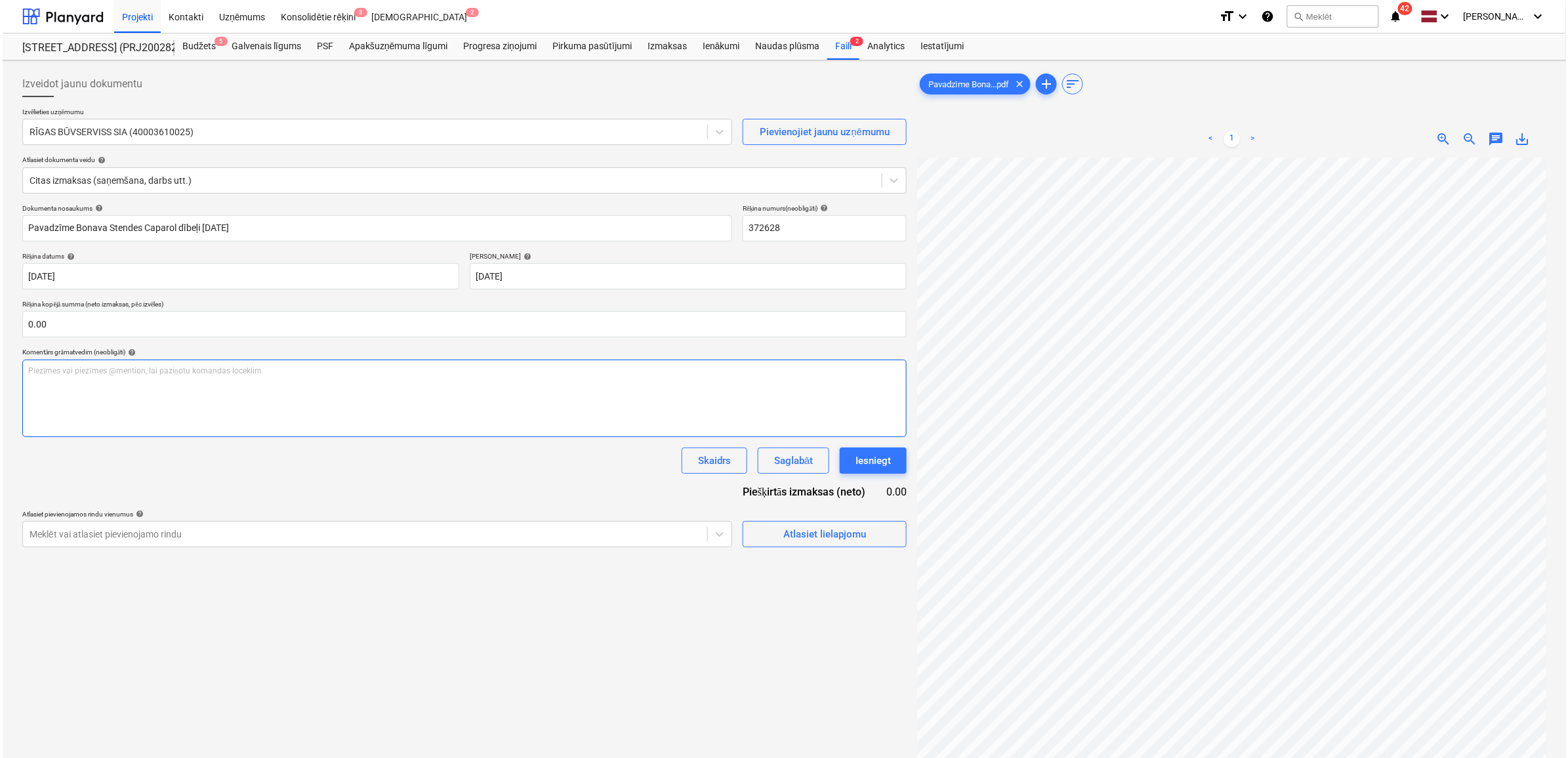
scroll to position [37, 60]
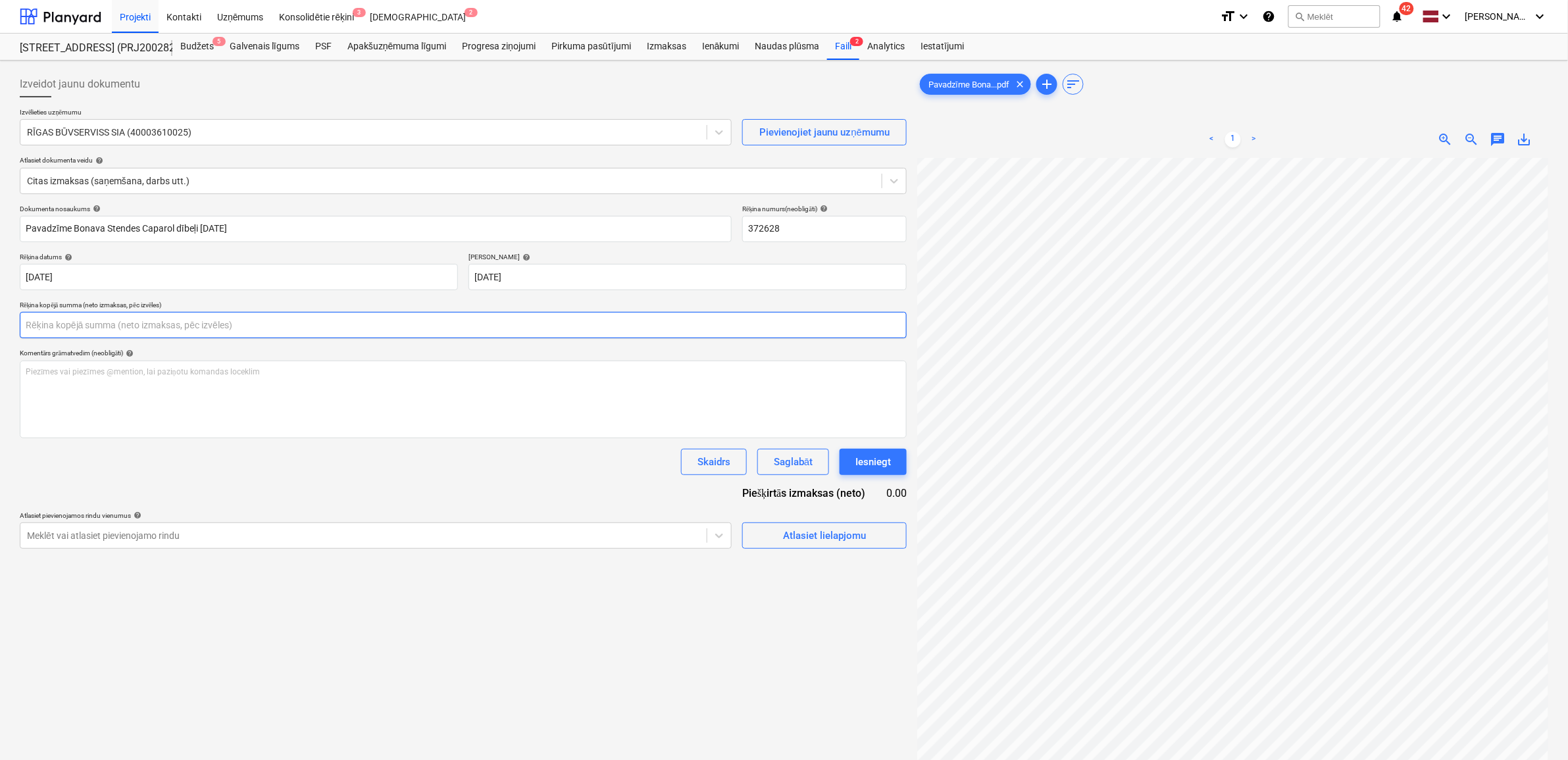
click at [160, 329] on input "text" at bounding box center [463, 325] width 887 height 26
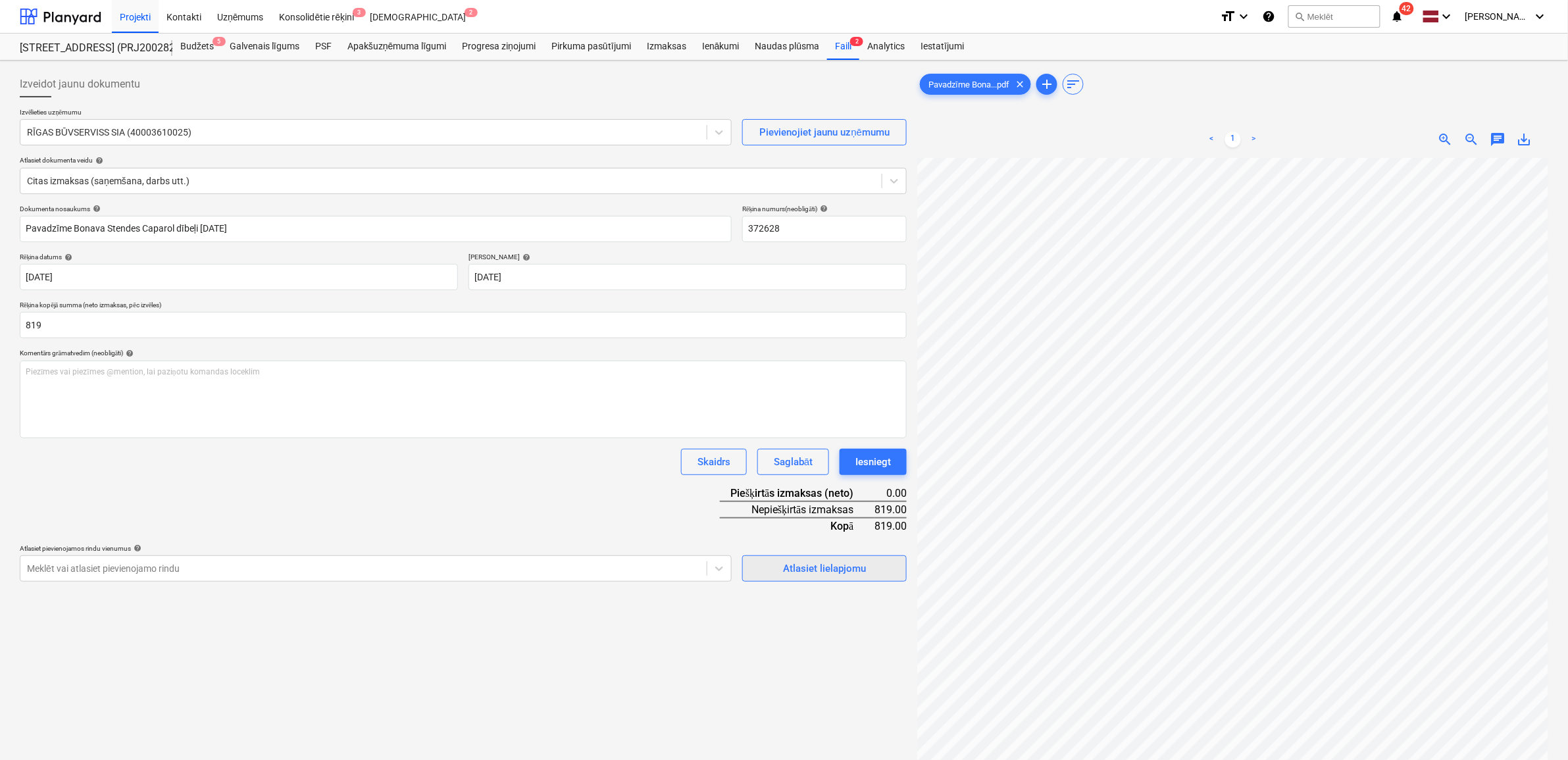
type input "819.00"
click at [836, 564] on div "Atlasiet lielapjomu" at bounding box center [824, 568] width 83 height 17
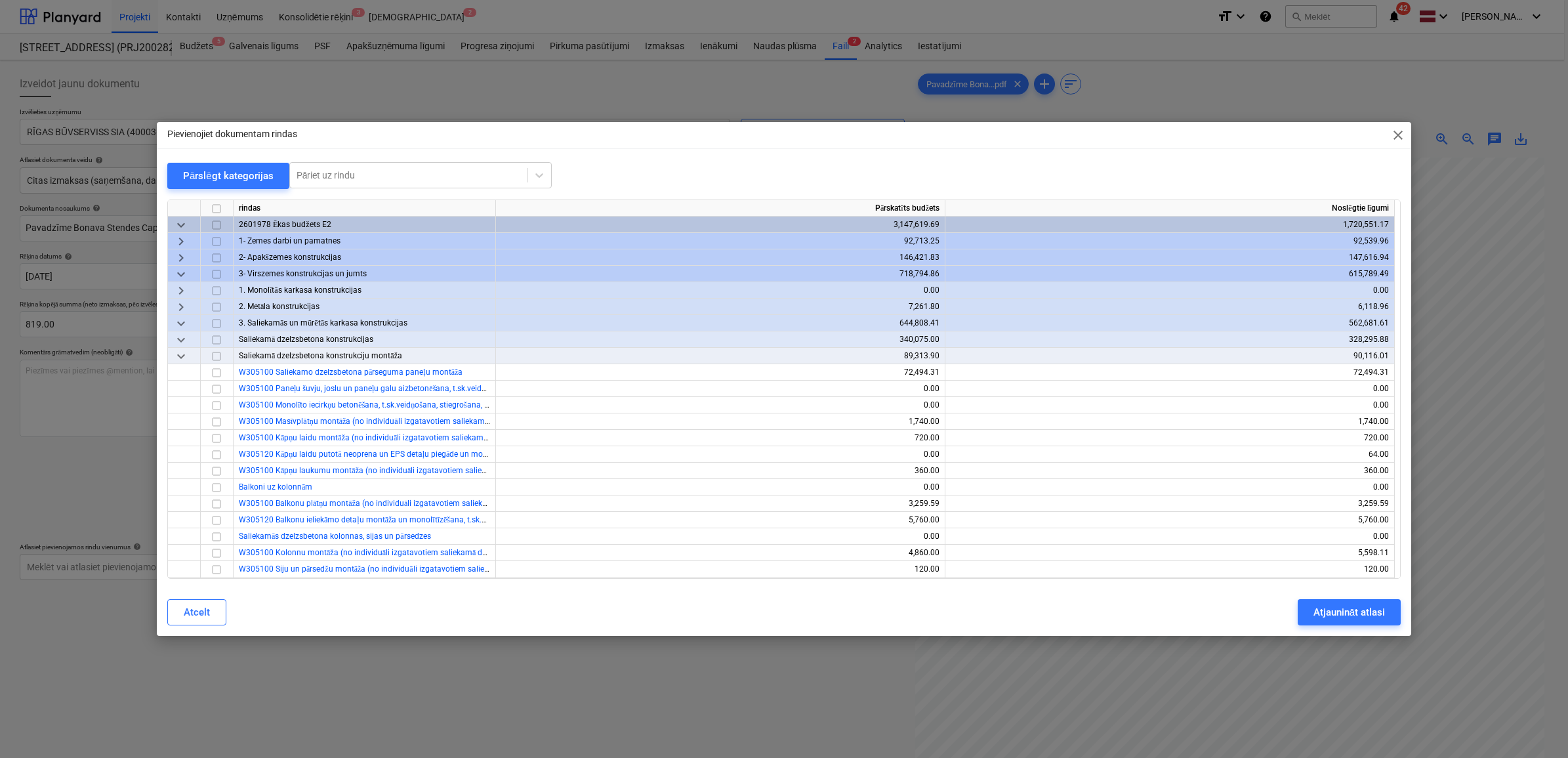
click at [177, 271] on span "keyboard_arrow_down" at bounding box center [181, 273] width 16 height 16
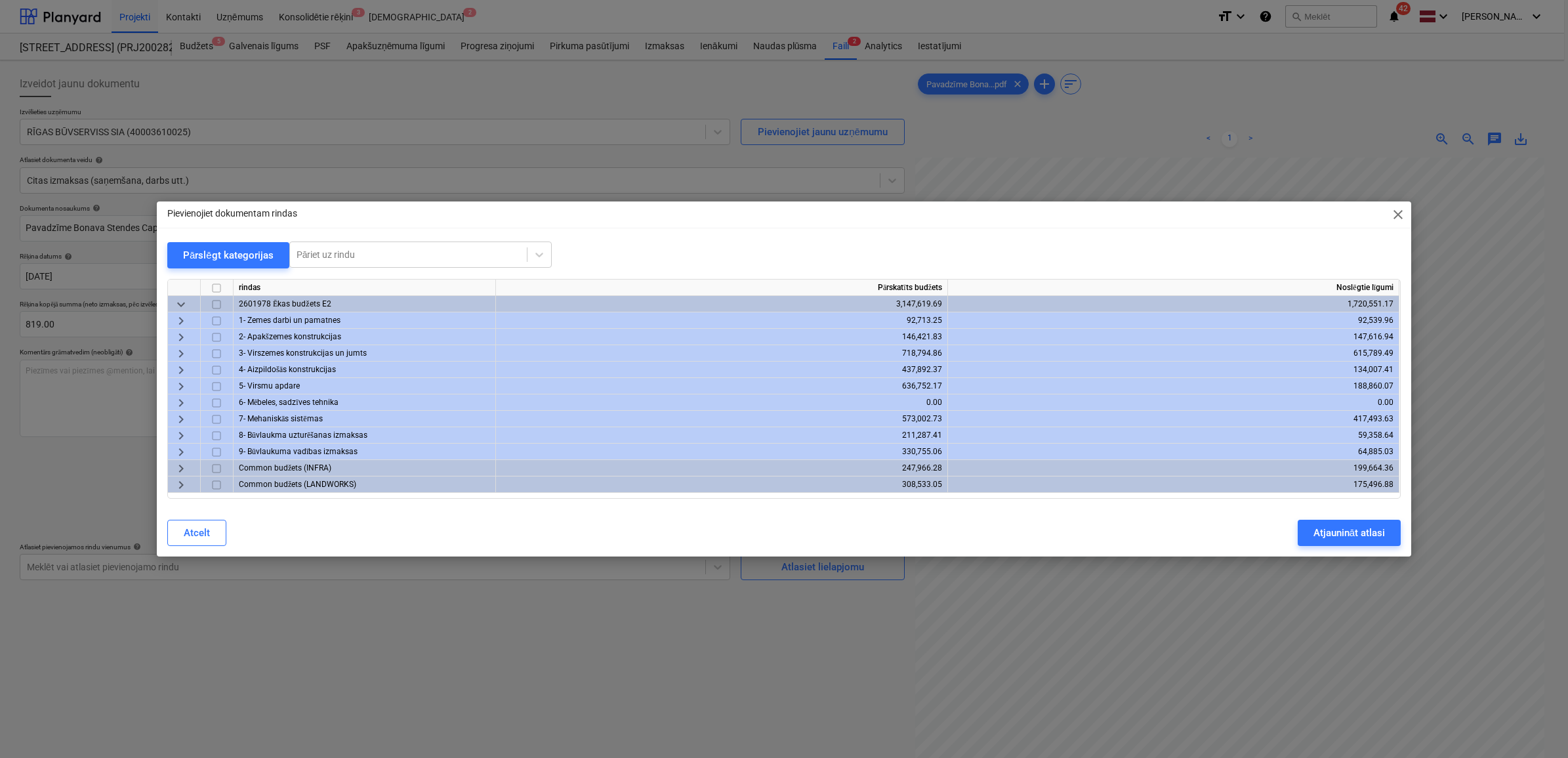
click at [178, 386] on span "keyboard_arrow_right" at bounding box center [181, 386] width 16 height 16
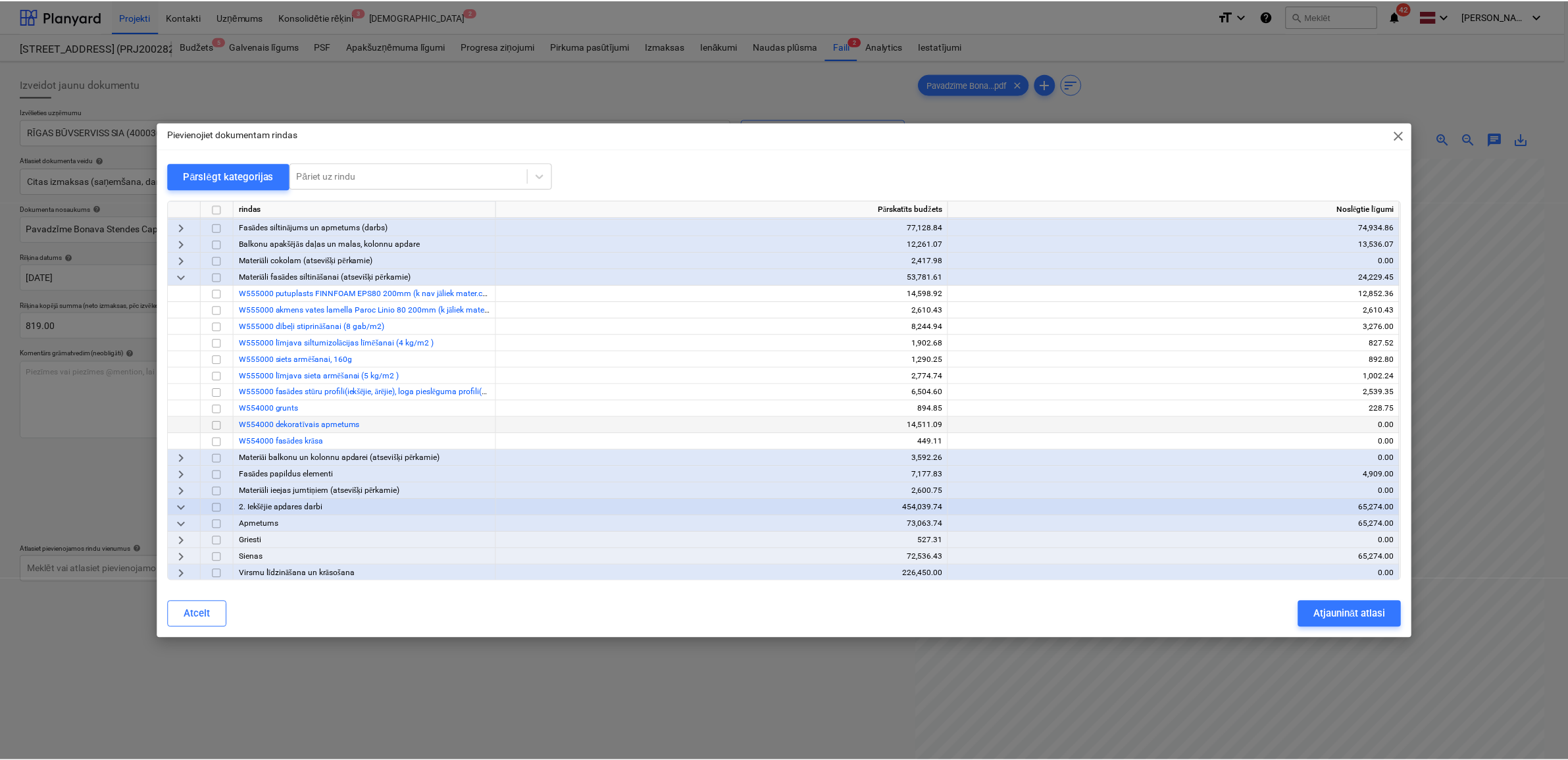
scroll to position [164, 0]
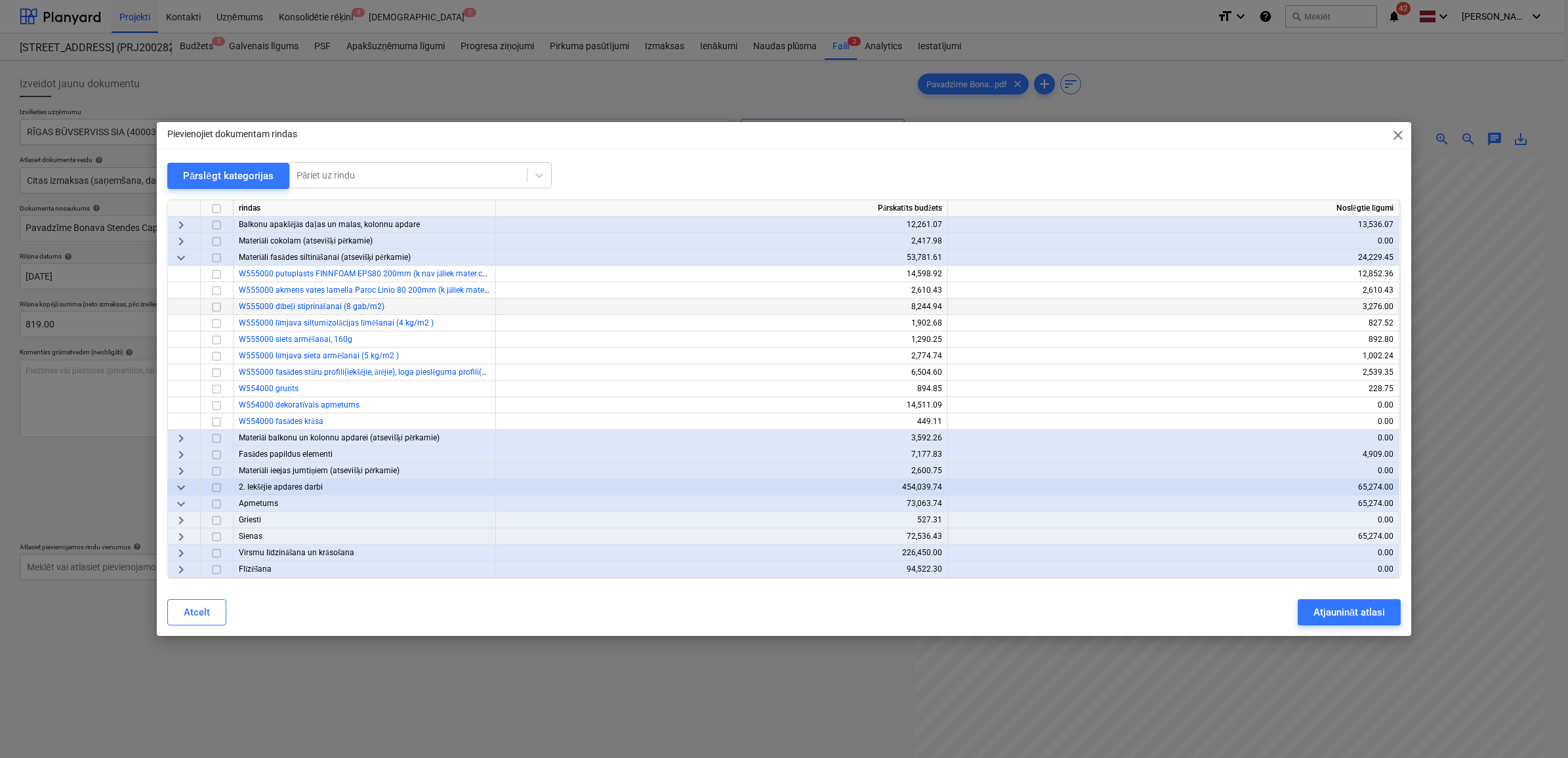
click at [215, 309] on input "checkbox" at bounding box center [216, 306] width 16 height 16
click at [1336, 613] on div "Atjaunināt atlasi" at bounding box center [1349, 612] width 71 height 17
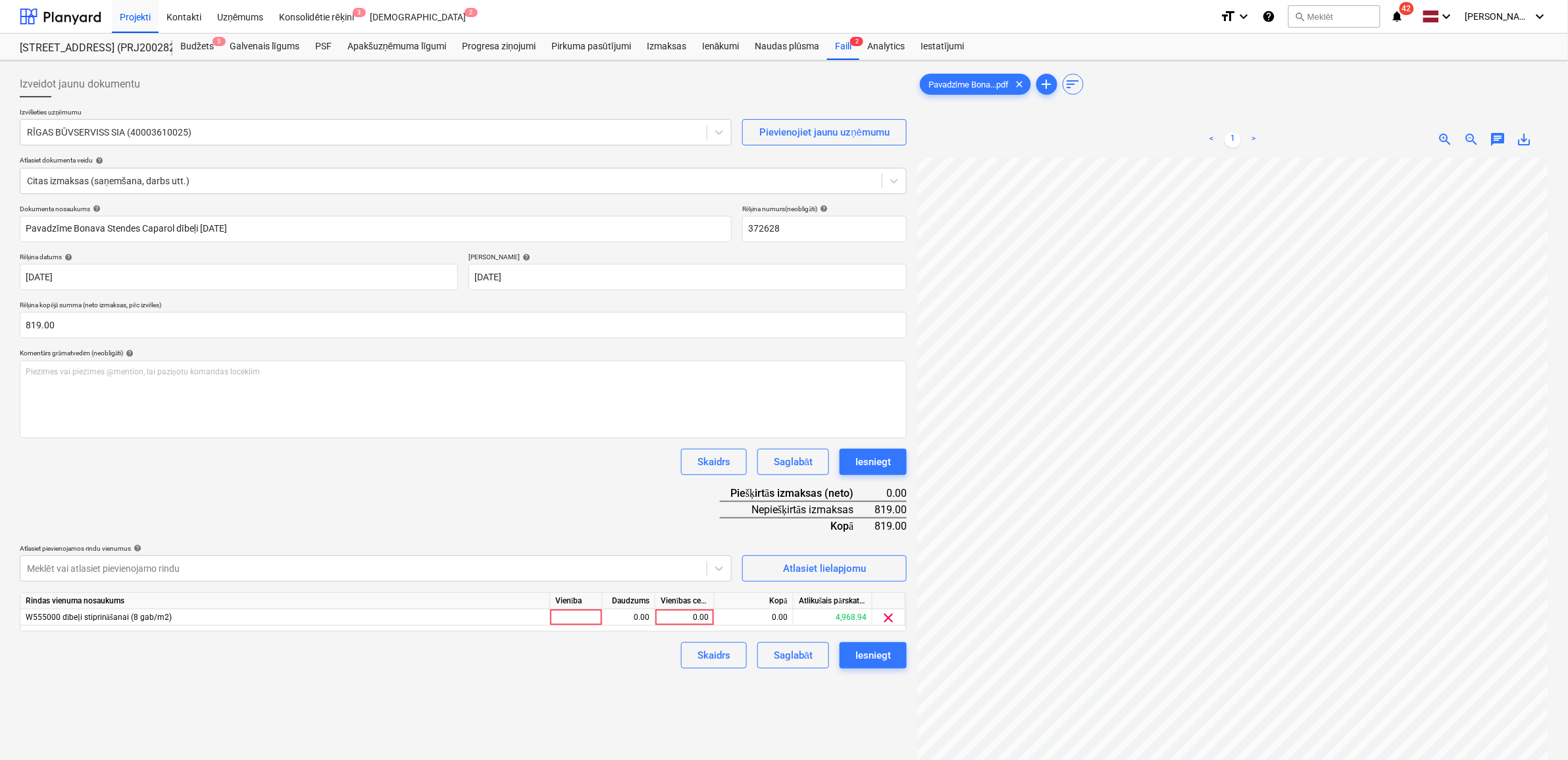
scroll to position [37, 59]
click at [671, 619] on div "0.00" at bounding box center [684, 618] width 48 height 17
type input "819"
drag, startPoint x: 386, startPoint y: 713, endPoint x: 397, endPoint y: 706, distance: 13.0
click at [387, 711] on div "Izveidot jaunu dokumentu Izvēlieties uzņēmumu RĪGAS BŪVSERVISS SIA (40003610025…" at bounding box center [463, 476] width 897 height 820
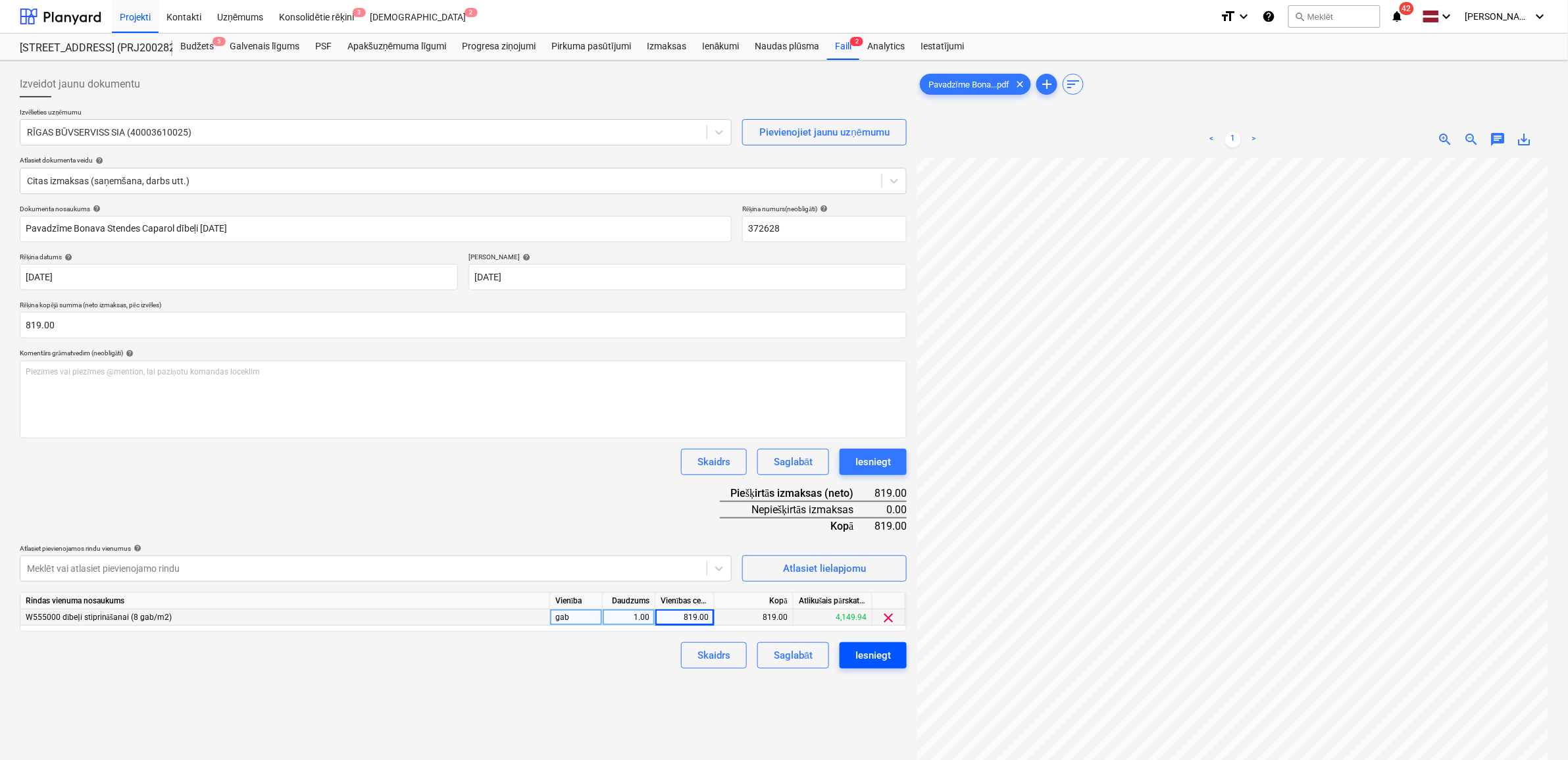
click at [885, 651] on div "Iesniegt" at bounding box center [872, 655] width 35 height 17
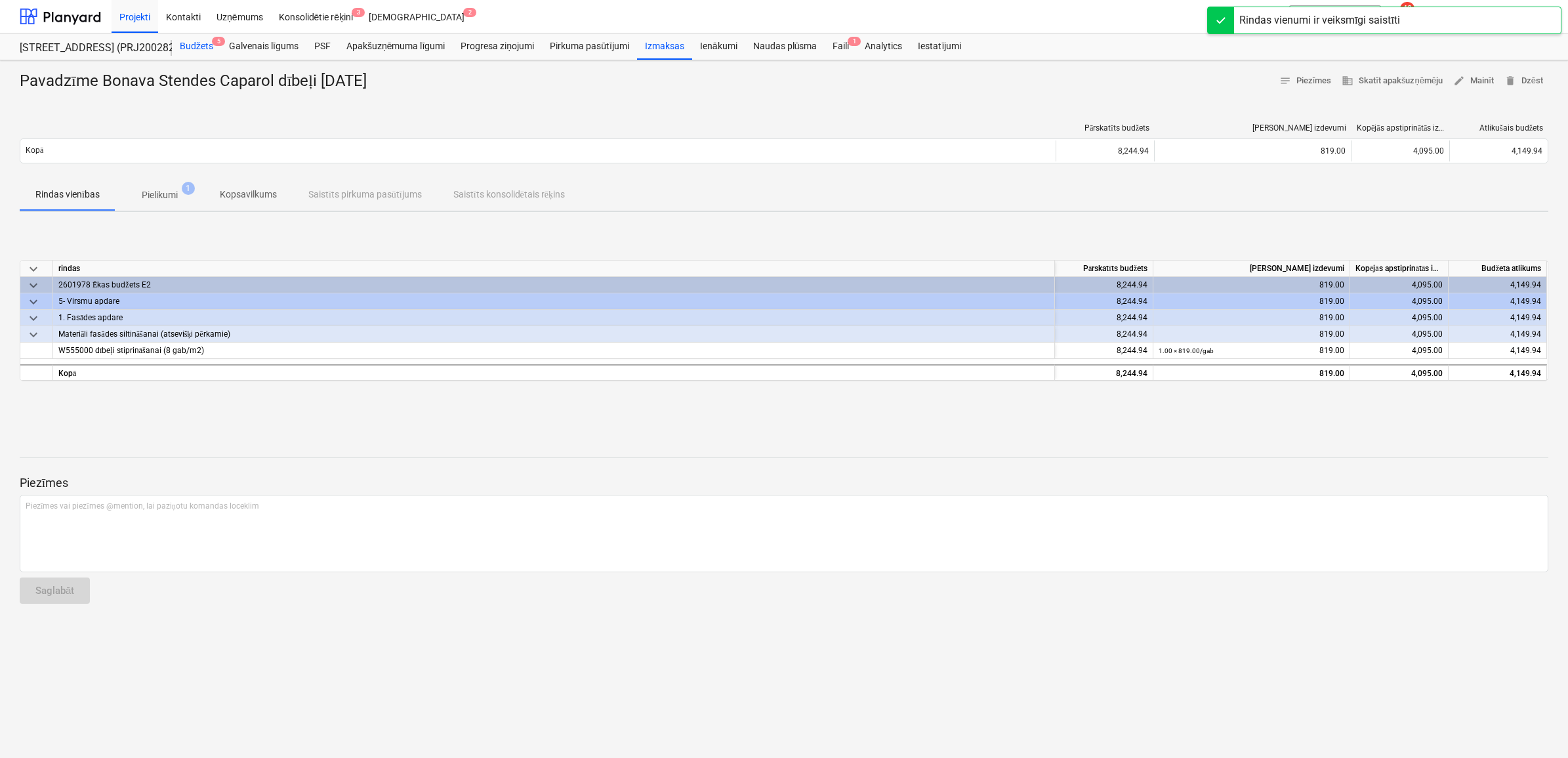
click at [197, 46] on div "Budžets 5" at bounding box center [196, 46] width 49 height 26
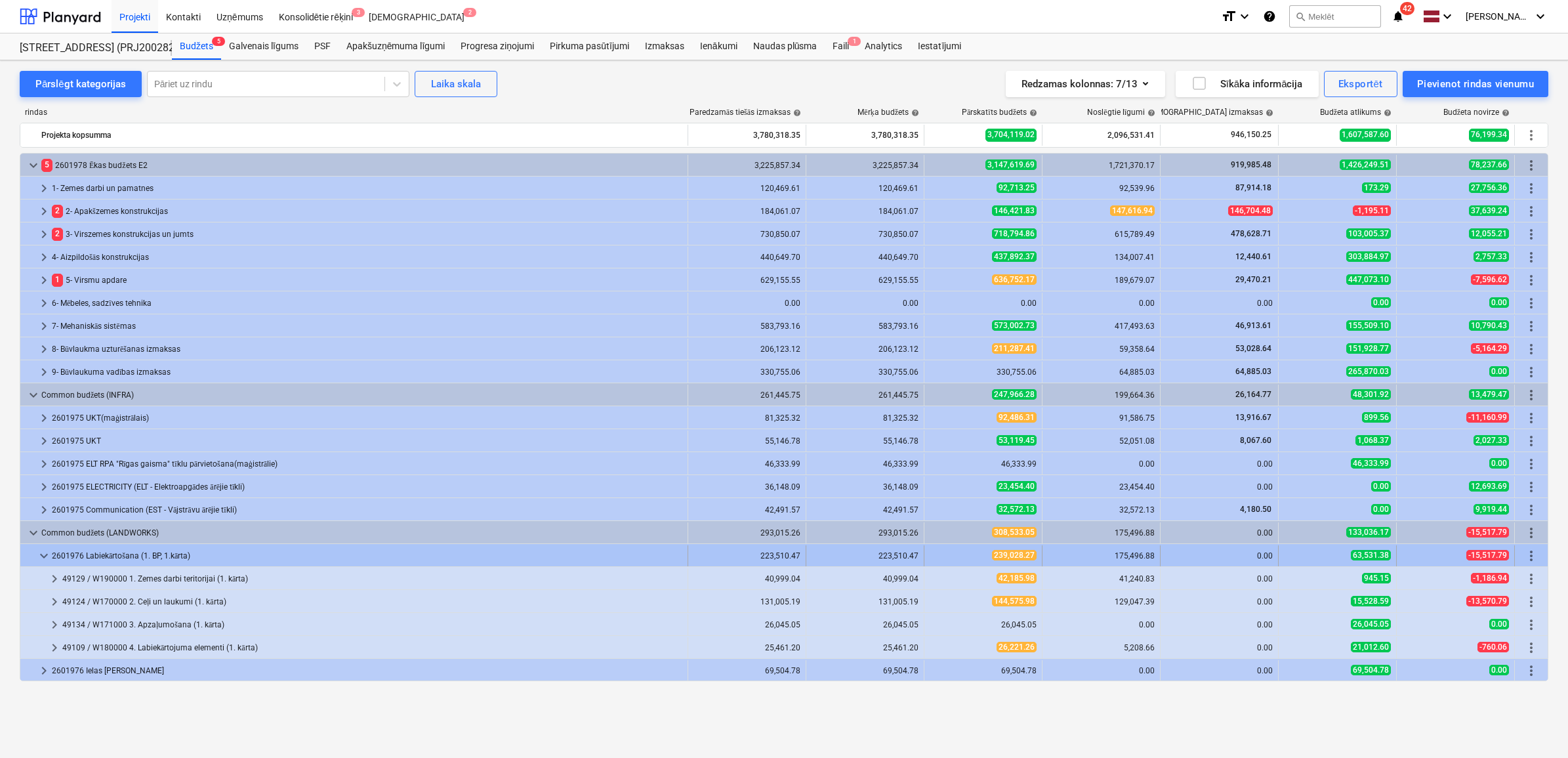
click at [48, 554] on span "keyboard_arrow_down" at bounding box center [44, 556] width 16 height 16
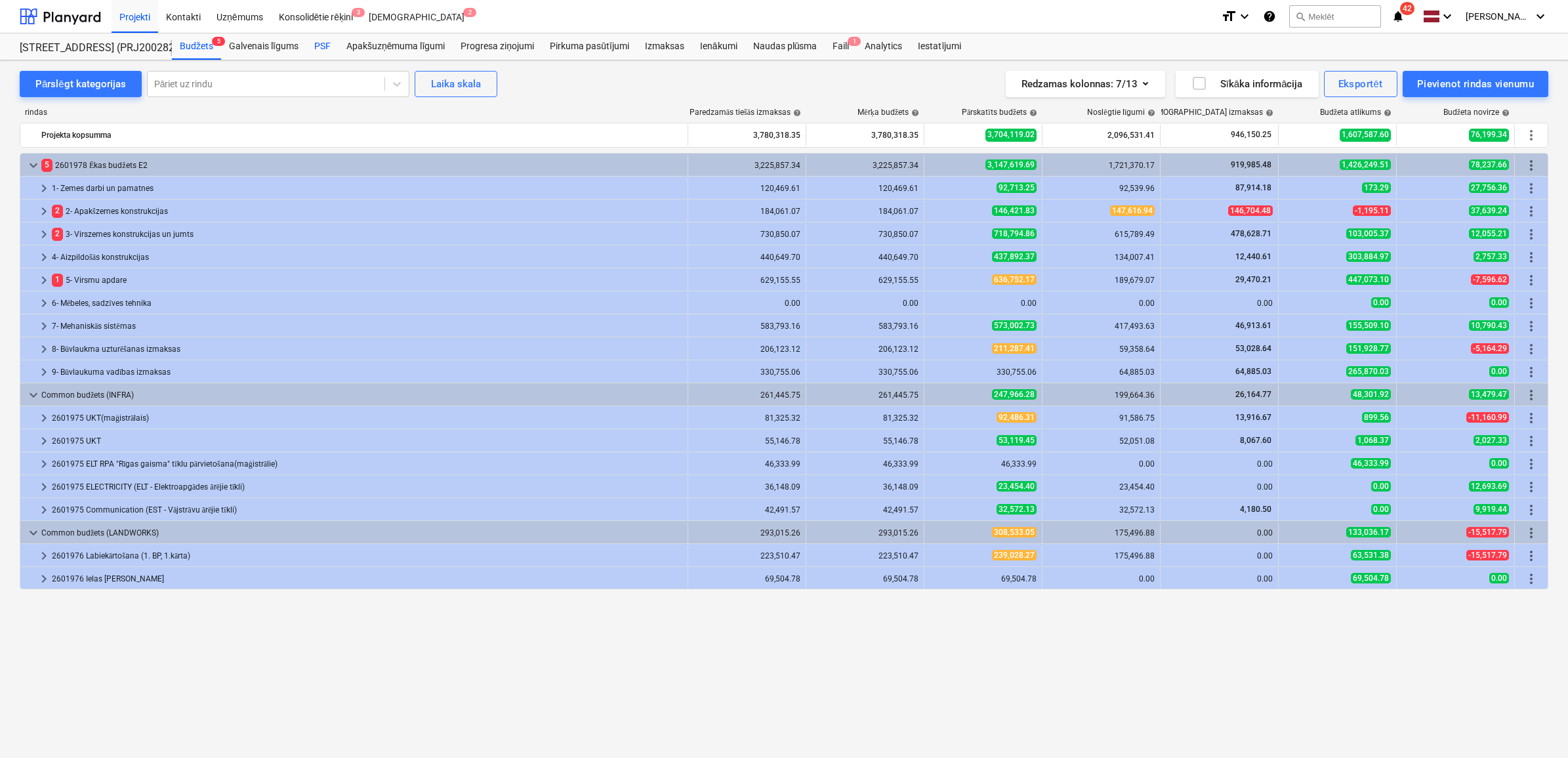
click at [326, 38] on div "PSF" at bounding box center [322, 46] width 32 height 26
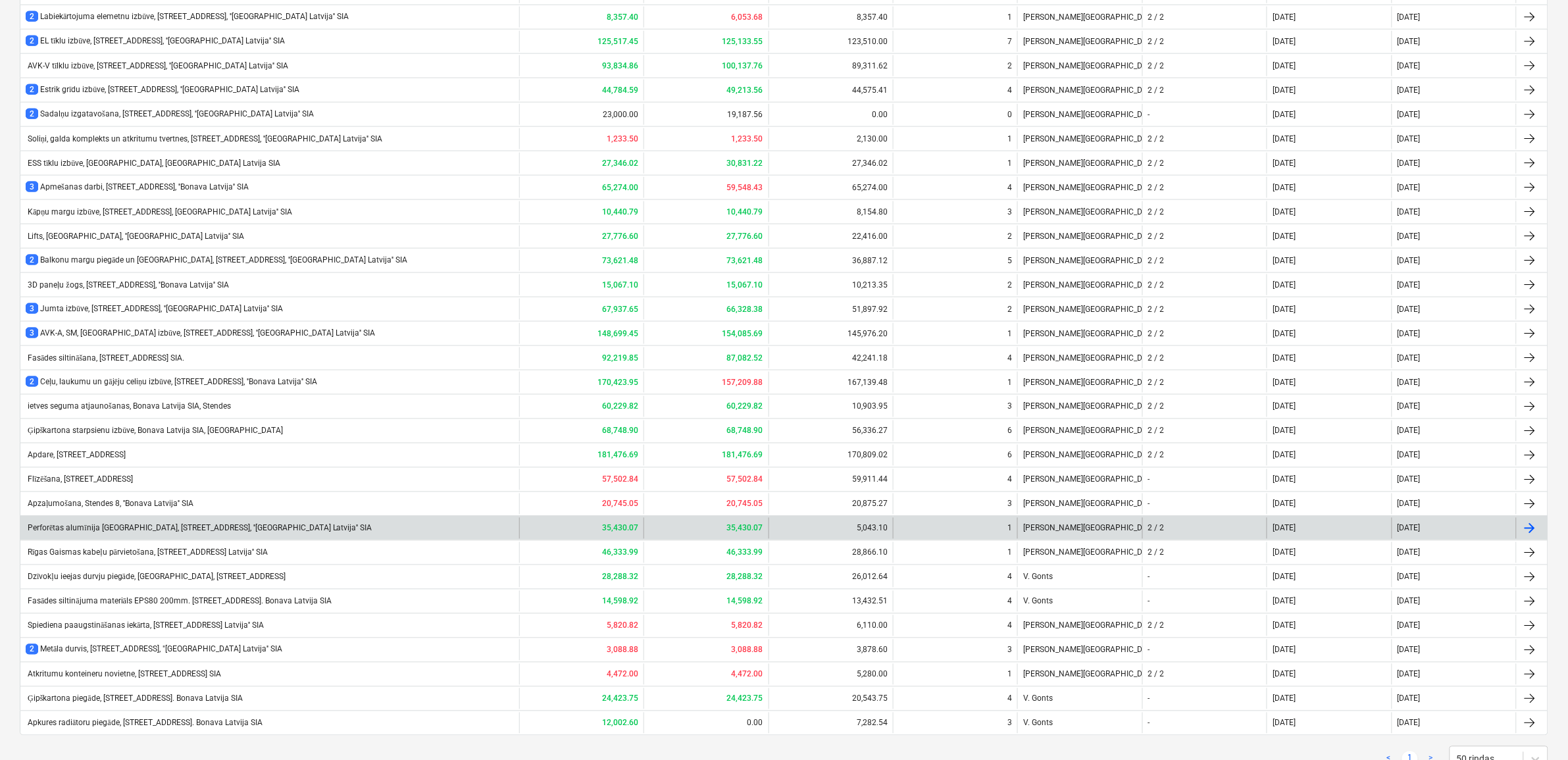
scroll to position [714, 0]
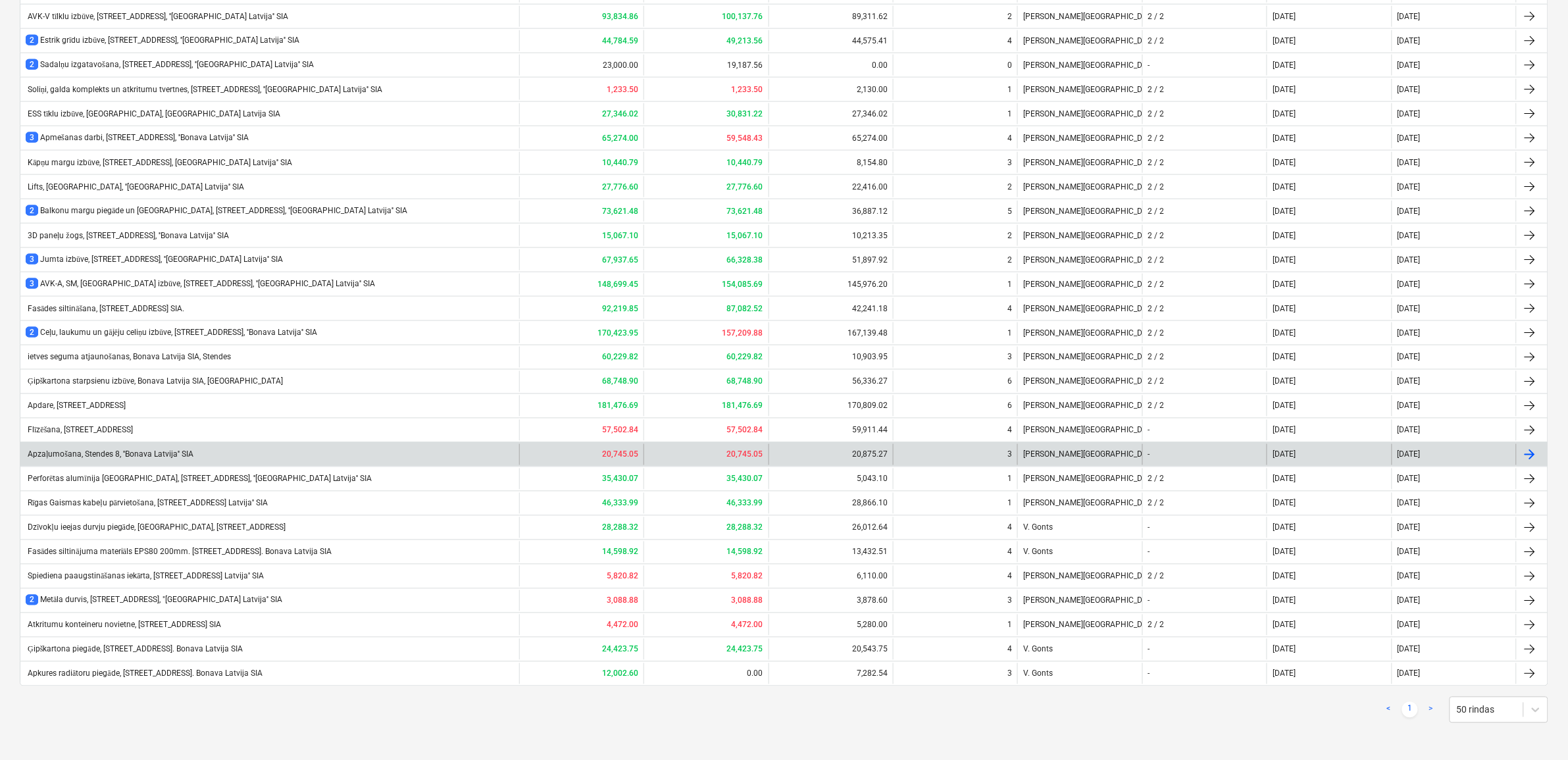
click at [71, 451] on div "Apzaļumošana, Stendes 8, ''Bonava Latvija'' SIA" at bounding box center [110, 455] width 168 height 10
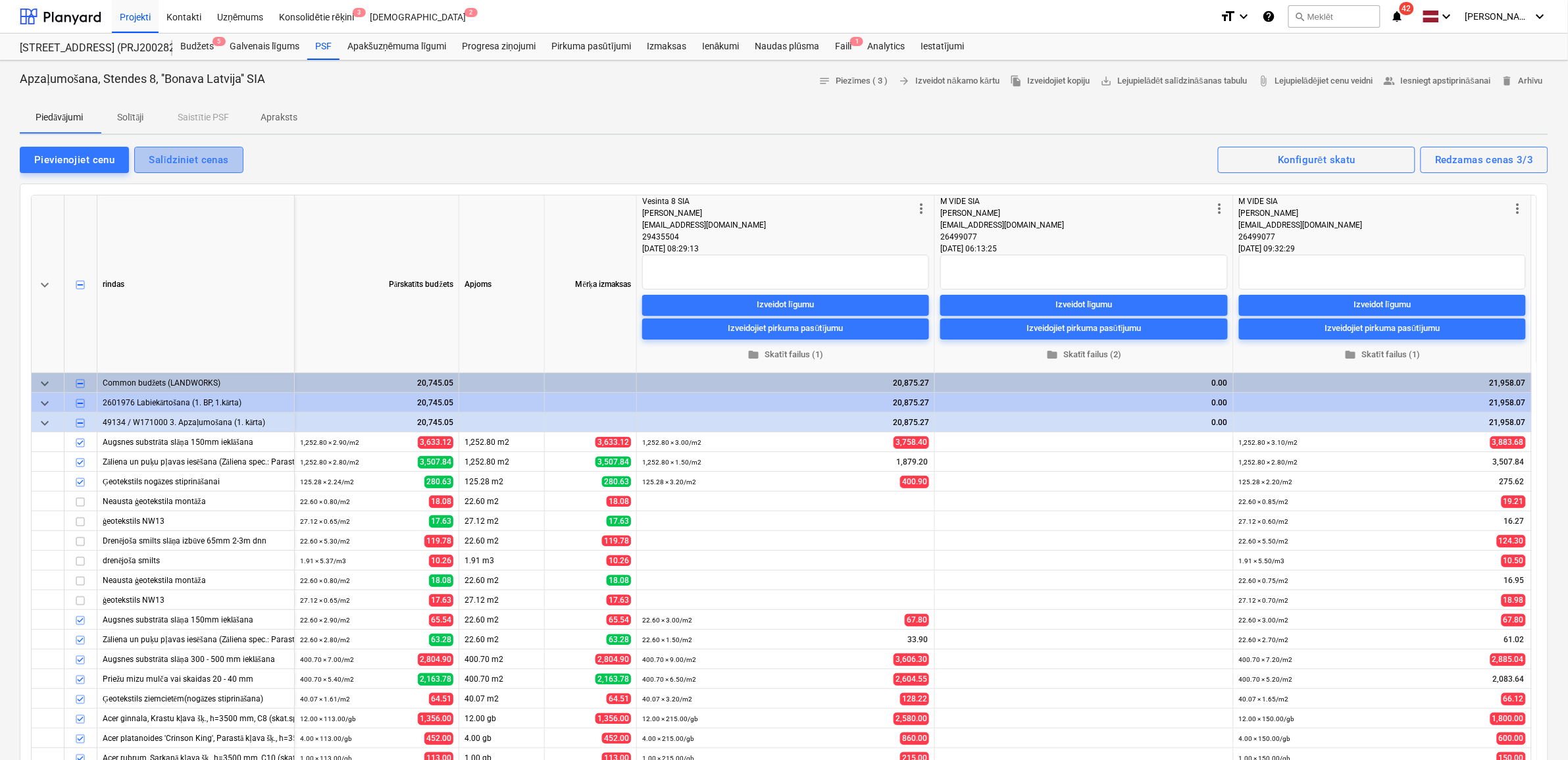
click at [184, 160] on div "Salīdziniet cenas" at bounding box center [188, 160] width 80 height 17
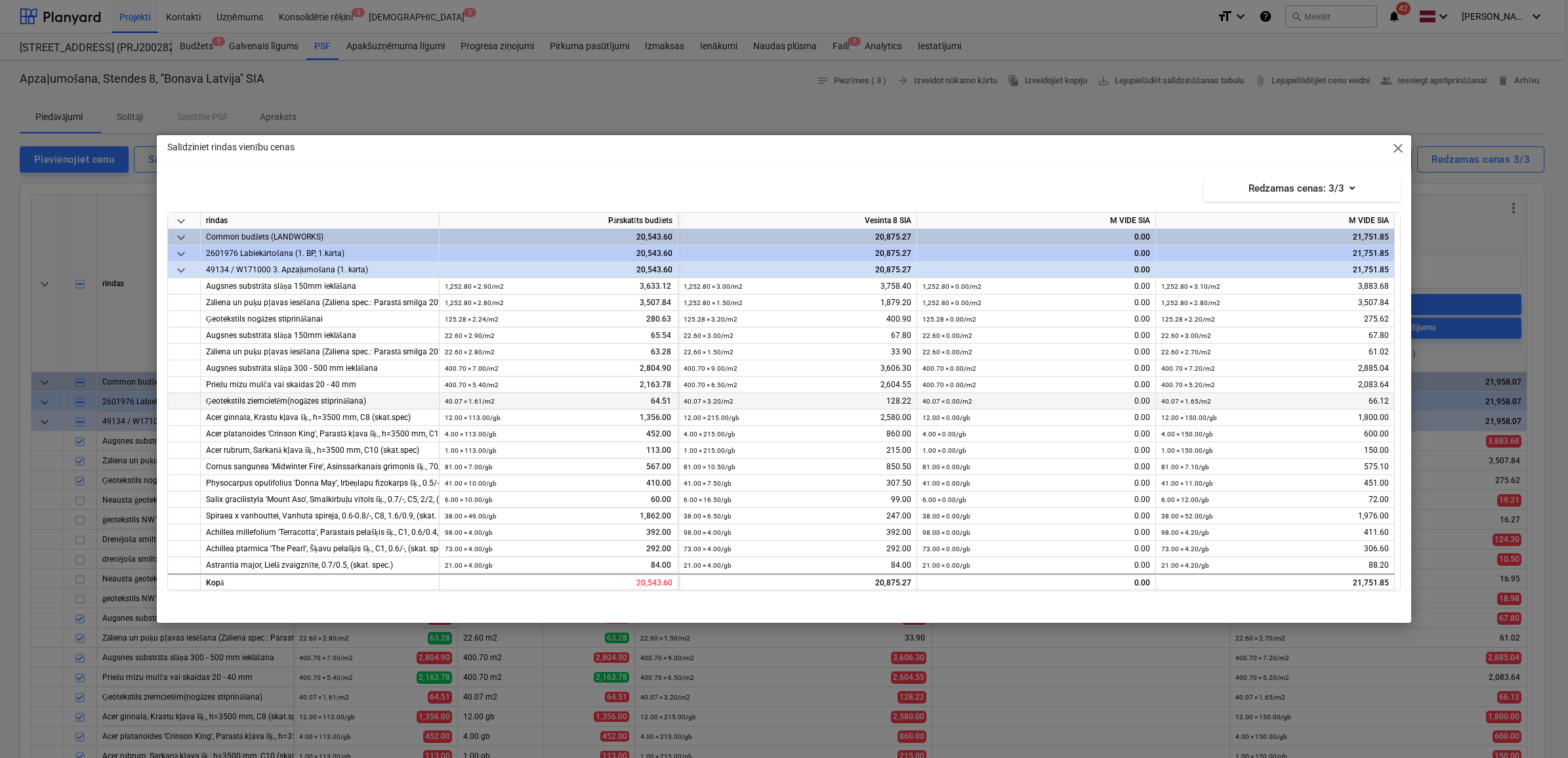
click at [874, 399] on div "40.07 × 3.20 / m2 128.22" at bounding box center [797, 401] width 228 height 17
click at [863, 379] on div "400.70 × 6.50 / m2 2,604.55" at bounding box center [797, 385] width 228 height 17
click at [824, 170] on div "Salīdziniet rindas vienību cenas close Redzamas cenas : 3/3 keyboard_arrow_down…" at bounding box center [784, 379] width 1255 height 487
click at [843, 417] on div "12.00 × 215.00 / gb 2,580.00" at bounding box center [797, 418] width 228 height 17
click at [841, 387] on div "400.70 × 6.50 / m2 2,604.55" at bounding box center [797, 385] width 228 height 17
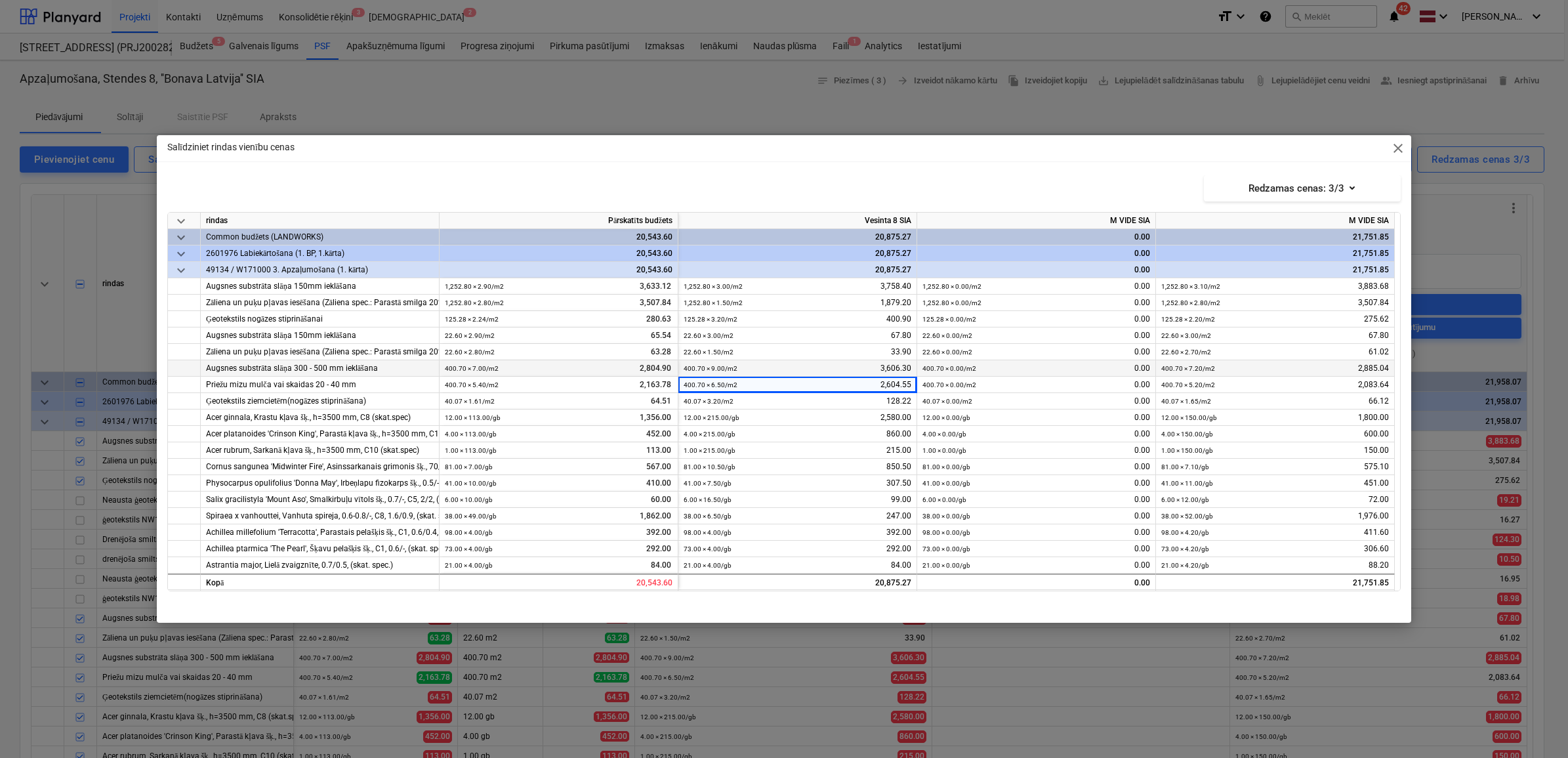
click at [841, 363] on div "400.70 × 9.00 / m2 3,606.30" at bounding box center [797, 368] width 228 height 17
click at [1394, 152] on span "close" at bounding box center [1398, 148] width 16 height 16
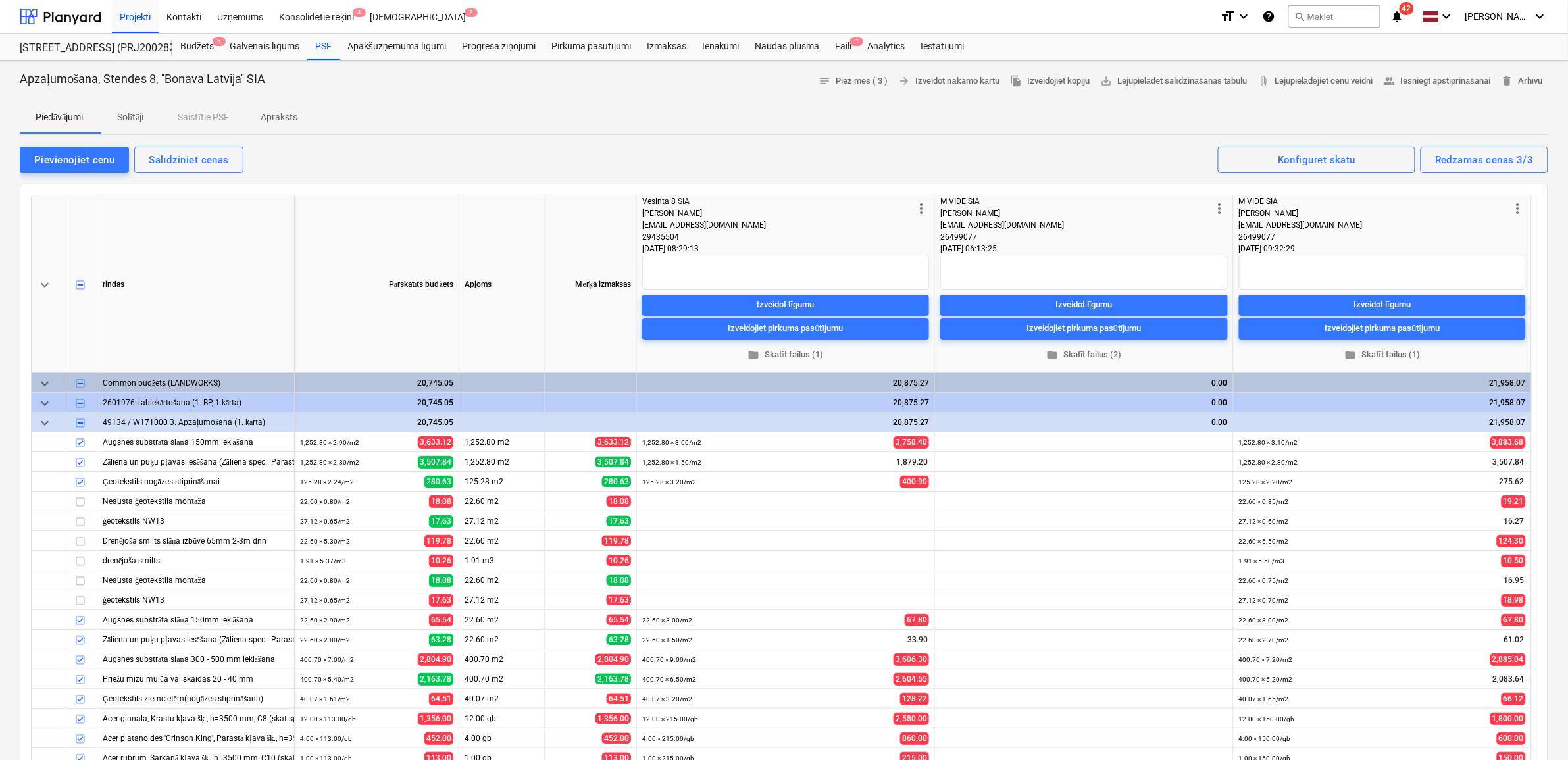
click at [1071, 145] on div "Pievienojiet cenu Salīdziniet cenas Redzamas cenas 3/3 Konfigurēt skatu" at bounding box center [784, 159] width 1528 height 28
click at [318, 13] on div "Konsolidētie rēķini 3" at bounding box center [317, 16] width 91 height 33
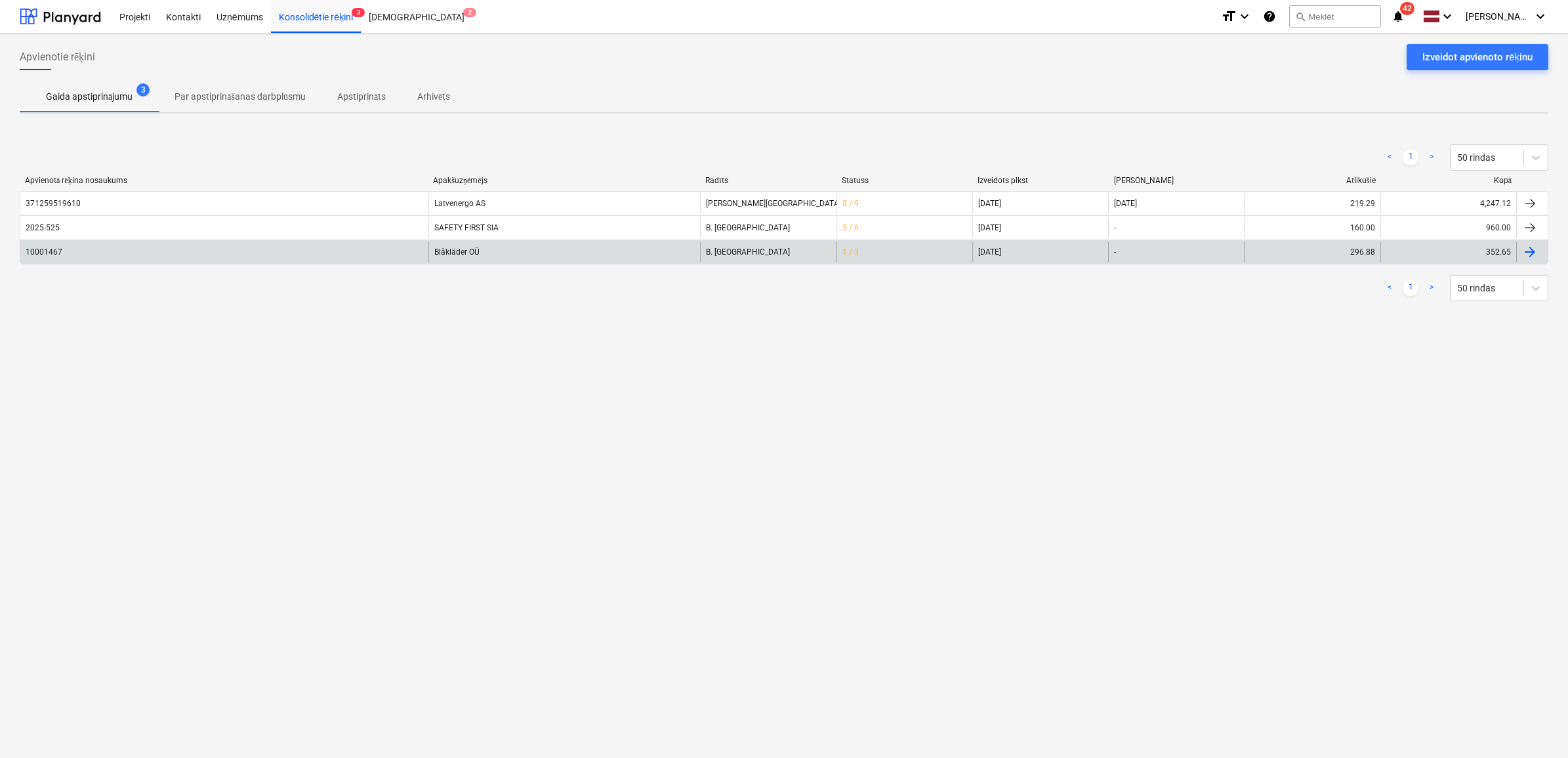
click at [224, 254] on div "10001467" at bounding box center [224, 252] width 408 height 21
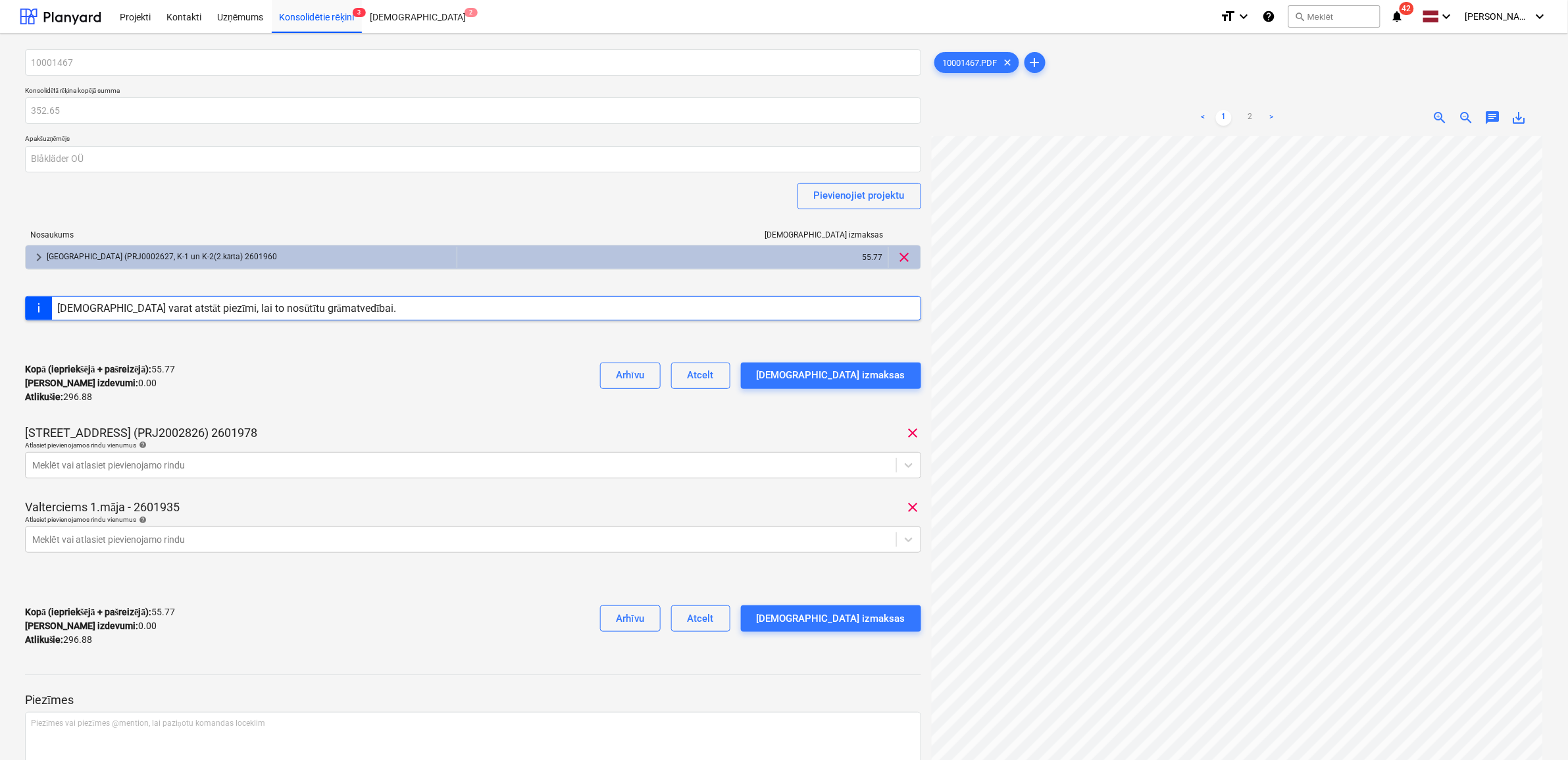
scroll to position [10, 79]
click at [425, 468] on div at bounding box center [460, 465] width 857 height 13
type input "darba"
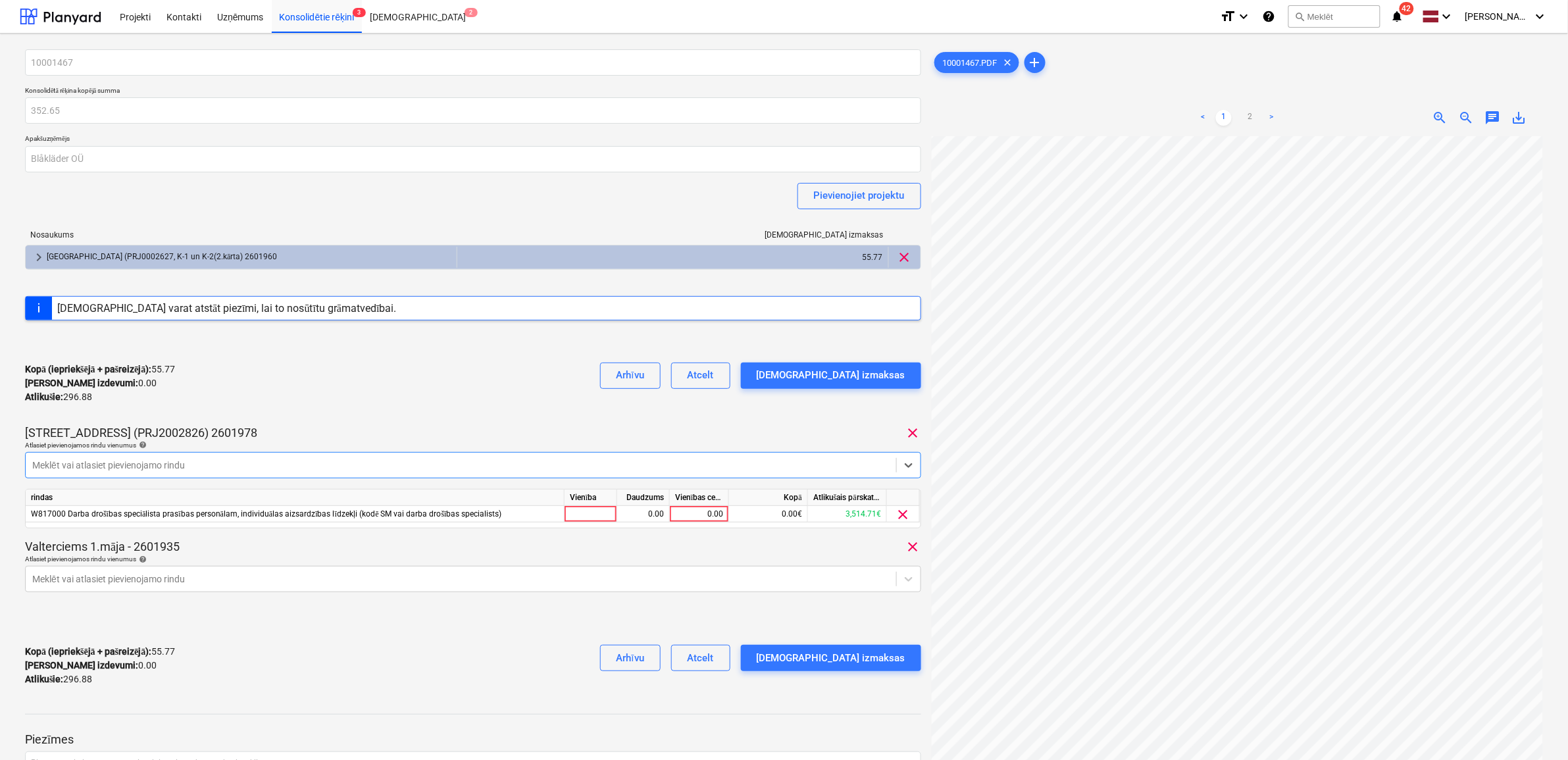
drag, startPoint x: 375, startPoint y: 370, endPoint x: 431, endPoint y: 401, distance: 64.0
click at [380, 372] on div "Kopā (iepriekšējā + pašreizējā) : 55.77 Kārtējie izdevumi : 0.00 Atlikušie : 29…" at bounding box center [473, 383] width 896 height 62
click at [700, 520] on div "0.00" at bounding box center [699, 514] width 48 height 17
type input "109.75"
click at [462, 622] on div at bounding box center [473, 624] width 896 height 21
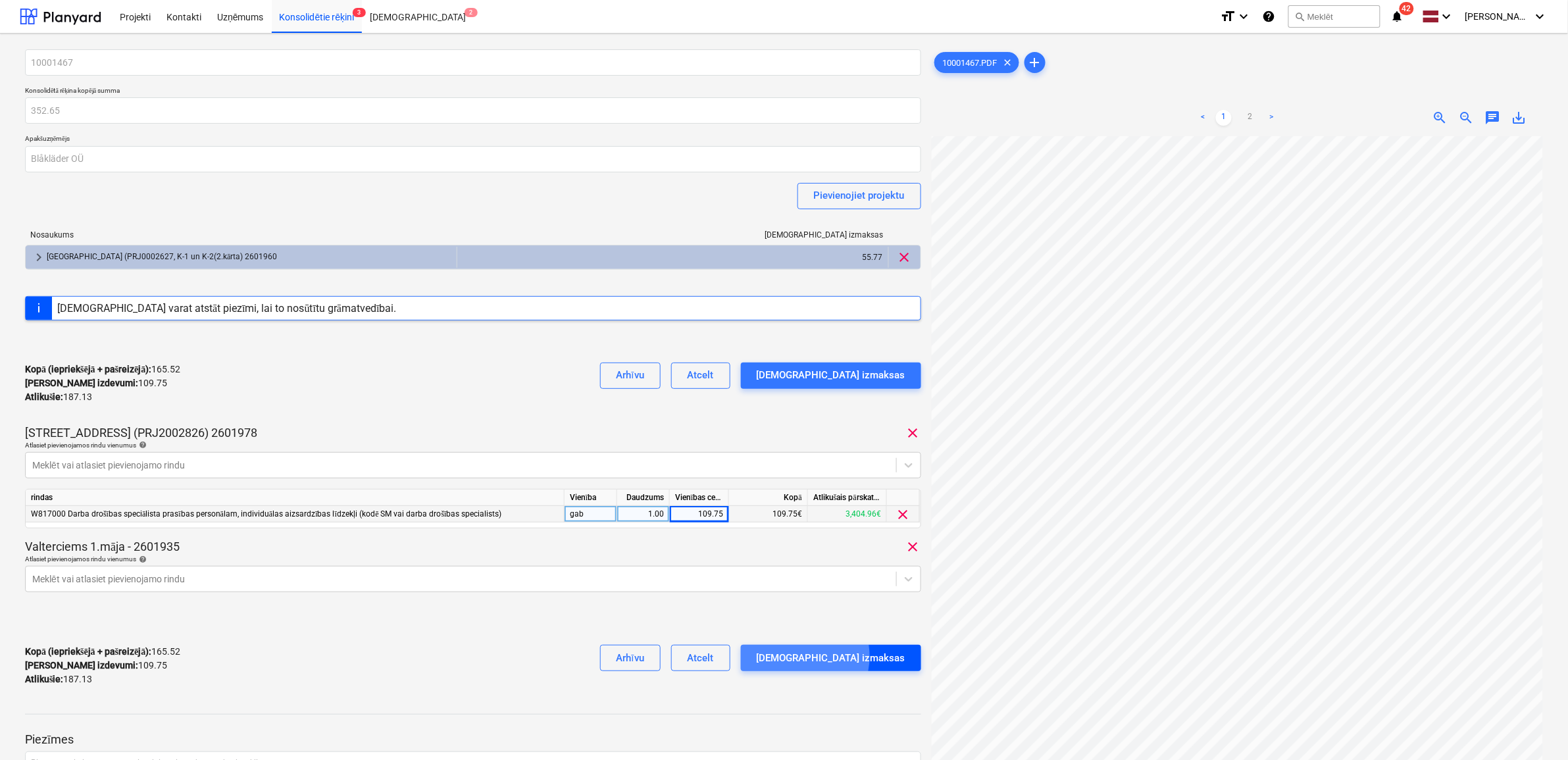
click at [850, 657] on div "[DEMOGRAPHIC_DATA] izmaksas" at bounding box center [831, 658] width 149 height 17
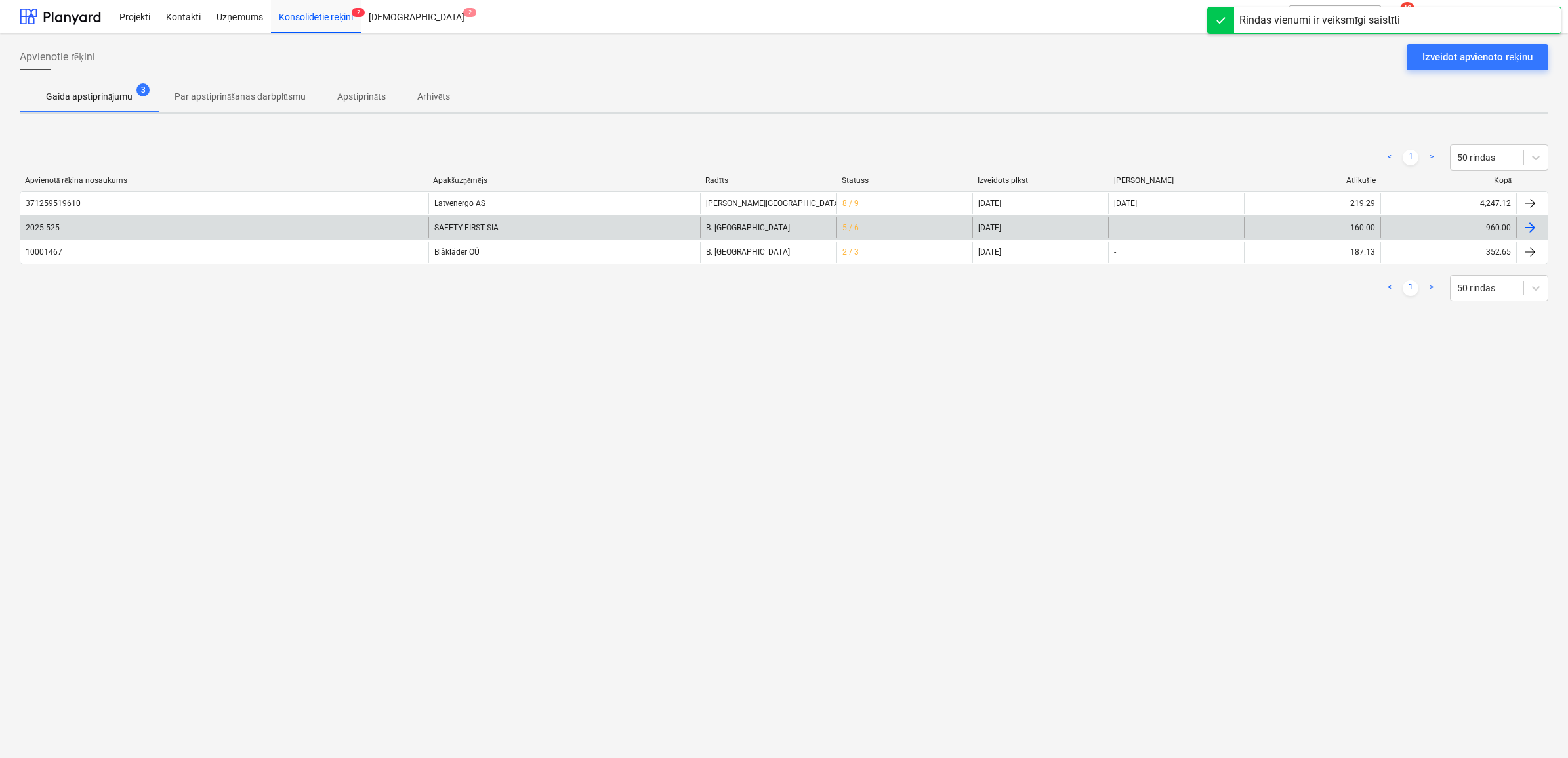
click at [477, 226] on div "SAFETY FIRST SIA" at bounding box center [564, 228] width 272 height 21
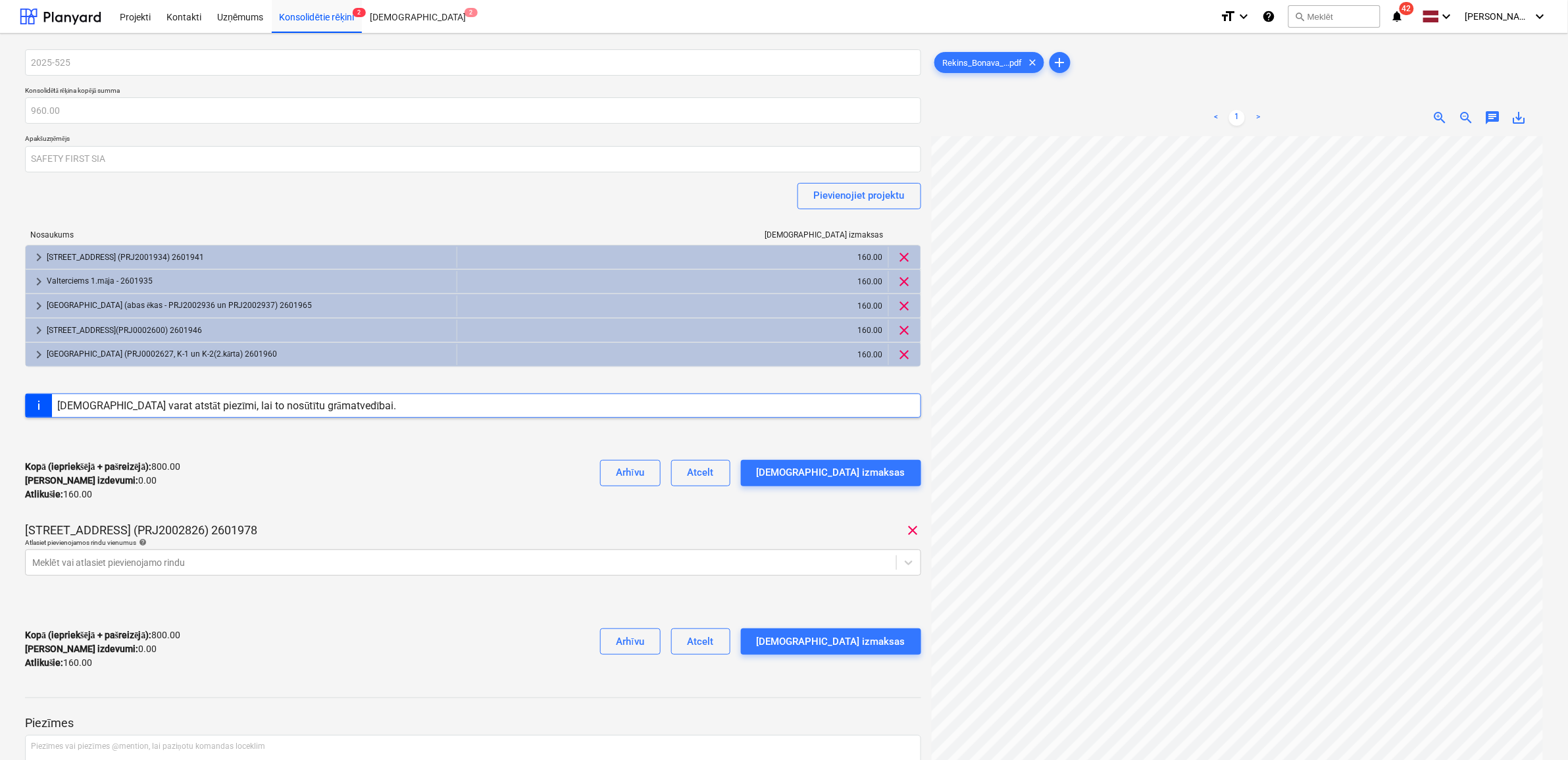
scroll to position [255, 15]
click at [289, 561] on body "Projekti Kontakti Uzņēmums Konsolidētie rēķini 2 Iesūtne 2 format_size keyboard…" at bounding box center [784, 380] width 1568 height 760
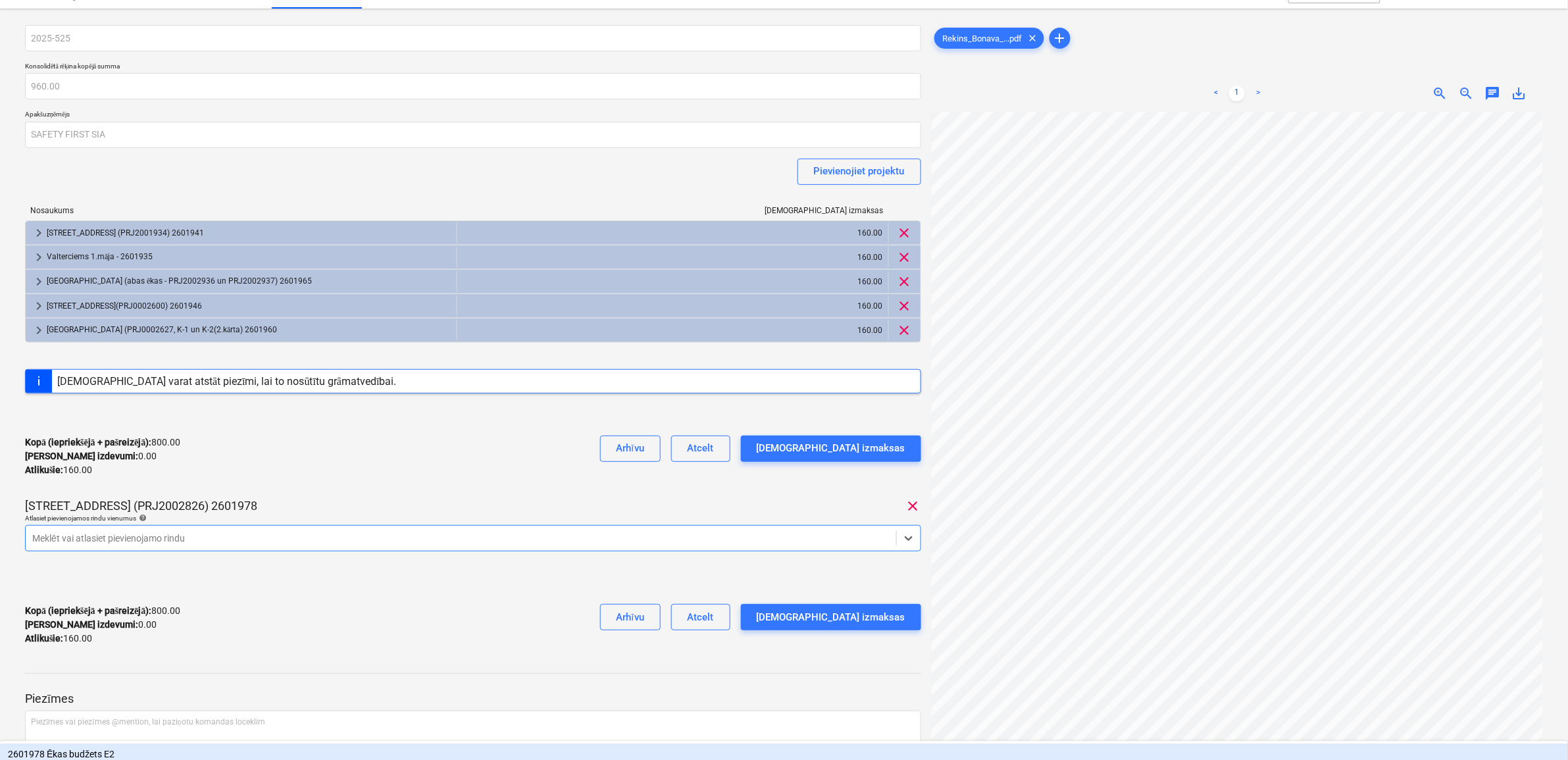
scroll to position [27, 0]
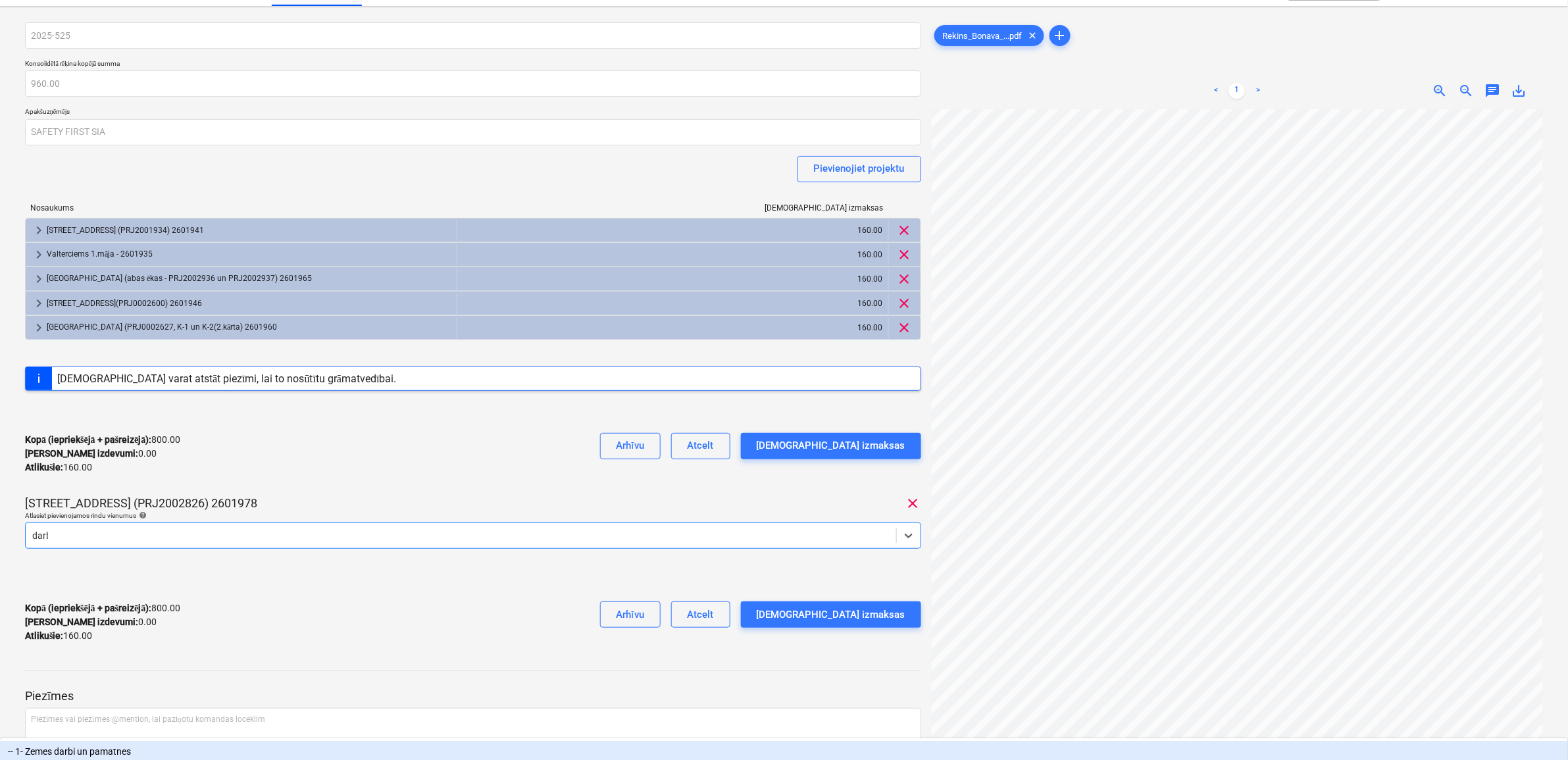
type input "darba"
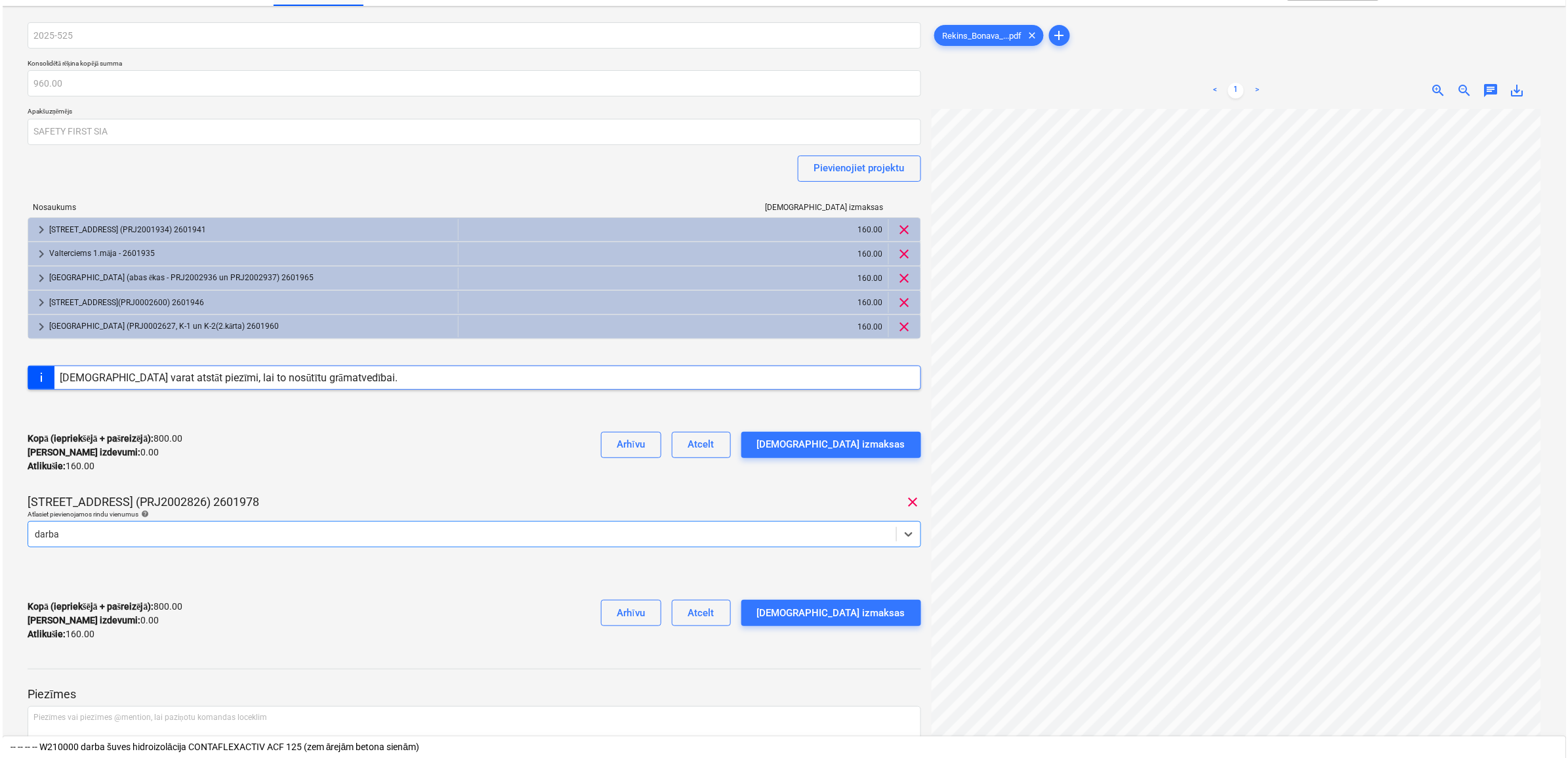
scroll to position [73, 0]
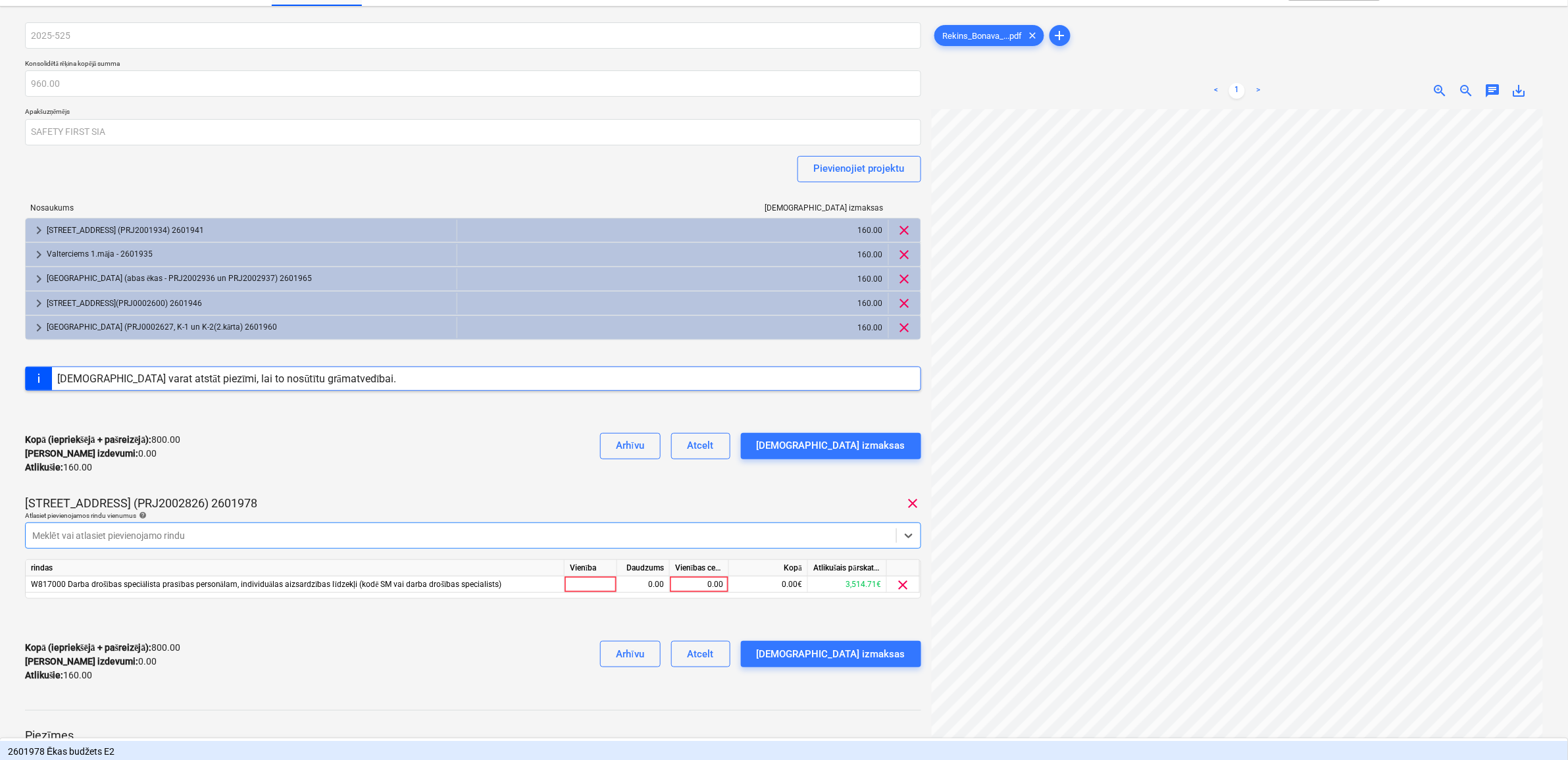
click at [524, 486] on div "2025-525 Konsolidētā rēķina kopējā summa 960.00 Apakšuzņēmējs SAFETY FIRST SIA …" at bounding box center [473, 357] width 896 height 670
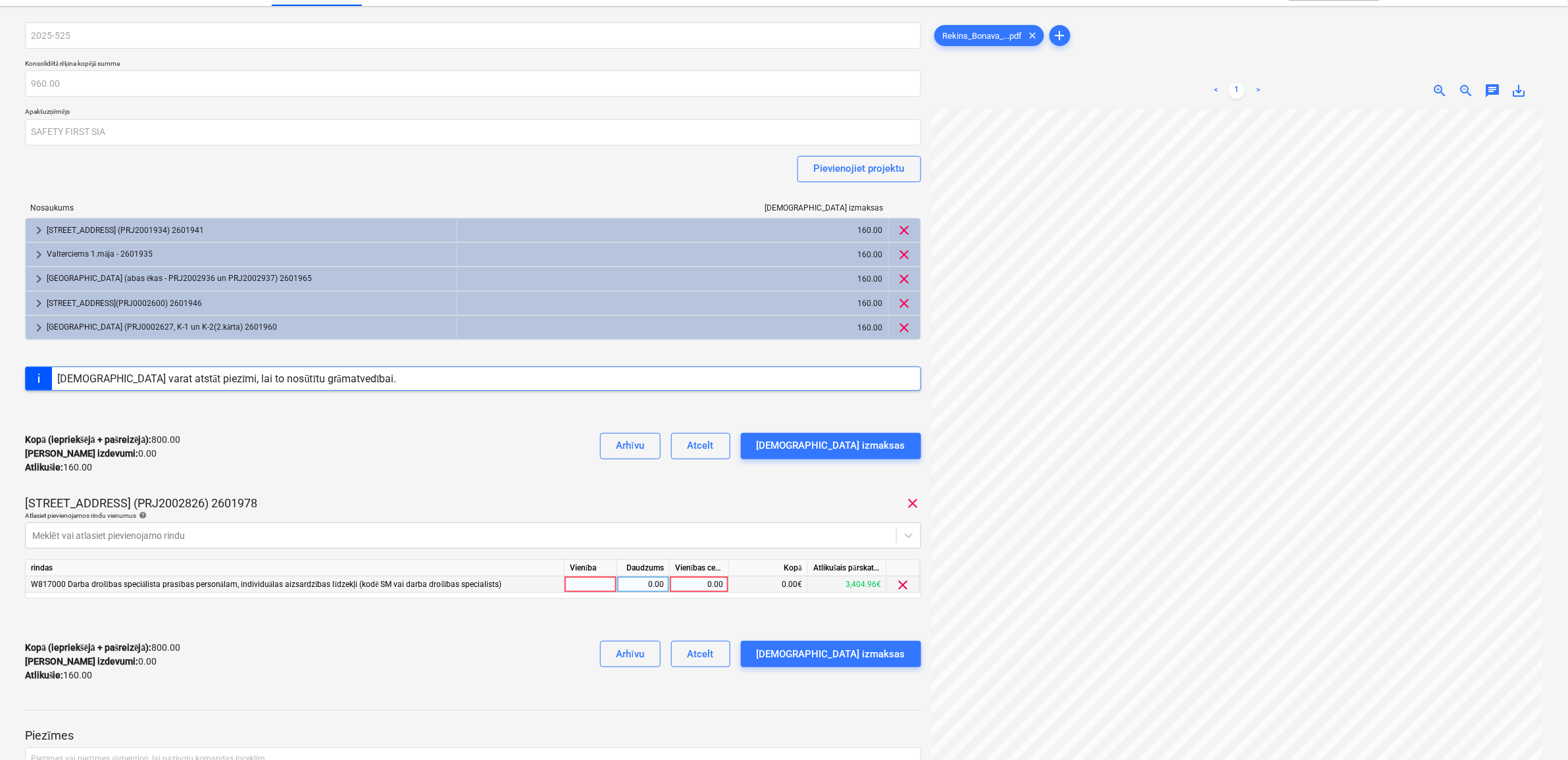
click at [682, 589] on div "0.00" at bounding box center [699, 584] width 48 height 17
type input "160"
click at [877, 656] on div "[DEMOGRAPHIC_DATA] izmaksas" at bounding box center [831, 654] width 149 height 17
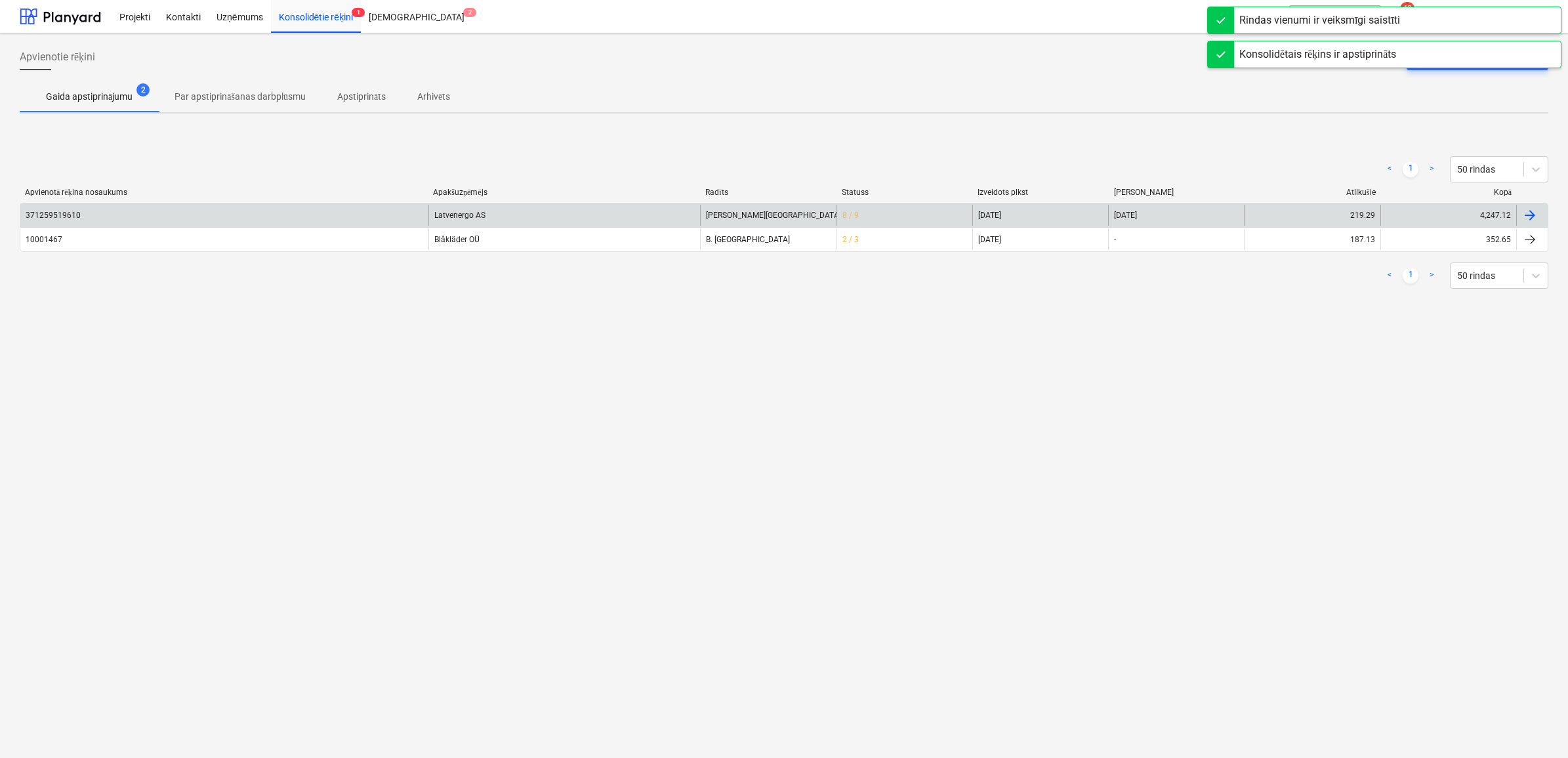
click at [502, 214] on div "Latvenergo AS" at bounding box center [564, 215] width 272 height 21
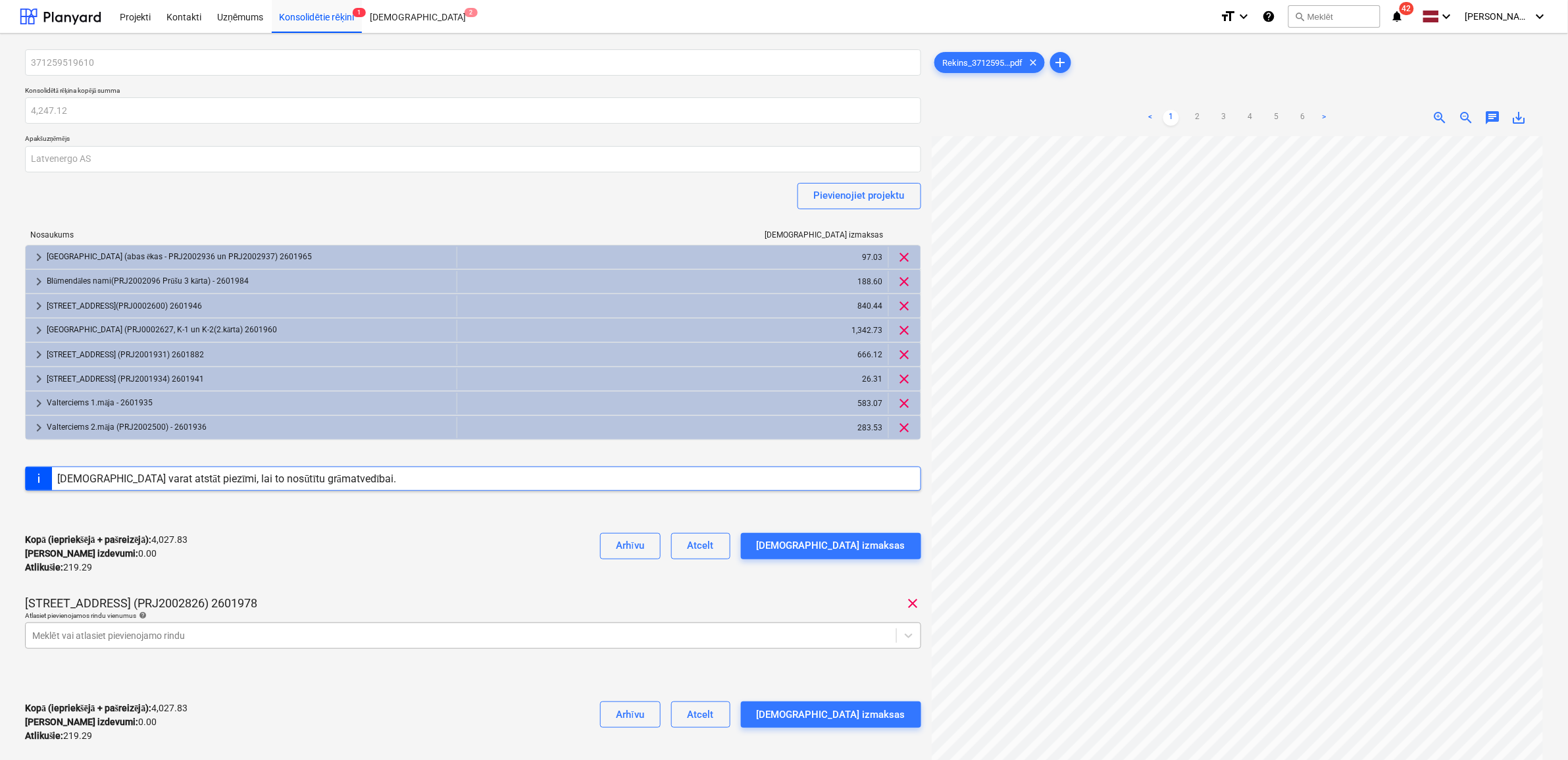
click at [362, 636] on body "Projekti Kontakti Uzņēmums Konsolidētie rēķini 1 Iesūtne 2 format_size keyboard…" at bounding box center [784, 380] width 1568 height 760
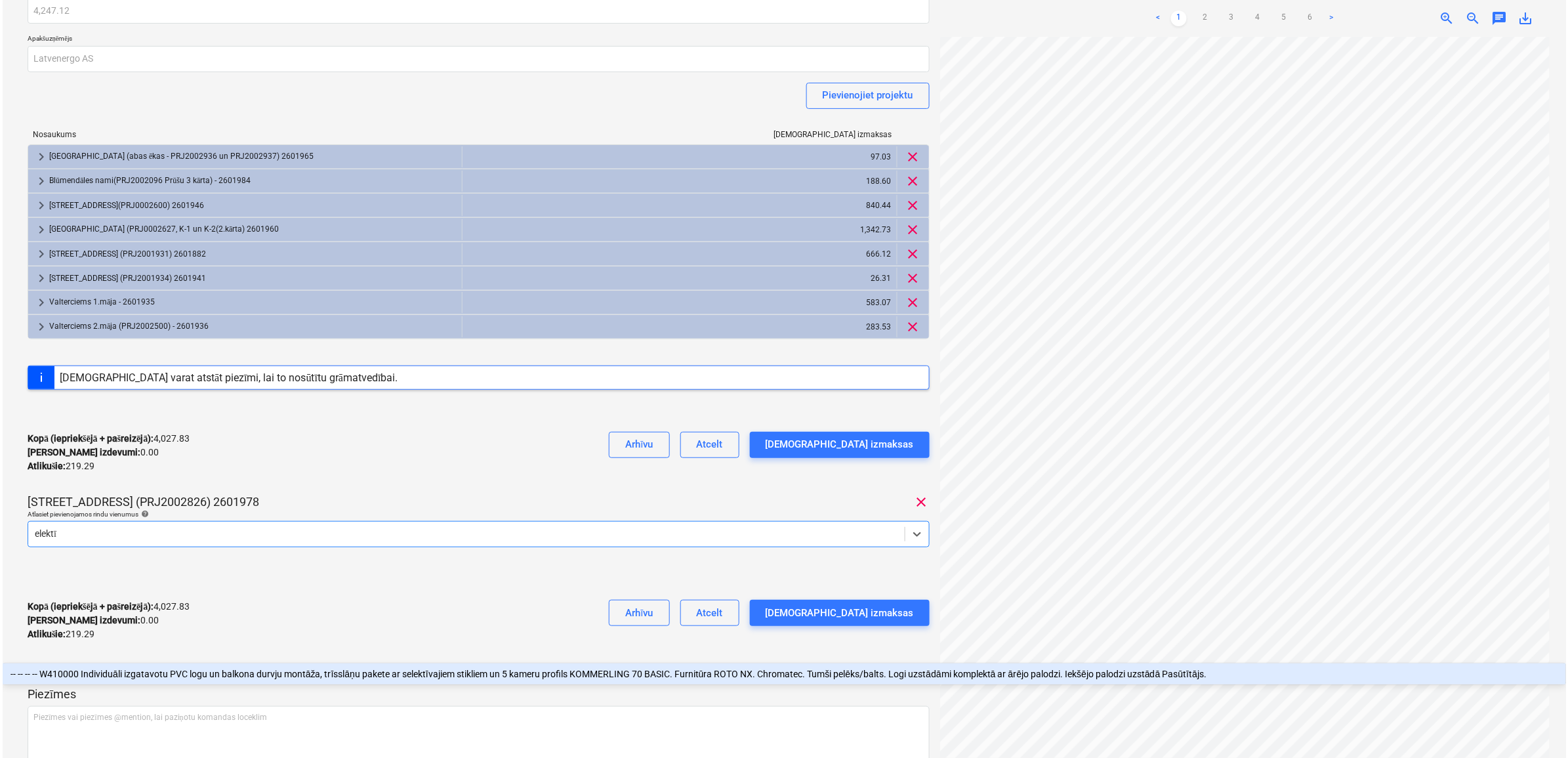
scroll to position [182, 0]
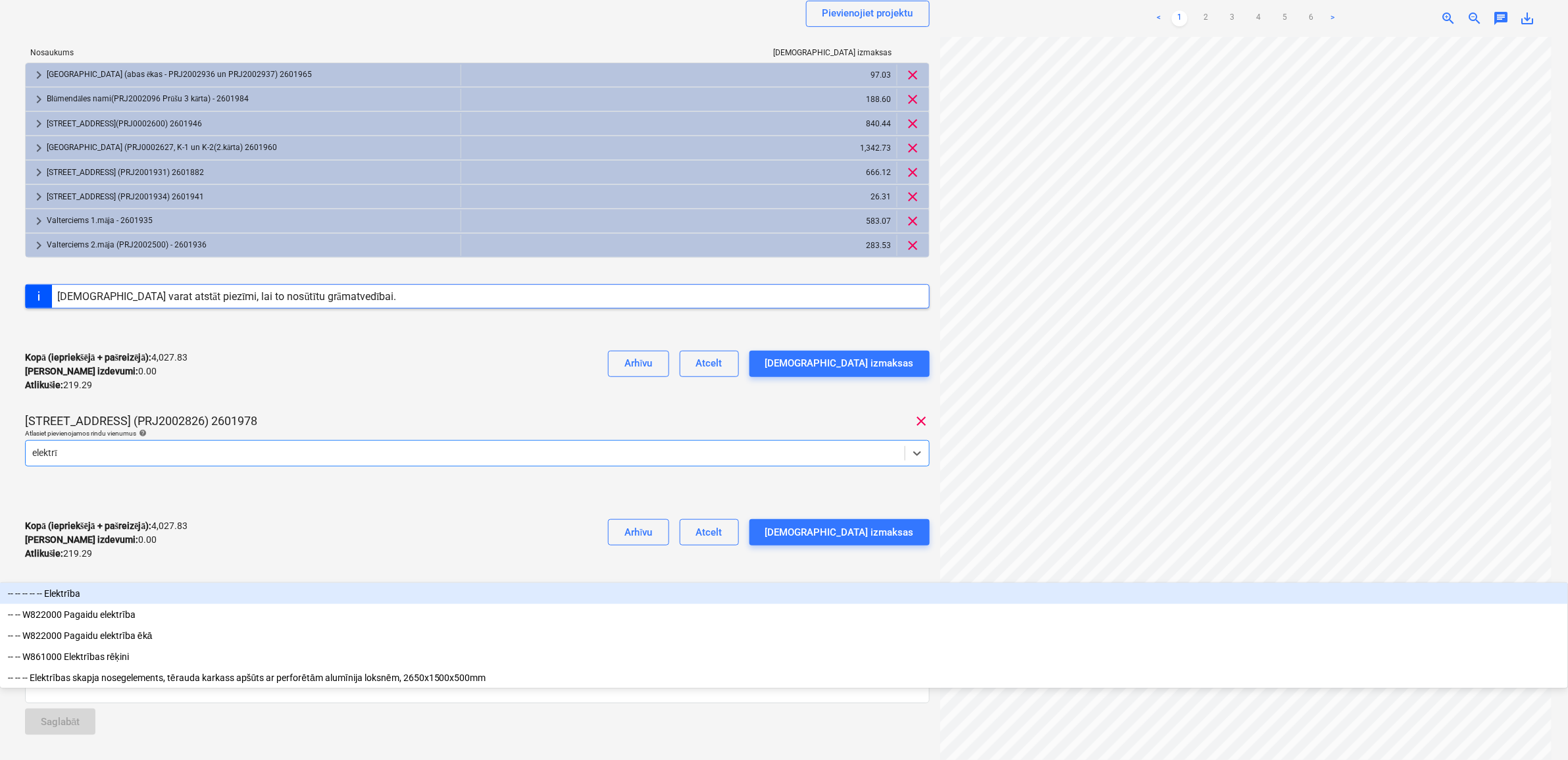
type input "elektrīb"
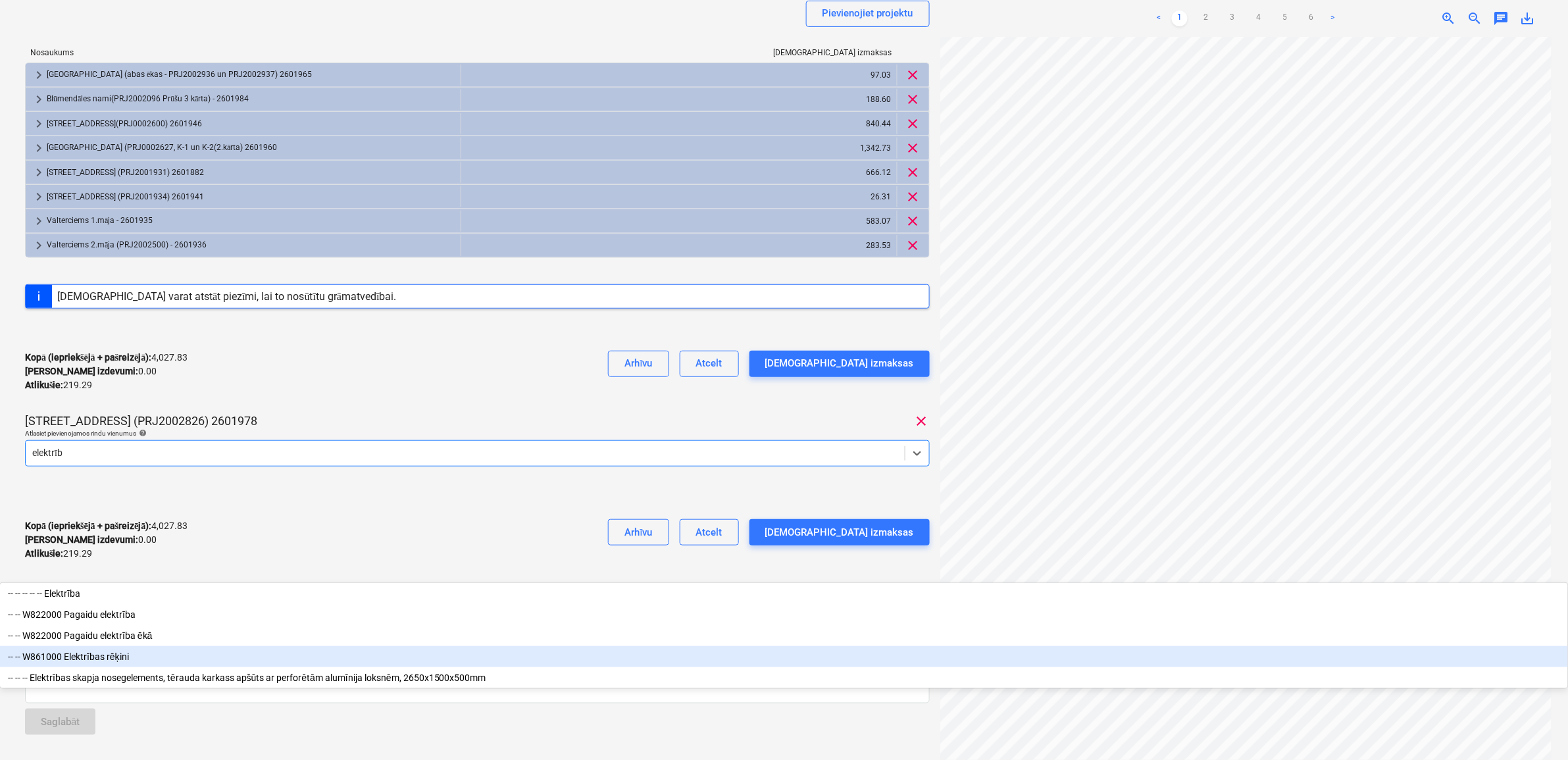
click at [139, 646] on div "-- -- W861000 Elektrības rēķini" at bounding box center [784, 657] width 1568 height 21
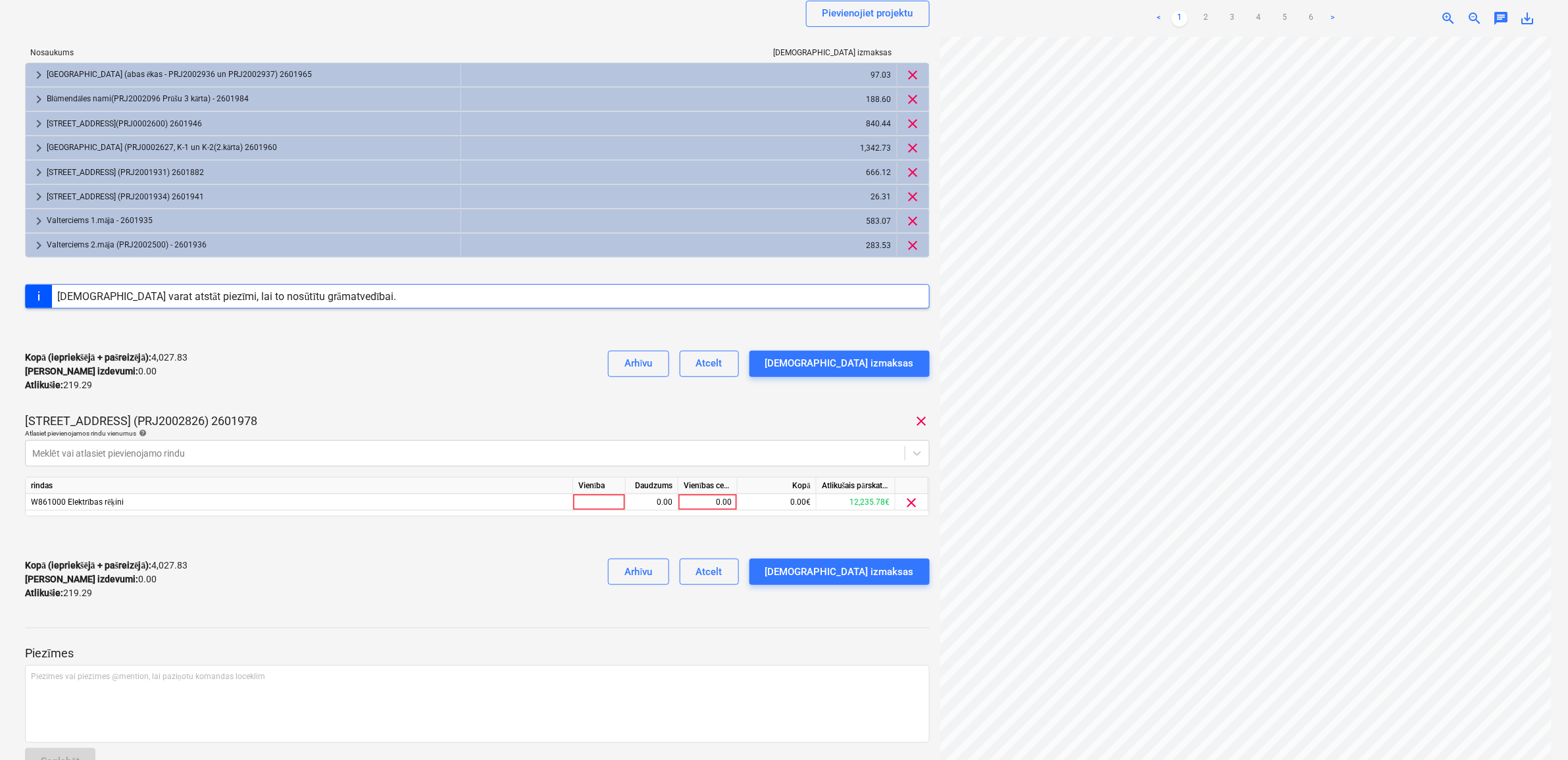
drag, startPoint x: 314, startPoint y: 389, endPoint x: 411, endPoint y: 465, distance: 123.2
click at [316, 389] on div "Kopā (iepriekšējā + pašreizējā) : 4,027.83 Kārtējie izdevumi : 0.00 Atlikušie :…" at bounding box center [477, 371] width 904 height 62
click at [717, 501] on div "0.00" at bounding box center [707, 503] width 48 height 17
type input "289.29"
click at [573, 564] on div "Kopā (iepriekšējā + pašreizējā) : 4,027.83 Kārtējie izdevumi : 0.00 Atlikušie :…" at bounding box center [477, 580] width 904 height 62
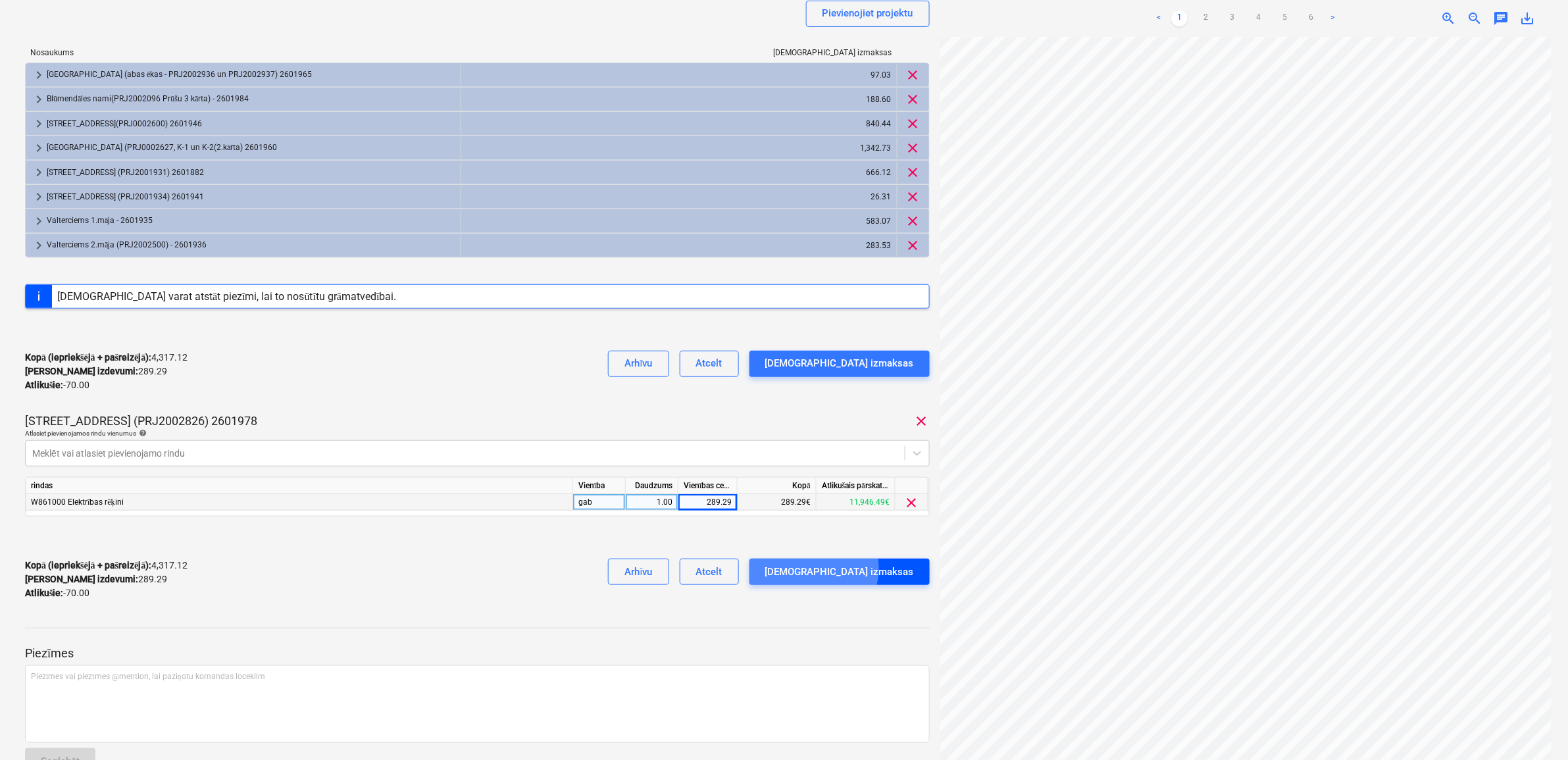
click at [866, 569] on div "[DEMOGRAPHIC_DATA] izmaksas" at bounding box center [839, 571] width 149 height 17
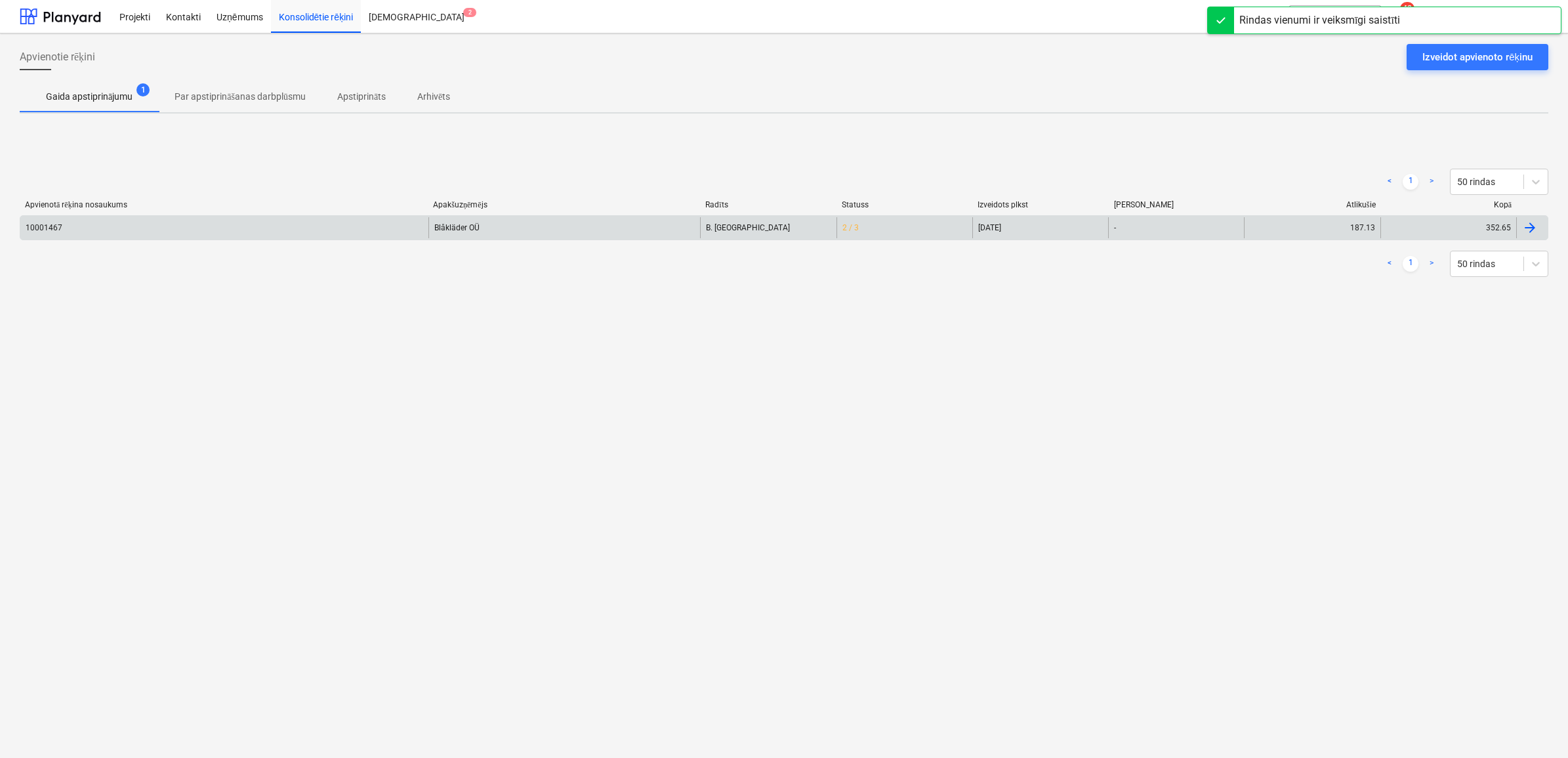
click at [567, 234] on div "Blåkläder OÜ" at bounding box center [564, 228] width 272 height 21
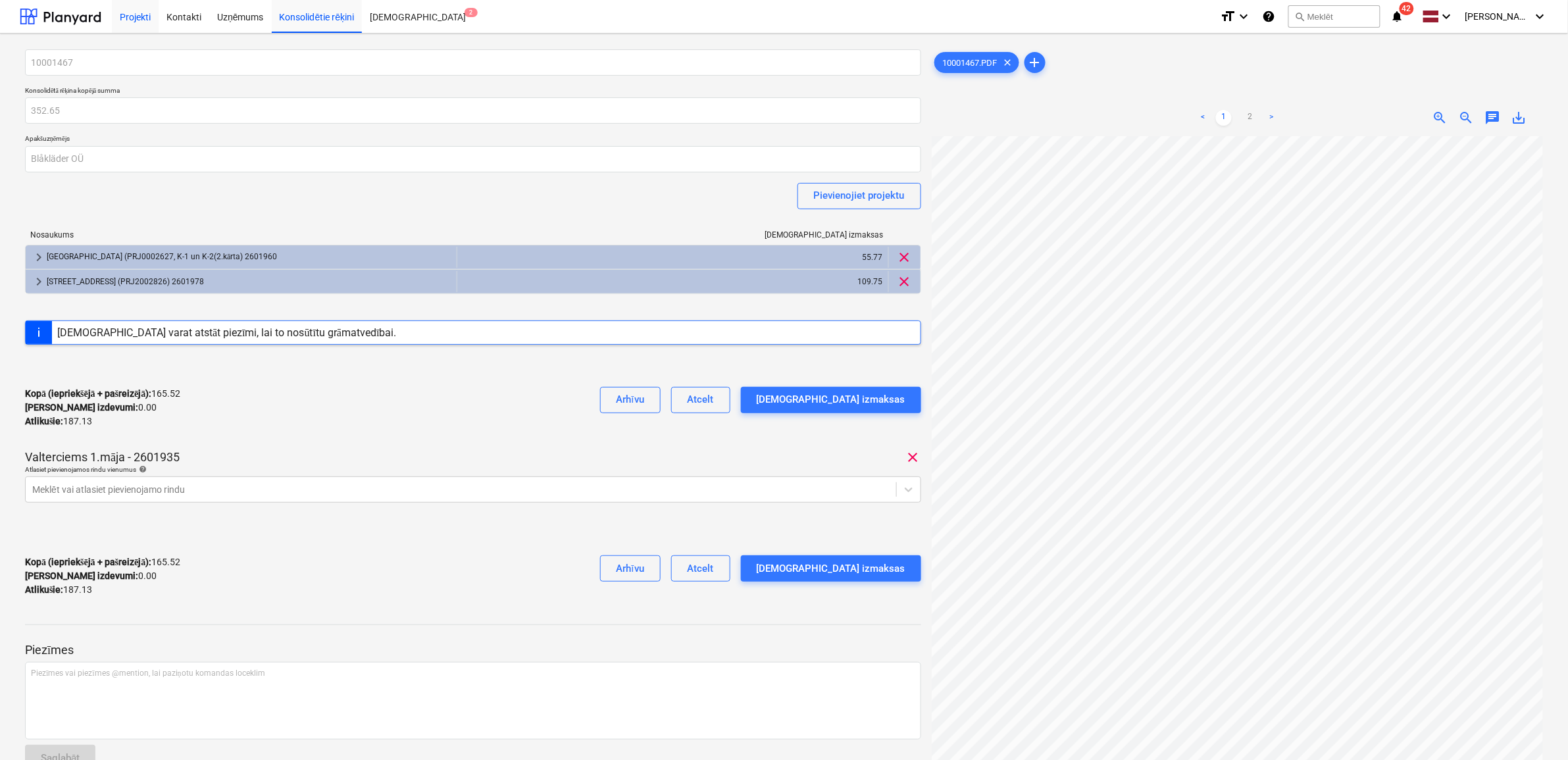
click at [135, 10] on div "Projekti" at bounding box center [135, 16] width 47 height 33
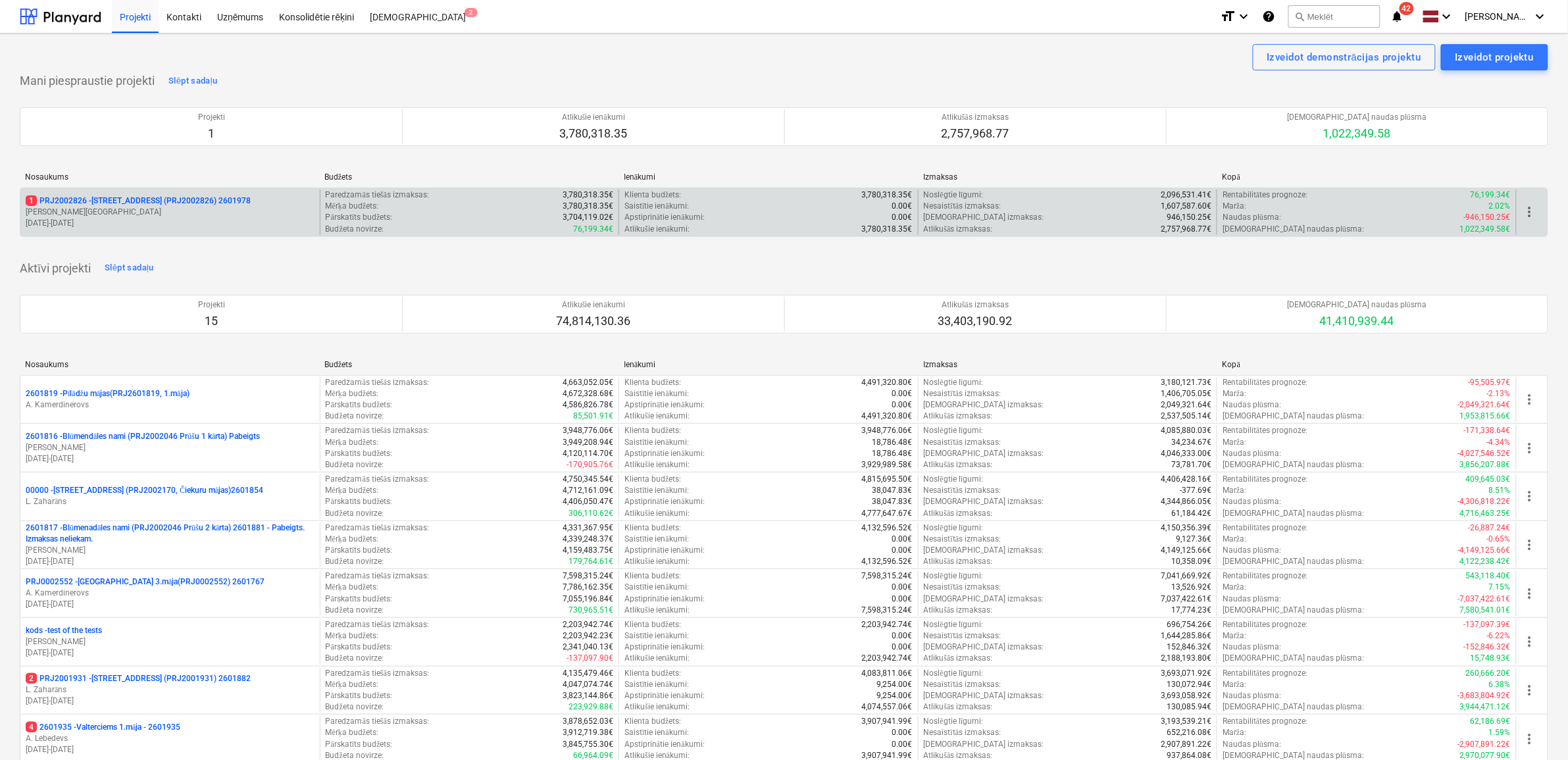
click at [116, 202] on p "1 PRJ2002826 - [STREET_ADDRESS] (PRJ2002826) 2601978" at bounding box center [138, 201] width 225 height 11
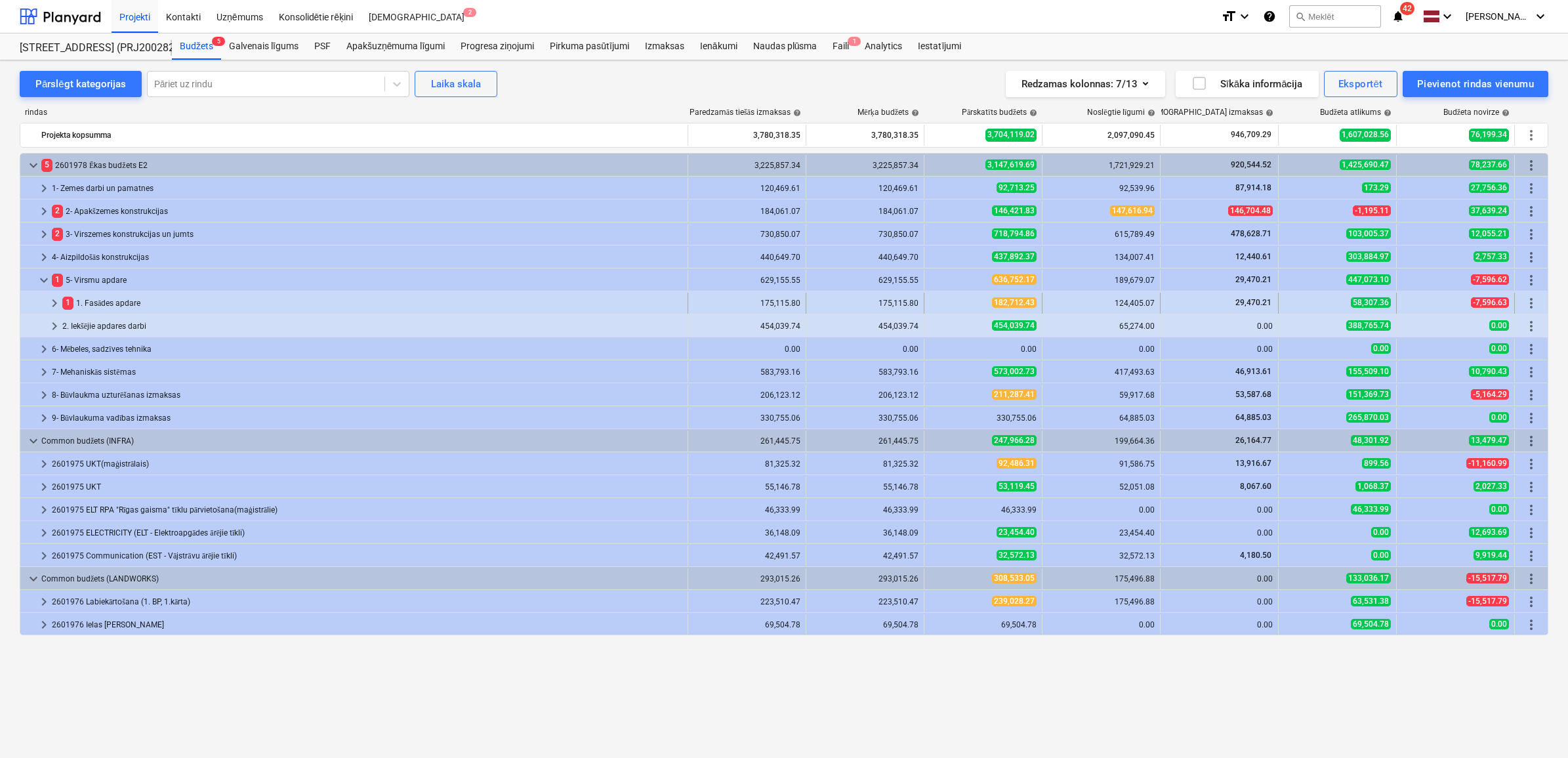
click at [55, 296] on span "keyboard_arrow_right" at bounding box center [54, 303] width 16 height 16
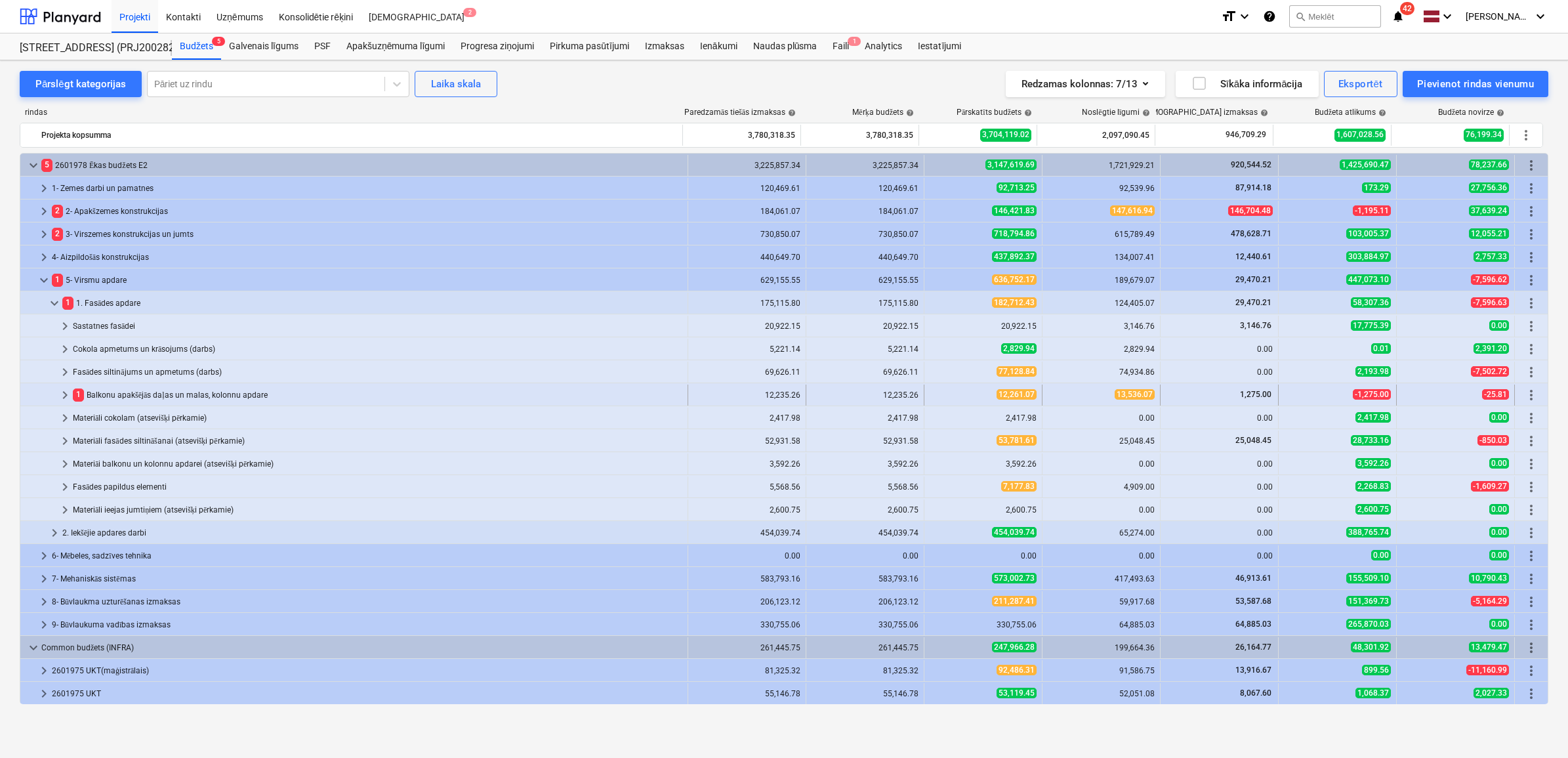
click at [66, 395] on span "keyboard_arrow_right" at bounding box center [64, 395] width 16 height 16
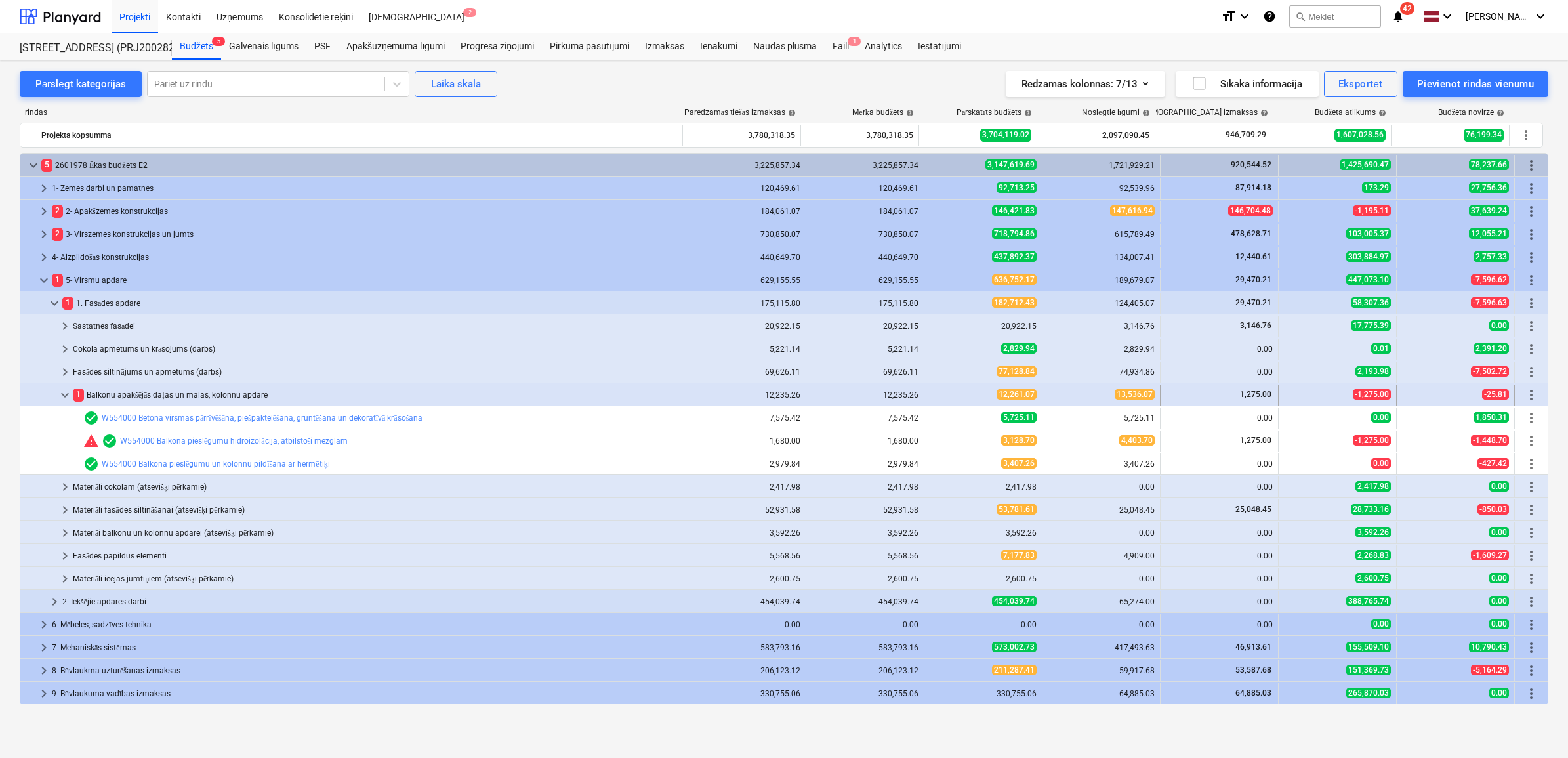
click at [69, 388] on span "keyboard_arrow_down" at bounding box center [64, 395] width 16 height 16
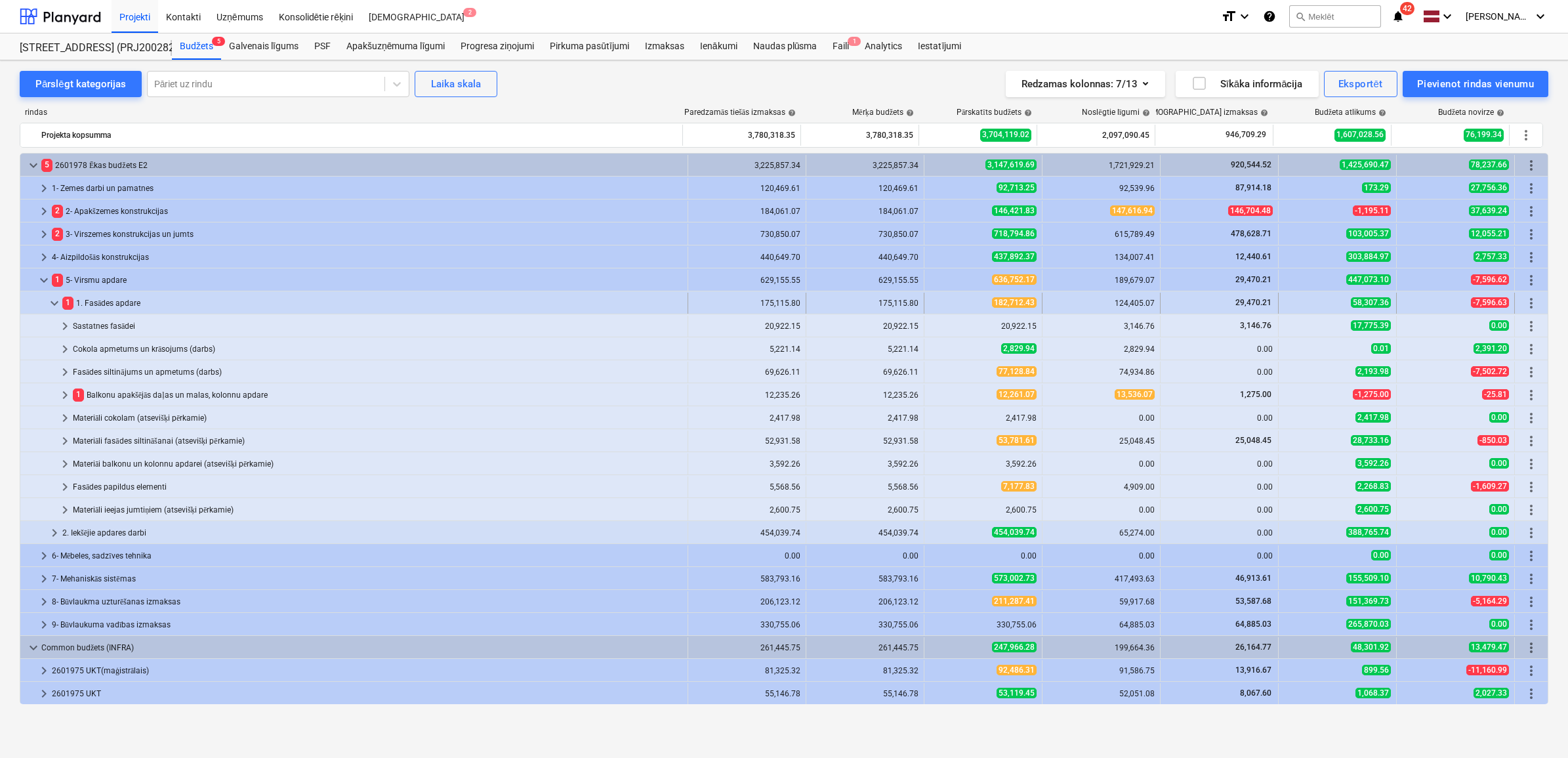
click at [56, 302] on span "keyboard_arrow_down" at bounding box center [54, 303] width 16 height 16
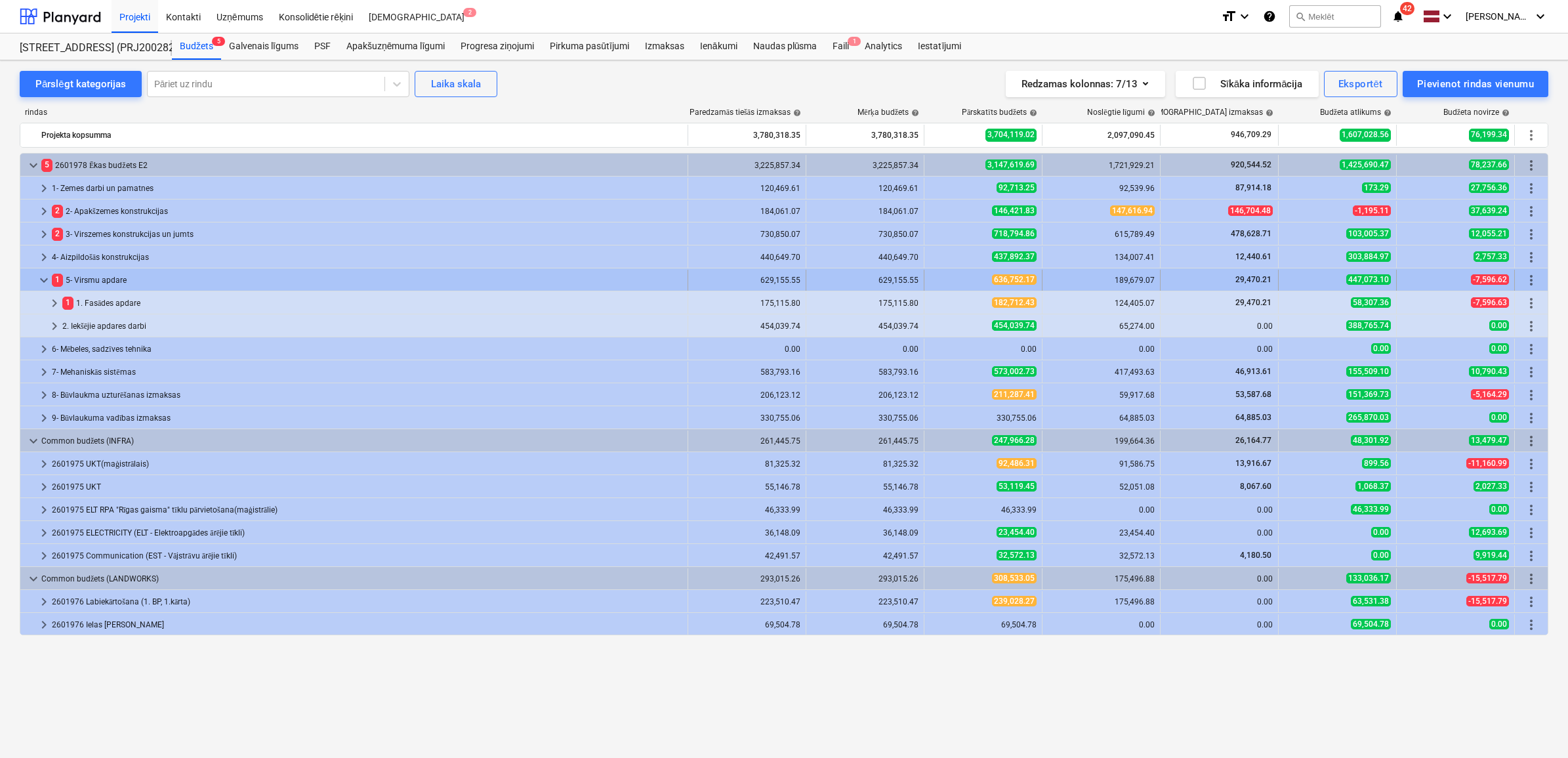
click at [47, 282] on span "keyboard_arrow_down" at bounding box center [44, 280] width 16 height 16
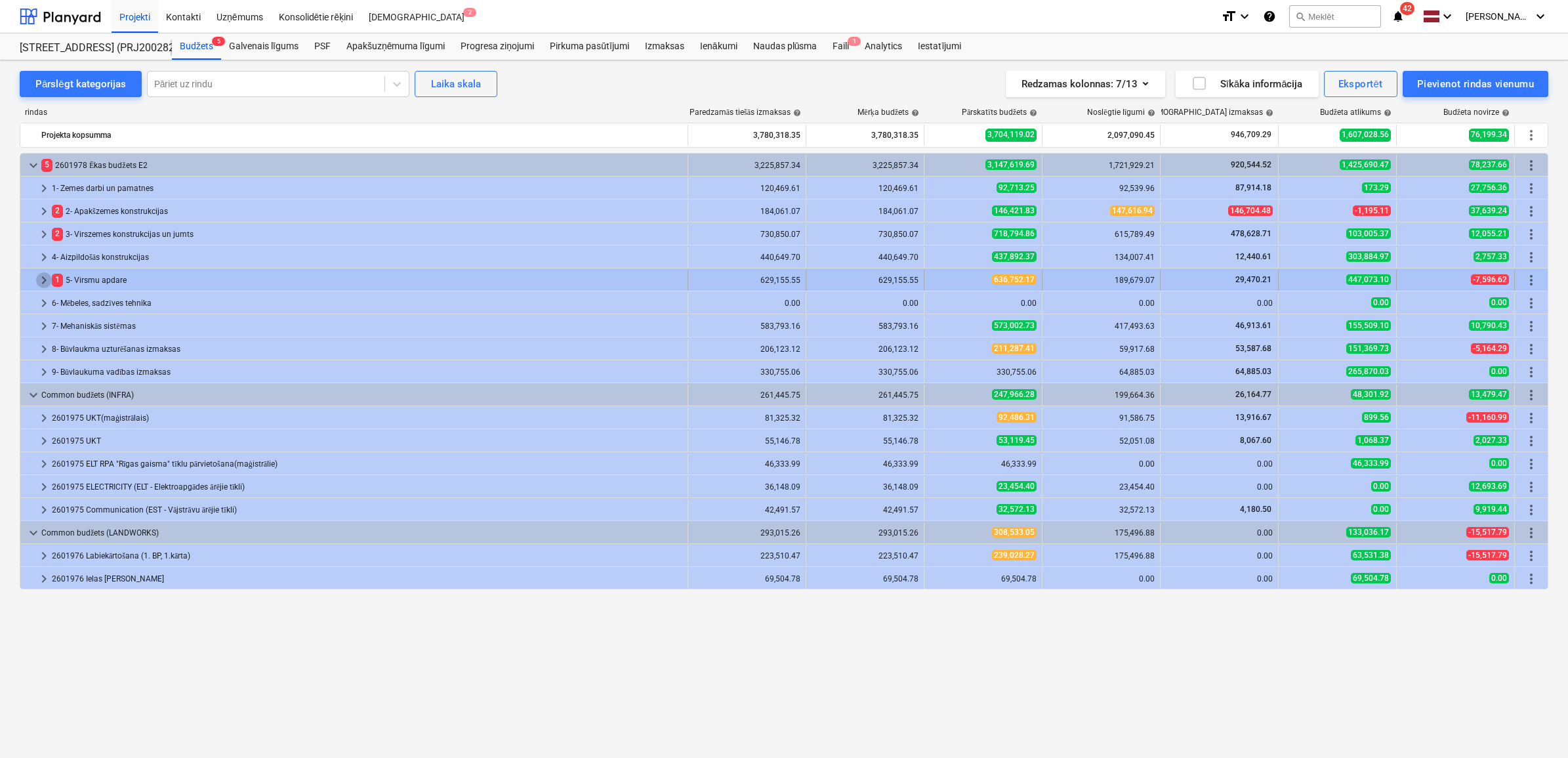
click at [47, 283] on span "keyboard_arrow_right" at bounding box center [44, 280] width 16 height 16
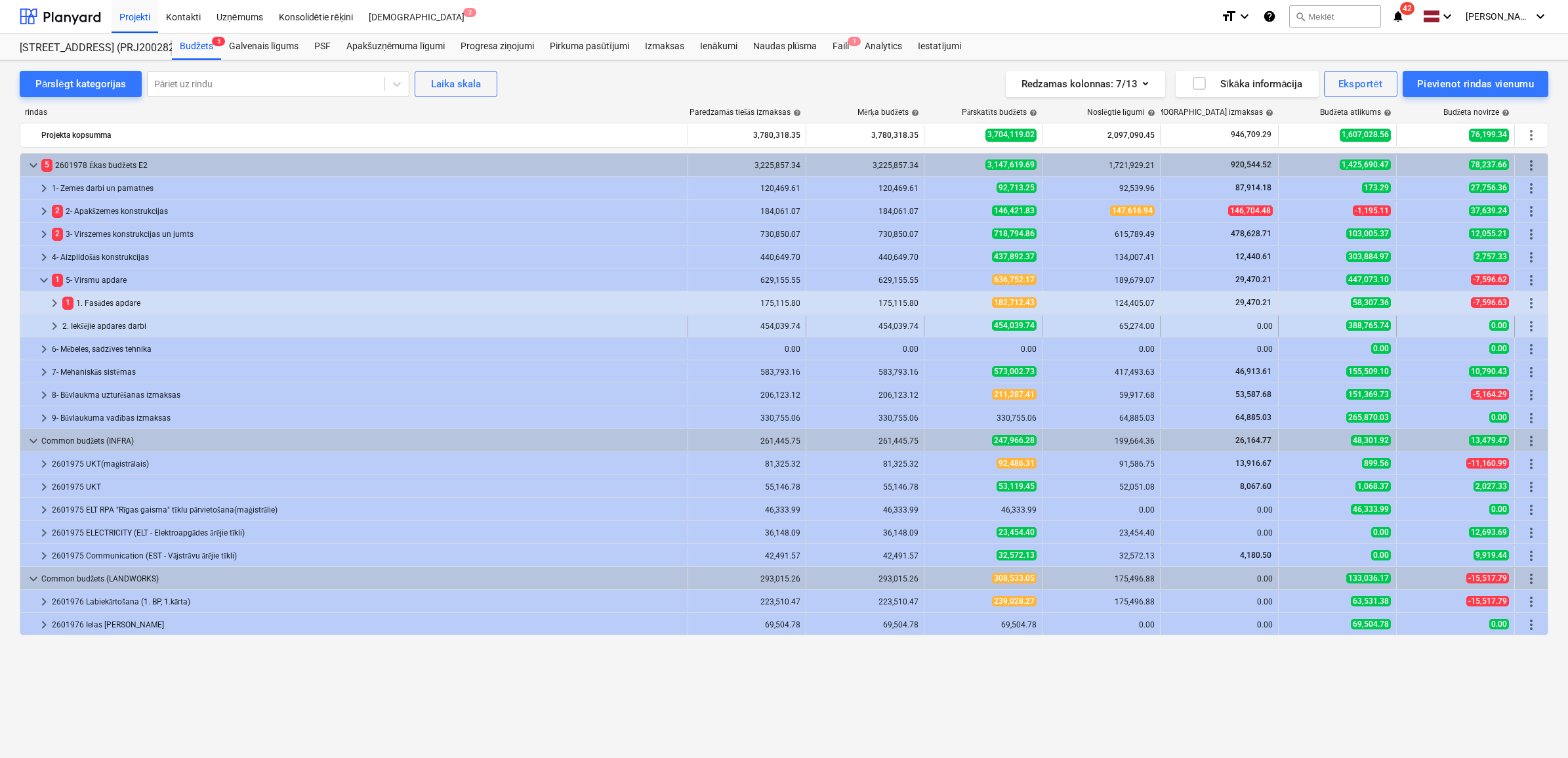
click at [50, 323] on span "keyboard_arrow_right" at bounding box center [54, 326] width 16 height 16
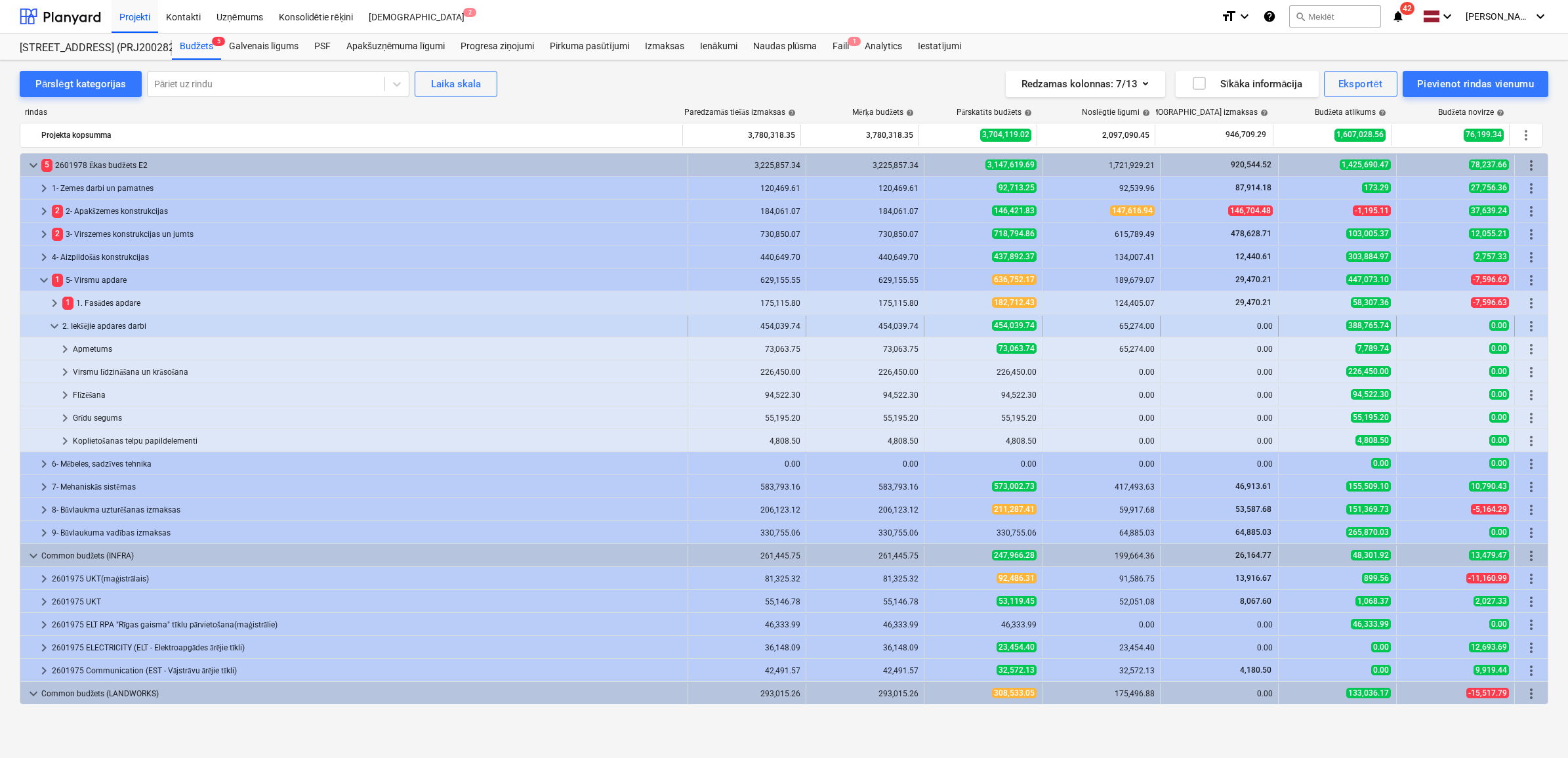
click at [50, 326] on span "keyboard_arrow_down" at bounding box center [54, 326] width 16 height 16
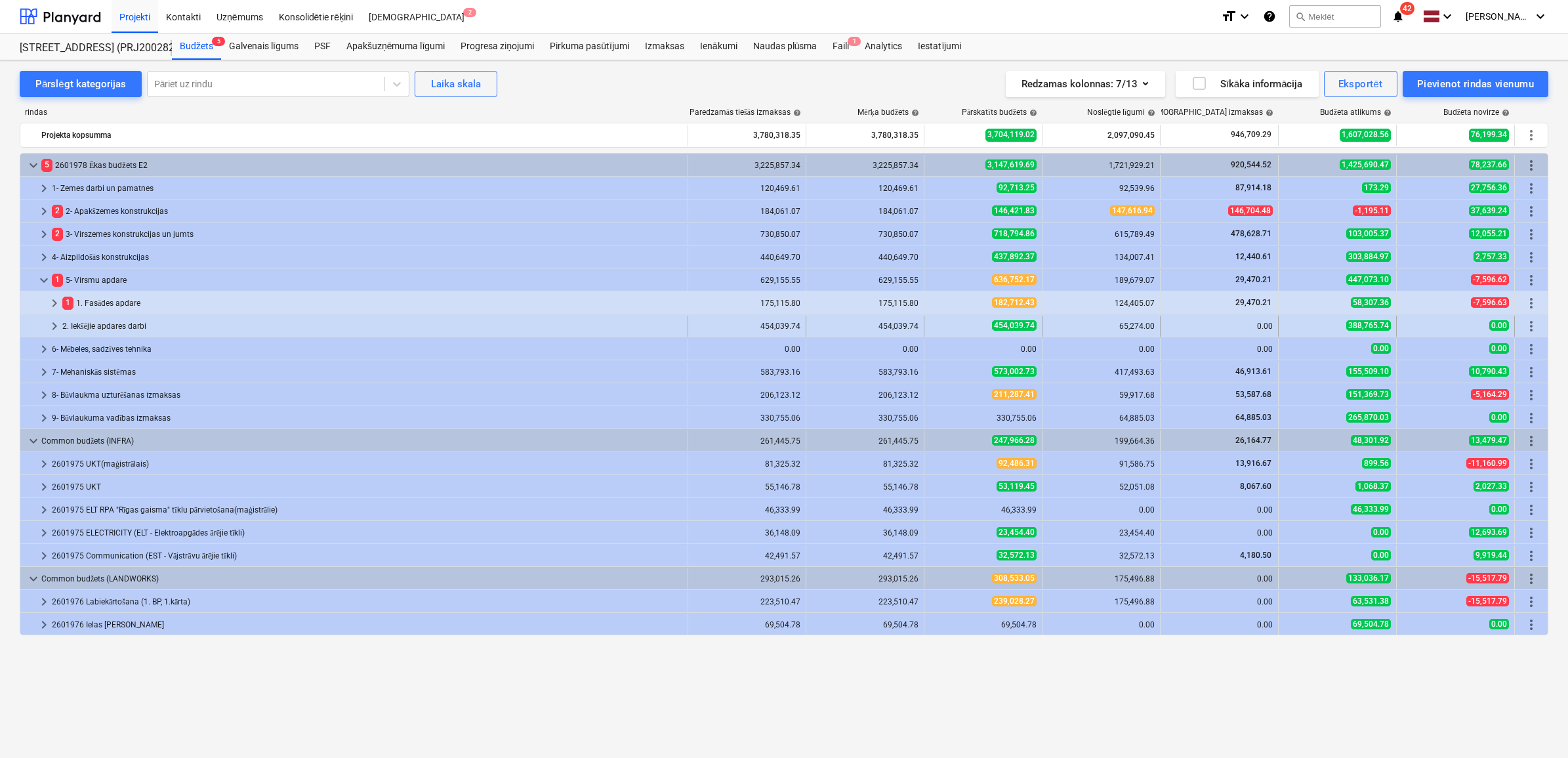
click at [60, 332] on span "keyboard_arrow_right" at bounding box center [54, 326] width 16 height 16
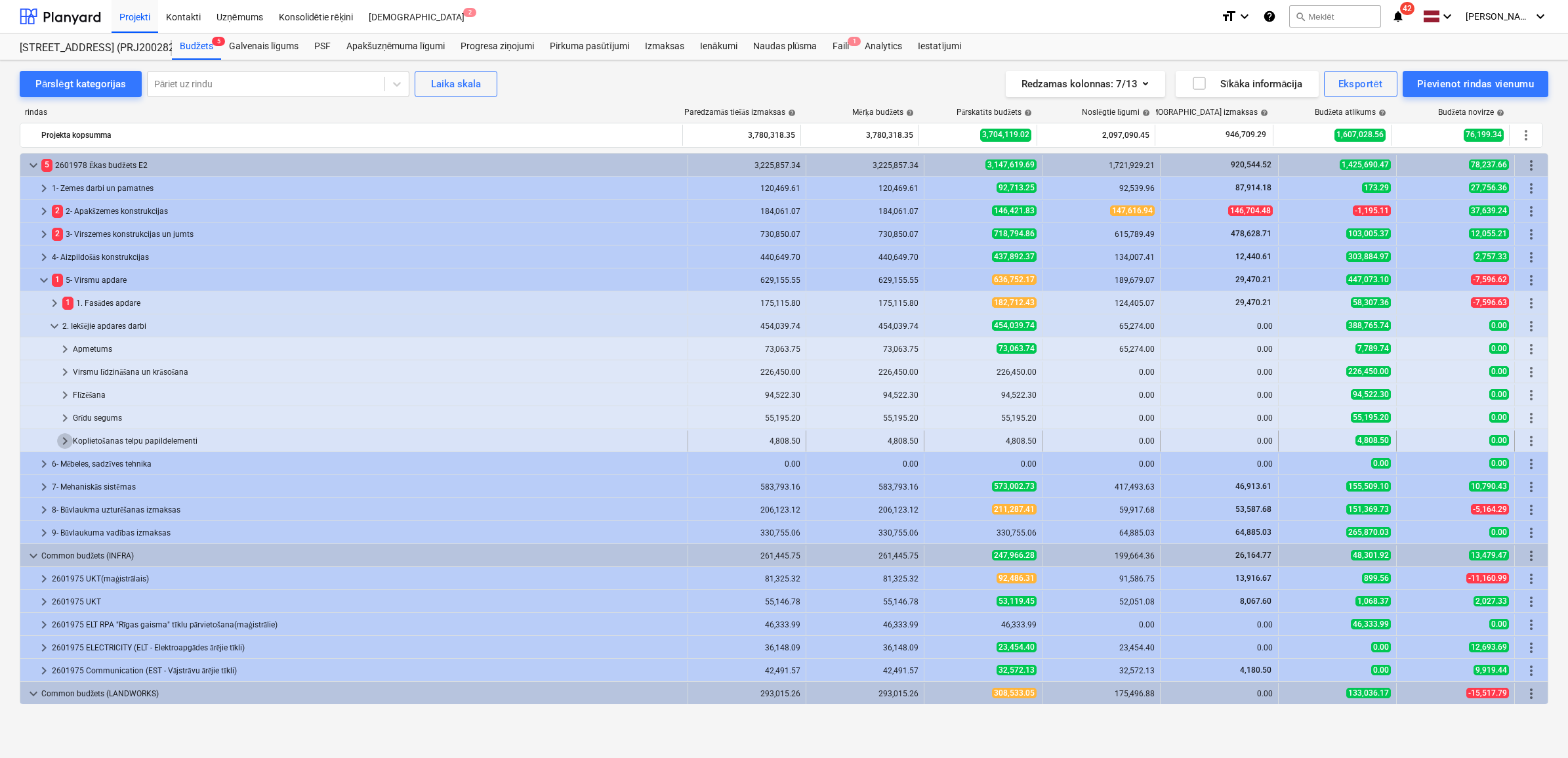
click at [64, 441] on span "keyboard_arrow_right" at bounding box center [64, 441] width 16 height 16
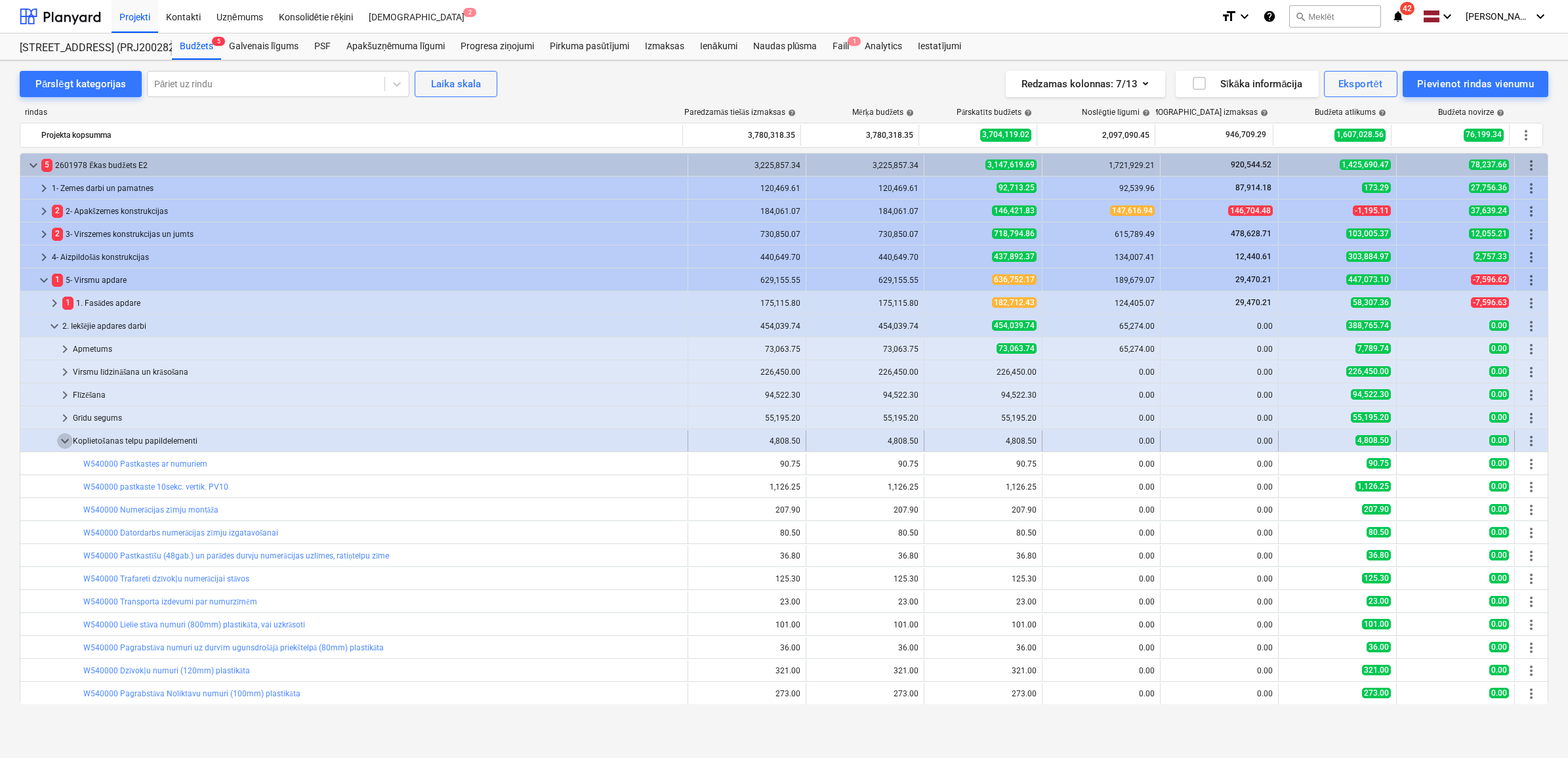
click at [64, 440] on span "keyboard_arrow_down" at bounding box center [64, 441] width 16 height 16
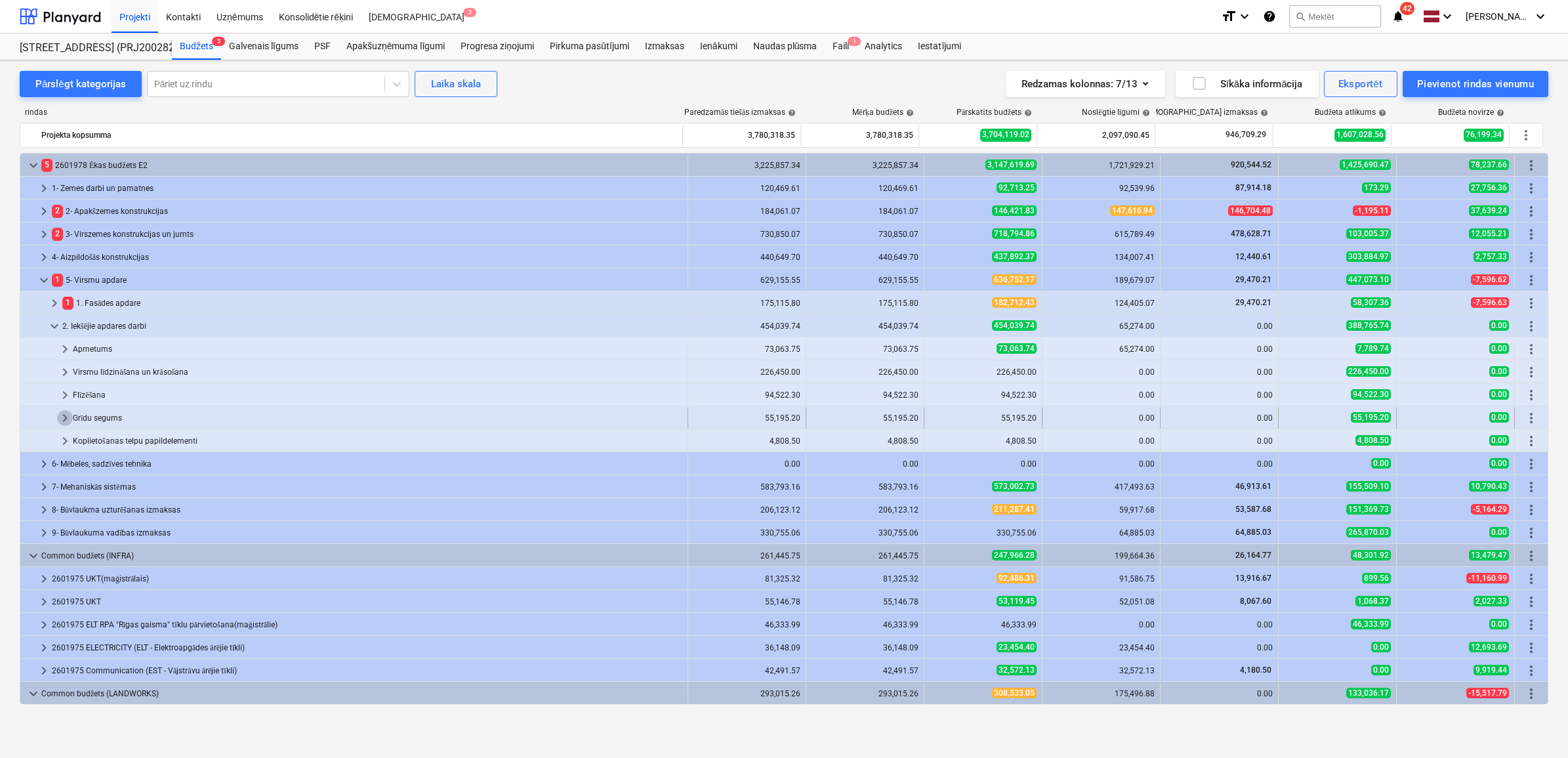
click at [63, 421] on span "keyboard_arrow_right" at bounding box center [64, 417] width 16 height 16
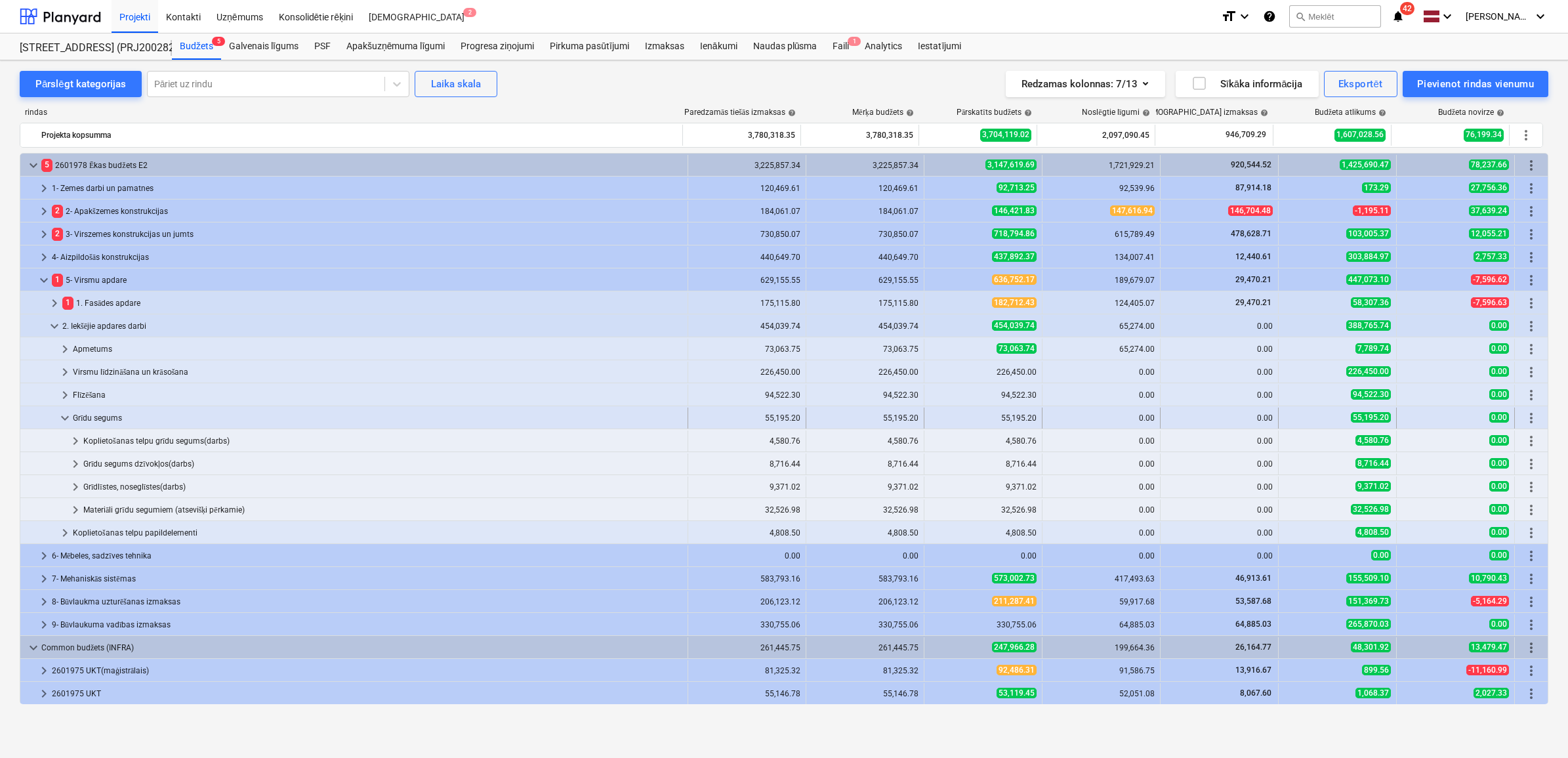
click at [63, 420] on span "keyboard_arrow_down" at bounding box center [64, 417] width 16 height 16
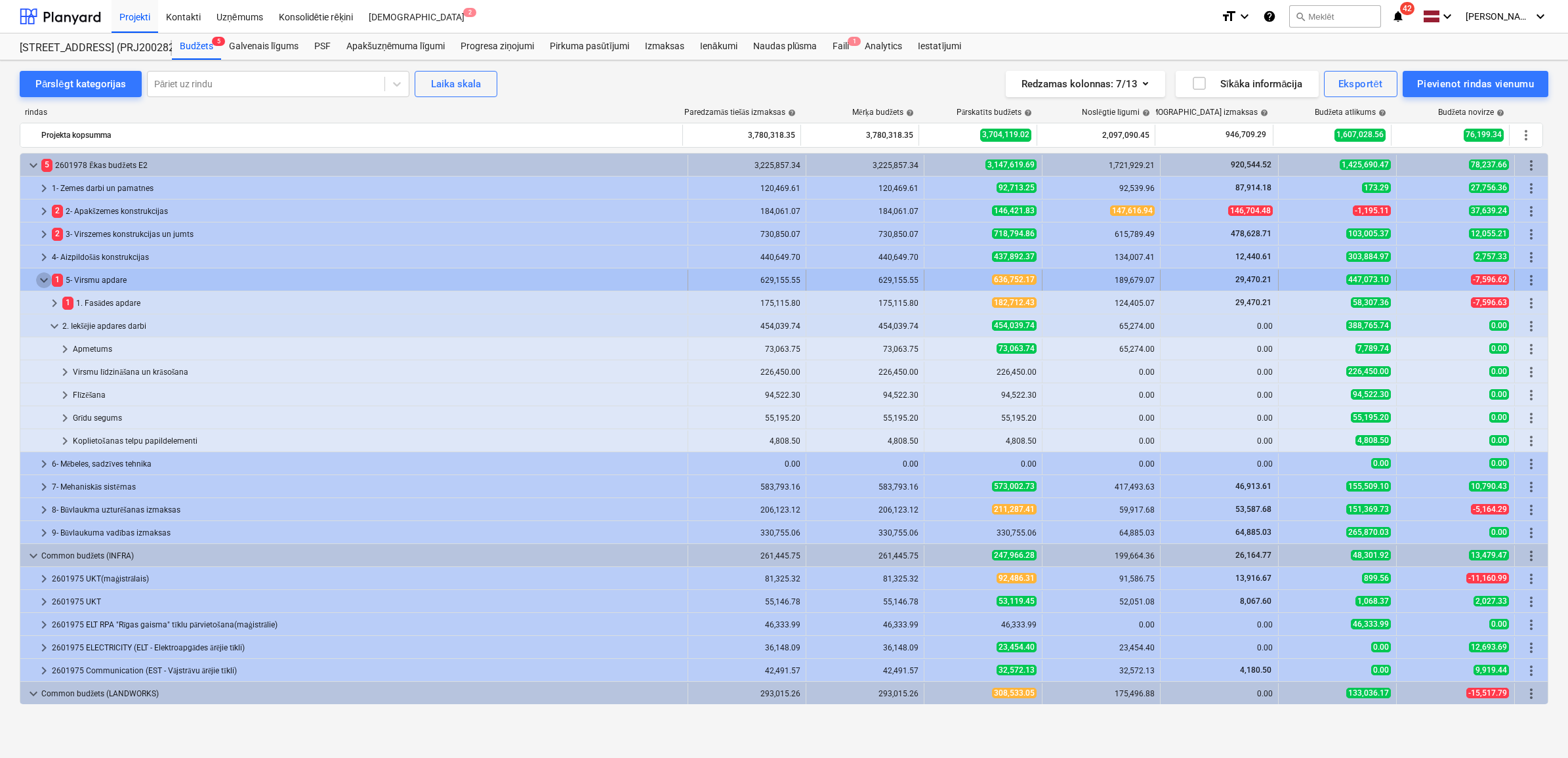
click at [46, 281] on span "keyboard_arrow_down" at bounding box center [44, 280] width 16 height 16
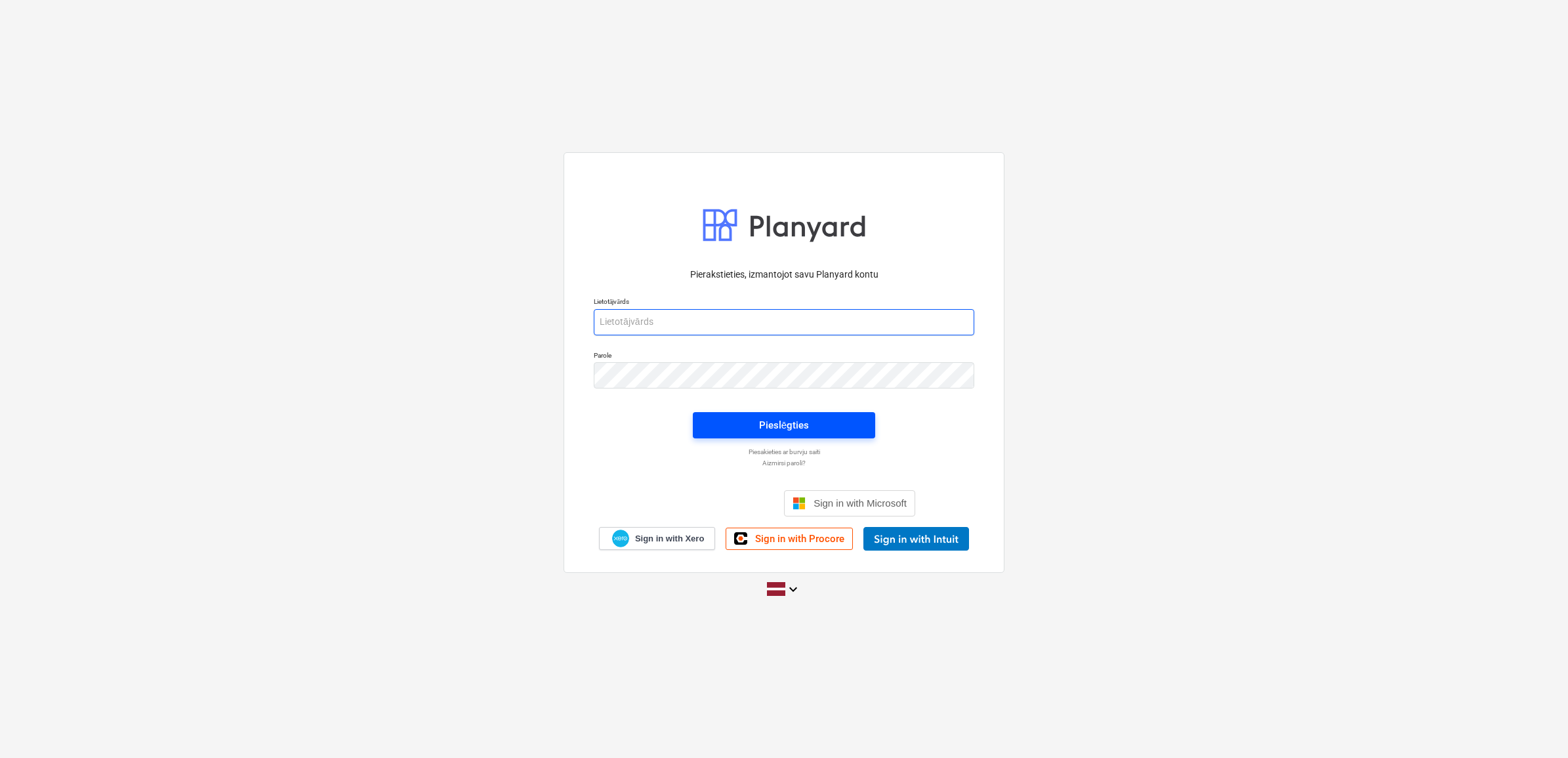
type input "[PERSON_NAME][EMAIL_ADDRESS][DOMAIN_NAME]"
click at [823, 415] on button "Pieslēgties" at bounding box center [784, 425] width 183 height 26
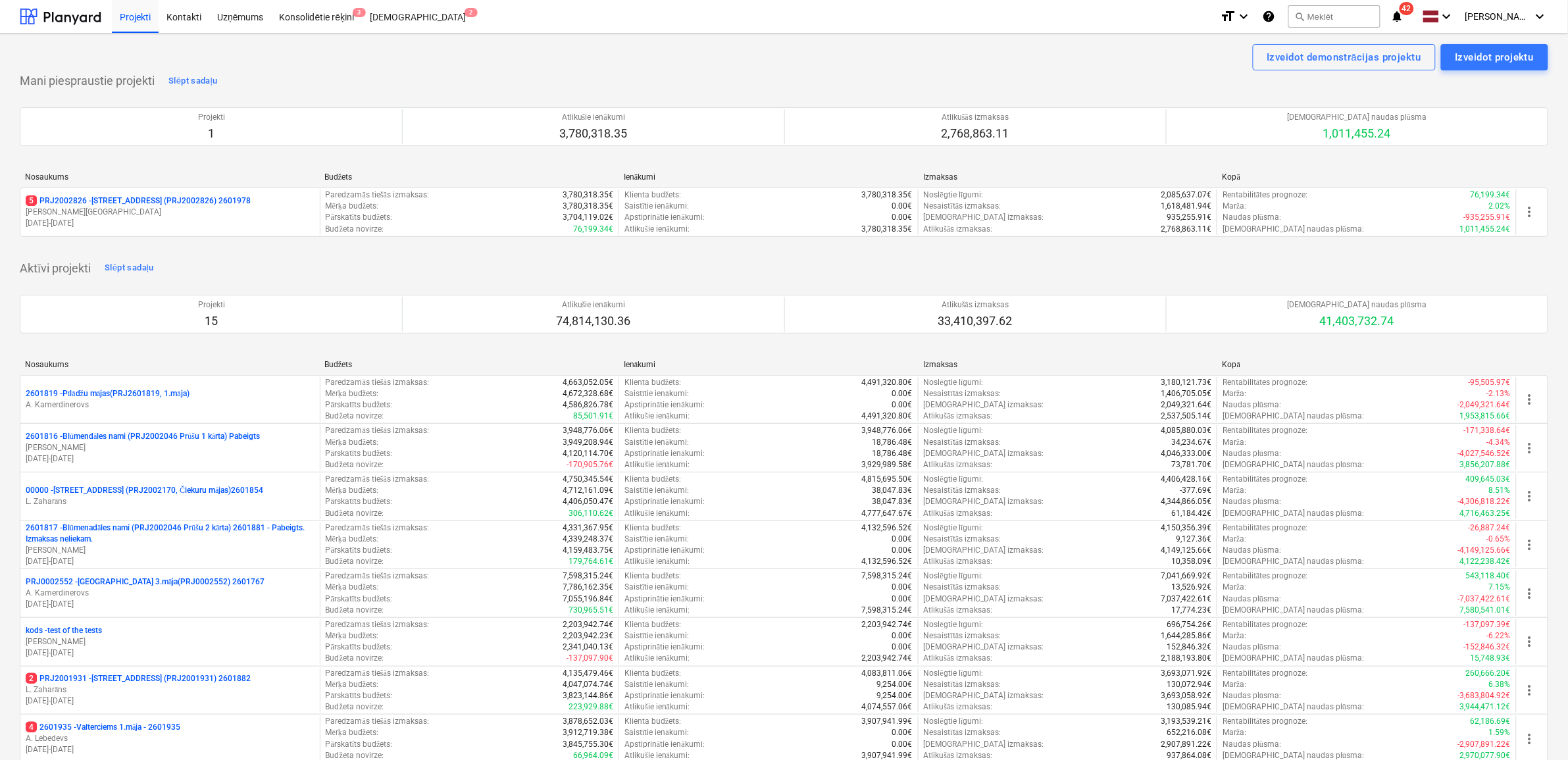
drag, startPoint x: 110, startPoint y: 202, endPoint x: 83, endPoint y: 223, distance: 34.2
click at [96, 215] on div "5 PRJ2002826 - Stendes iela 8, E2 (PRJ2002826) 2601978 J. Ruskuls 01.04.2025 - …" at bounding box center [170, 212] width 289 height 33
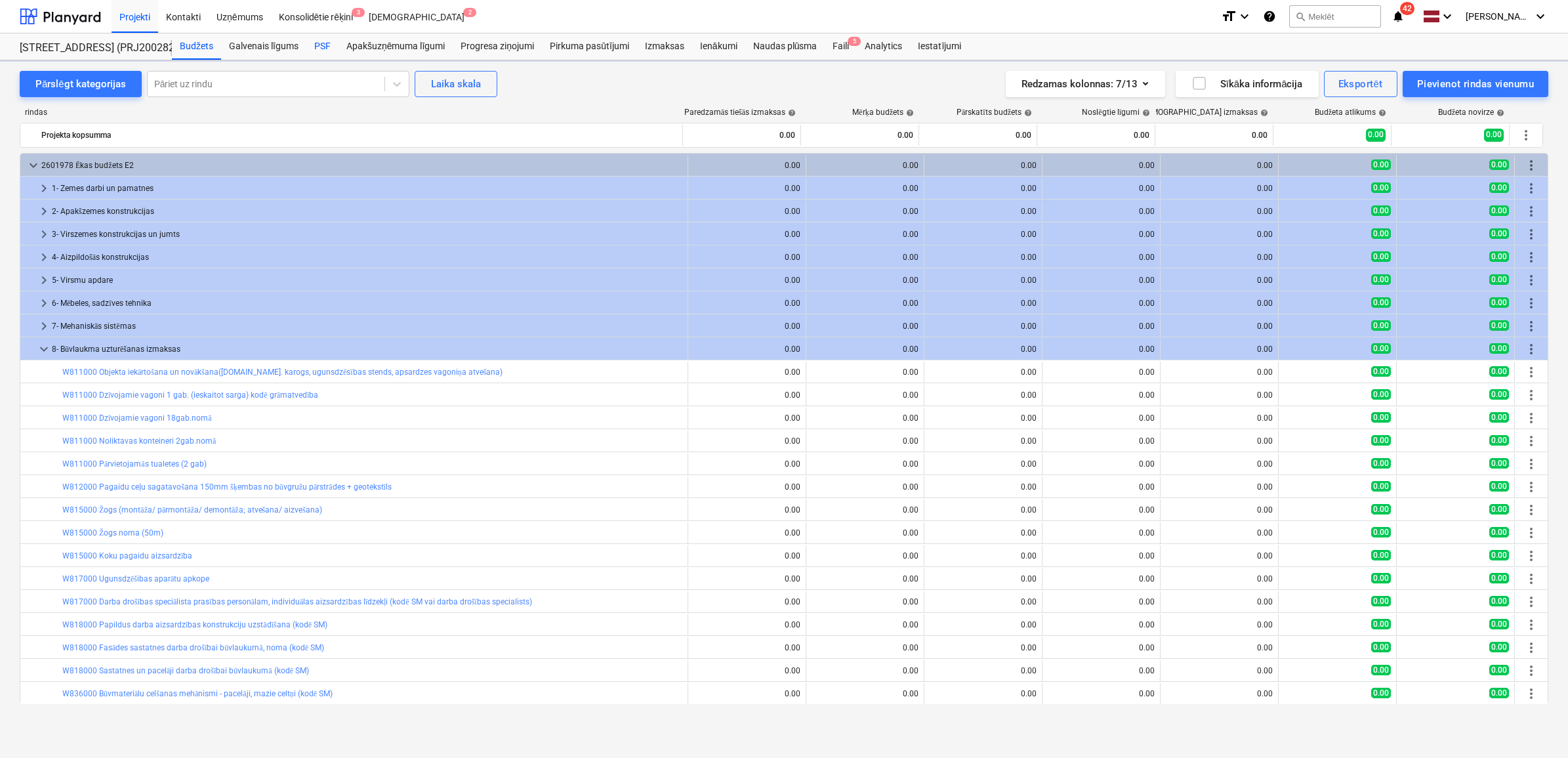
click at [322, 46] on div "PSF" at bounding box center [322, 46] width 32 height 26
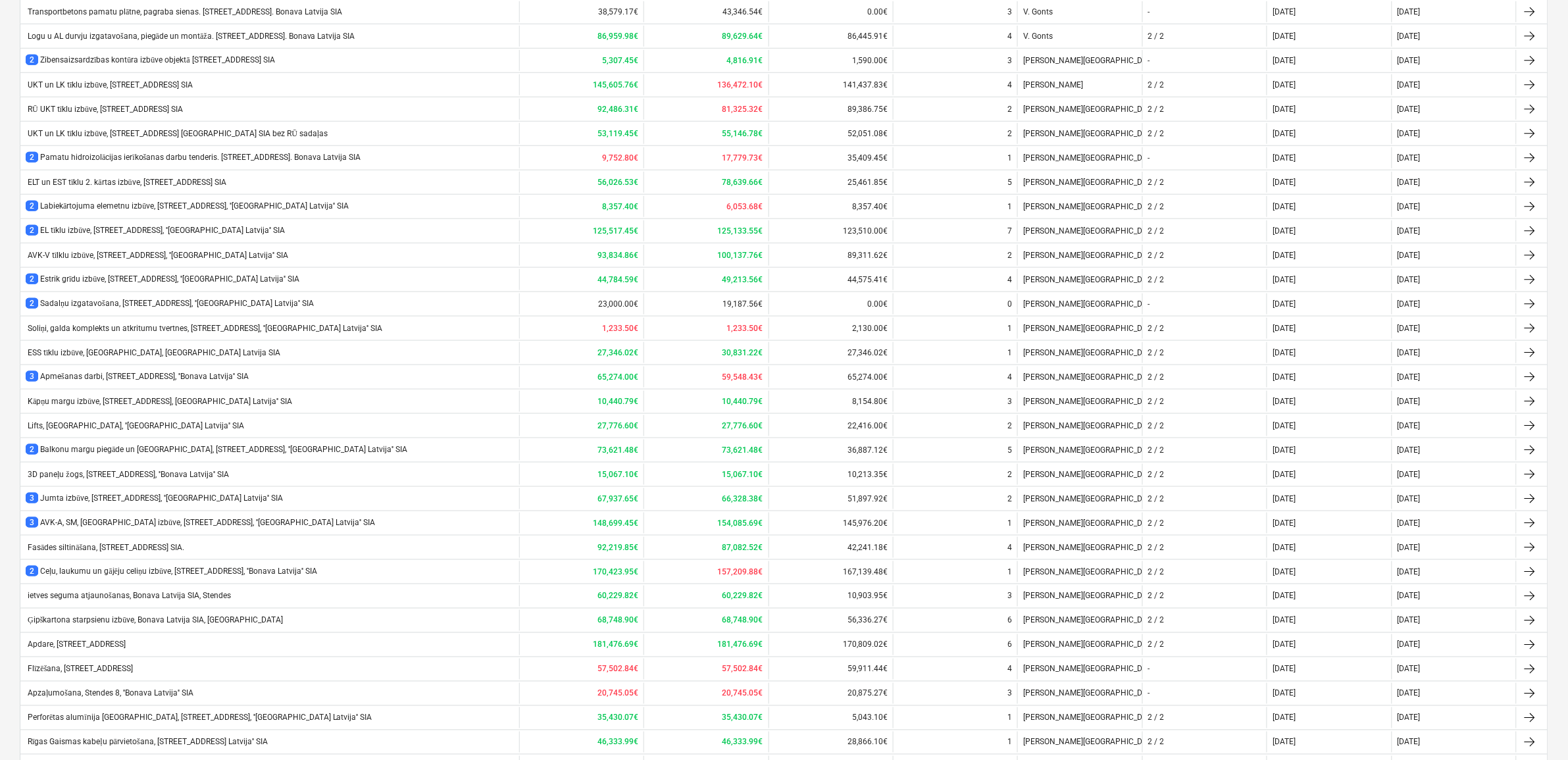
scroll to position [714, 0]
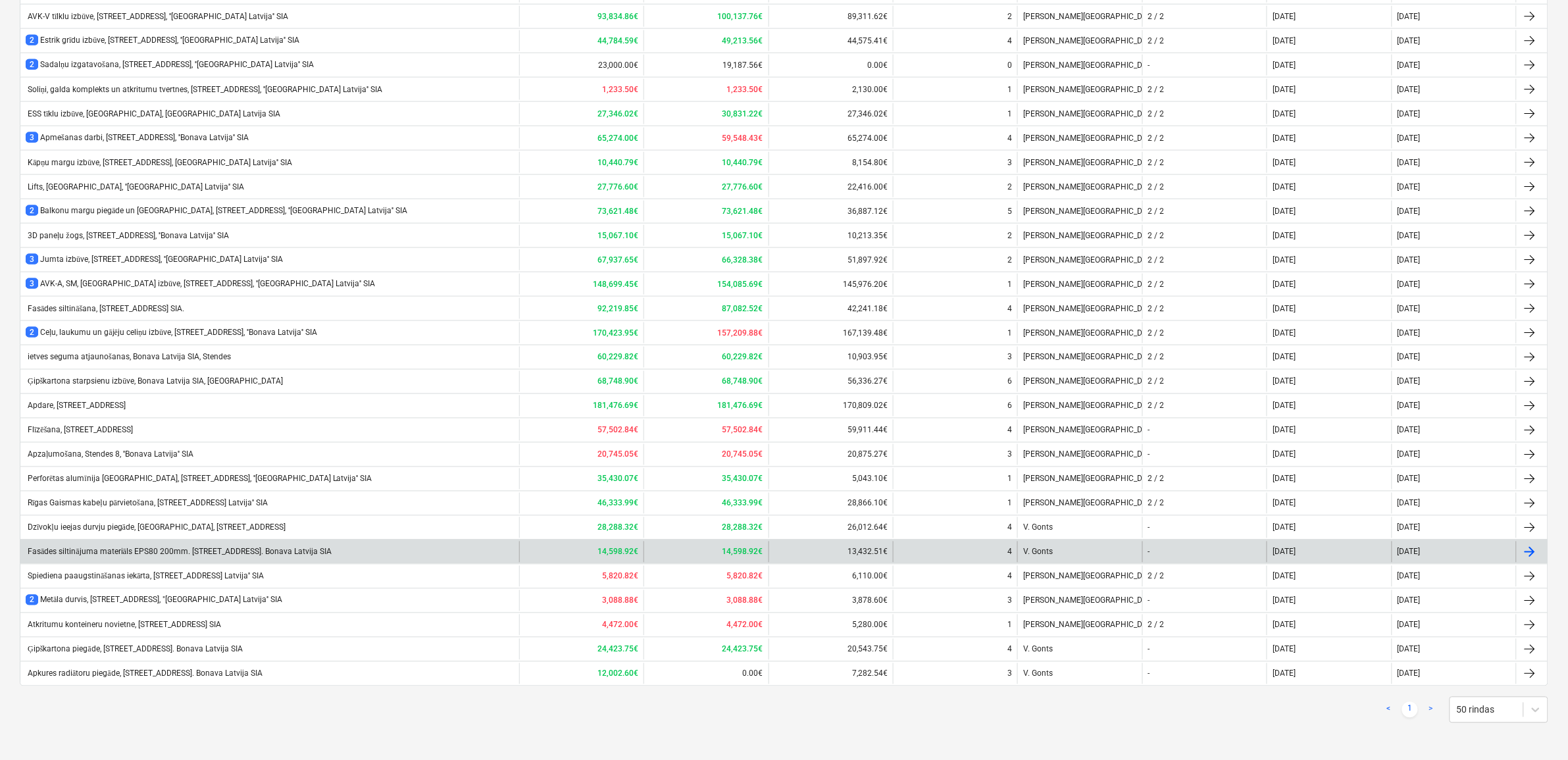
click at [83, 548] on div "Fasādes siltinājuma materiāls EPS80 200mm. [STREET_ADDRESS]. Bonava Latvija SIA" at bounding box center [178, 552] width 306 height 10
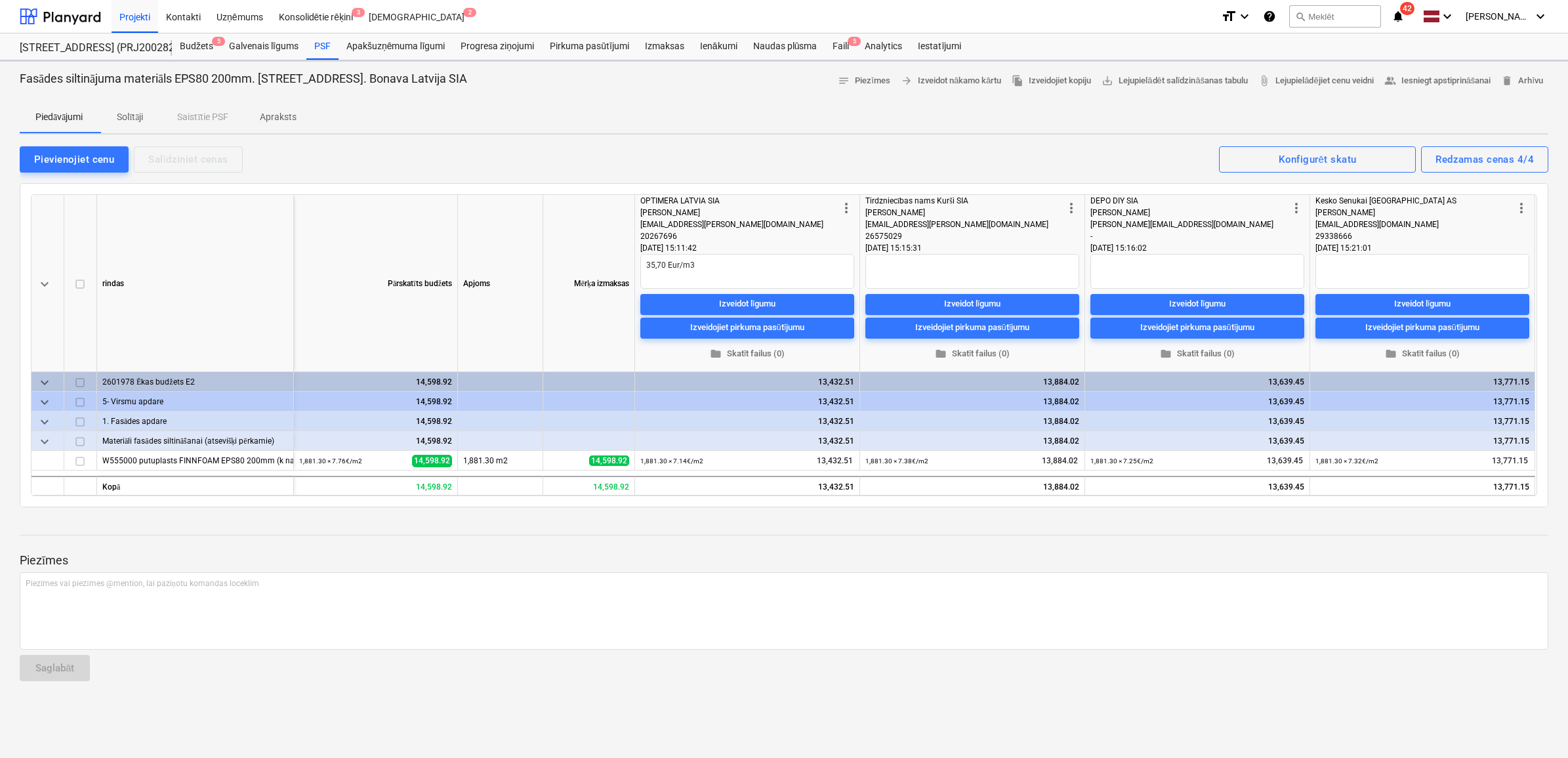
type textarea "x"
